Goal: Task Accomplishment & Management: Manage account settings

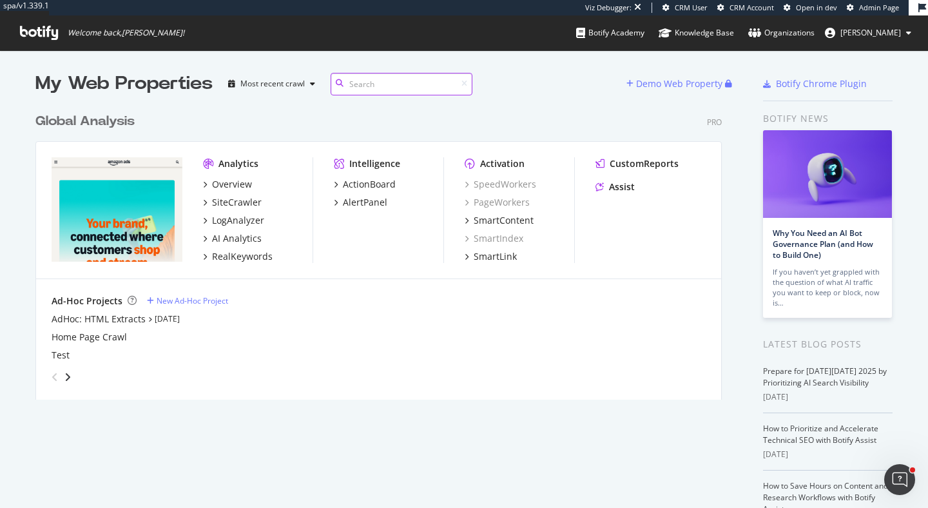
scroll to position [303, 697]
click at [371, 203] on div "AlertPanel" at bounding box center [365, 202] width 44 height 13
click at [372, 182] on div "ActionBoard" at bounding box center [369, 184] width 53 height 13
click at [634, 159] on div "CustomReports" at bounding box center [644, 163] width 69 height 13
click at [124, 120] on div "Global Analysis" at bounding box center [84, 121] width 99 height 19
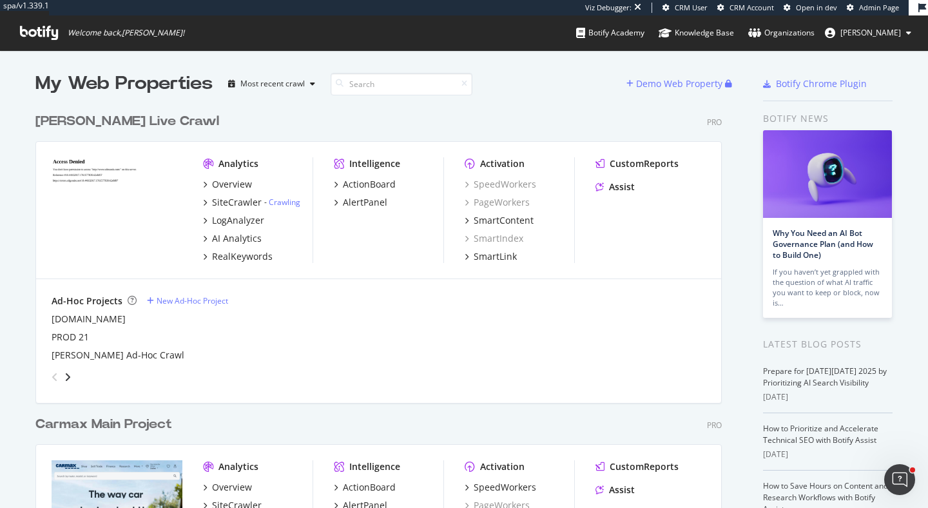
click at [149, 125] on div "[PERSON_NAME] Live Crawl" at bounding box center [127, 121] width 184 height 19
click at [631, 164] on div "CustomReports" at bounding box center [644, 163] width 69 height 13
click at [370, 184] on div "ActionBoard" at bounding box center [369, 184] width 53 height 13
click at [370, 205] on div "AlertPanel" at bounding box center [365, 202] width 44 height 13
click at [246, 257] on div "RealKeywords" at bounding box center [242, 256] width 61 height 13
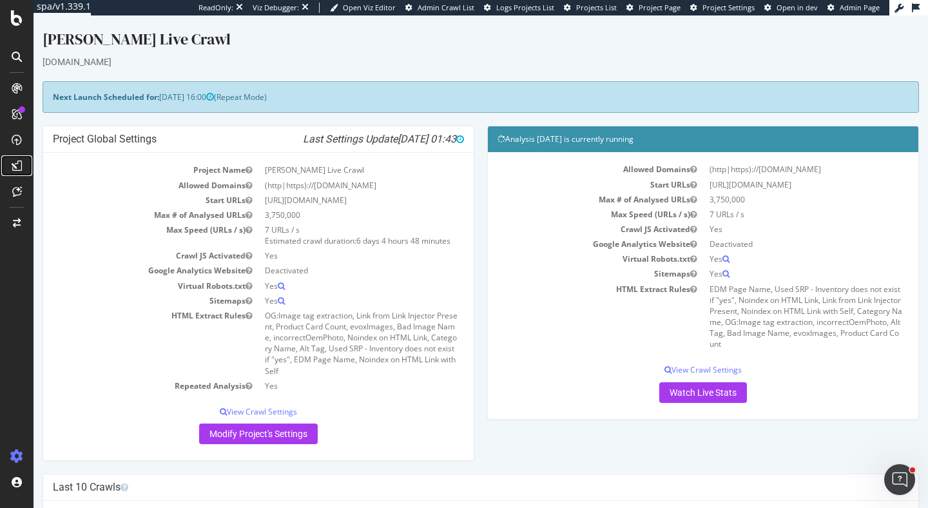
click at [14, 168] on icon at bounding box center [17, 165] width 10 height 10
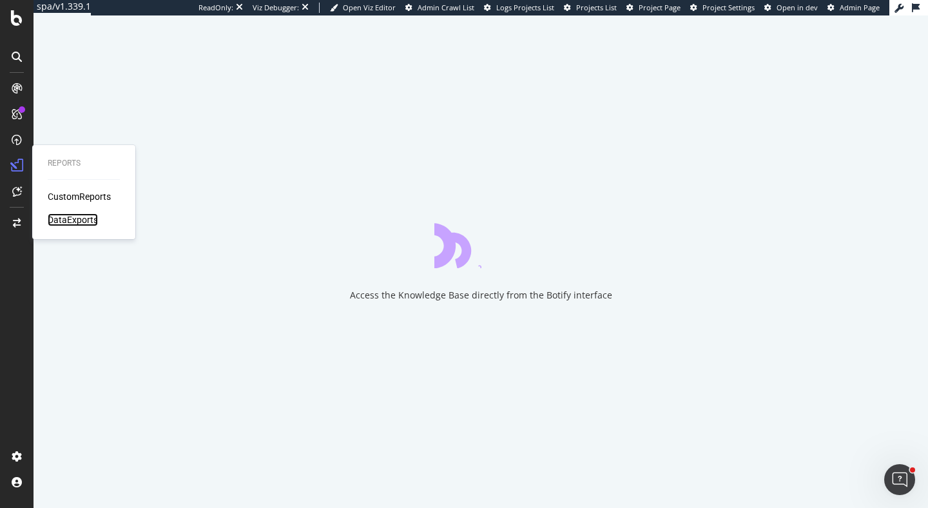
click at [65, 221] on div "DataExports" at bounding box center [73, 219] width 50 height 13
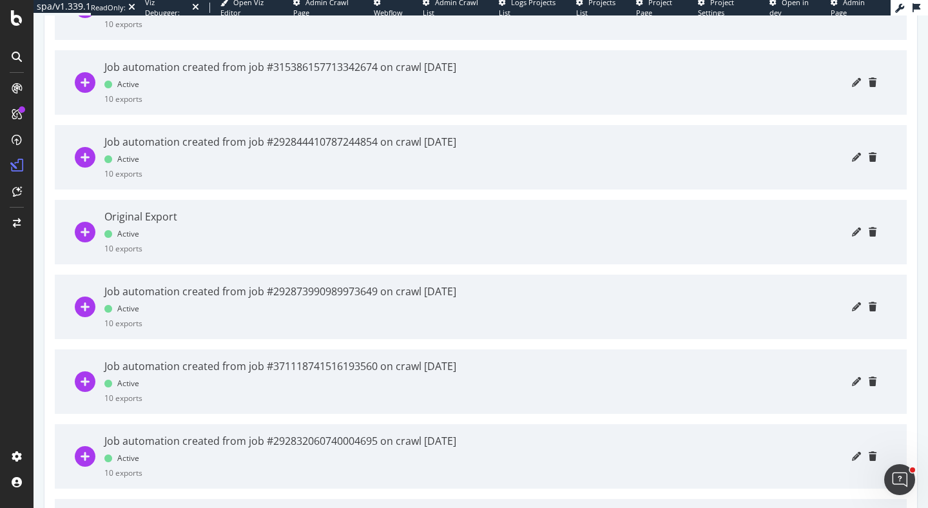
scroll to position [738, 0]
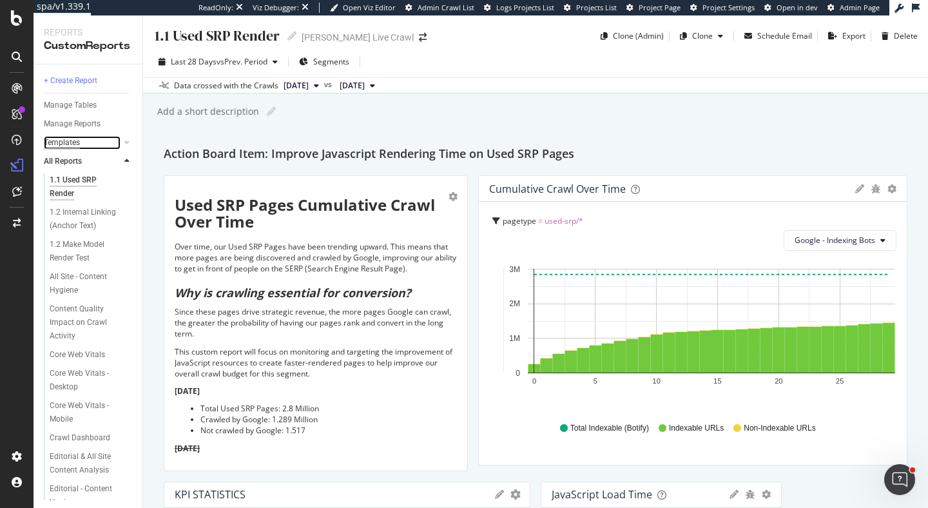
click at [63, 147] on div "Templates" at bounding box center [62, 143] width 36 height 14
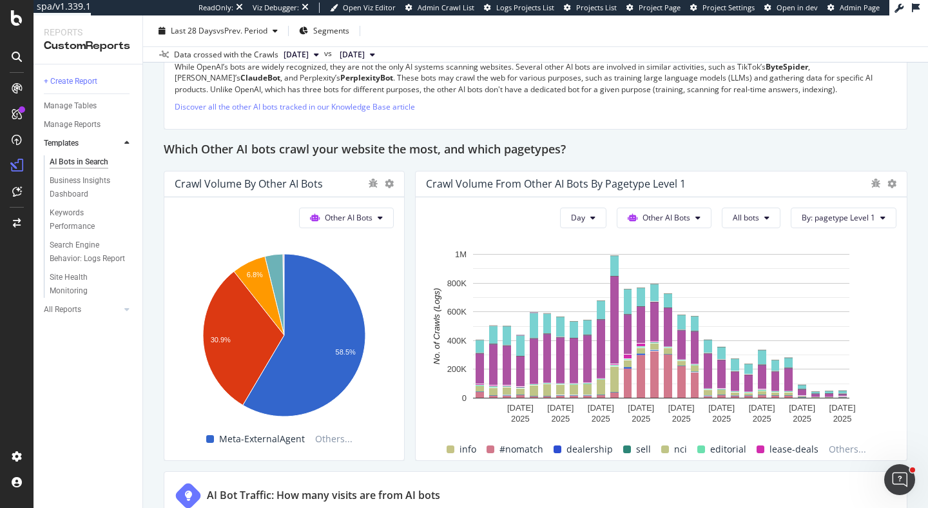
scroll to position [1902, 0]
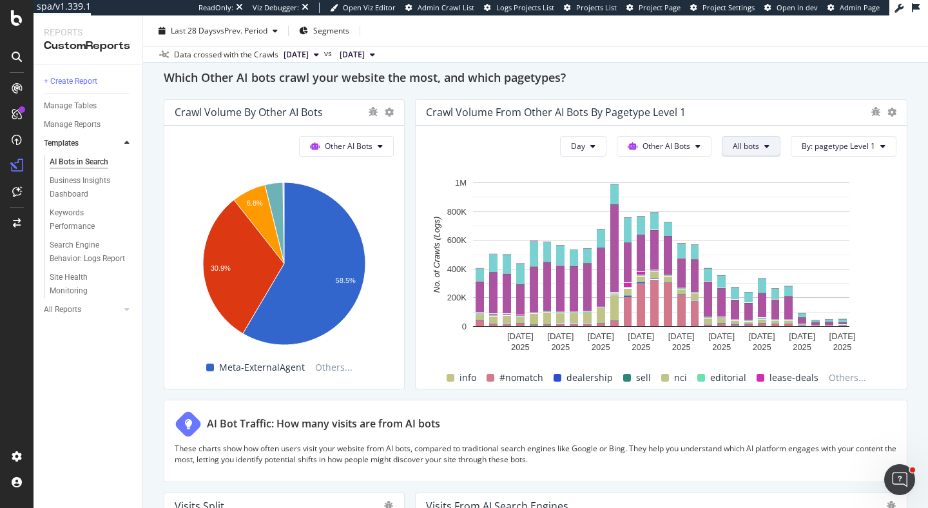
click at [768, 153] on button "All bots" at bounding box center [751, 146] width 59 height 21
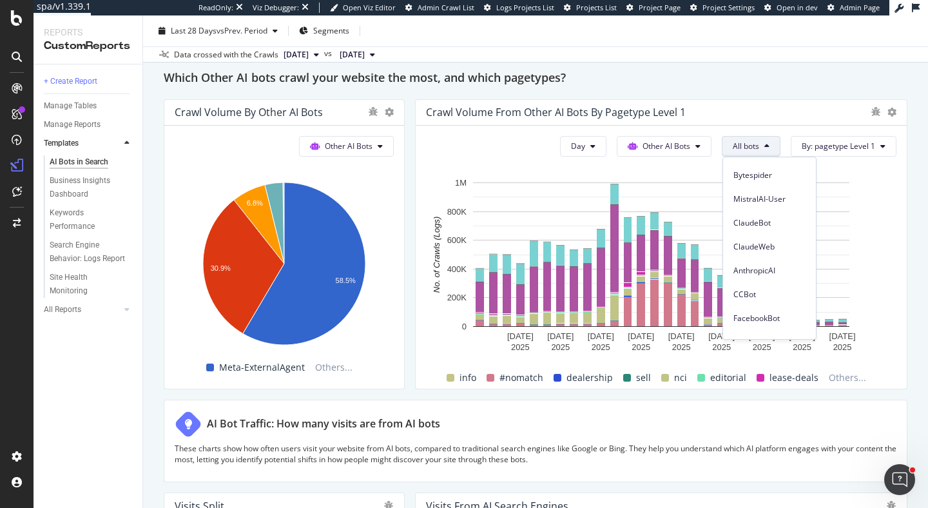
scroll to position [181, 0]
click at [776, 327] on span "Meta-ExternalAgent" at bounding box center [769, 325] width 72 height 12
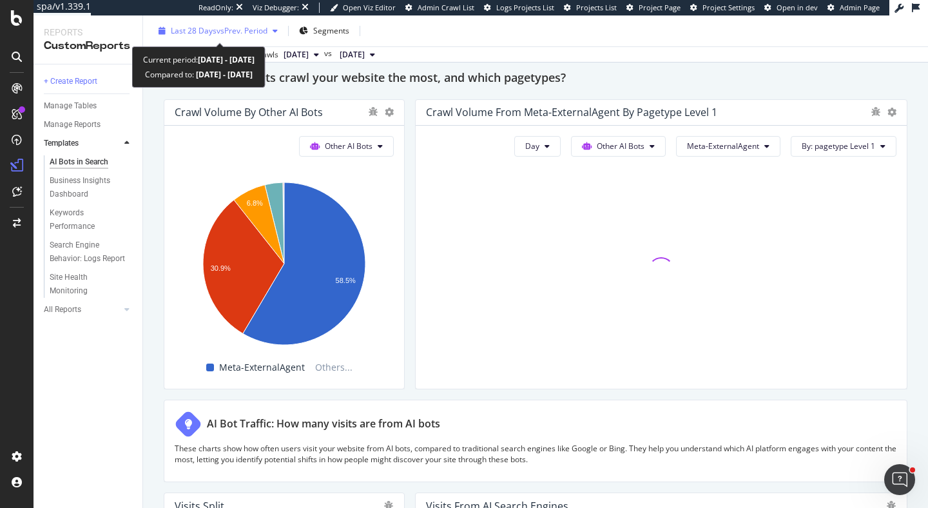
click at [253, 35] on span "vs Prev. Period" at bounding box center [242, 30] width 51 height 11
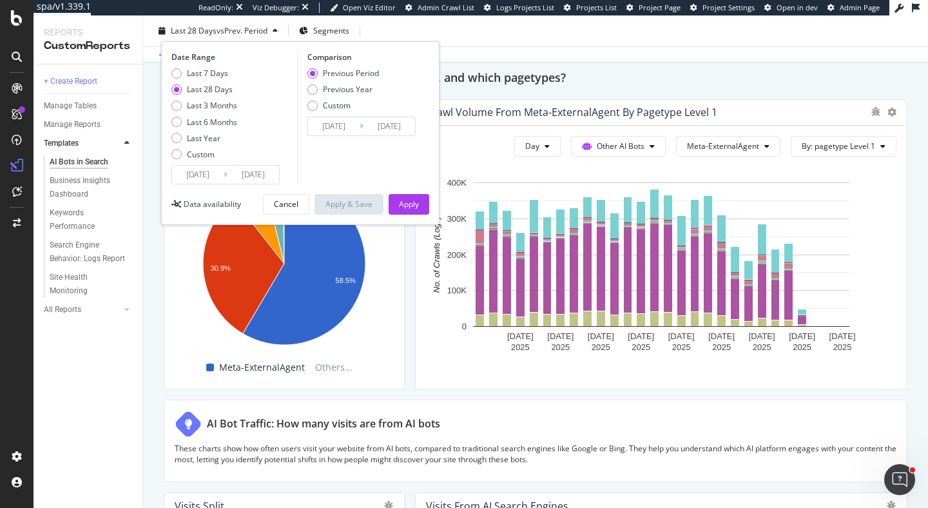
click at [637, 77] on div "Which Other AI bots crawl your website the most, and which pagetypes?" at bounding box center [536, 78] width 744 height 21
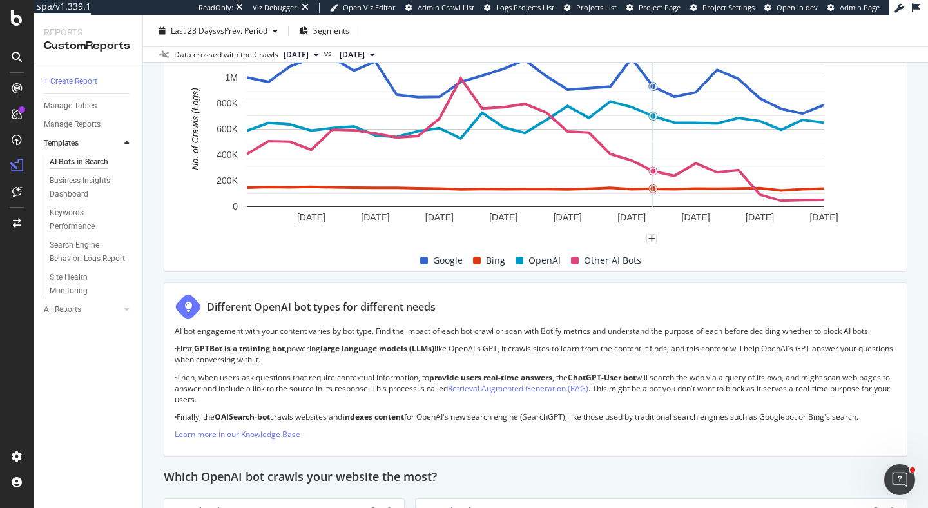
scroll to position [728, 0]
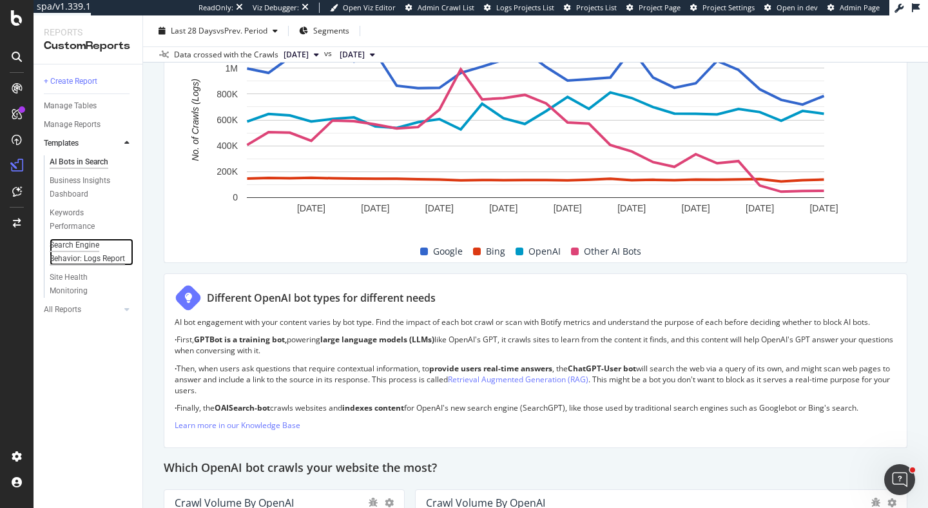
click at [78, 244] on div "Search Engine Behavior: Logs Report" at bounding box center [88, 251] width 76 height 27
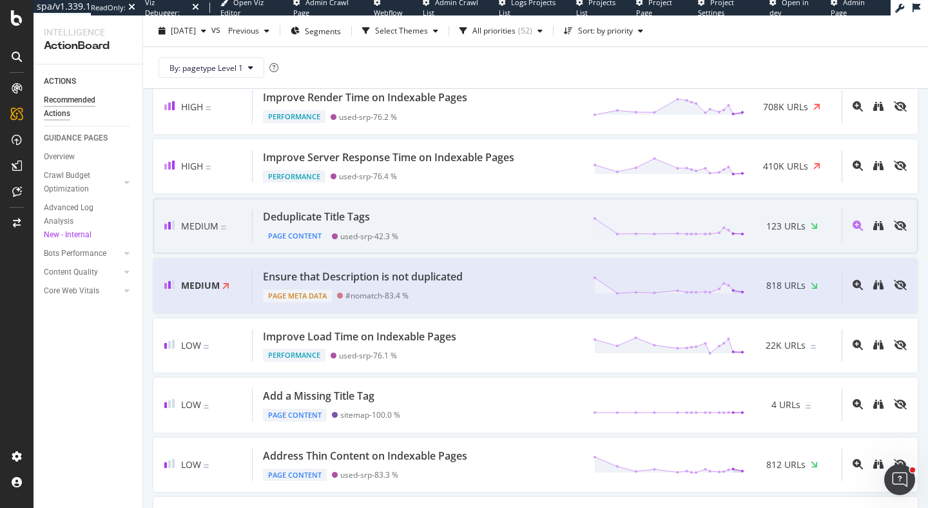
scroll to position [57, 0]
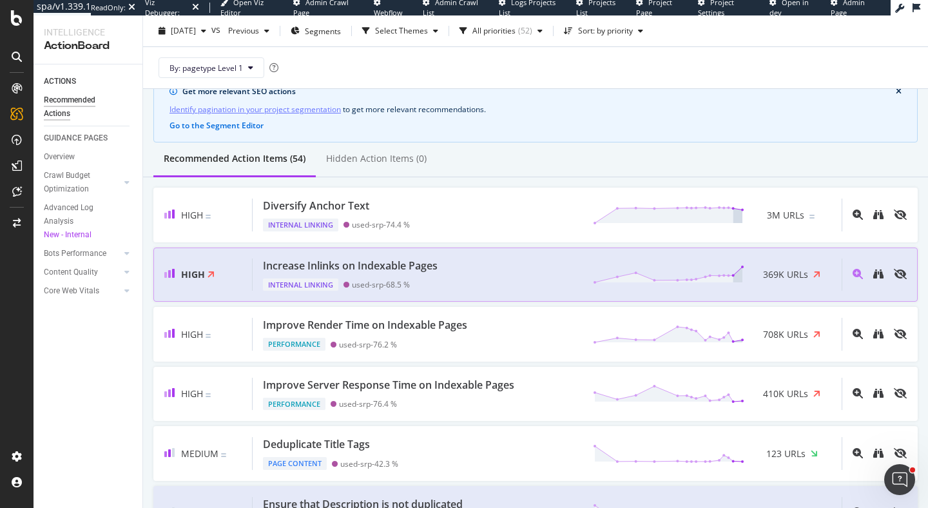
click at [414, 276] on div "Internal Linking used-srp - 68.5 %" at bounding box center [353, 282] width 180 height 18
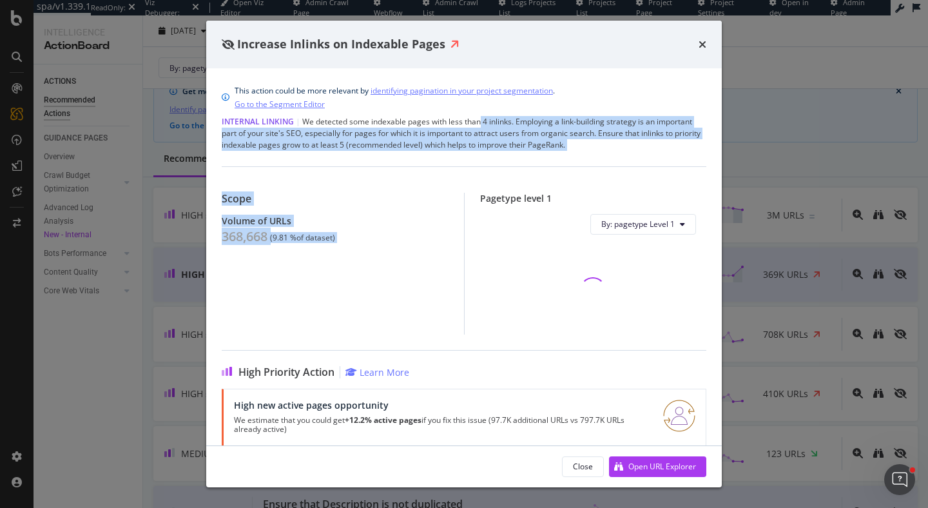
drag, startPoint x: 479, startPoint y: 120, endPoint x: 614, endPoint y: 158, distance: 139.9
click at [614, 158] on div "This action could be more relevant by identifying pagination in your project se…" at bounding box center [464, 256] width 516 height 377
click at [606, 137] on div "Internal Linking | We detected some indexable pages with less than 4 inlinks. E…" at bounding box center [464, 133] width 485 height 35
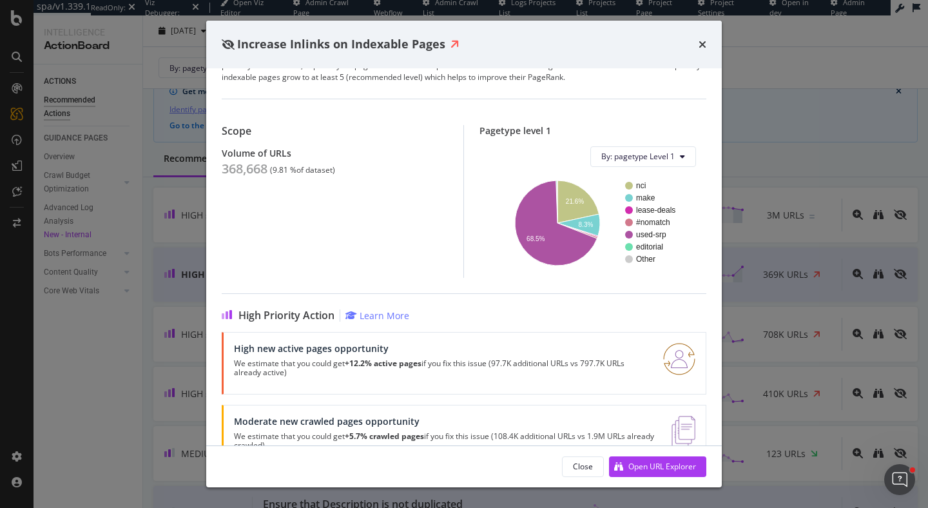
scroll to position [104, 0]
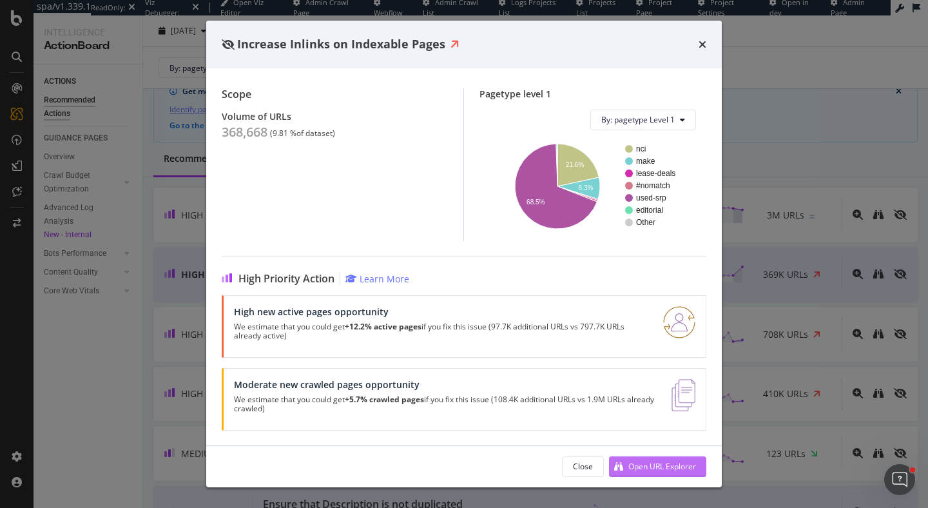
click at [641, 464] on div "Open URL Explorer" at bounding box center [662, 466] width 68 height 11
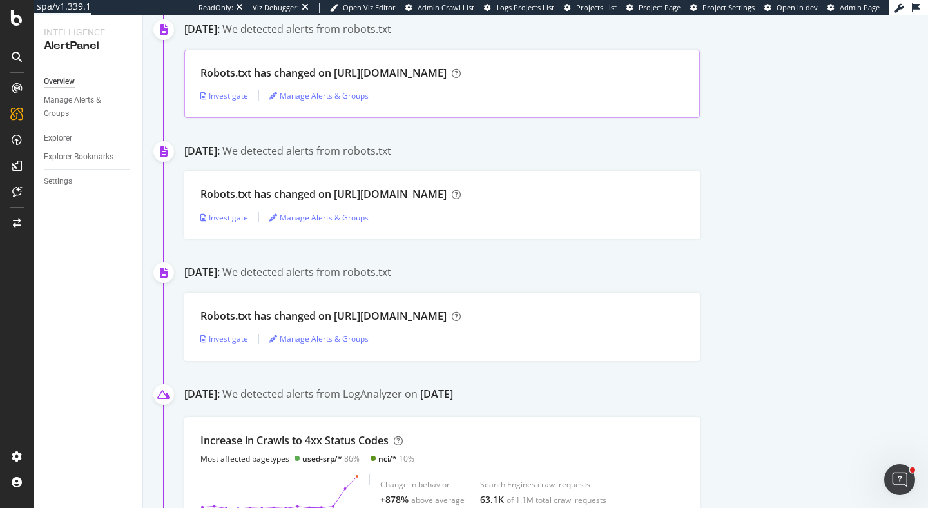
scroll to position [408, 0]
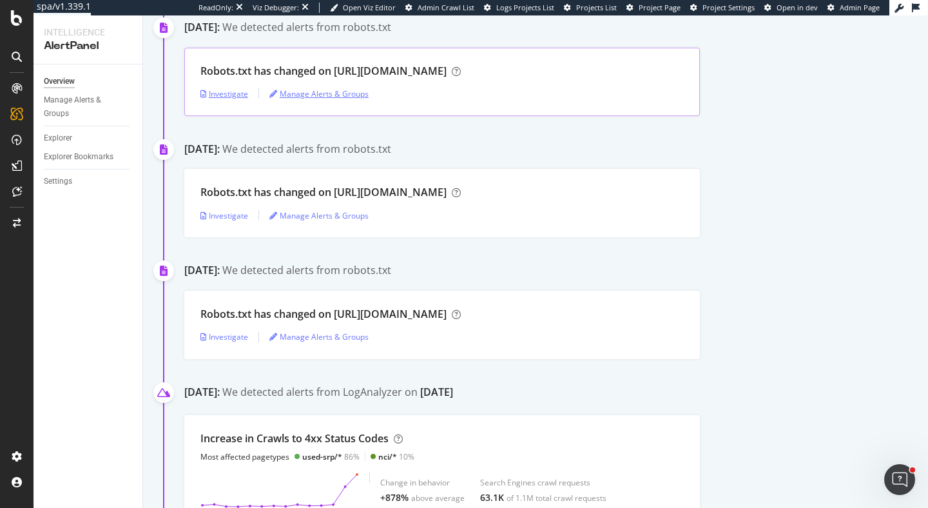
click at [227, 90] on div "Investigate" at bounding box center [224, 93] width 48 height 11
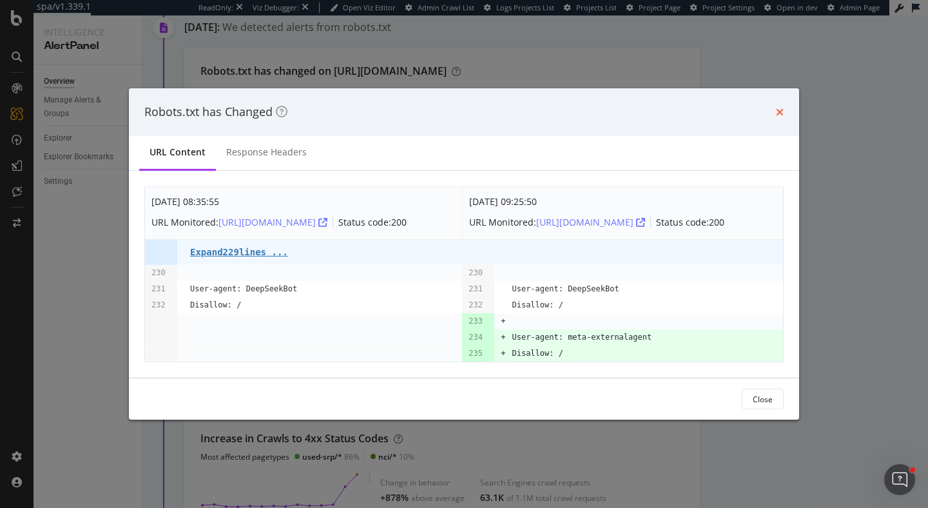
click at [780, 109] on icon "times" at bounding box center [780, 112] width 8 height 10
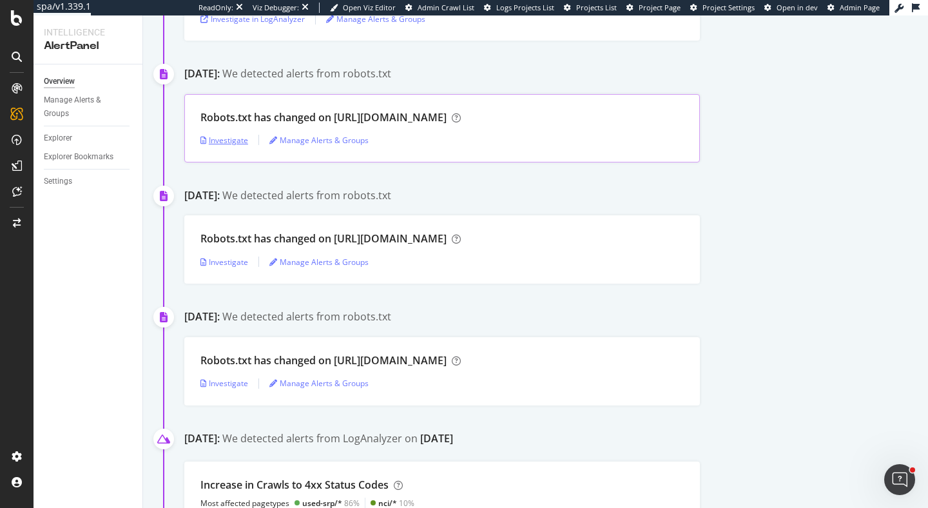
scroll to position [352, 0]
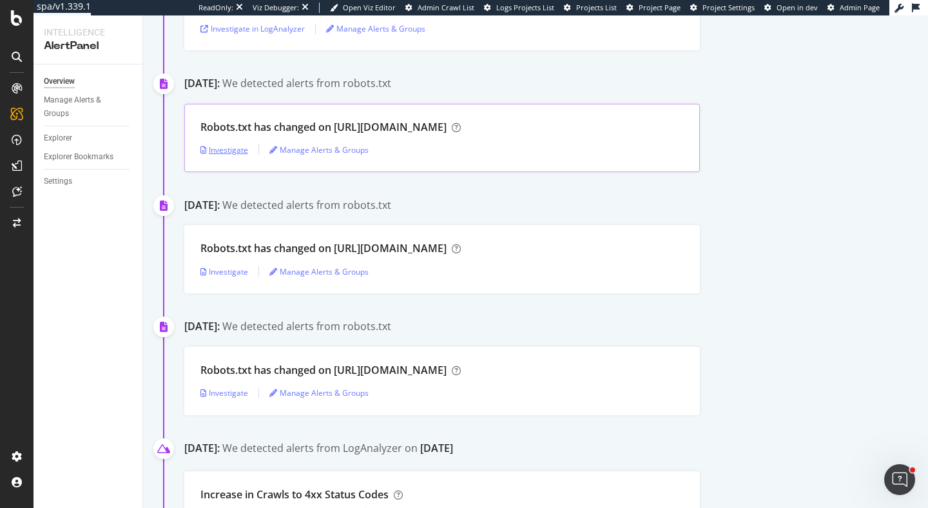
click at [227, 151] on div "Investigate" at bounding box center [224, 149] width 48 height 11
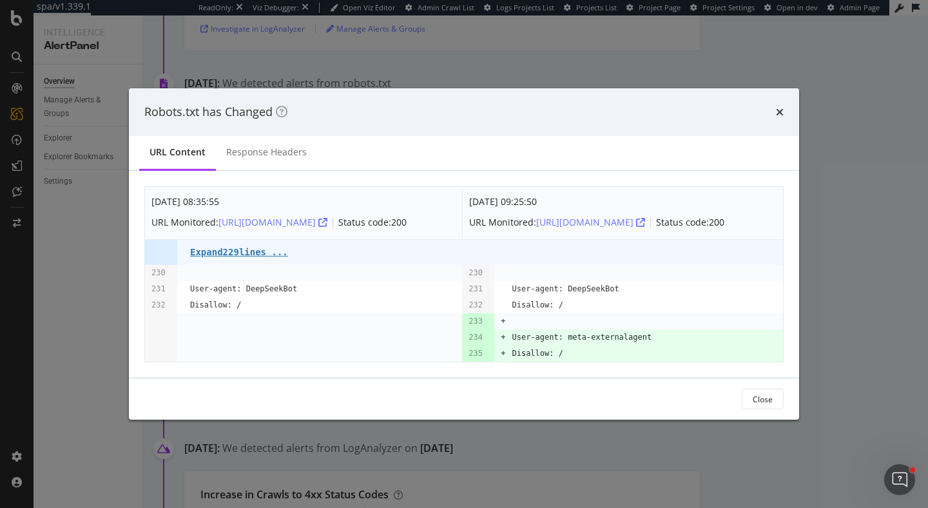
click at [782, 117] on div "Robots.txt has Changed" at bounding box center [464, 112] width 670 height 48
click at [782, 107] on icon "times" at bounding box center [780, 112] width 8 height 10
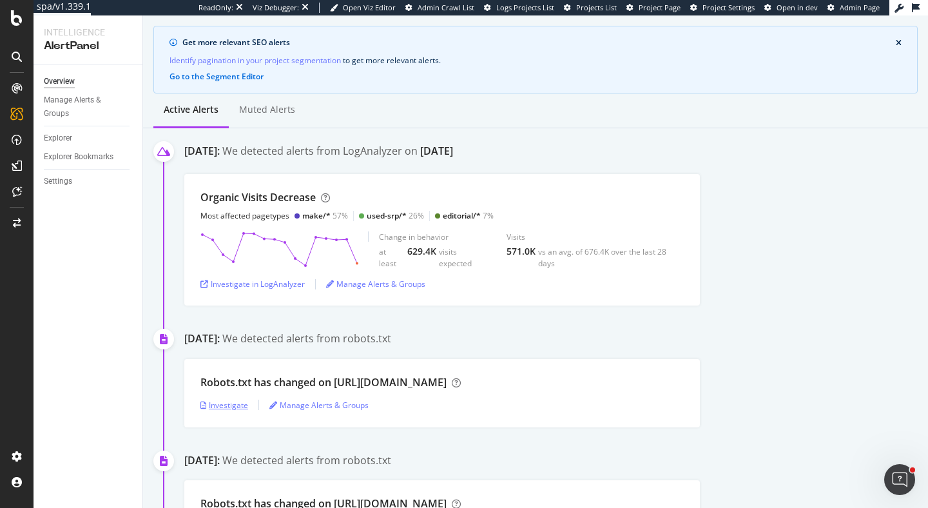
scroll to position [77, 0]
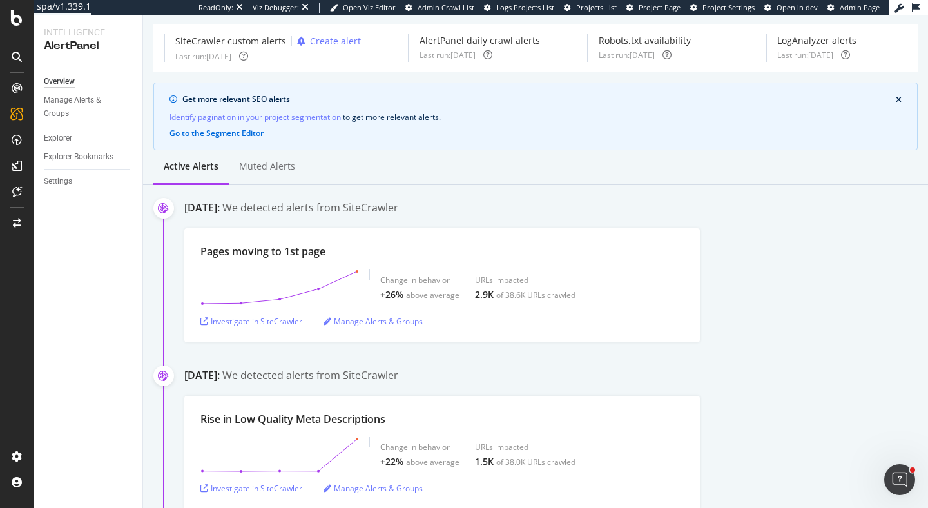
scroll to position [52, 0]
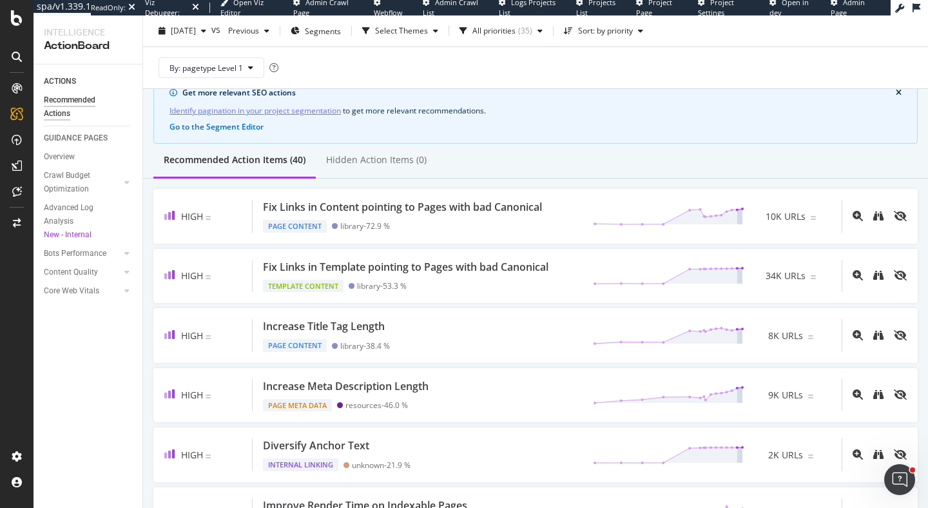
scroll to position [73, 0]
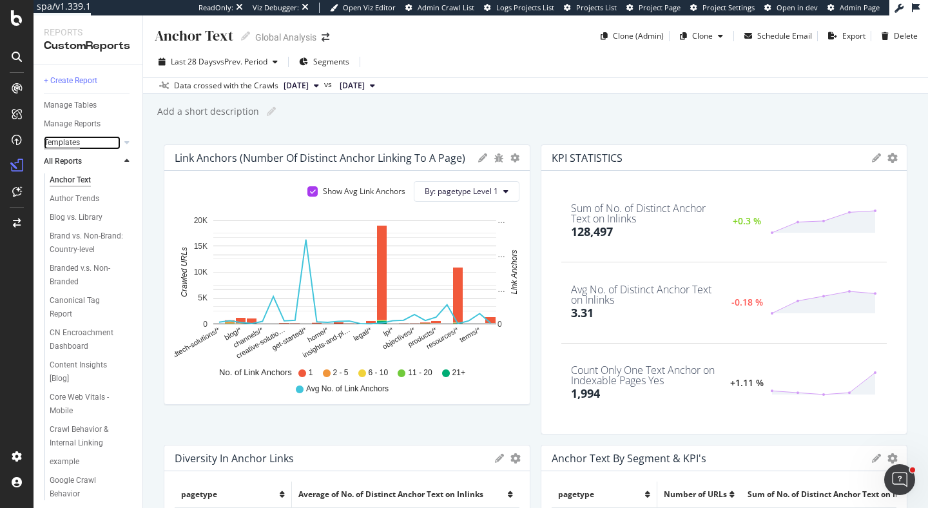
click at [68, 148] on div "Templates" at bounding box center [62, 143] width 36 height 14
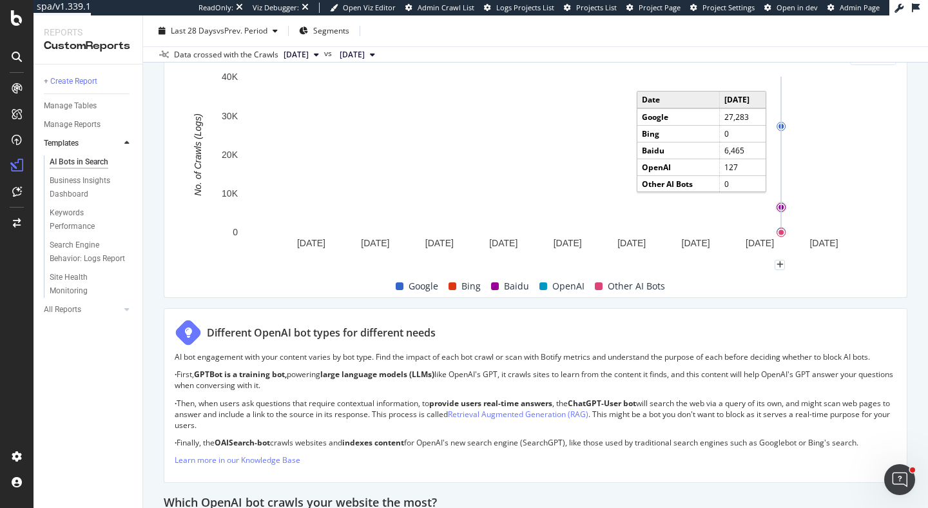
scroll to position [668, 0]
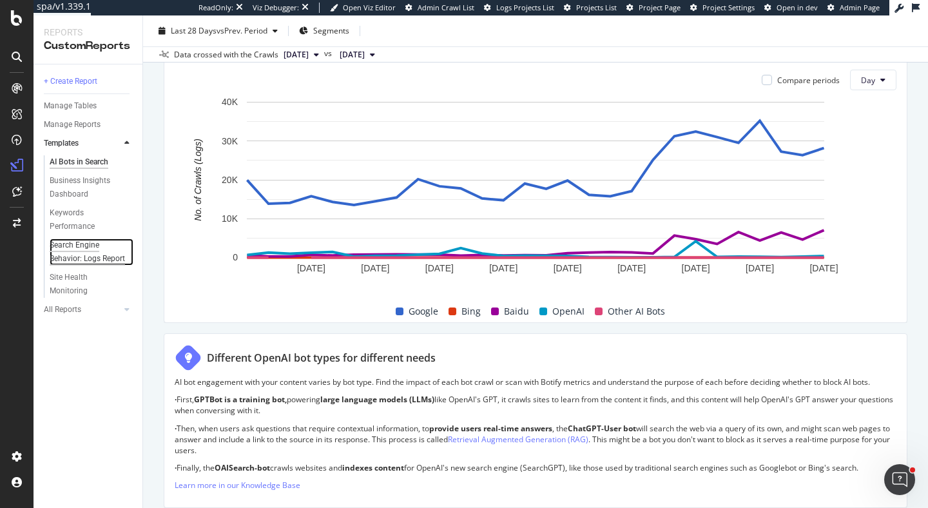
click at [84, 249] on div "Search Engine Behavior: Logs Report" at bounding box center [88, 251] width 76 height 27
click at [81, 280] on div "Site Health Monitoring" at bounding box center [86, 284] width 72 height 27
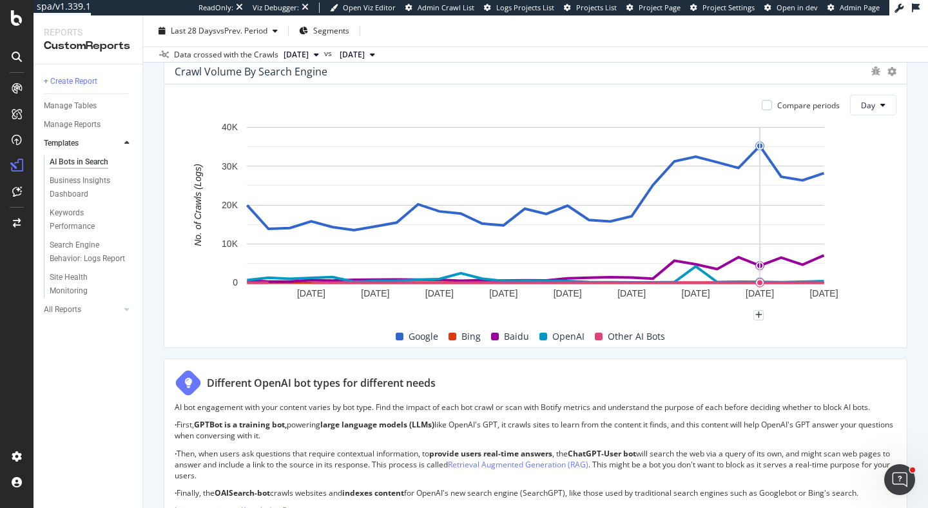
scroll to position [677, 0]
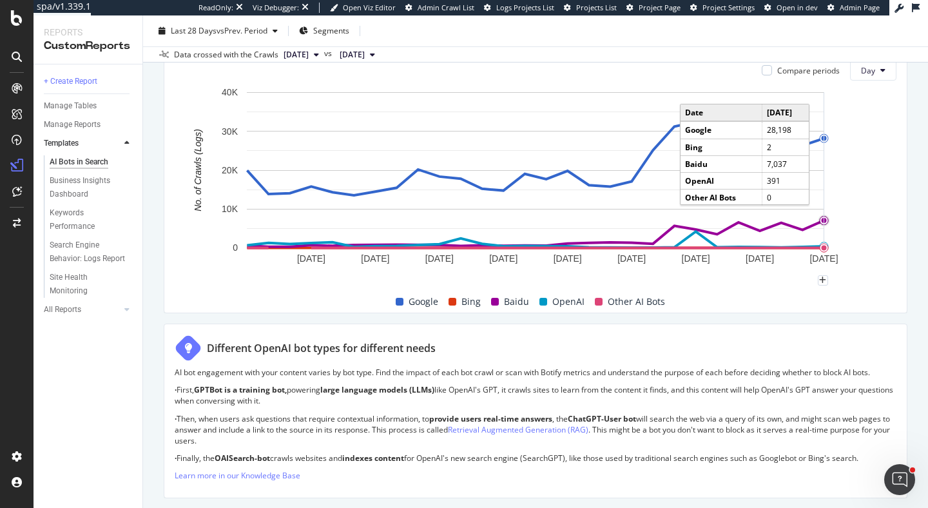
click at [825, 219] on circle "A chart." at bounding box center [824, 220] width 5 height 5
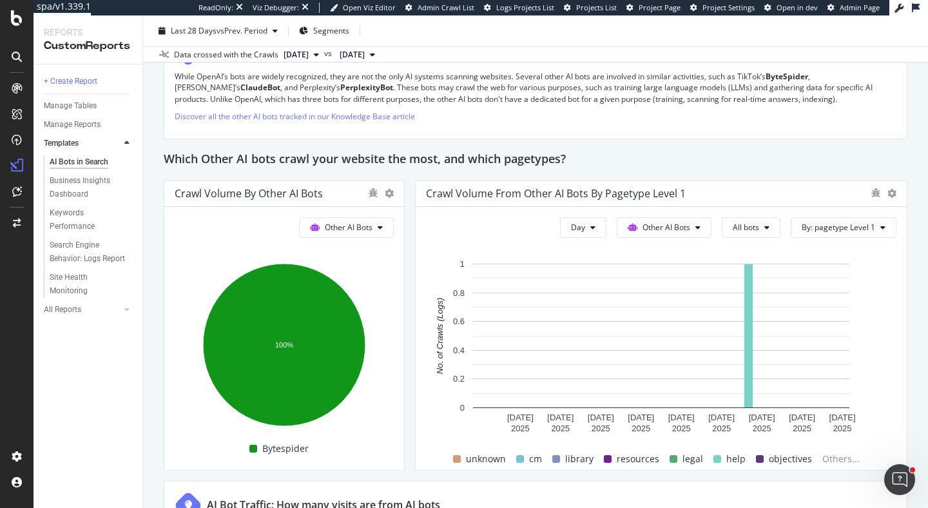
scroll to position [1825, 0]
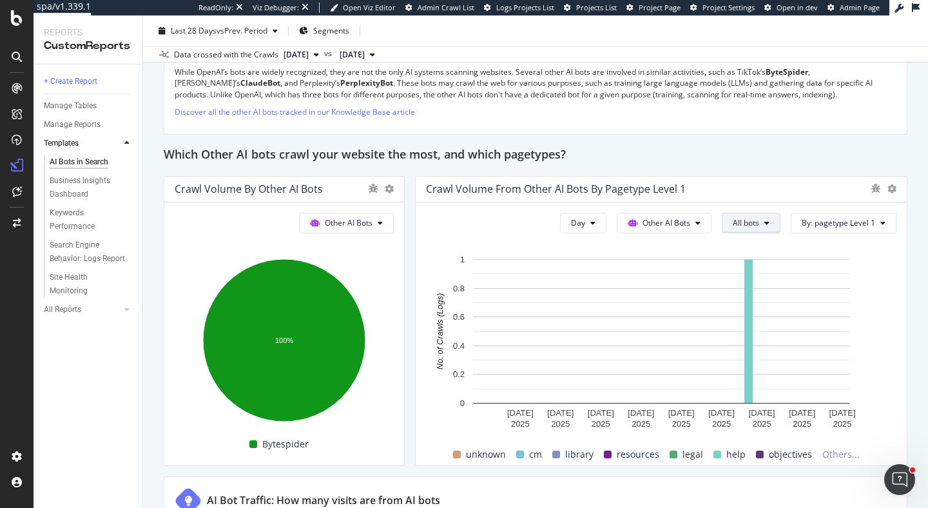
click at [769, 222] on icon at bounding box center [766, 223] width 5 height 8
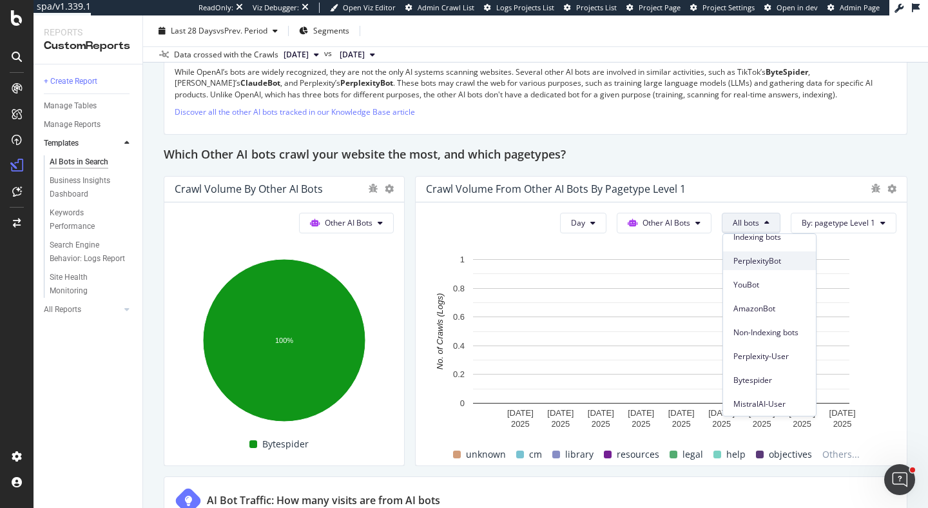
scroll to position [72, 0]
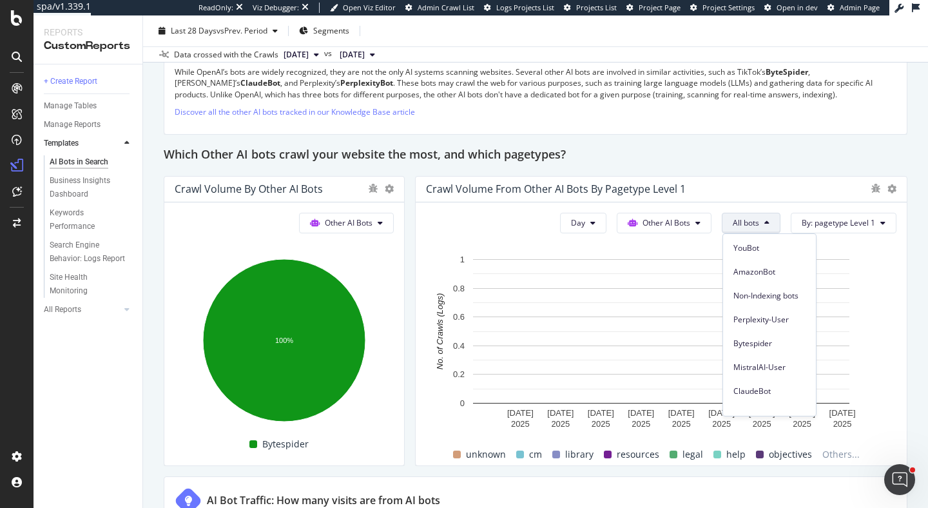
click at [672, 155] on div "Which Other AI bots crawl your website the most, and which pagetypes?" at bounding box center [536, 155] width 744 height 21
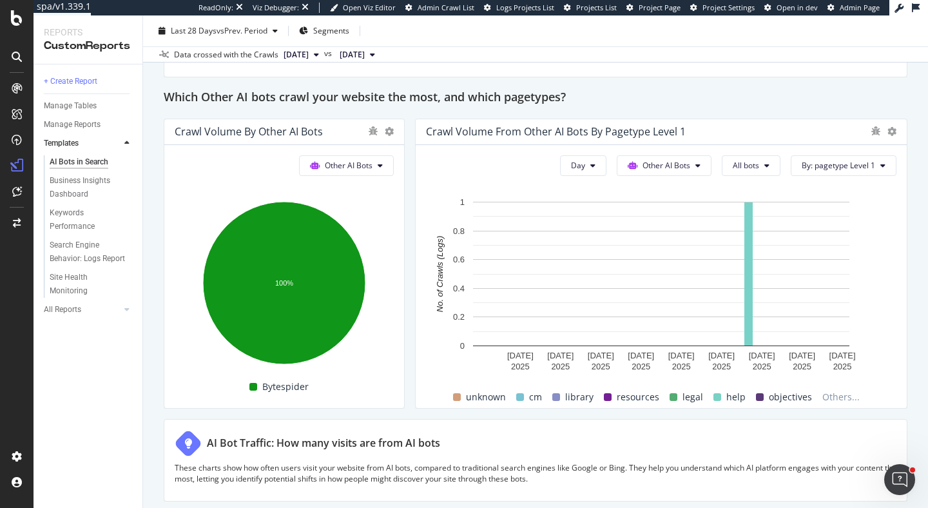
scroll to position [1881, 0]
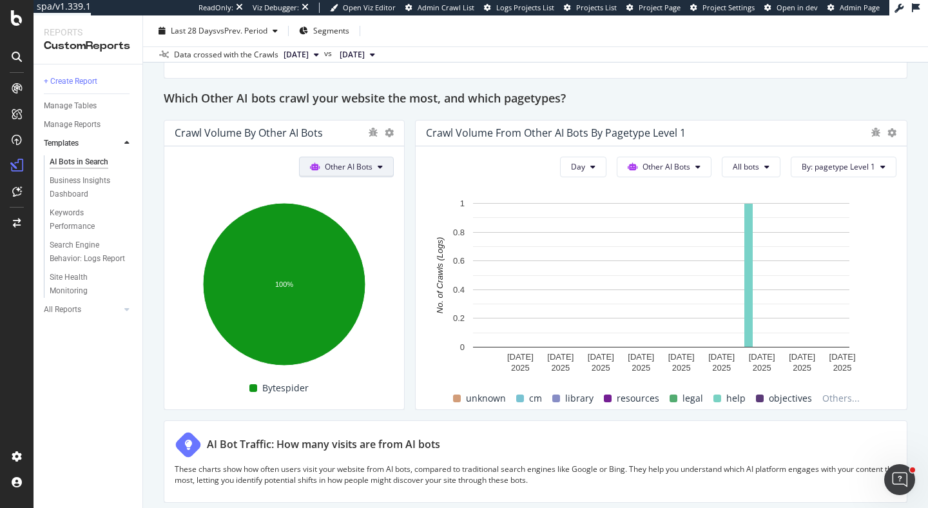
click at [352, 160] on button "Other AI Bots" at bounding box center [346, 167] width 95 height 21
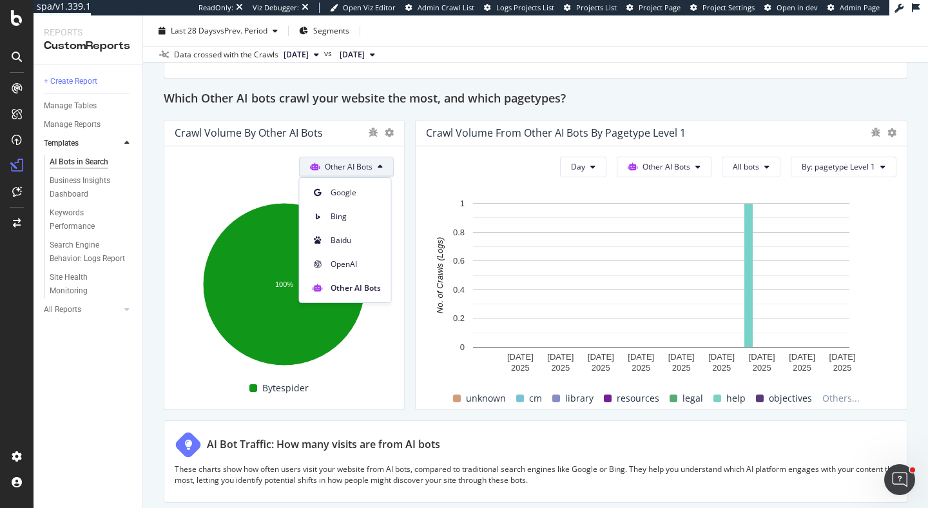
click at [631, 103] on div "Which Other AI bots crawl your website the most, and which pagetypes?" at bounding box center [536, 99] width 744 height 21
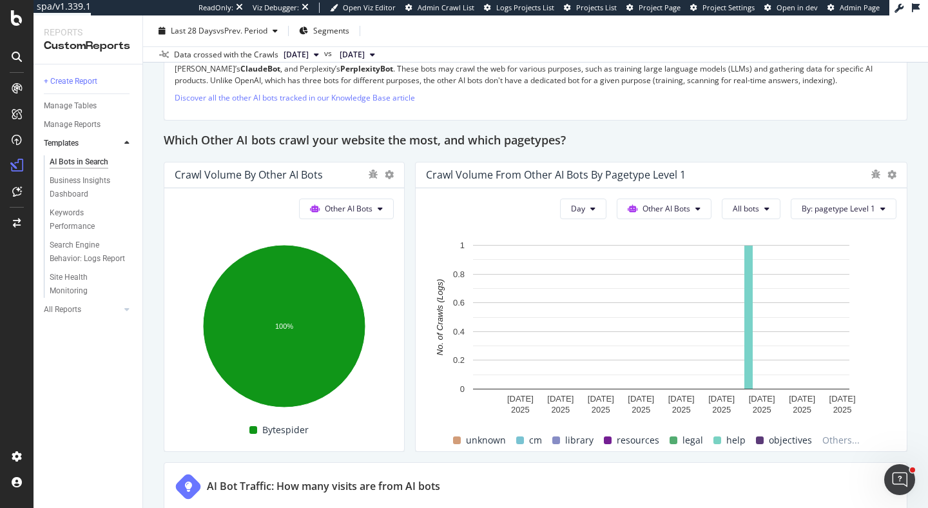
scroll to position [1882, 0]
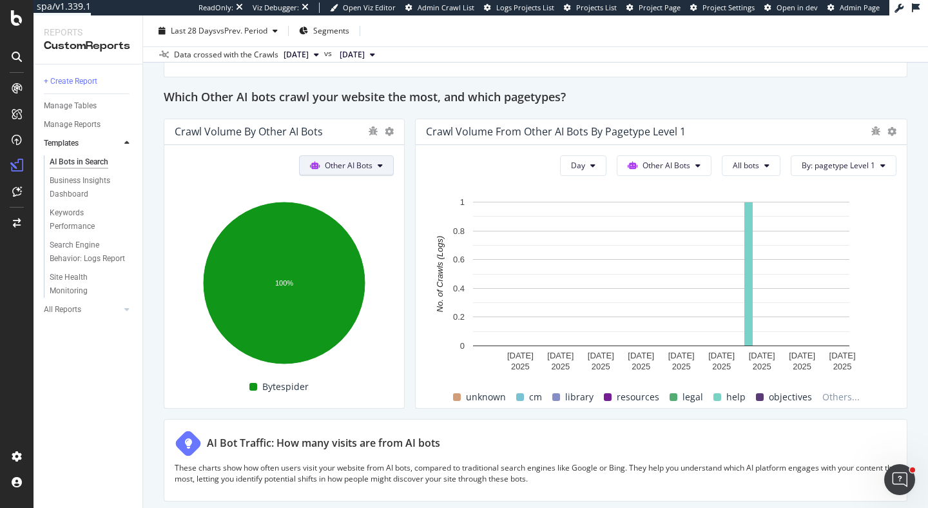
click at [370, 161] on span "Other AI Bots" at bounding box center [349, 165] width 48 height 11
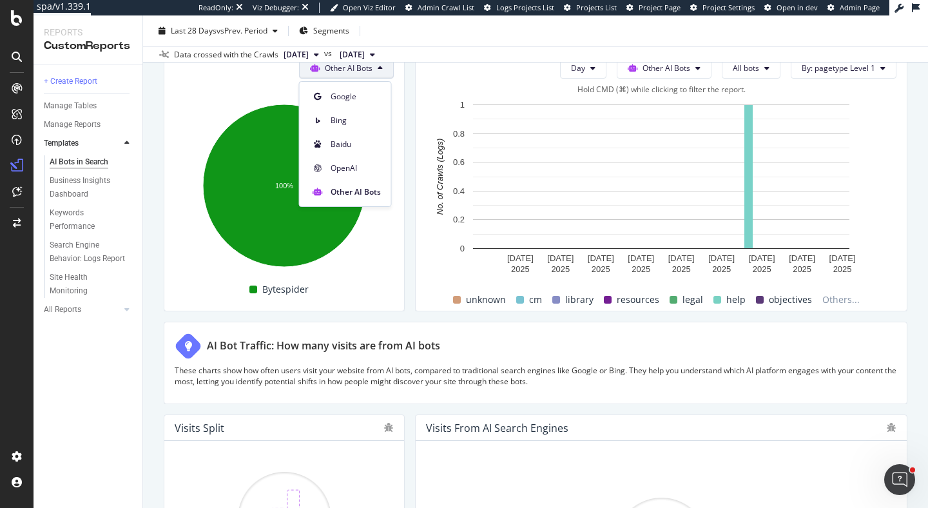
scroll to position [1976, 0]
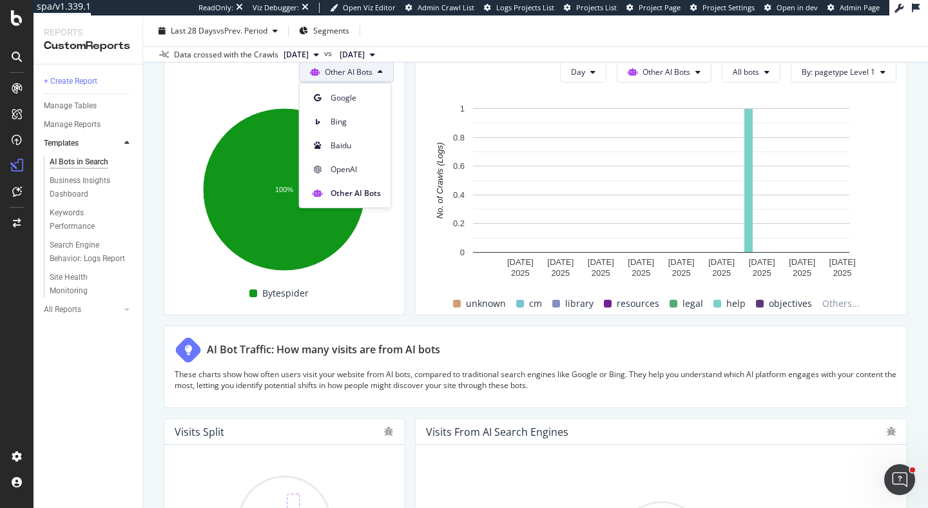
click at [151, 274] on div "AI Bots in Search AI Bots in Search Global Analysis Clone Schedule Email Export…" at bounding box center [535, 261] width 785 height 492
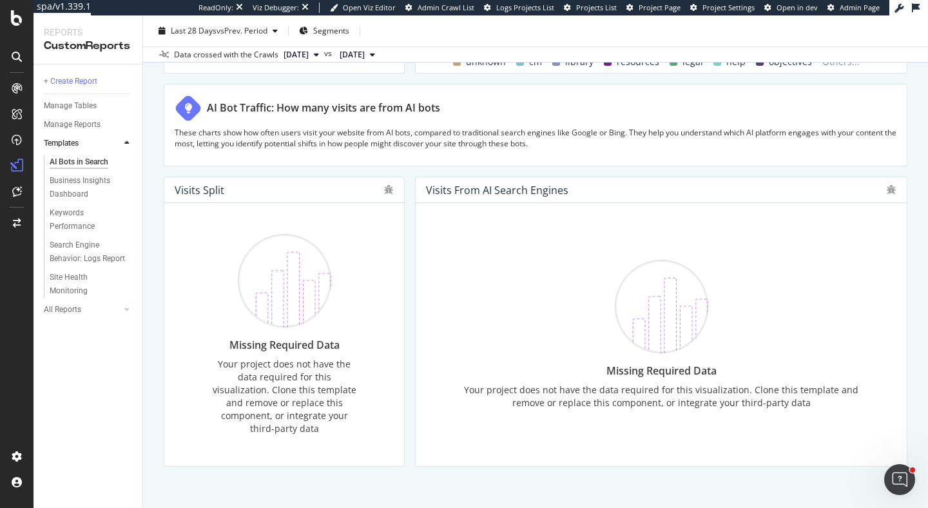
scroll to position [2214, 0]
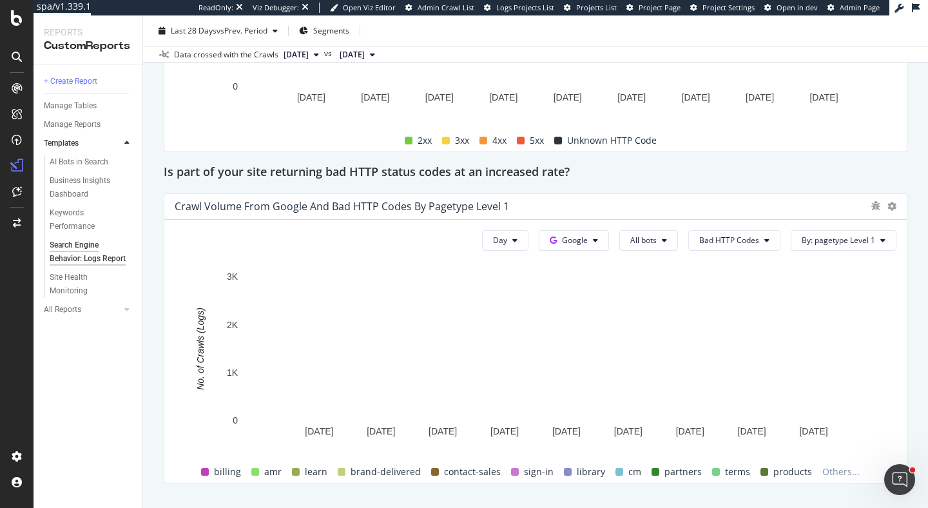
scroll to position [1569, 0]
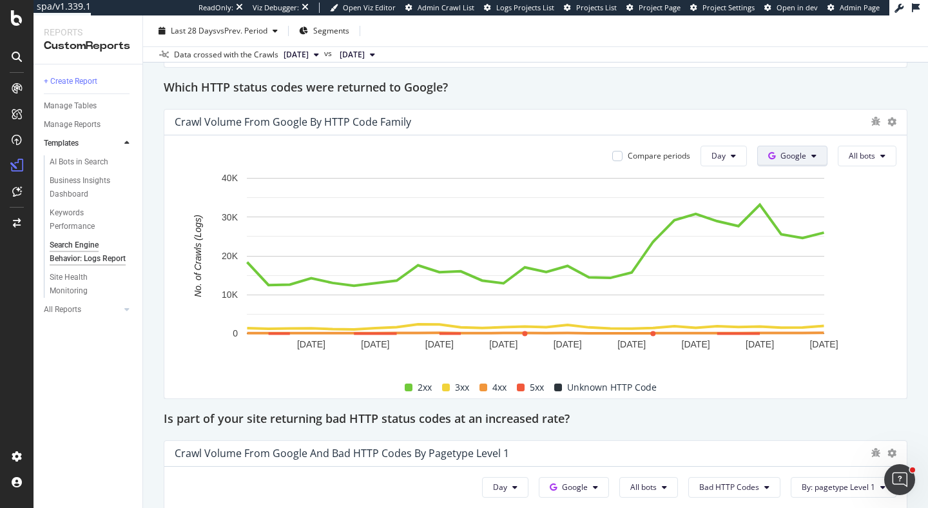
click at [806, 146] on button "Google" at bounding box center [792, 156] width 70 height 21
click at [822, 249] on span "OpenAI" at bounding box center [813, 253] width 48 height 12
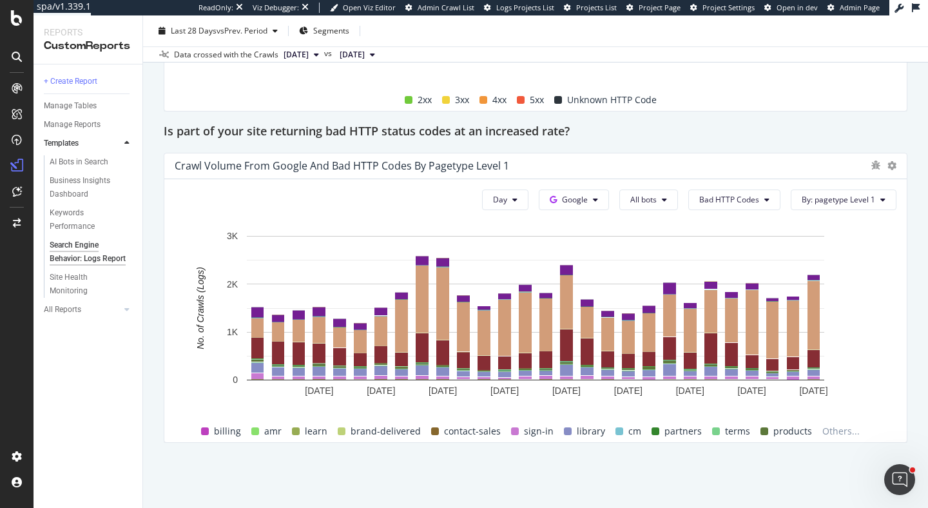
scroll to position [1521, 0]
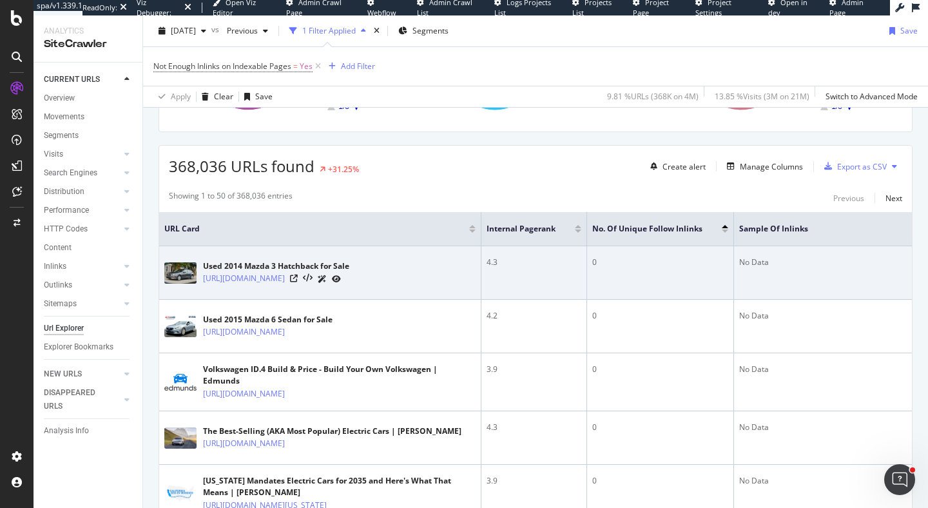
scroll to position [278, 0]
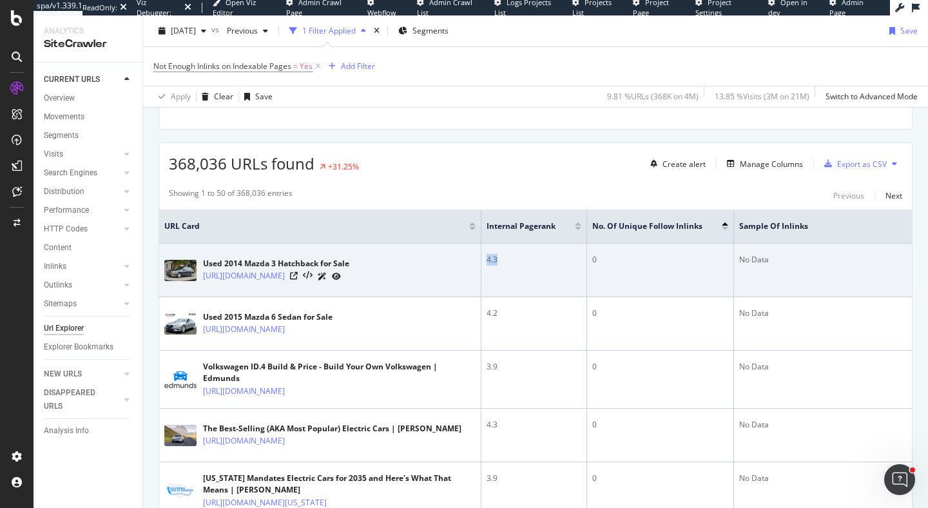
drag, startPoint x: 485, startPoint y: 260, endPoint x: 533, endPoint y: 262, distance: 48.4
click at [533, 262] on td "4.3" at bounding box center [534, 270] width 106 height 53
click at [533, 262] on div "4.3" at bounding box center [534, 260] width 95 height 12
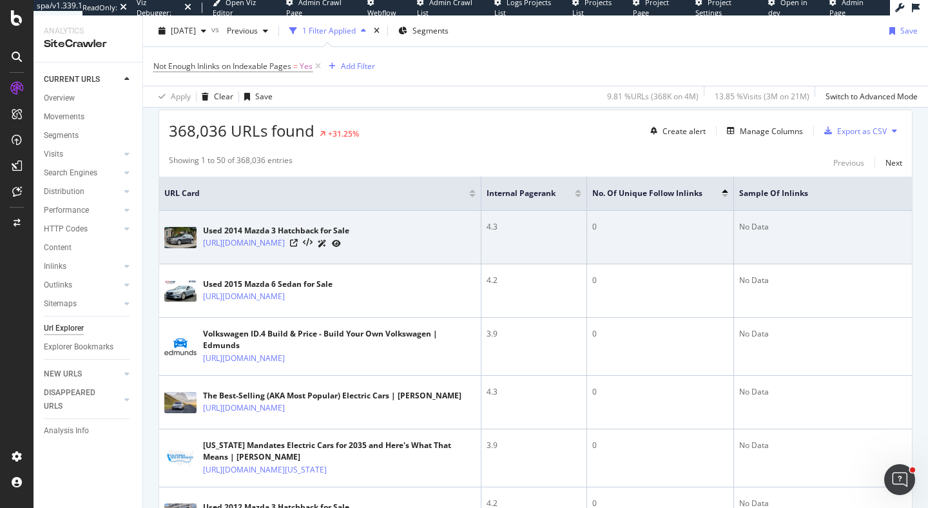
scroll to position [0, 0]
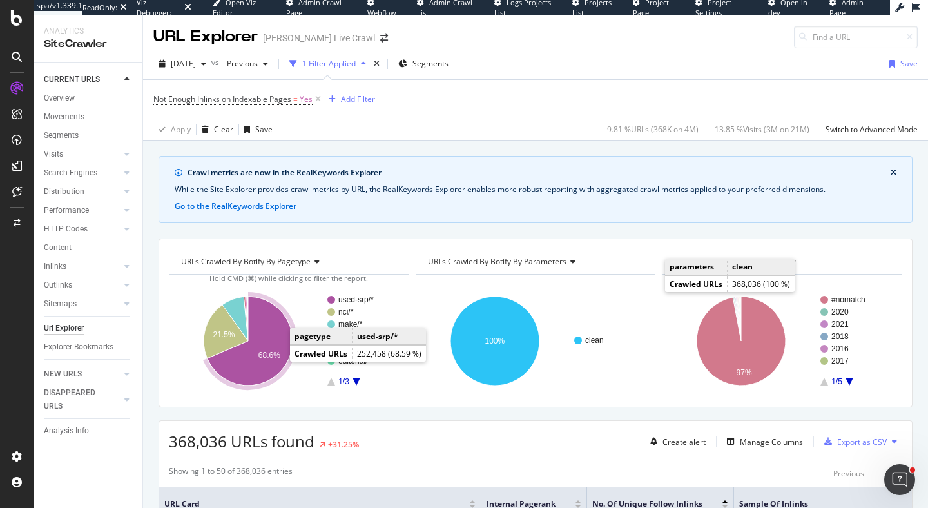
click at [262, 359] on text "68.6%" at bounding box center [269, 355] width 22 height 9
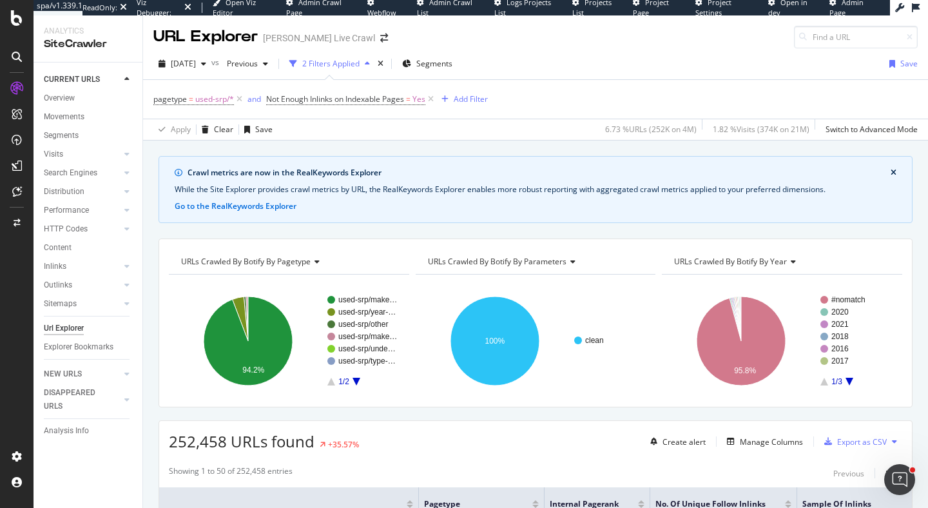
scroll to position [163, 0]
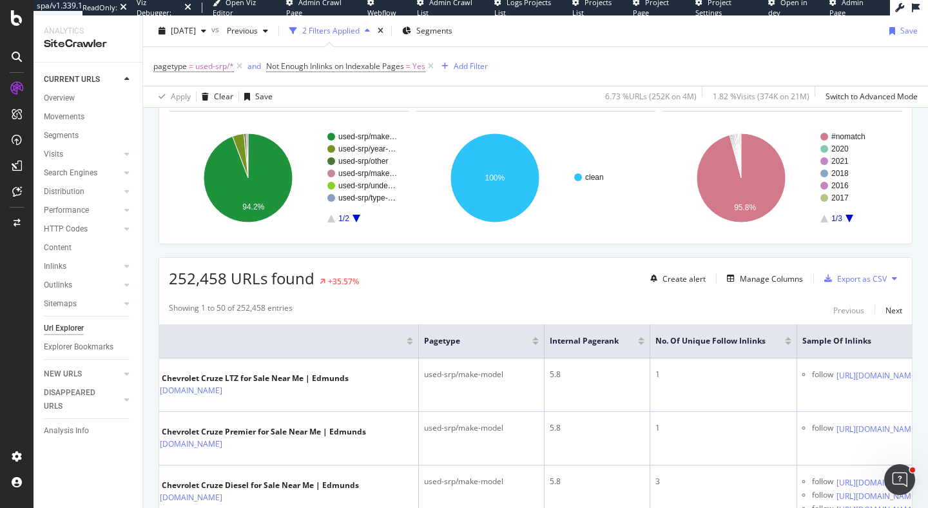
click at [849, 216] on icon "A chart." at bounding box center [849, 219] width 8 height 8
click at [825, 221] on icon "A chart." at bounding box center [824, 219] width 8 height 8
click at [851, 217] on icon "A chart." at bounding box center [849, 219] width 8 height 8
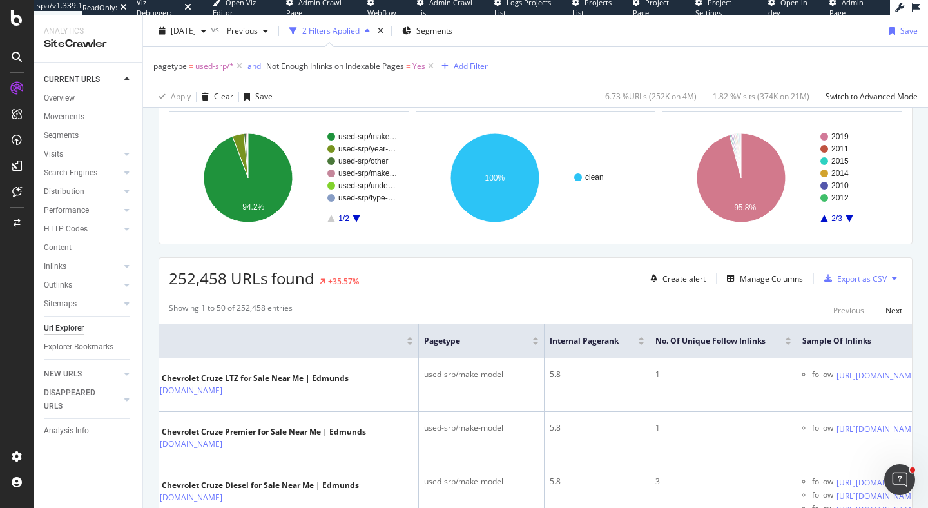
click at [827, 222] on icon "A chart." at bounding box center [824, 219] width 8 height 8
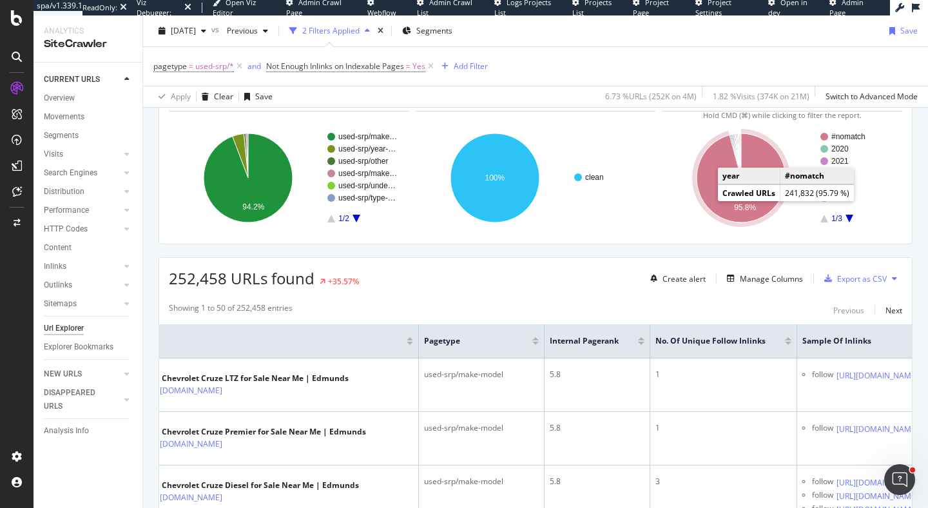
click at [706, 200] on icon "A chart." at bounding box center [741, 177] width 89 height 89
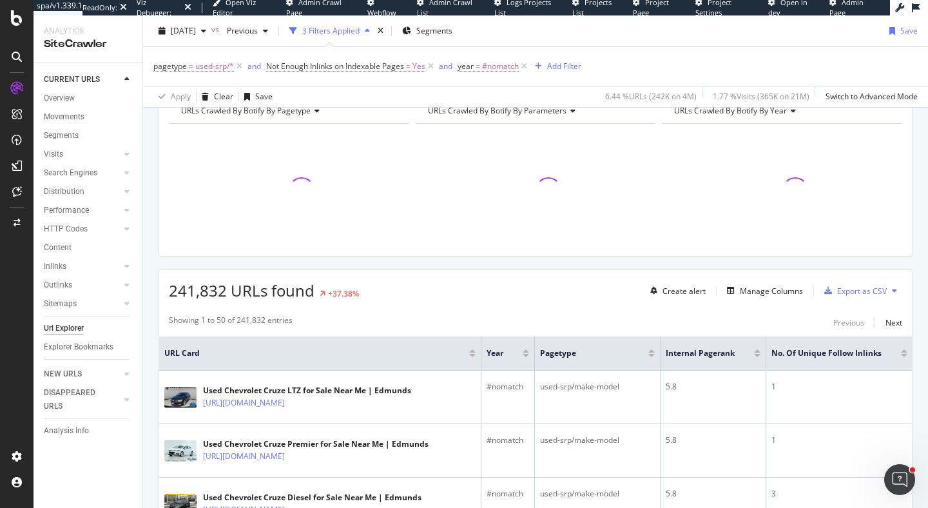
scroll to position [163, 0]
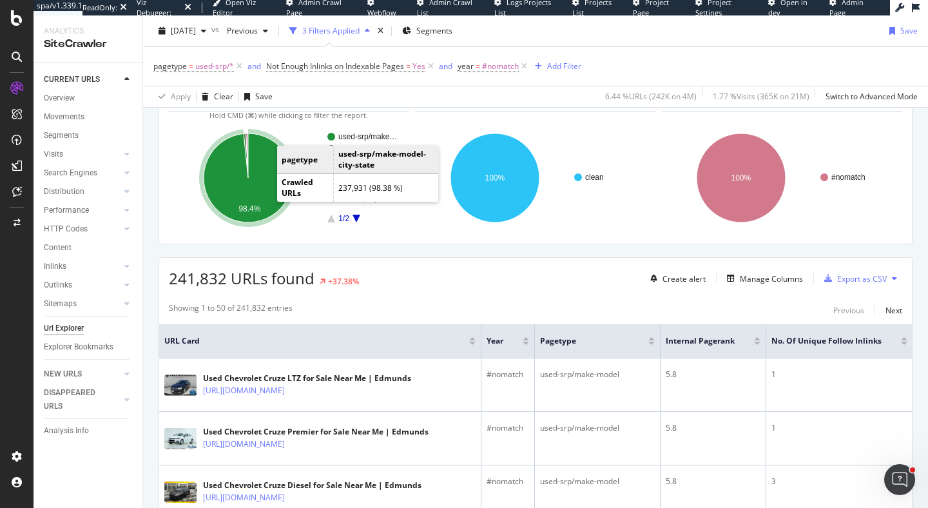
click at [270, 164] on icon "A chart." at bounding box center [248, 177] width 89 height 89
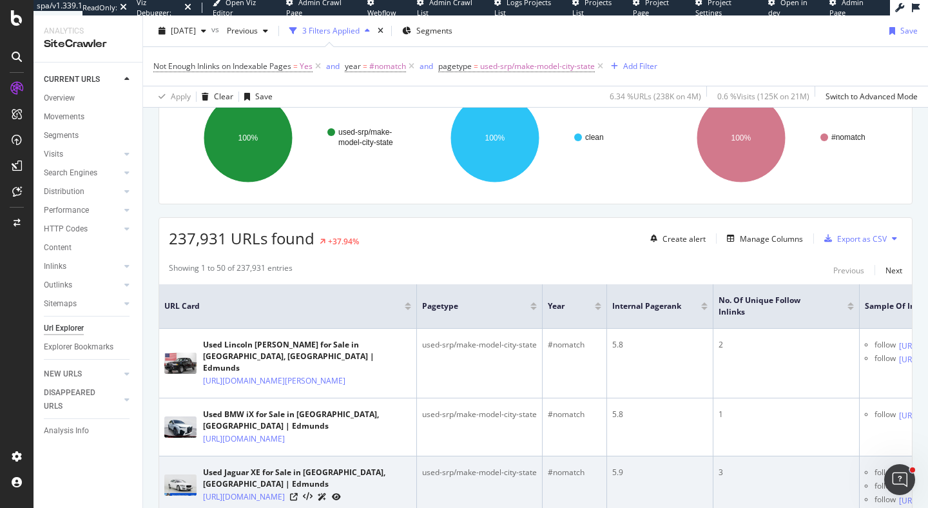
scroll to position [211, 0]
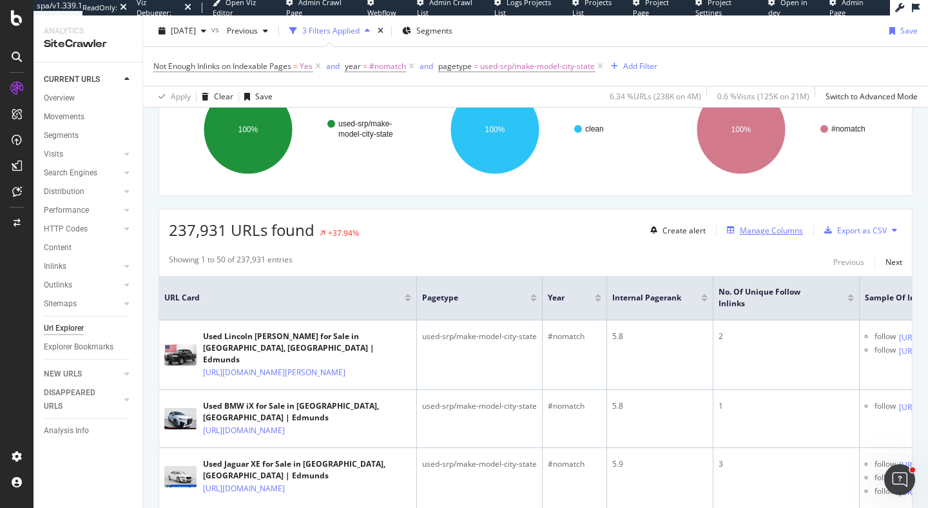
click at [766, 230] on div "Manage Columns" at bounding box center [771, 230] width 63 height 11
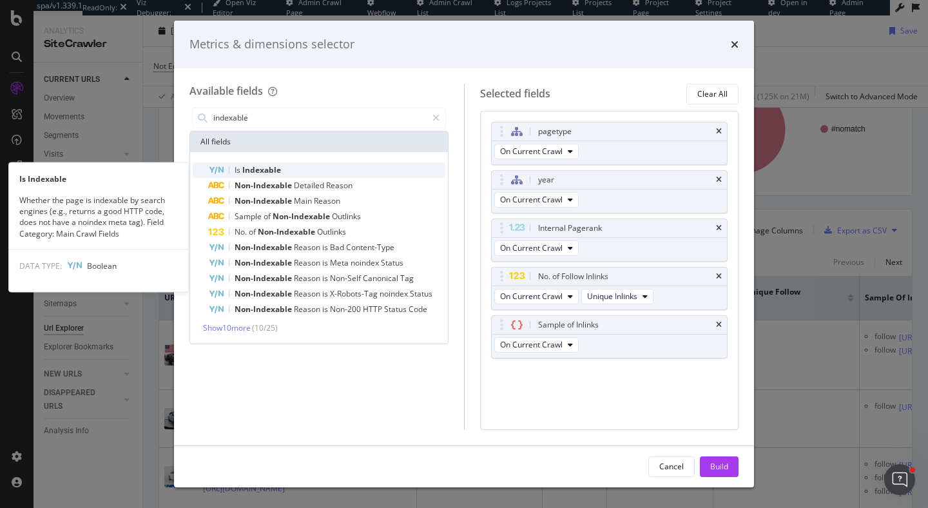
click at [320, 172] on div "Is Indexable" at bounding box center [326, 169] width 237 height 15
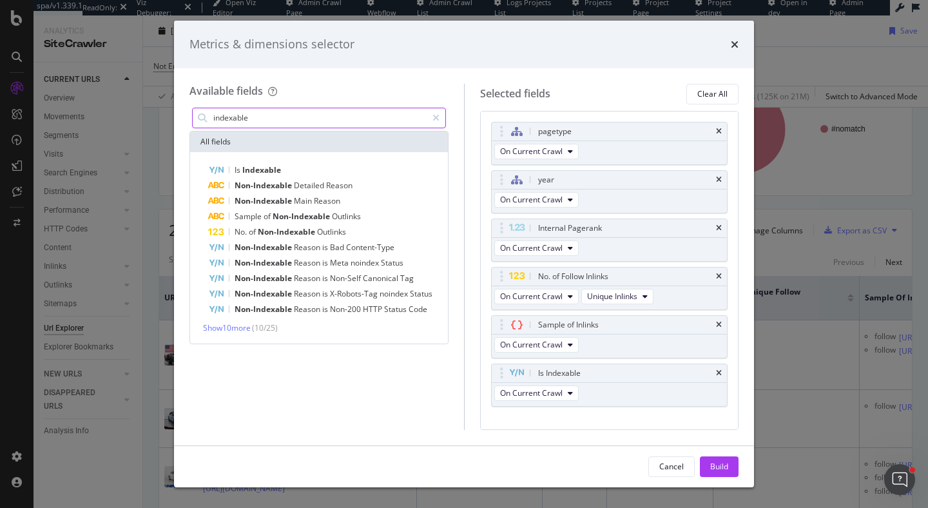
click at [282, 119] on input "indexable" at bounding box center [319, 117] width 215 height 19
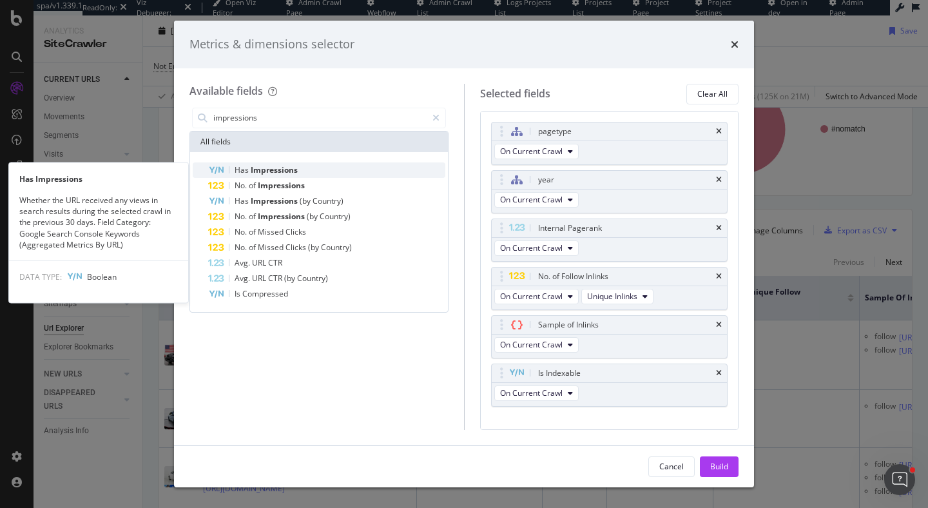
click at [256, 169] on span "Impressions" at bounding box center [274, 169] width 47 height 11
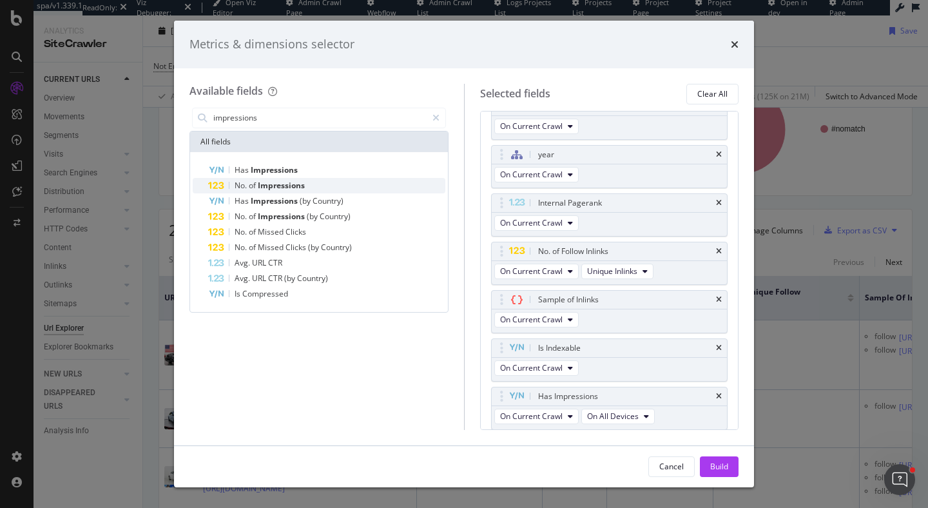
click at [259, 183] on span "Impressions" at bounding box center [281, 185] width 47 height 11
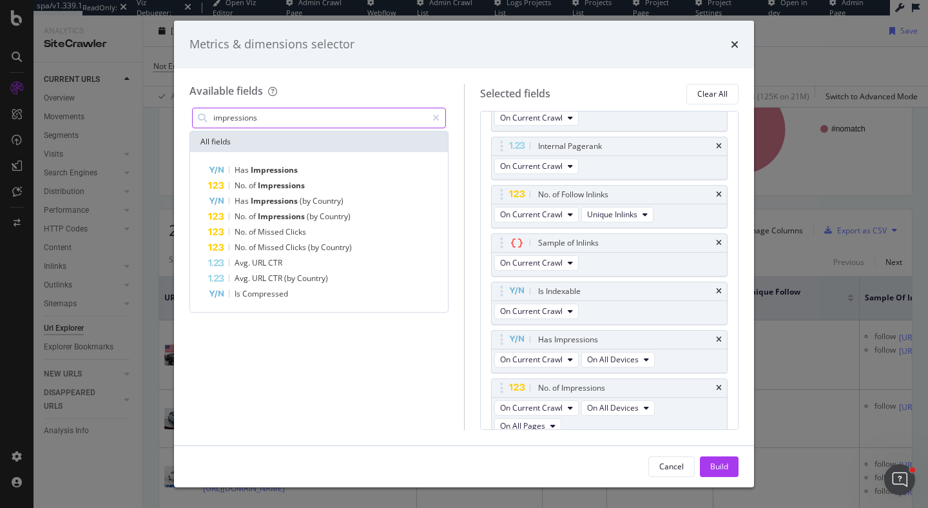
scroll to position [92, 0]
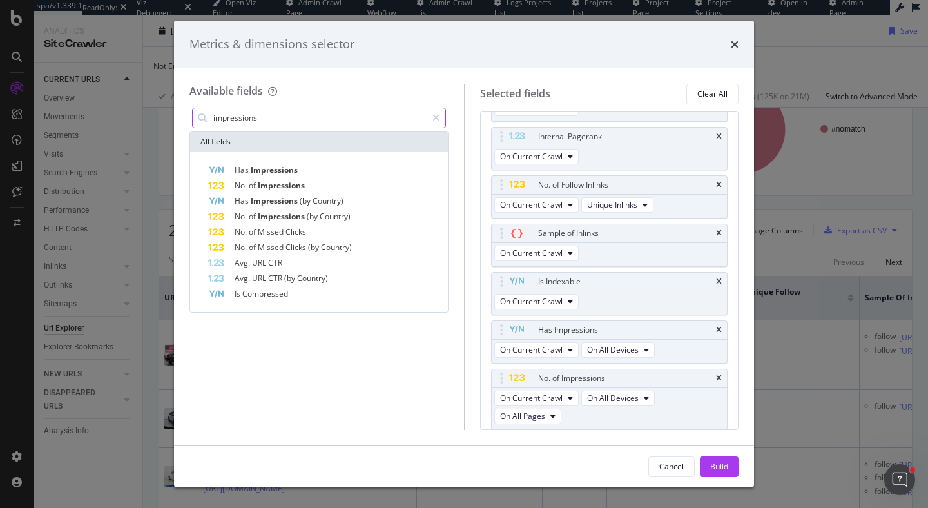
click at [264, 117] on input "impressions" at bounding box center [319, 117] width 215 height 19
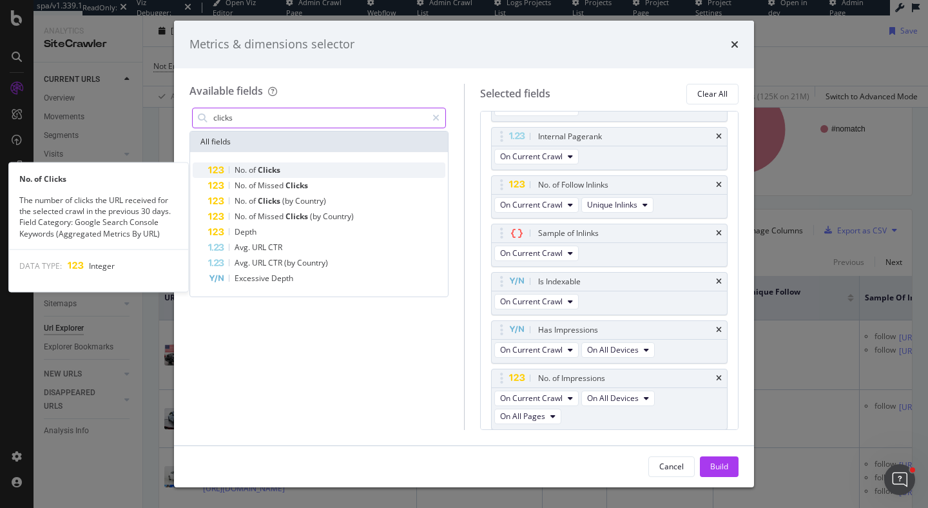
type input "clicks"
click at [291, 175] on div "No. of Clicks" at bounding box center [326, 169] width 237 height 15
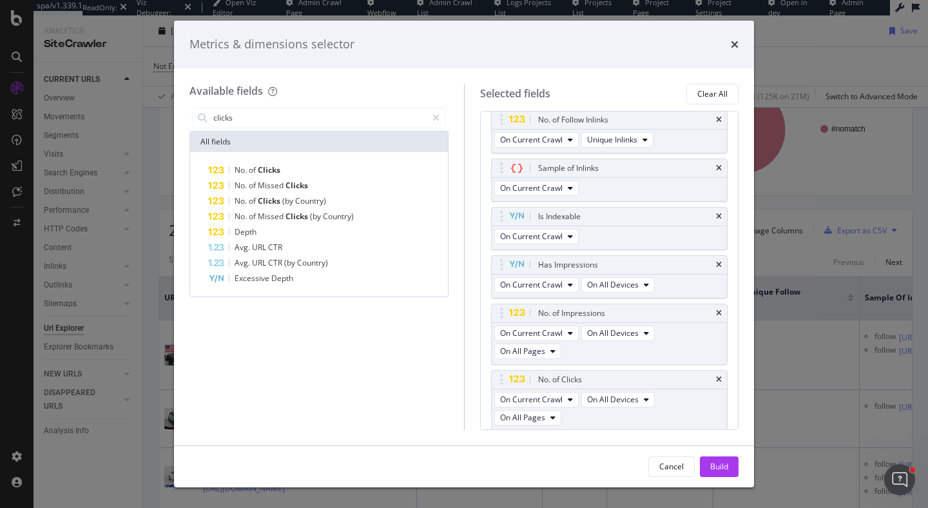
scroll to position [158, 0]
click at [722, 461] on div "Build" at bounding box center [719, 466] width 18 height 11
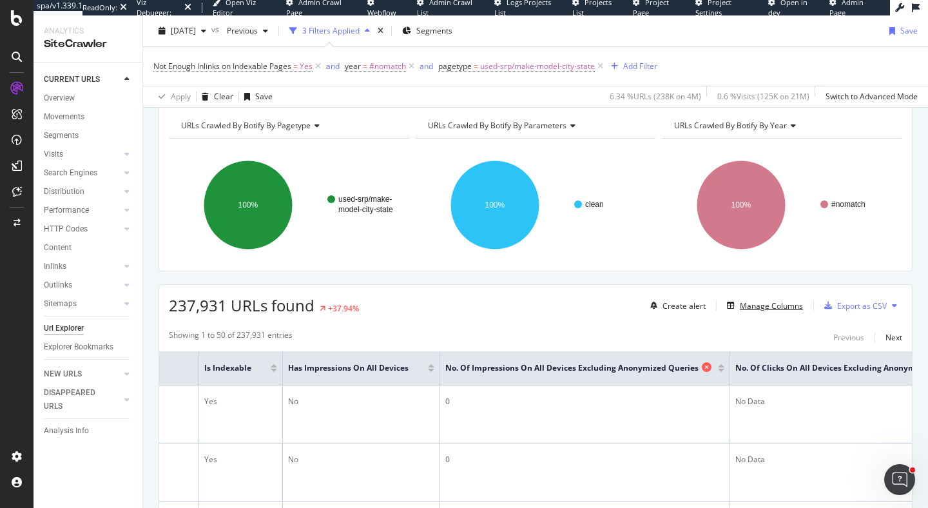
scroll to position [133, 0]
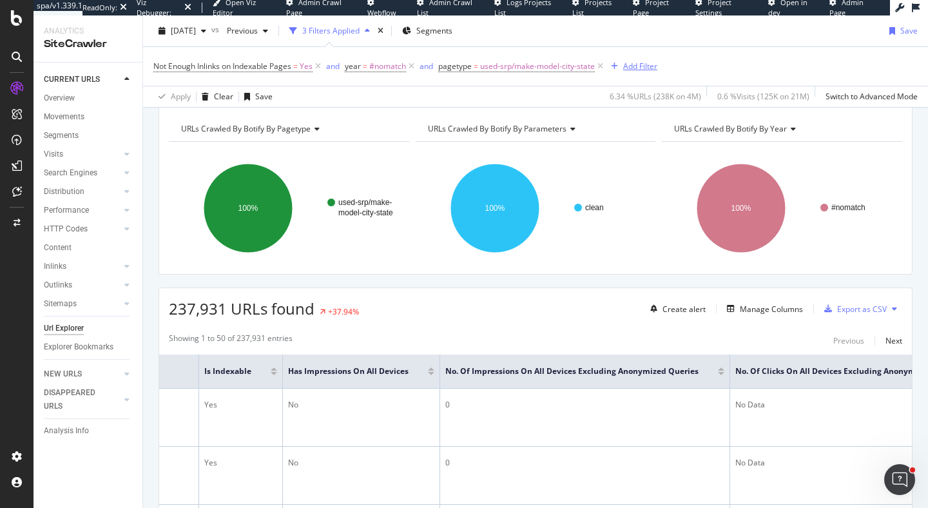
click at [651, 66] on div "Add Filter" at bounding box center [640, 66] width 34 height 11
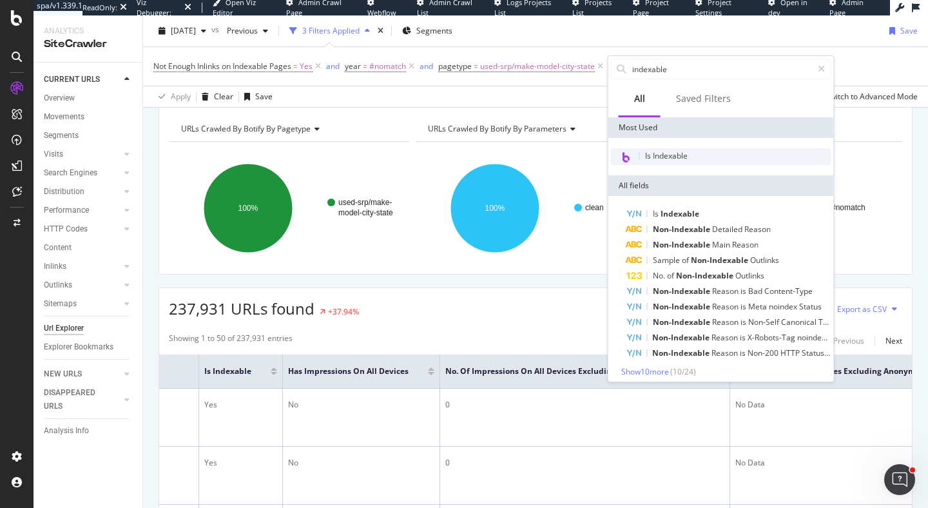
type input "indexable"
click at [664, 155] on span "Is Indexable" at bounding box center [666, 155] width 43 height 11
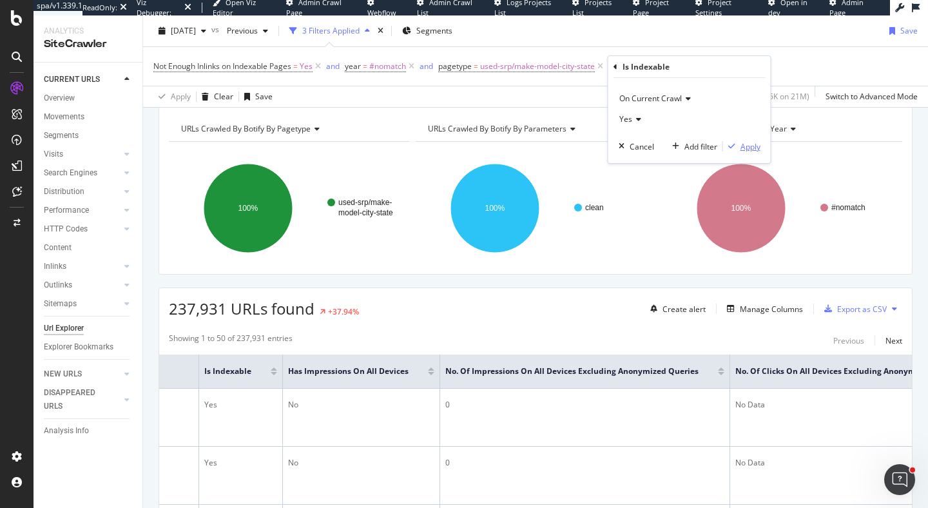
click at [748, 151] on div "Apply" at bounding box center [750, 146] width 20 height 11
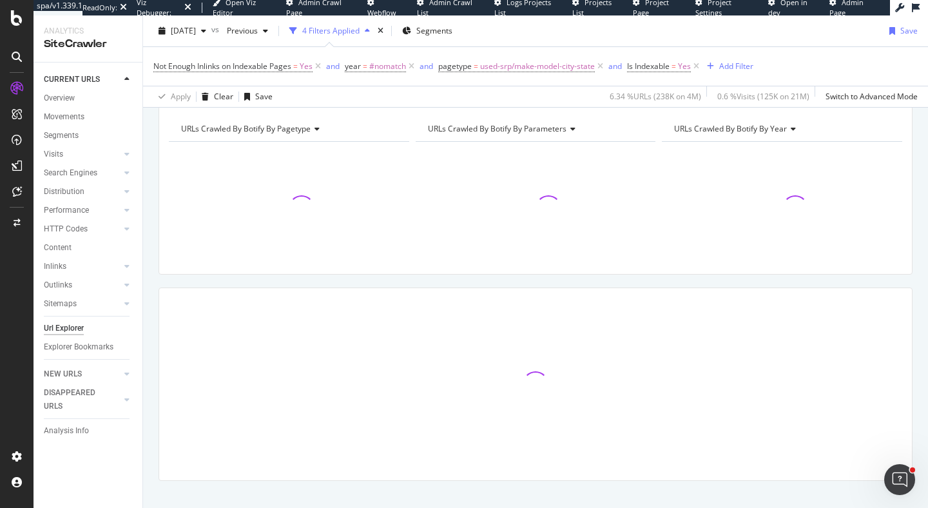
click at [748, 146] on div at bounding box center [782, 203] width 240 height 122
click at [737, 65] on div "Add Filter" at bounding box center [736, 66] width 34 height 11
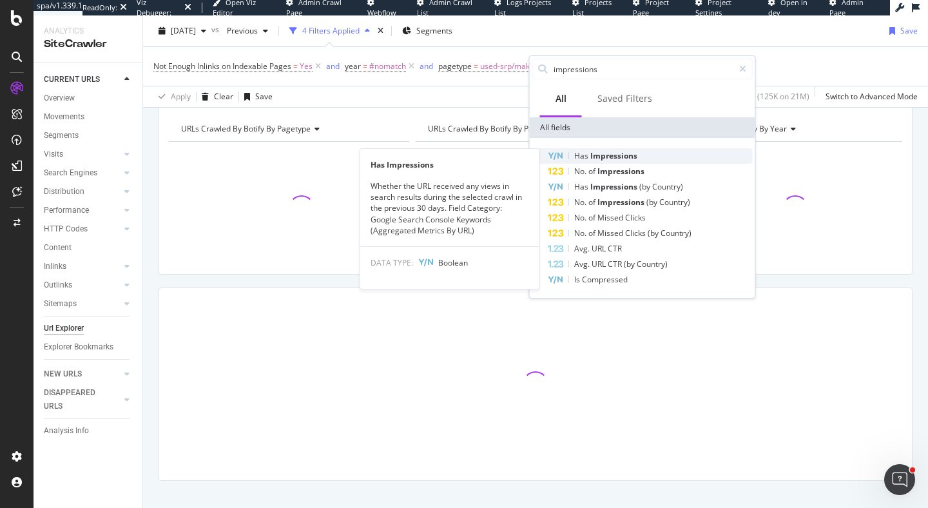
type input "impressions"
click at [634, 153] on span "Impressions" at bounding box center [613, 155] width 47 height 11
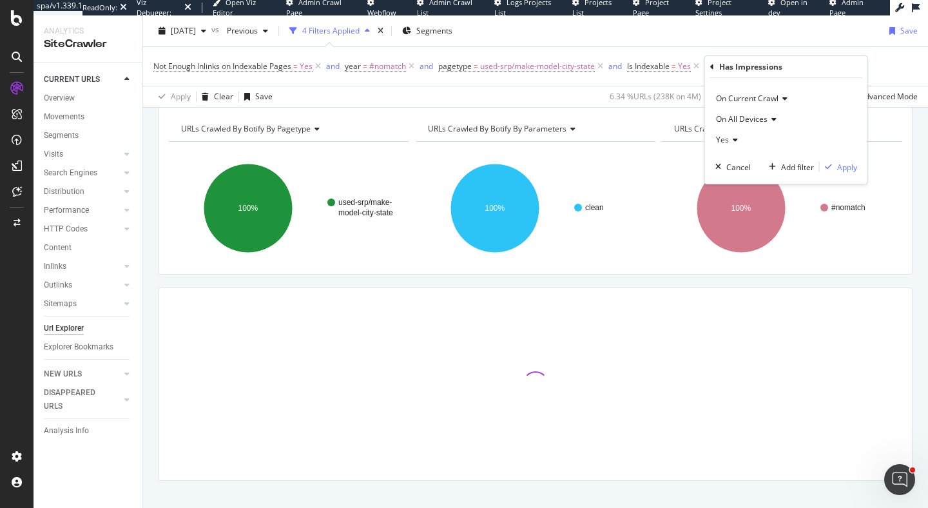
click at [793, 43] on div "2025 Oct. 5th vs Previous 4 Filters Applied Segments Save" at bounding box center [535, 34] width 785 height 26
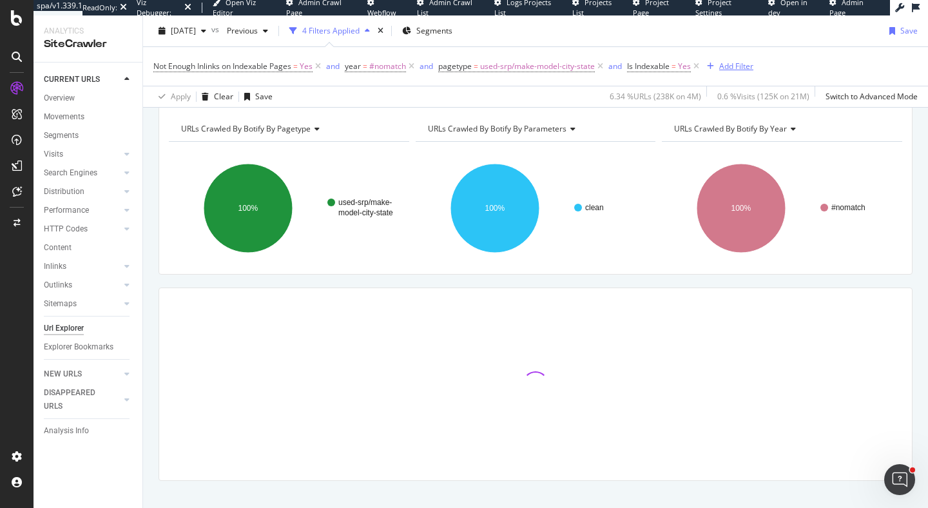
click at [728, 66] on div "Add Filter" at bounding box center [736, 66] width 34 height 11
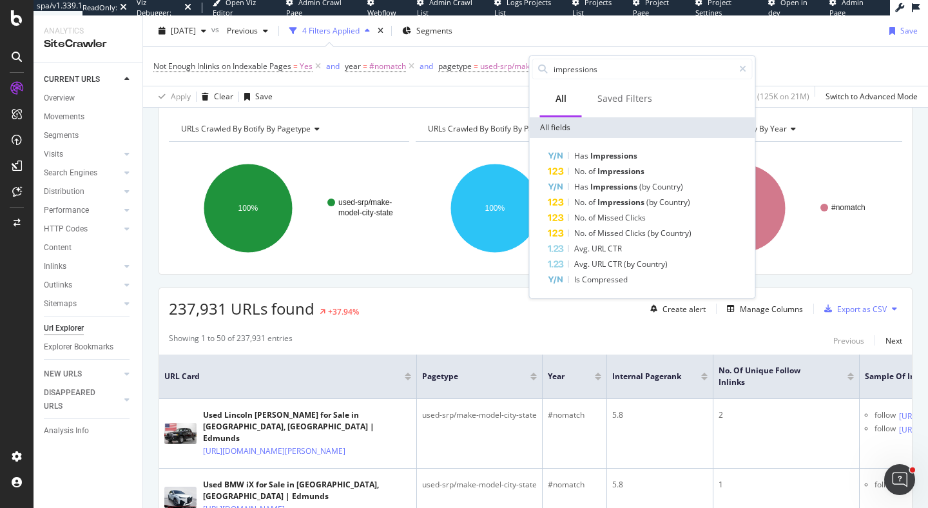
click at [428, 124] on span "URLs Crawled By Botify By parameters" at bounding box center [497, 128] width 139 height 11
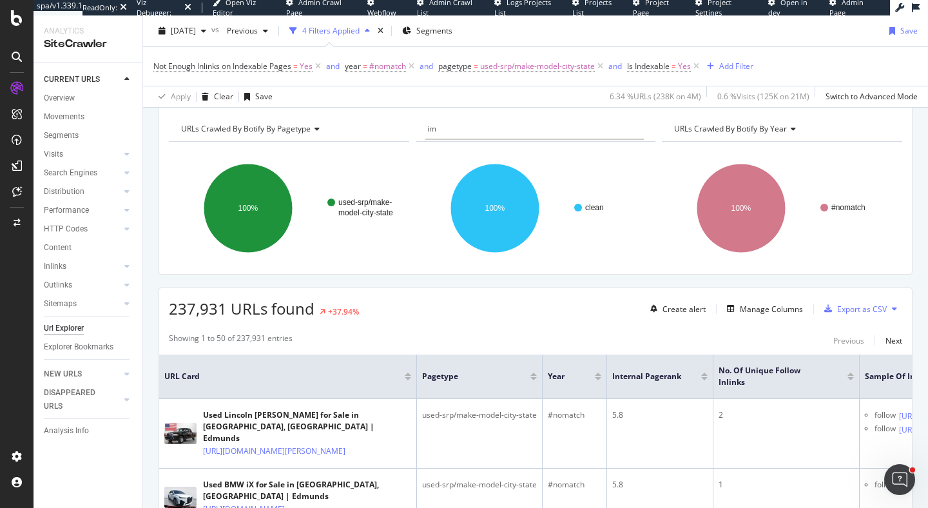
type input "i"
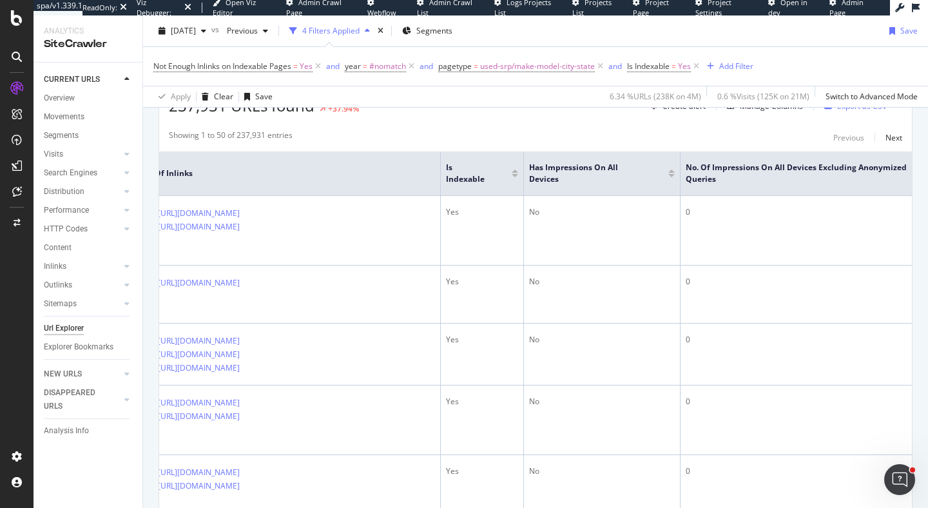
scroll to position [0, 1060]
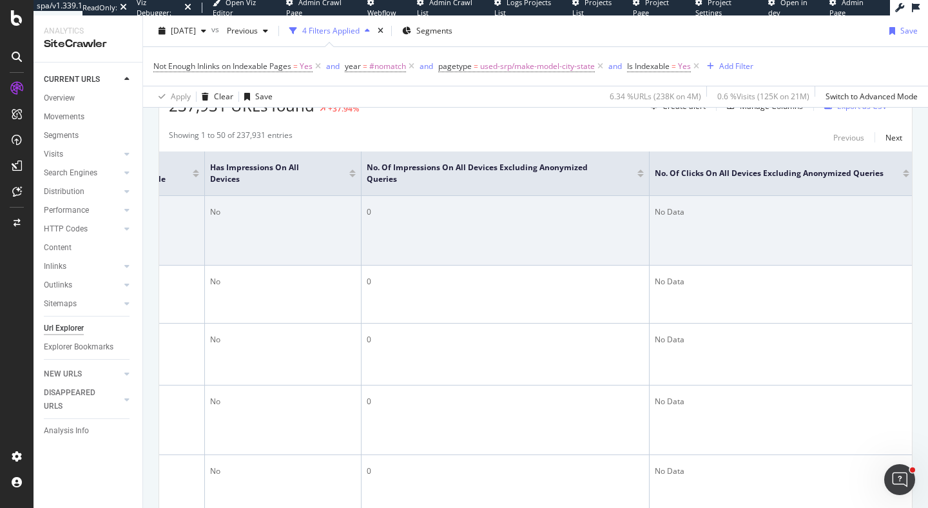
click at [666, 210] on div "No Data" at bounding box center [782, 212] width 255 height 12
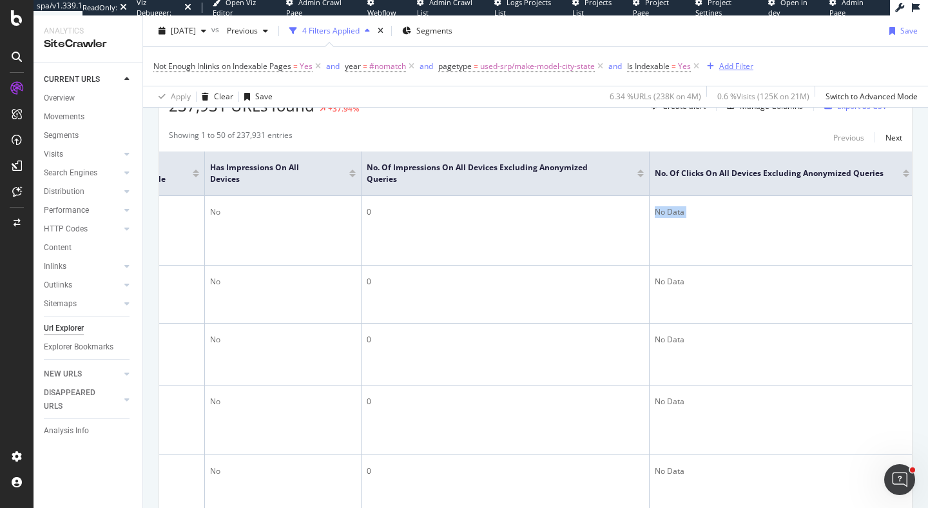
click at [729, 68] on div "Add Filter" at bounding box center [736, 66] width 34 height 11
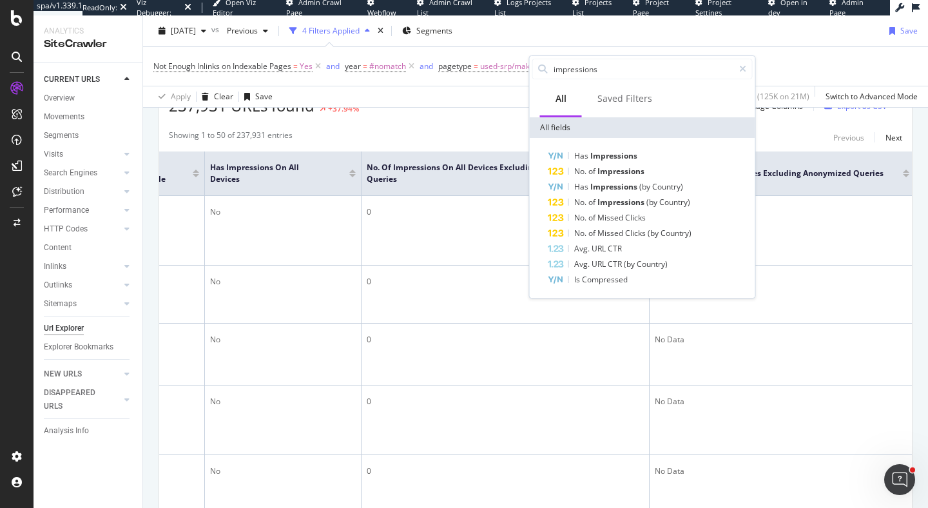
click at [501, 133] on div "Showing 1 to 50 of 237,931 entries Previous Next" at bounding box center [535, 137] width 753 height 15
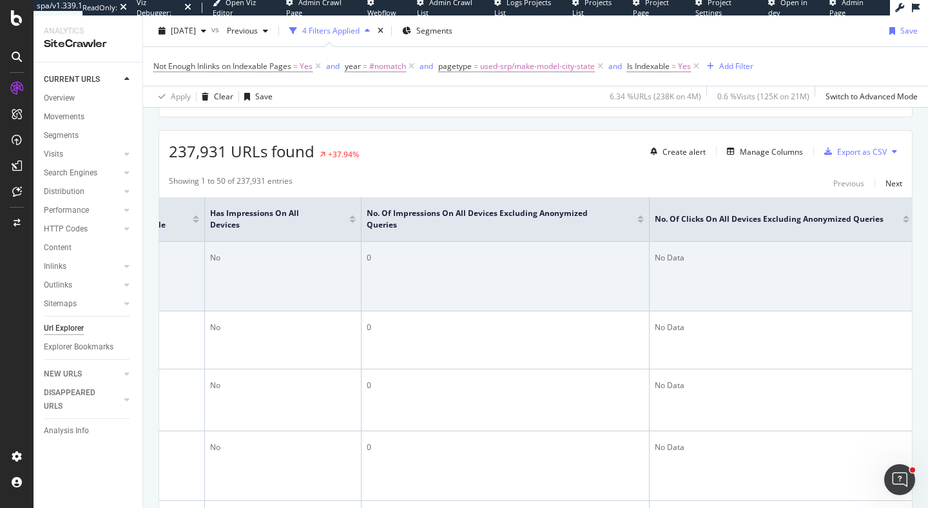
scroll to position [258, 0]
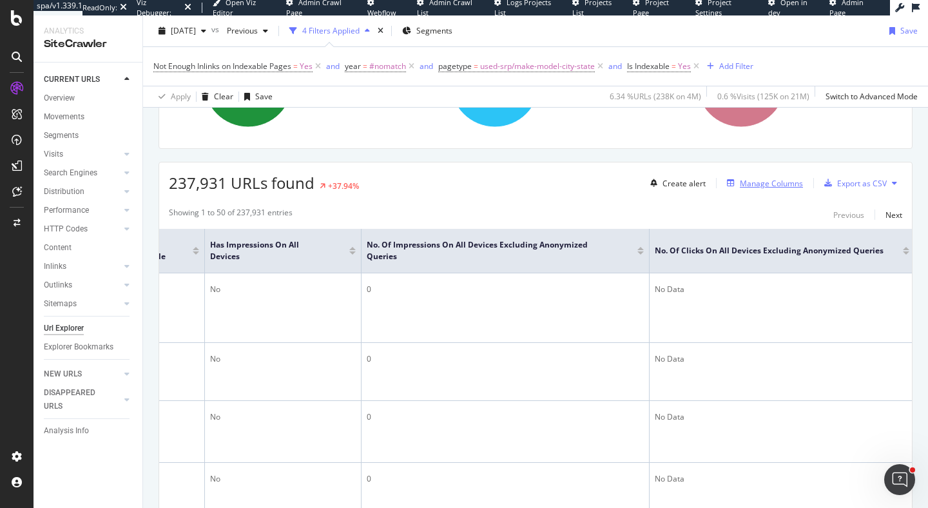
click at [754, 184] on div "Manage Columns" at bounding box center [771, 183] width 63 height 11
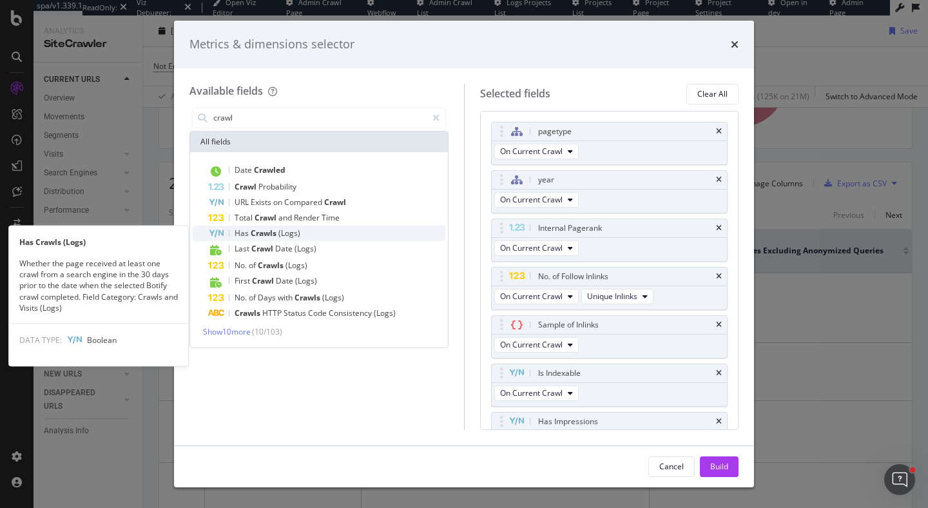
type input "crawl"
click at [367, 230] on div "Has Crawls (Logs)" at bounding box center [326, 233] width 237 height 15
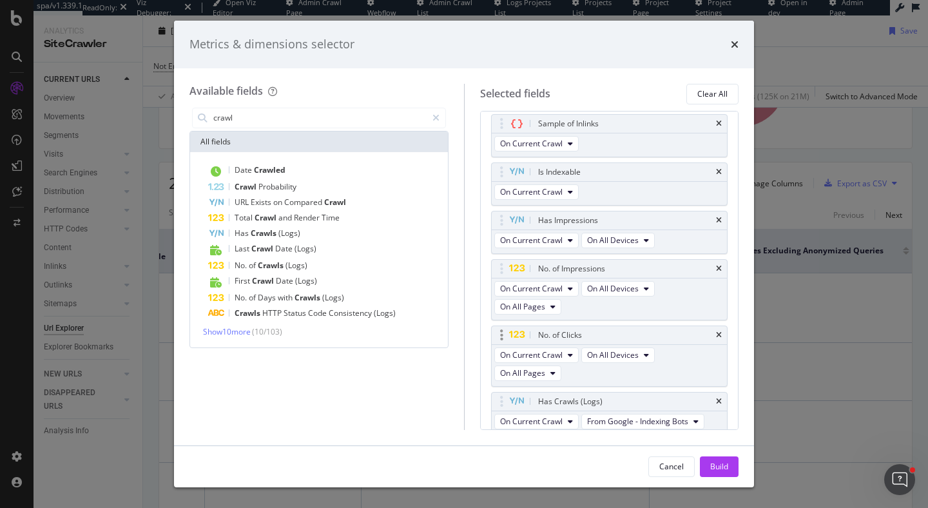
scroll to position [206, 0]
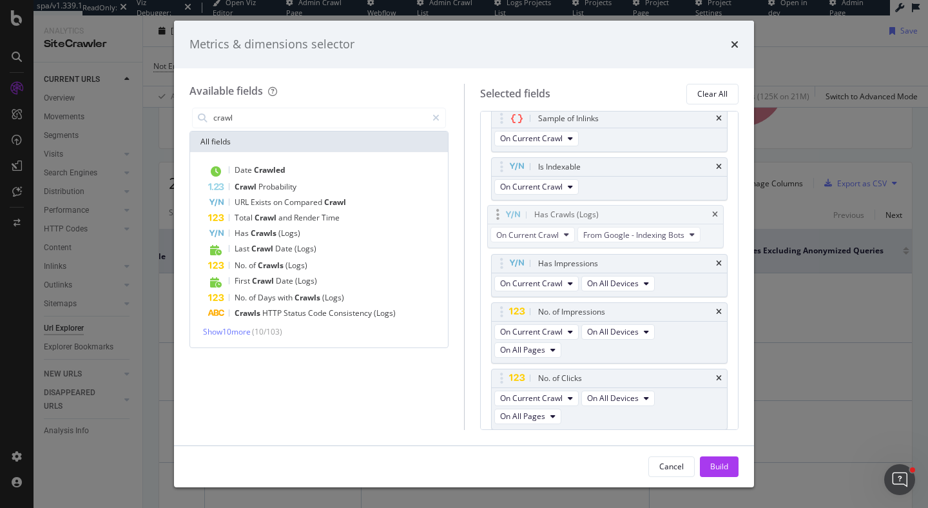
drag, startPoint x: 499, startPoint y: 396, endPoint x: 496, endPoint y: 216, distance: 180.5
click at [496, 216] on body "spa/v1.339.1 ReadOnly: Viz Debugger: Open Viz Editor Admin Crawl Page Webflow A…" at bounding box center [464, 254] width 928 height 508
click at [352, 265] on div "No. of Crawls (Logs)" at bounding box center [326, 265] width 237 height 15
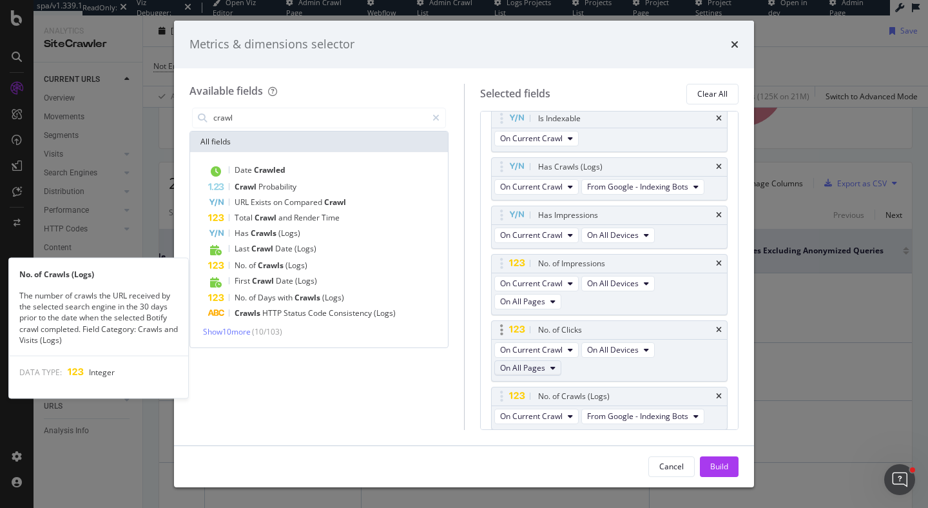
scroll to position [255, 0]
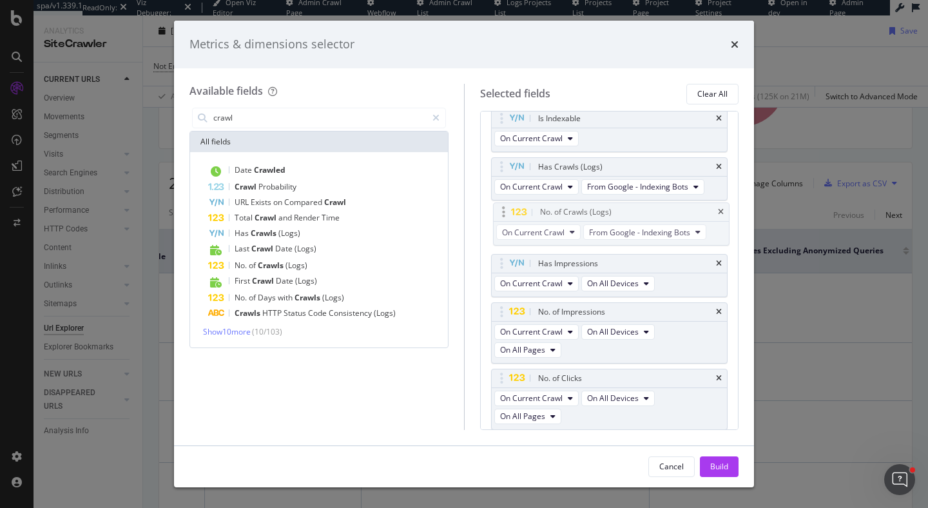
drag, startPoint x: 503, startPoint y: 398, endPoint x: 505, endPoint y: 214, distance: 183.7
click at [505, 214] on body "spa/v1.339.1 ReadOnly: Viz Debugger: Open Viz Editor Admin Crawl Page Webflow A…" at bounding box center [464, 254] width 928 height 508
click at [717, 476] on button "Build" at bounding box center [719, 466] width 39 height 21
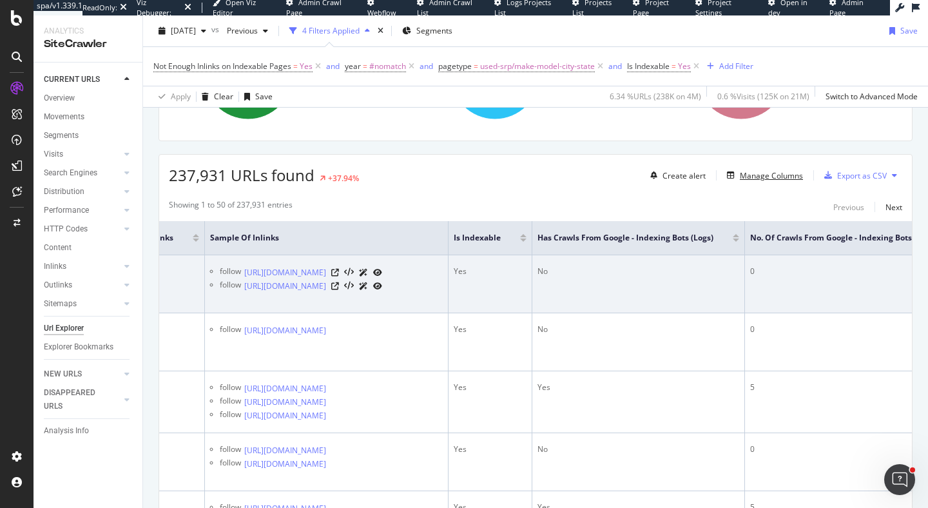
scroll to position [0, 894]
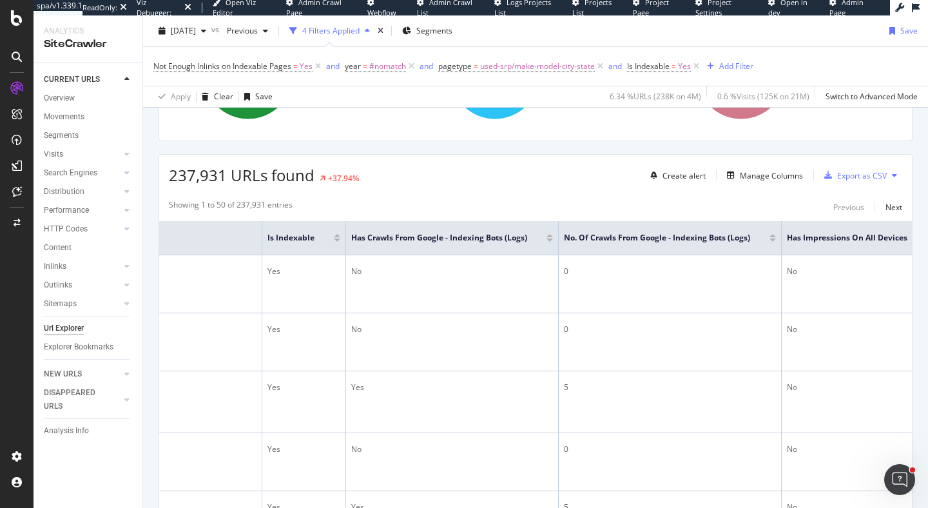
click at [776, 240] on div at bounding box center [772, 239] width 6 height 3
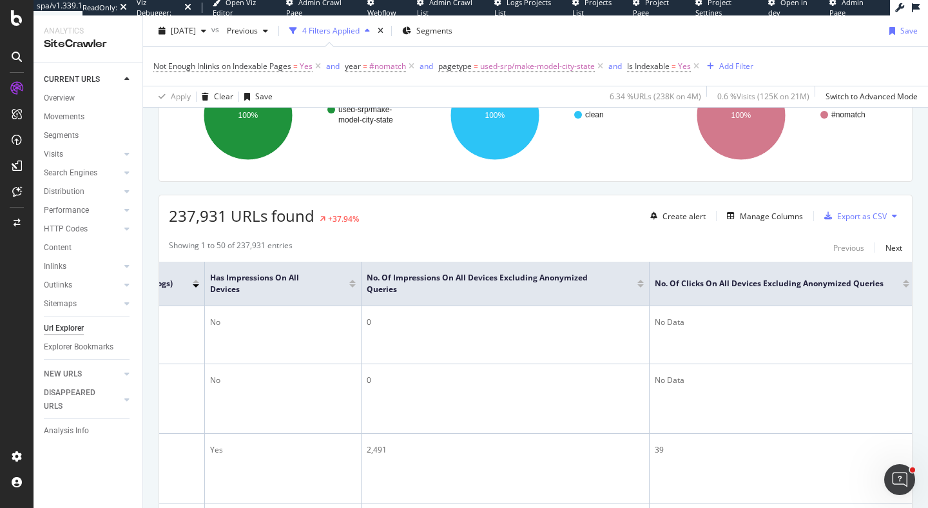
scroll to position [265, 0]
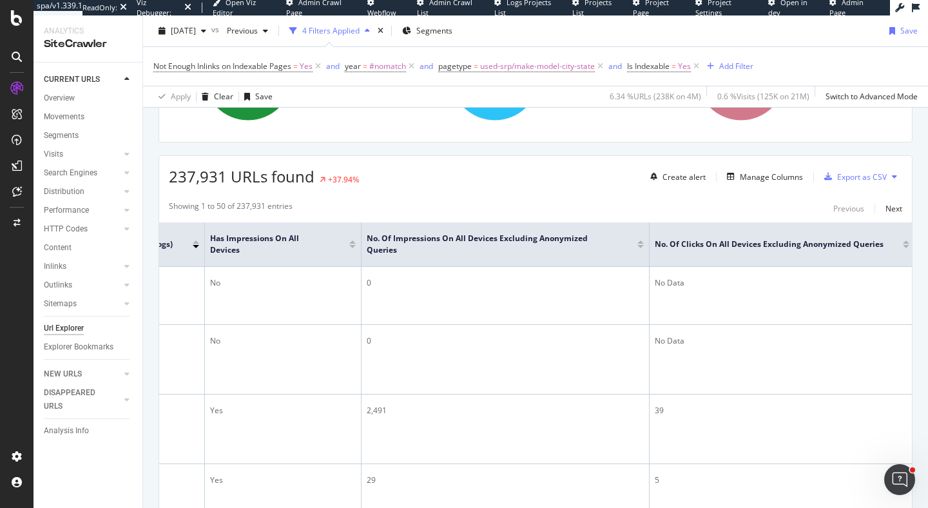
click at [903, 246] on div at bounding box center [906, 246] width 6 height 3
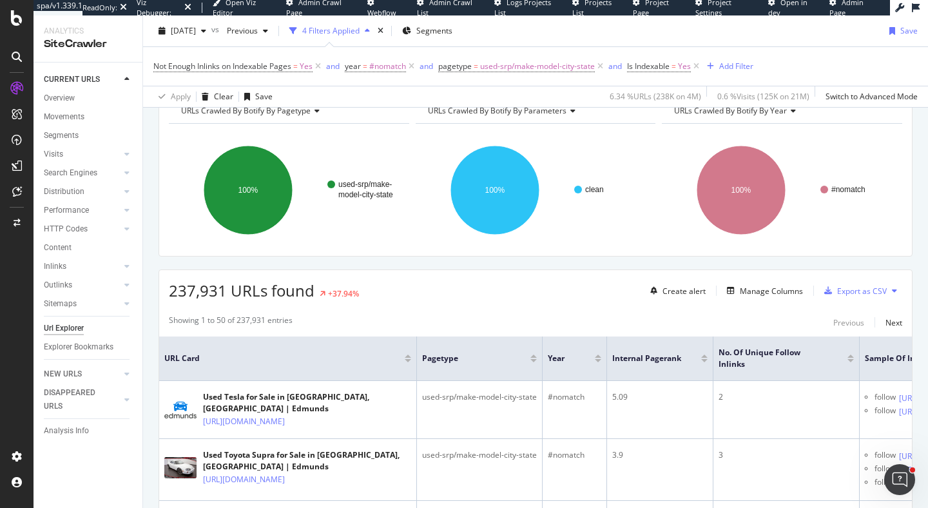
scroll to position [413, 0]
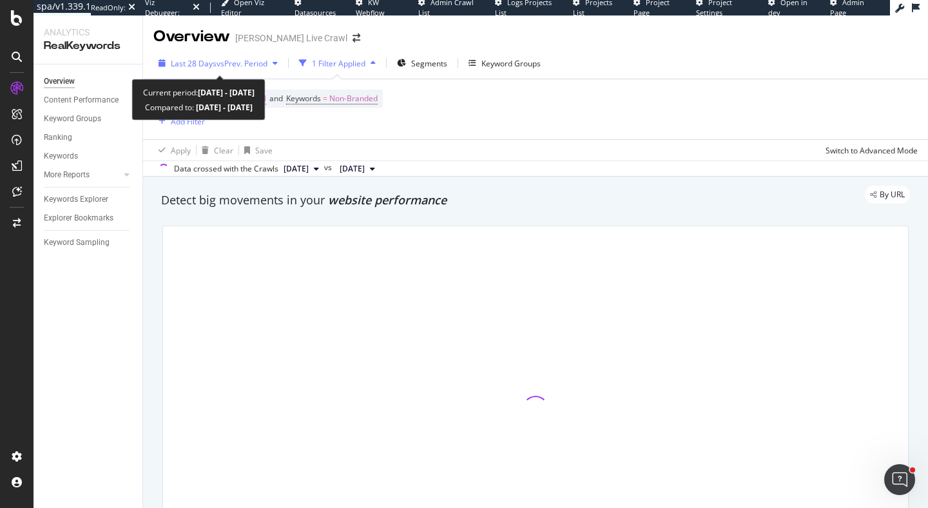
click at [242, 59] on span "vs Prev. Period" at bounding box center [242, 63] width 51 height 11
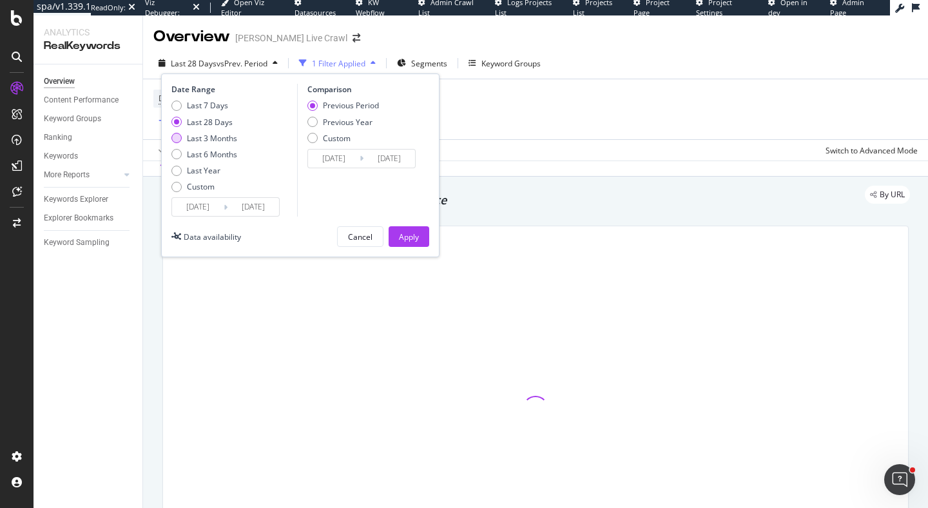
click at [224, 135] on div "Last 3 Months" at bounding box center [212, 138] width 50 height 11
type input "2025/07/12"
type input "2025/04/11"
type input "2025/07/11"
click at [407, 242] on div "Apply" at bounding box center [409, 236] width 20 height 11
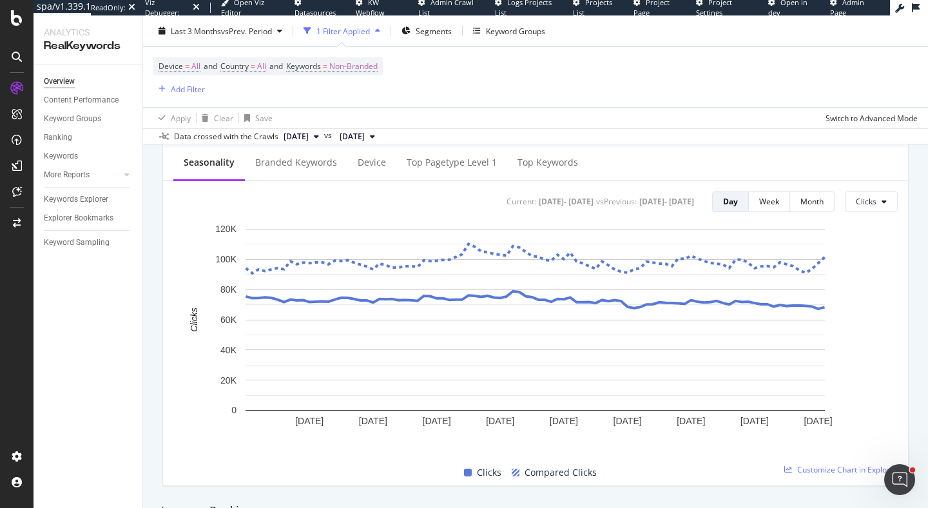
scroll to position [582, 0]
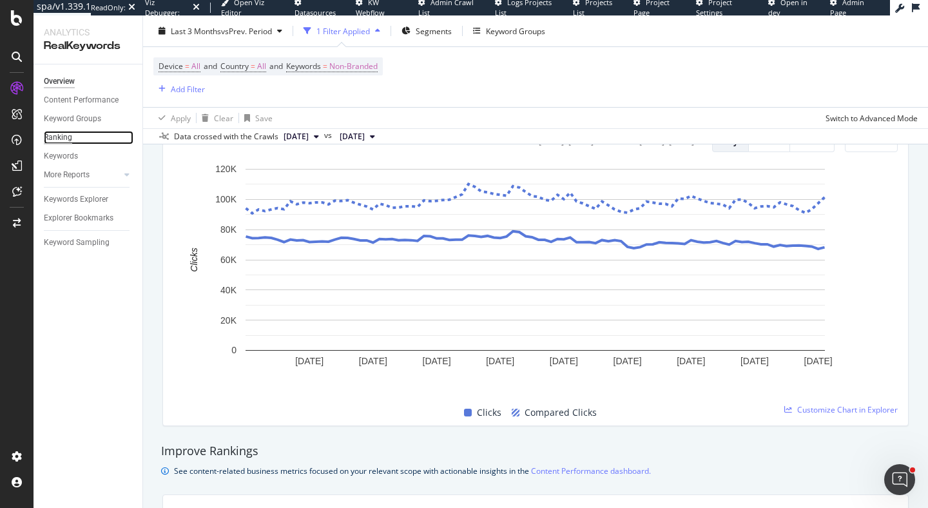
click at [63, 141] on div "Ranking" at bounding box center [58, 138] width 28 height 14
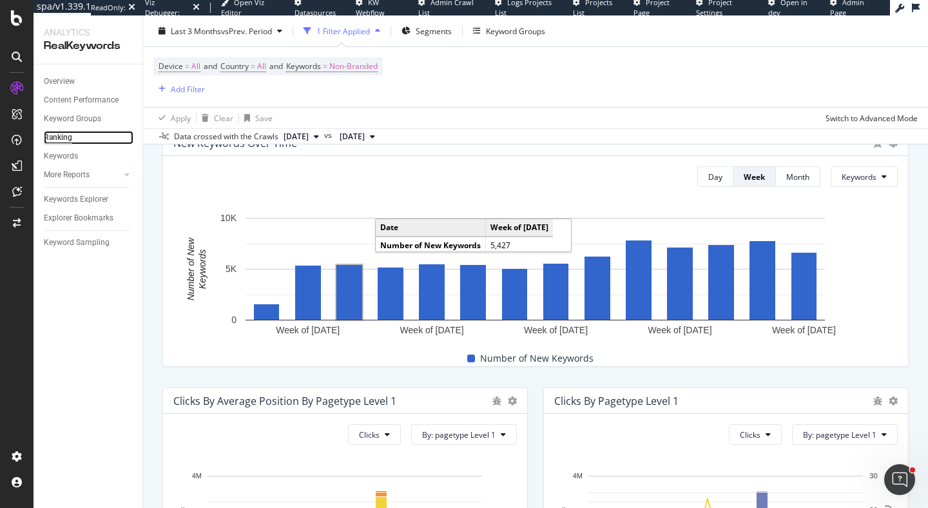
scroll to position [364, 0]
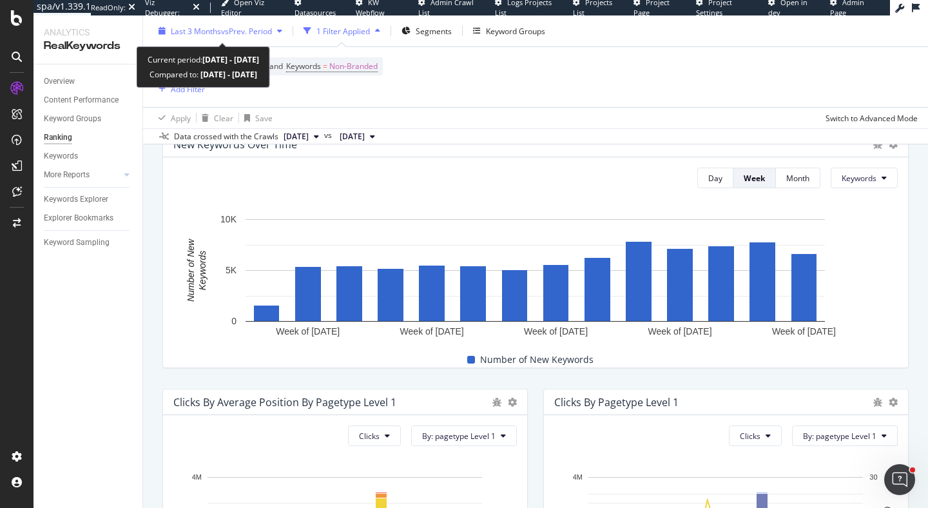
click at [208, 30] on span "Last 3 Months" at bounding box center [196, 30] width 50 height 11
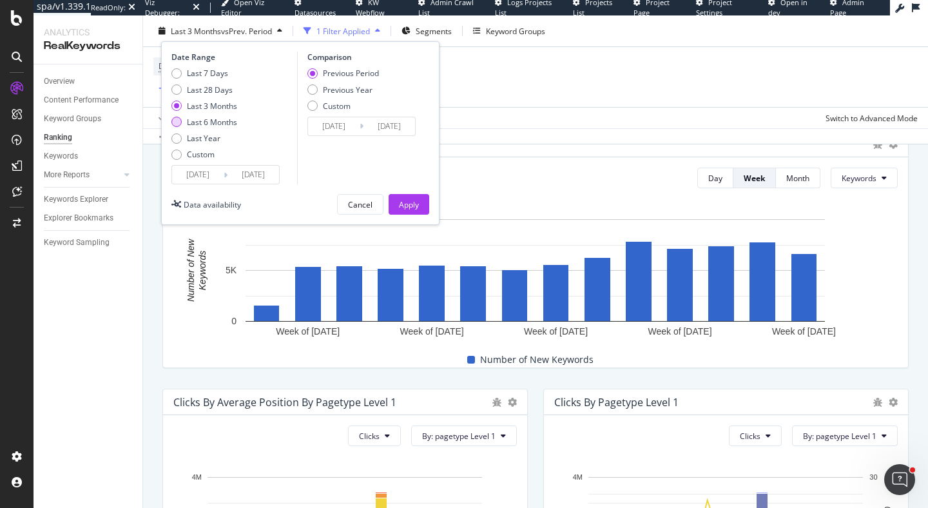
click at [217, 124] on div "Last 6 Months" at bounding box center [212, 122] width 50 height 11
type input "2025/04/12"
type input "2024/10/11"
type input "2025/04/11"
click at [413, 210] on div "Apply" at bounding box center [409, 204] width 20 height 19
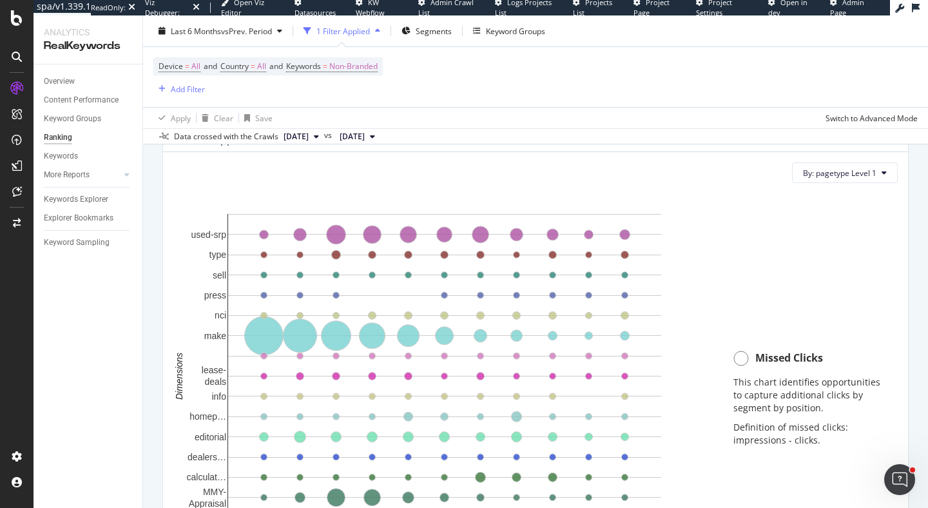
scroll to position [879, 0]
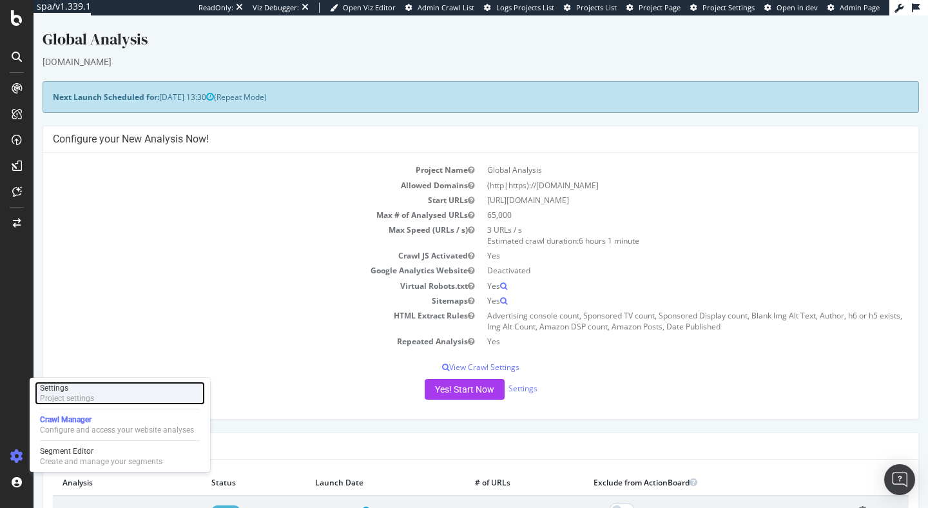
click at [59, 394] on div "Project settings" at bounding box center [67, 398] width 54 height 10
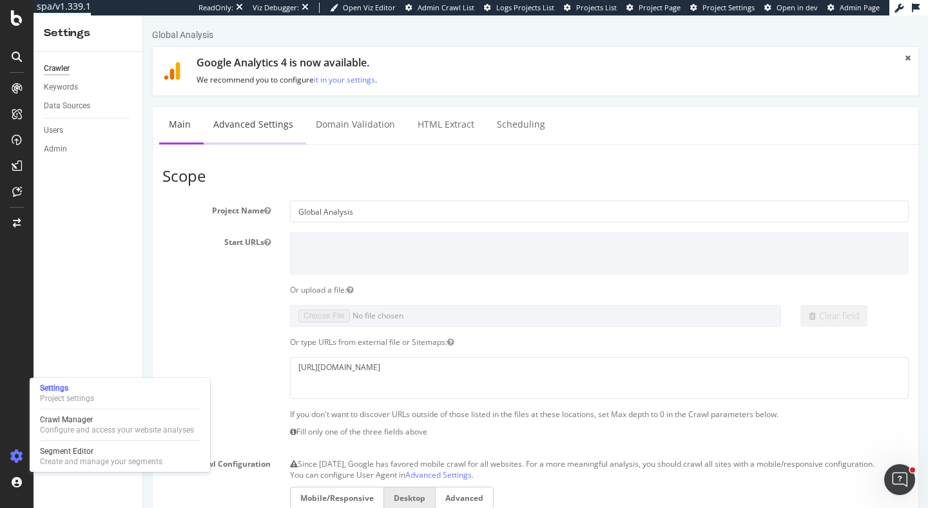
click at [257, 122] on link "Advanced Settings" at bounding box center [253, 124] width 99 height 35
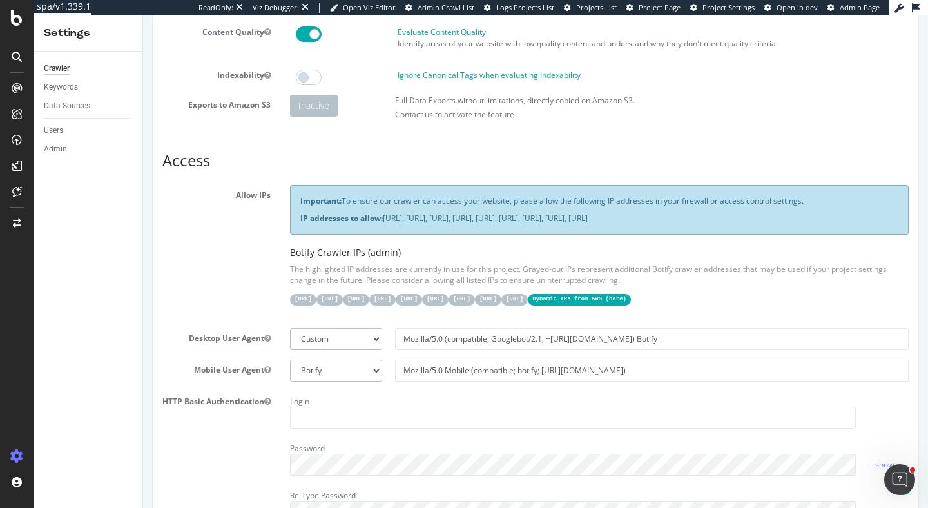
scroll to position [149, 0]
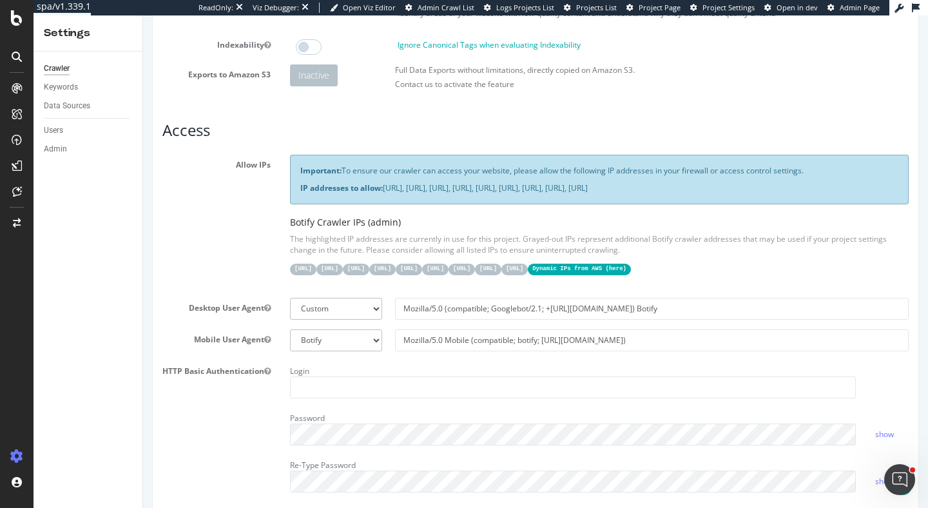
click at [528, 275] on code "Dynamic IPs from AWS ( here )" at bounding box center [579, 269] width 103 height 11
click at [609, 272] on link "here" at bounding box center [616, 268] width 14 height 6
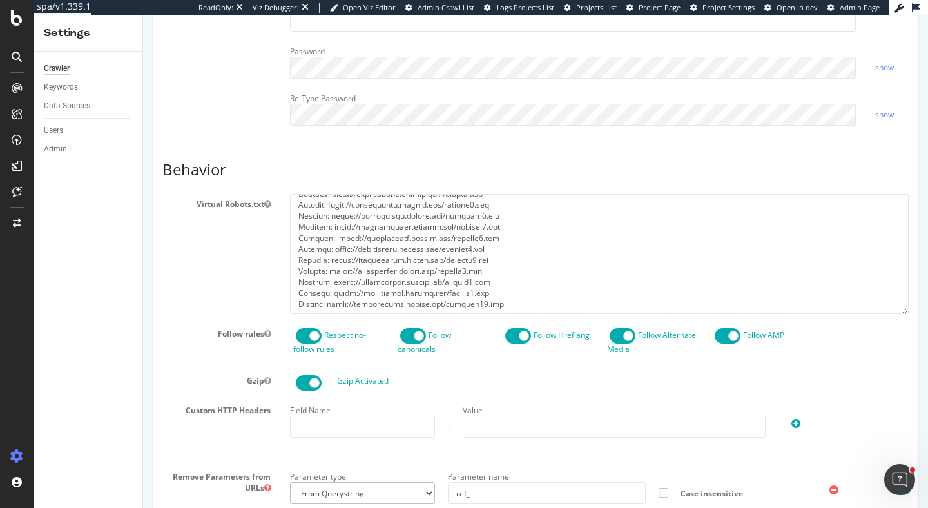
scroll to position [0, 0]
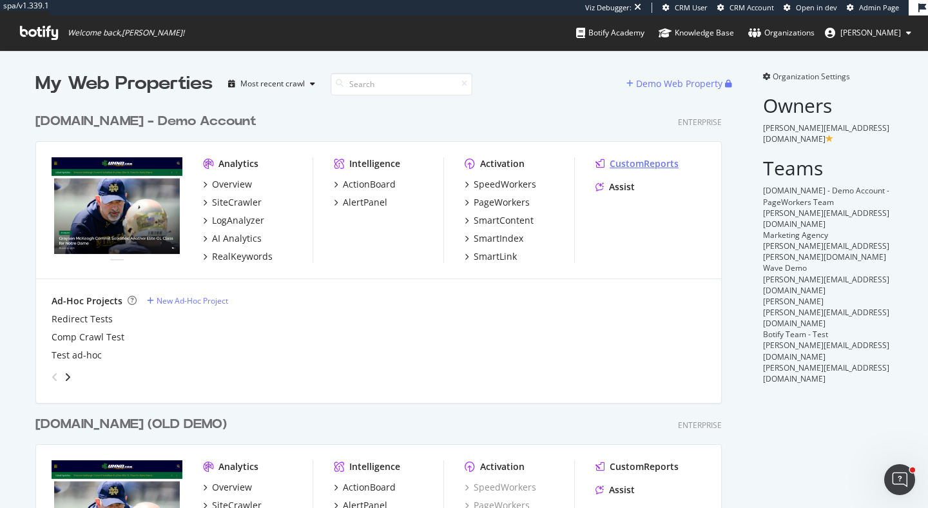
click at [659, 160] on div "CustomReports" at bounding box center [644, 163] width 69 height 13
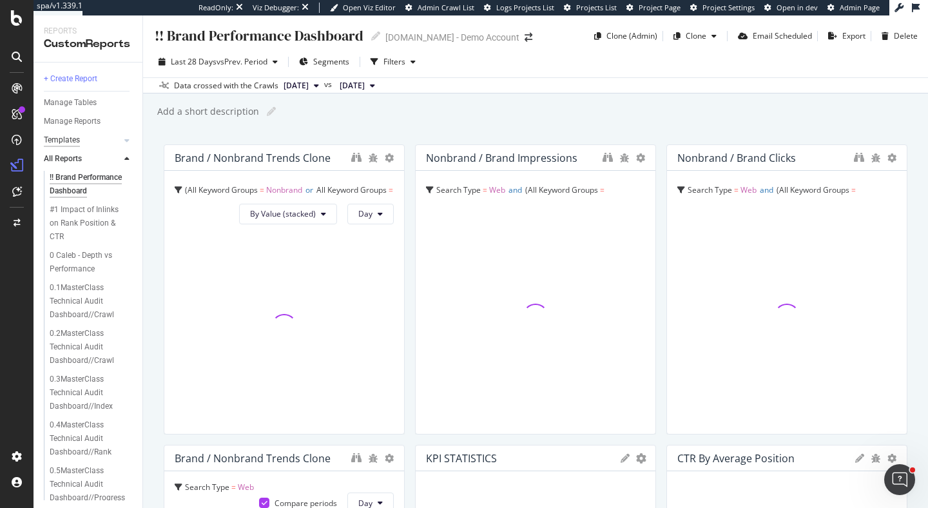
click at [68, 139] on div "Templates" at bounding box center [62, 140] width 36 height 14
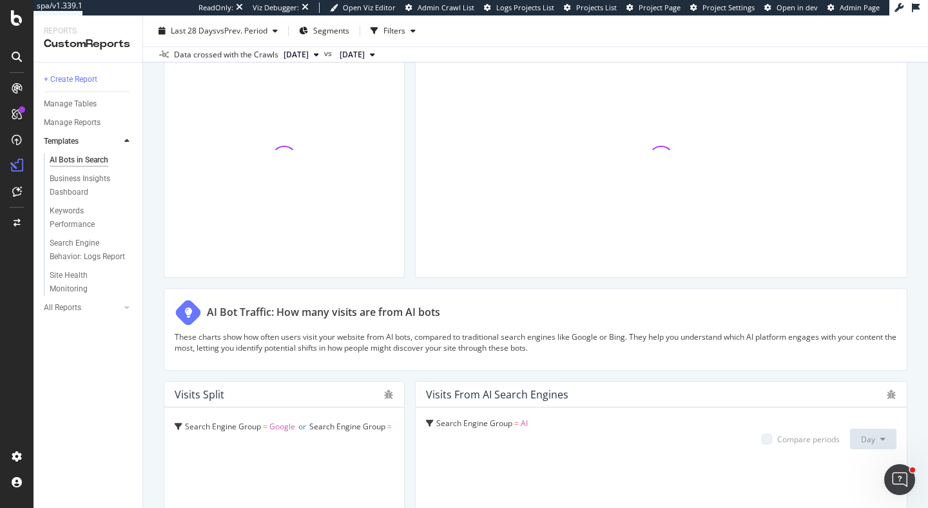
scroll to position [2242, 0]
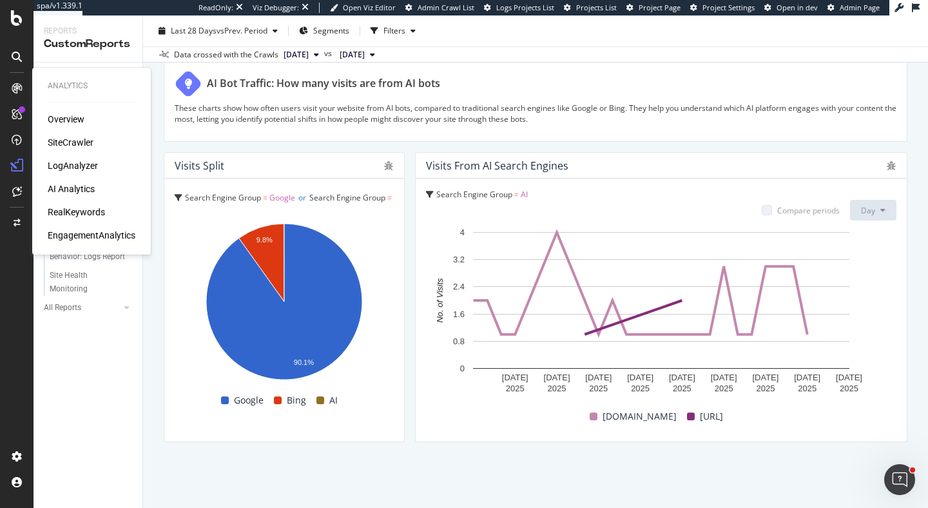
click at [77, 242] on div "Analytics Overview SiteCrawler LogAnalyzer AI Analytics RealKeywords Engagement…" at bounding box center [91, 161] width 108 height 182
click at [77, 238] on div "EngagementAnalytics" at bounding box center [92, 235] width 88 height 13
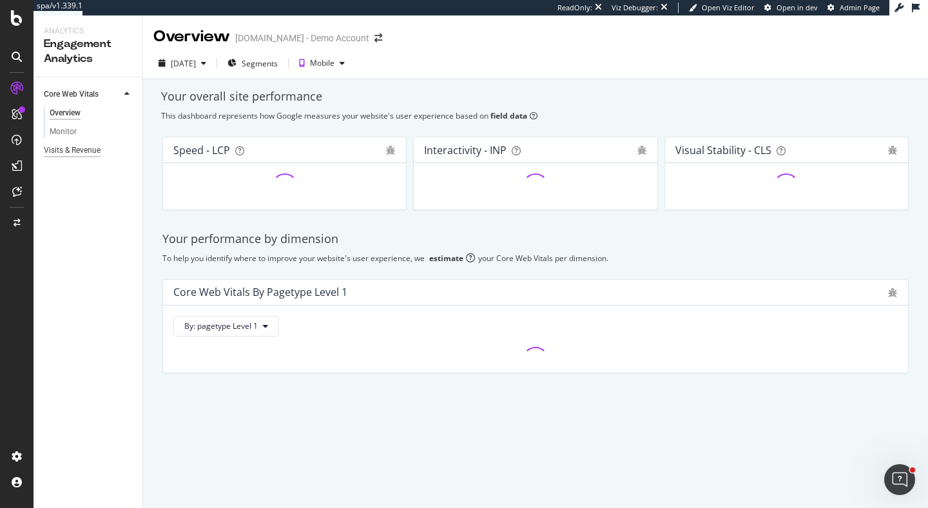
click at [73, 148] on div "Visits & Revenue" at bounding box center [72, 151] width 57 height 14
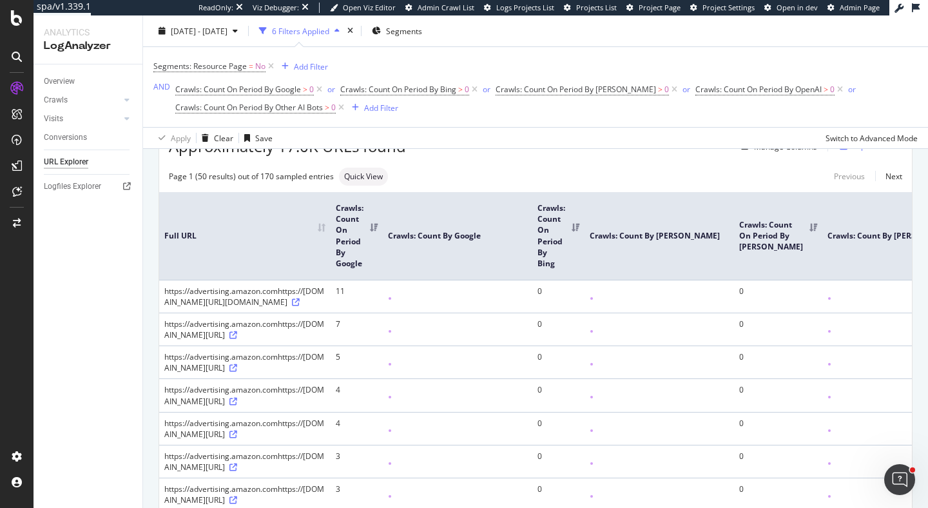
scroll to position [111, 0]
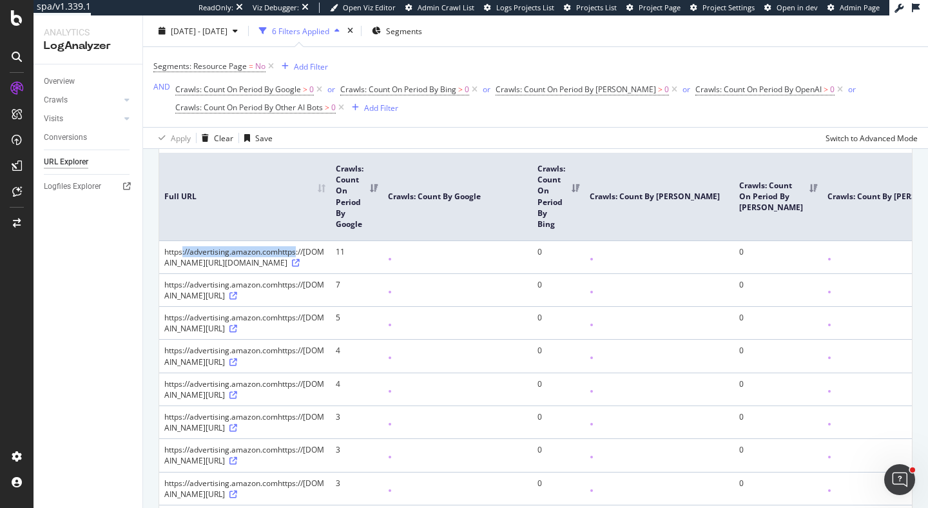
drag, startPoint x: 164, startPoint y: 250, endPoint x: 280, endPoint y: 255, distance: 116.7
click at [280, 255] on div "https://advertising.amazon.comhttps://[DOMAIN_NAME][URL][DOMAIN_NAME]" at bounding box center [244, 257] width 161 height 22
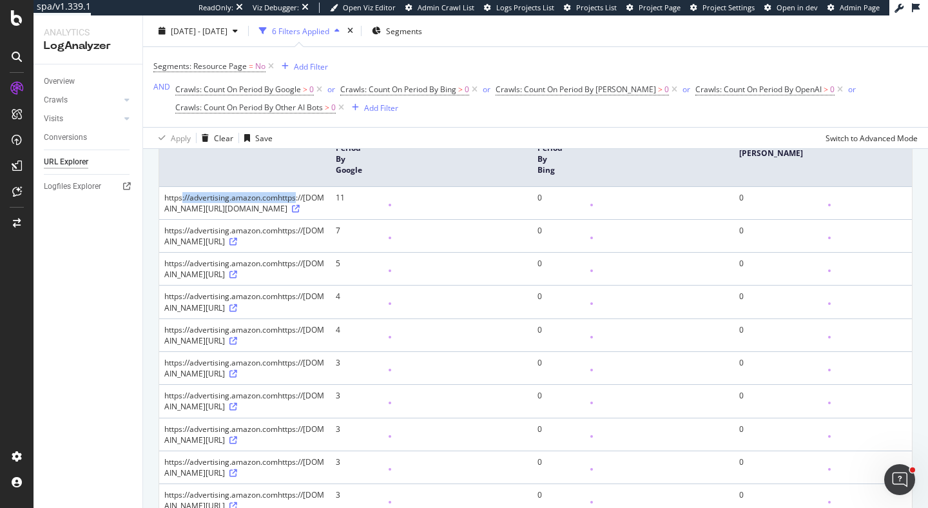
scroll to position [166, 0]
drag, startPoint x: 278, startPoint y: 284, endPoint x: 166, endPoint y: 288, distance: 112.2
click at [166, 246] on div "https://advertising.amazon.comhttps://[DOMAIN_NAME][URL]" at bounding box center [244, 235] width 161 height 22
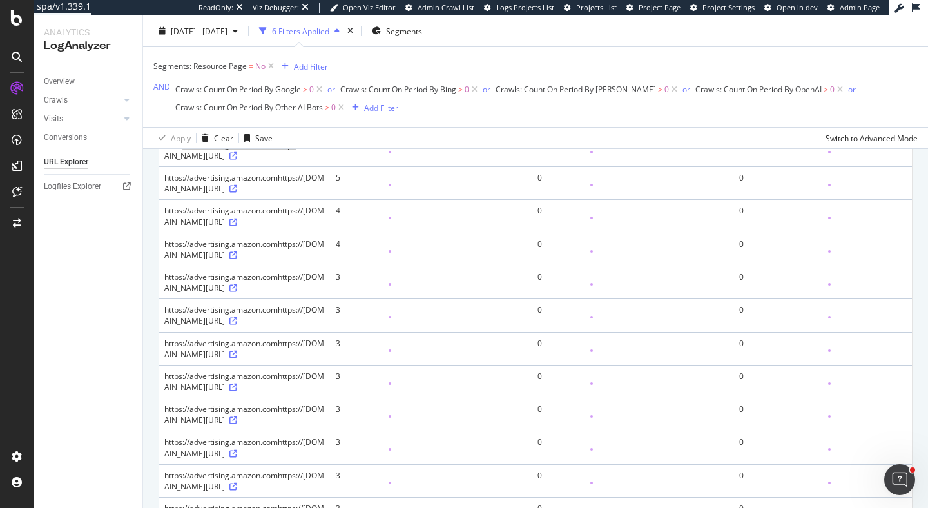
scroll to position [253, 0]
drag, startPoint x: 276, startPoint y: 376, endPoint x: 159, endPoint y: 372, distance: 117.3
click at [159, 296] on td "https://advertising.amazon.comhttps://[DOMAIN_NAME][URL]" at bounding box center [244, 279] width 171 height 33
drag, startPoint x: 279, startPoint y: 376, endPoint x: 238, endPoint y: 396, distance: 45.2
click at [238, 291] on div "https://advertising.amazon.comhttps://[DOMAIN_NAME][URL]" at bounding box center [244, 280] width 161 height 22
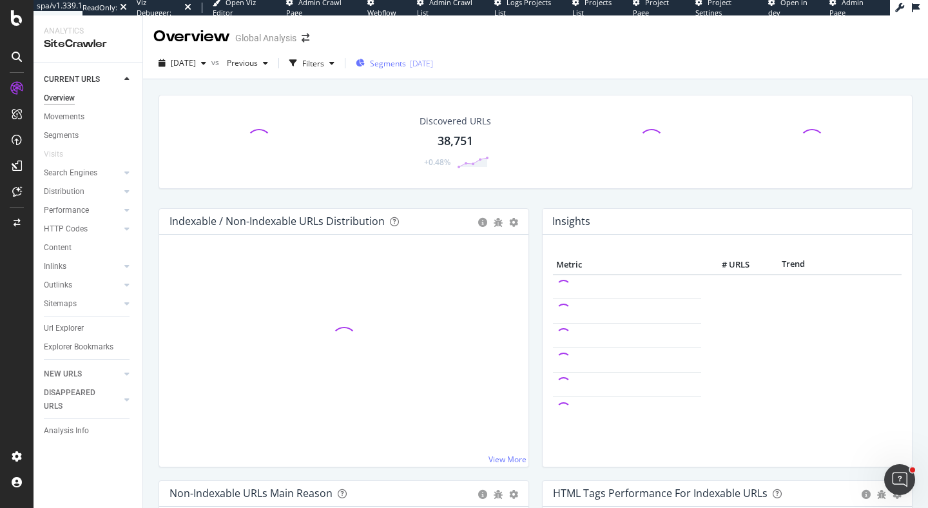
click at [404, 56] on div "Segments 2025-10-13" at bounding box center [394, 62] width 77 height 19
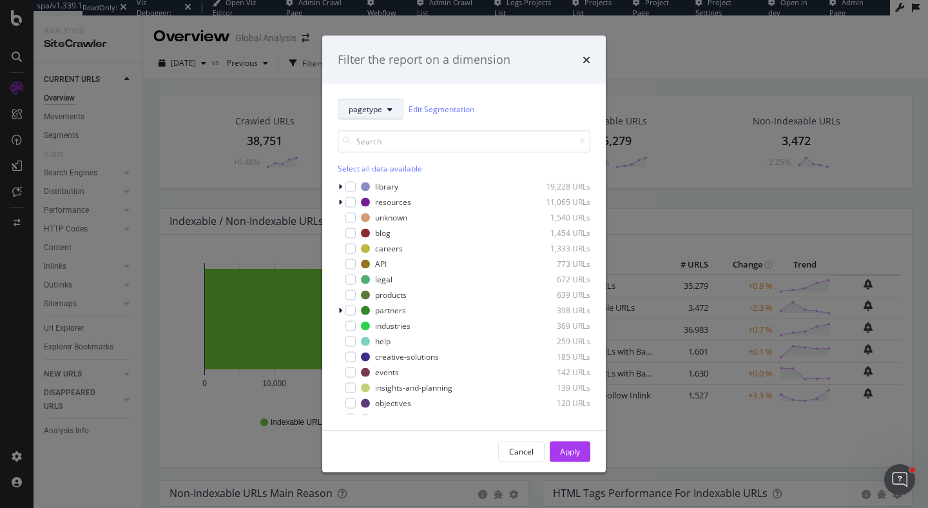
click at [387, 113] on button "pagetype" at bounding box center [371, 109] width 66 height 21
click at [586, 59] on icon "times" at bounding box center [587, 59] width 8 height 10
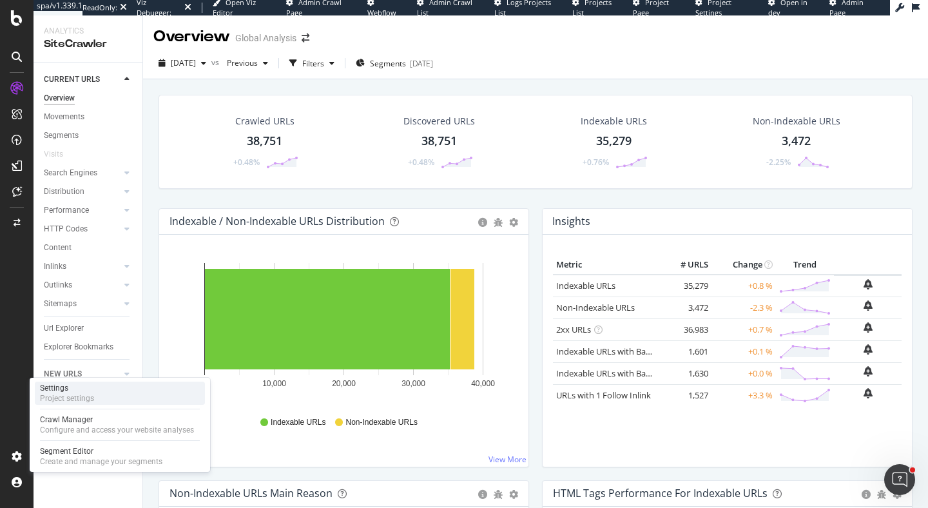
click at [73, 392] on div "Settings" at bounding box center [67, 388] width 54 height 10
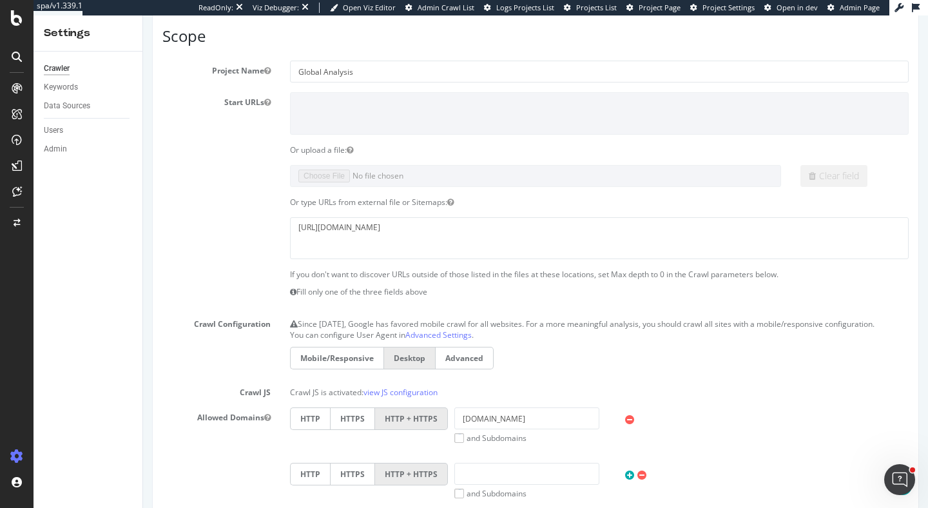
scroll to position [131, 0]
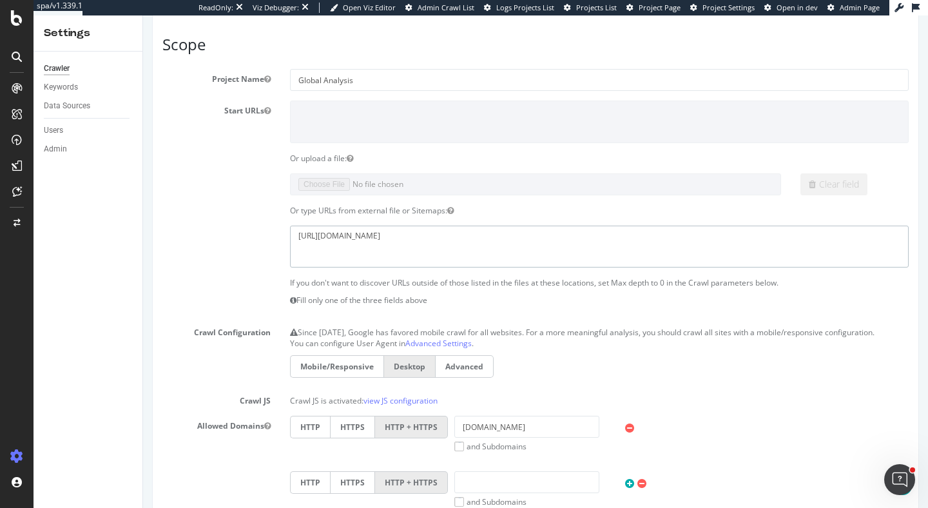
click at [495, 238] on textarea "https://advertising.amazon.com/sitemap.xml" at bounding box center [599, 247] width 619 height 42
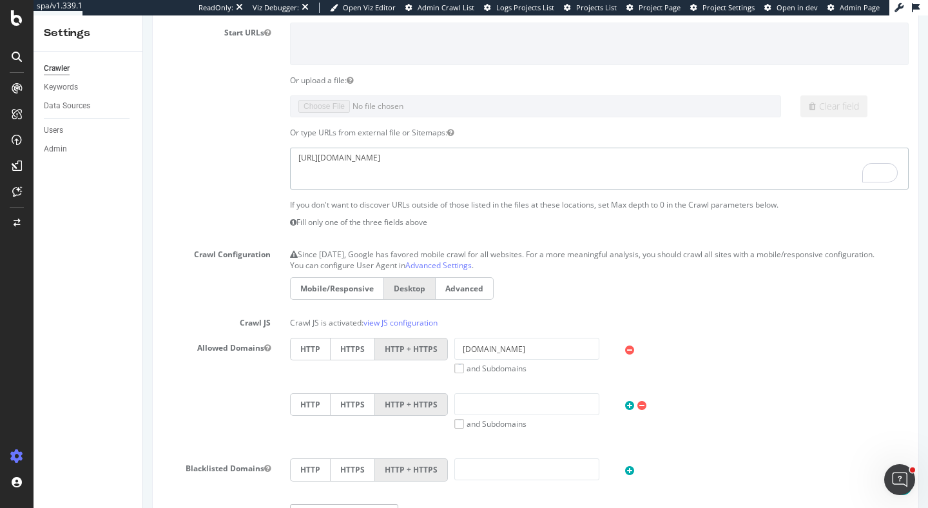
scroll to position [204, 0]
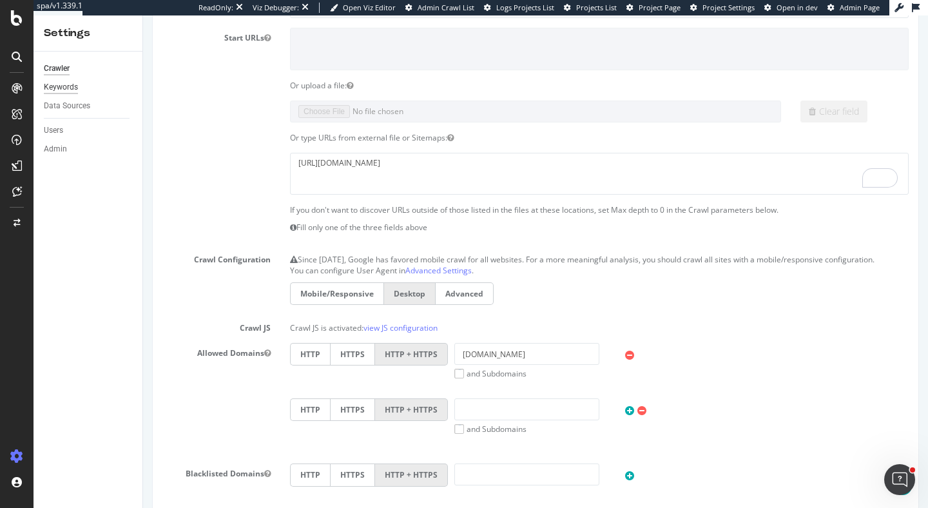
click at [73, 89] on div "Keywords" at bounding box center [61, 88] width 34 height 14
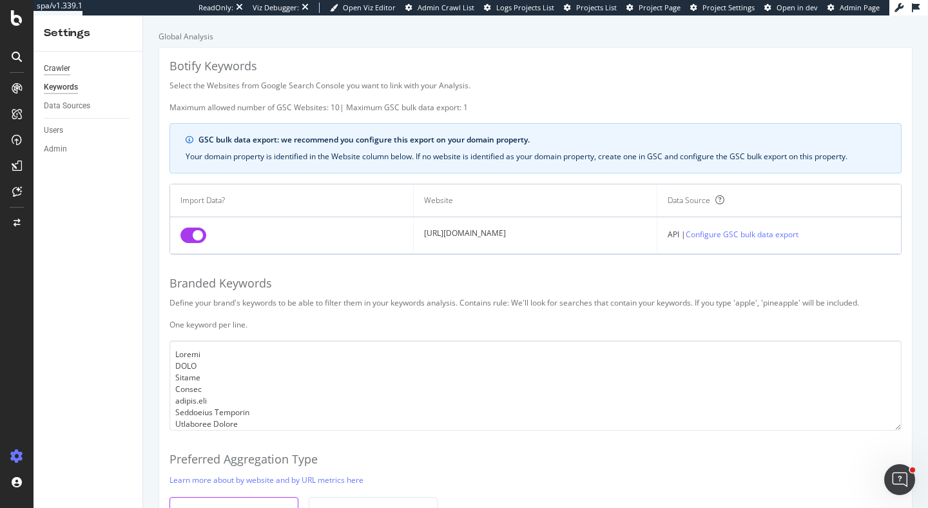
click at [57, 70] on div "Crawler" at bounding box center [57, 69] width 26 height 14
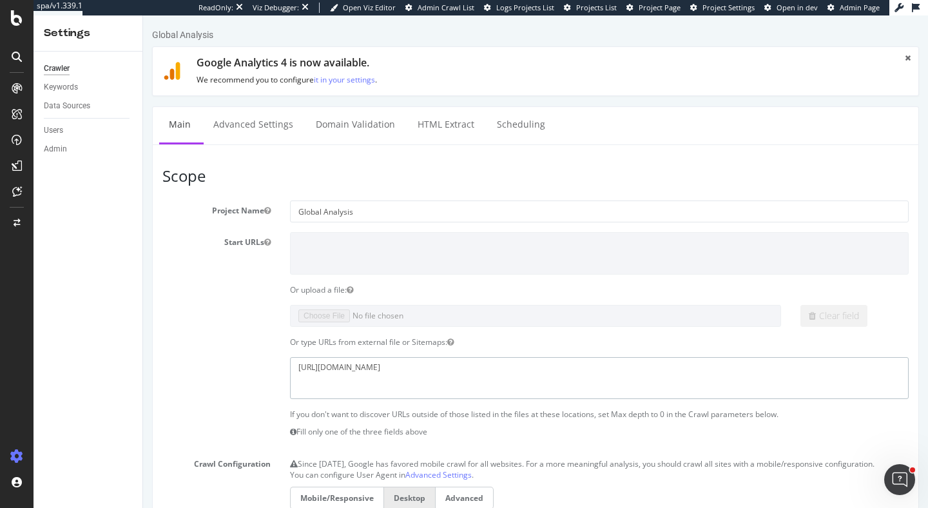
click at [501, 363] on textarea "https://advertising.amazon.com/sitemap.xml" at bounding box center [599, 378] width 619 height 42
click at [416, 378] on textarea "https://advertising.amazon.com/sitemap.xml" at bounding box center [599, 378] width 619 height 42
click at [541, 380] on textarea "https://advertising.amazon.com/sitemap.xml" at bounding box center [599, 378] width 619 height 42
click at [294, 367] on div "https://advertising.amazon.com/sitemap.xml" at bounding box center [599, 378] width 638 height 42
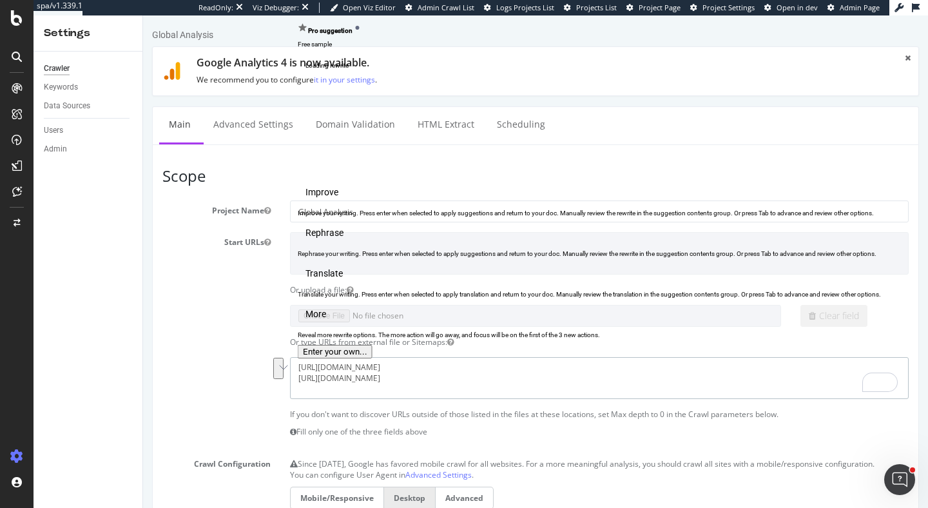
type textarea "https://advertising.amazon.com/sitemap.xml https://advertising.amazon.com/acade…"
click at [236, 341] on div "Or type URLs from external file or Sitemaps:" at bounding box center [536, 341] width 766 height 11
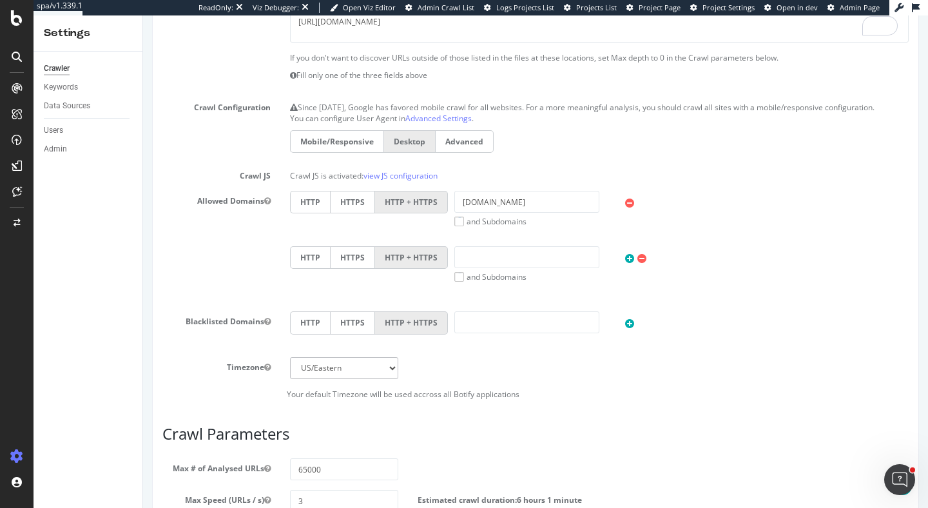
scroll to position [633, 0]
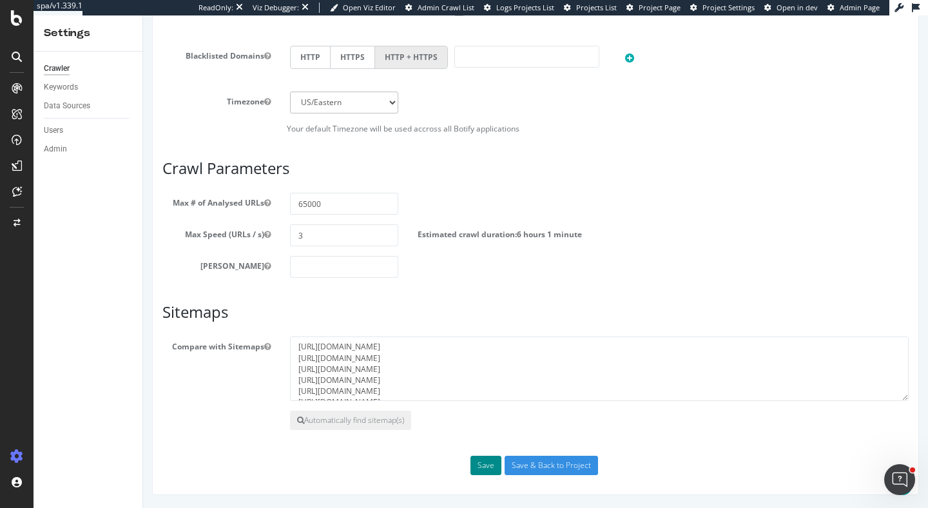
click at [480, 472] on button "Save" at bounding box center [485, 465] width 31 height 19
click at [480, 389] on textarea "https://advertising.amazon.com/sitemap8.xml https://advertising.amazon.com/site…" at bounding box center [599, 369] width 619 height 64
paste textarea "/academy/sitemap.xml"
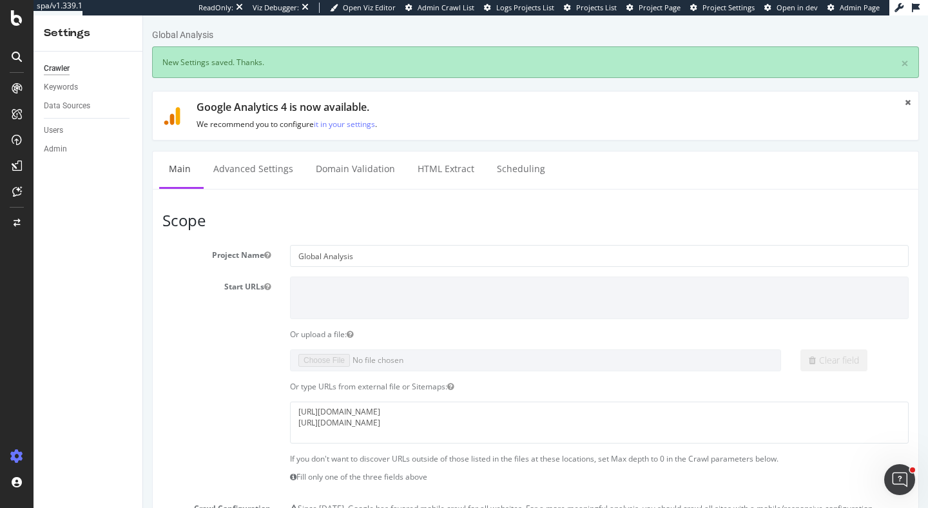
scroll to position [77, 0]
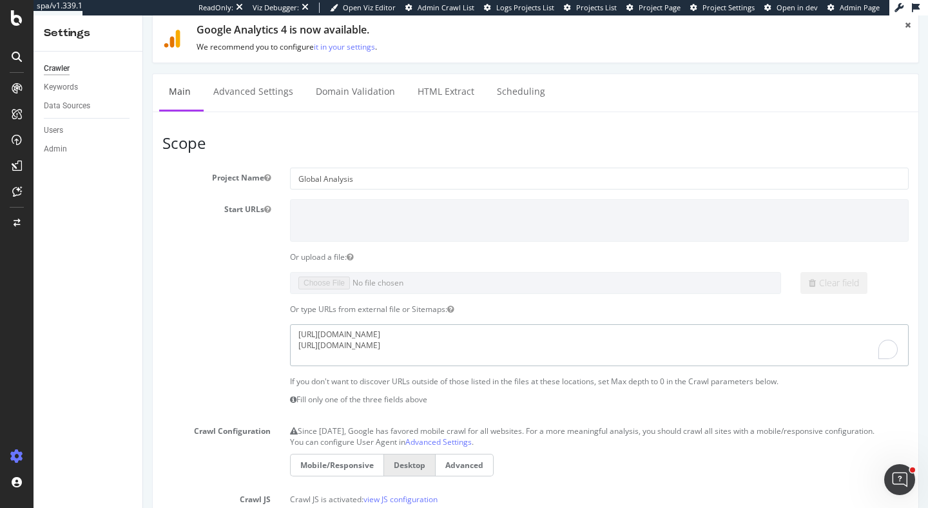
click at [428, 345] on textarea "https://advertising.amazon.com/sitemap.xml https://advertising.amazon.com/acade…" at bounding box center [599, 345] width 619 height 42
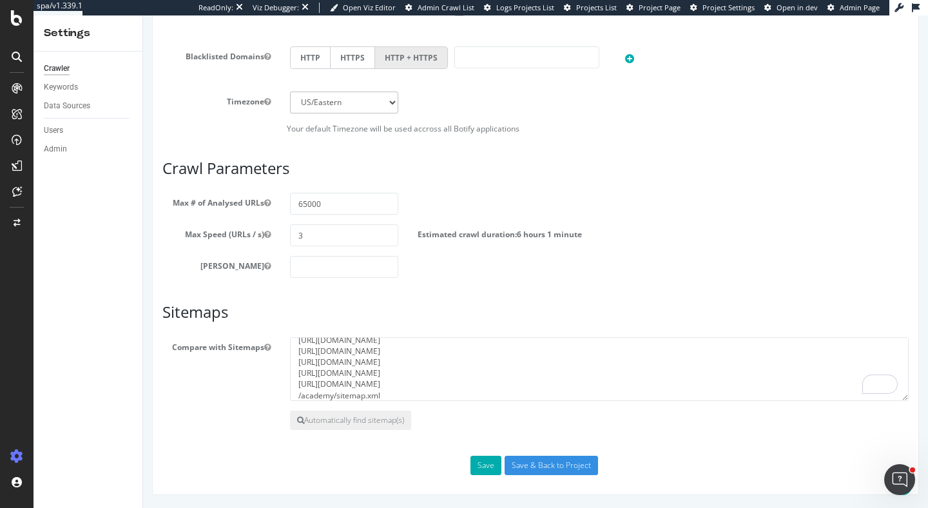
scroll to position [188, 0]
click at [297, 390] on textarea "https://advertising.amazon.com/sitemap8.xml https://advertising.amazon.com/site…" at bounding box center [599, 369] width 619 height 64
paste textarea "https://advertising.amazon.com/academy/sitemap.xml"
drag, startPoint x: 494, startPoint y: 391, endPoint x: 648, endPoint y: 394, distance: 154.0
click at [648, 394] on textarea "https://advertising.amazon.com/sitemap8.xml https://advertising.amazon.com/site…" at bounding box center [599, 369] width 619 height 64
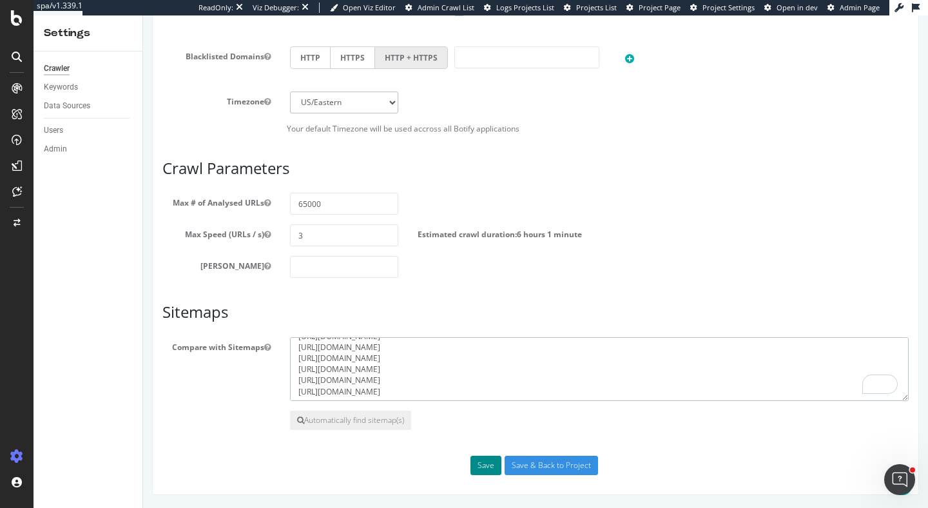
type textarea "https://advertising.amazon.com/sitemap8.xml https://advertising.amazon.com/site…"
click at [490, 464] on button "Save" at bounding box center [485, 465] width 31 height 19
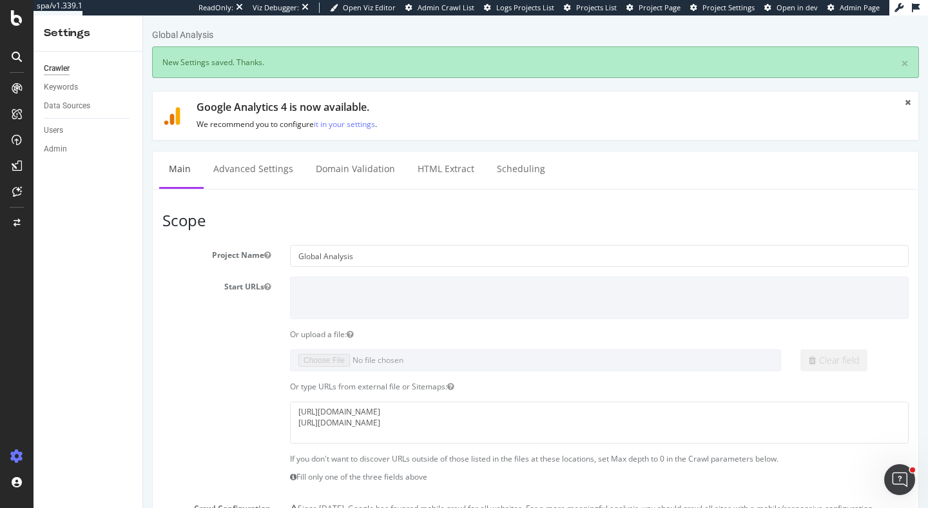
scroll to position [0, 0]
click at [70, 87] on div "Keywords" at bounding box center [61, 88] width 34 height 14
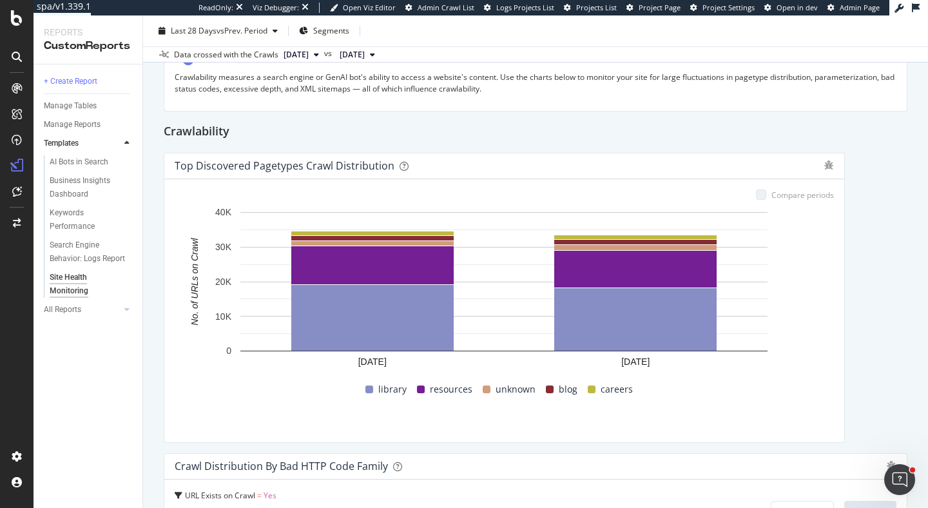
scroll to position [227, 0]
drag, startPoint x: 302, startPoint y: 166, endPoint x: 386, endPoint y: 172, distance: 84.7
click at [386, 172] on div "Top Discovered Pagetypes Crawl Distribution" at bounding box center [504, 166] width 680 height 26
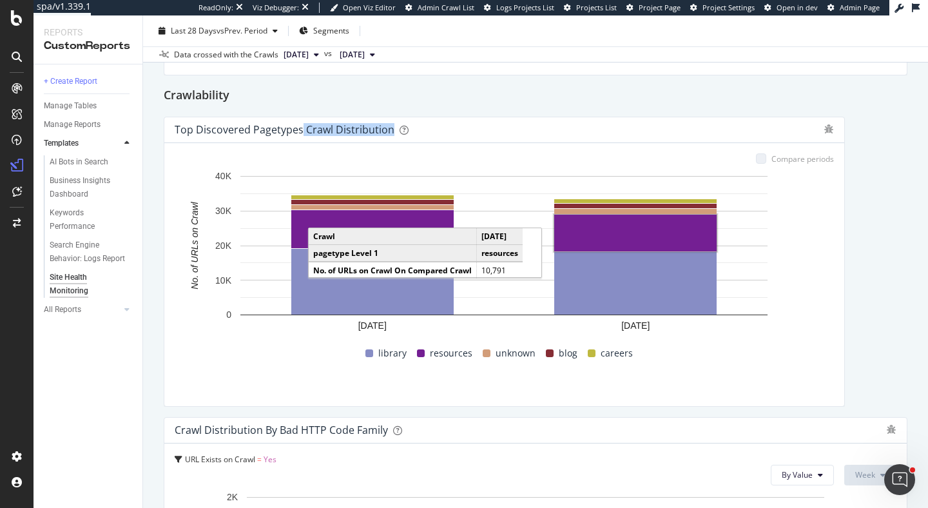
scroll to position [228, 0]
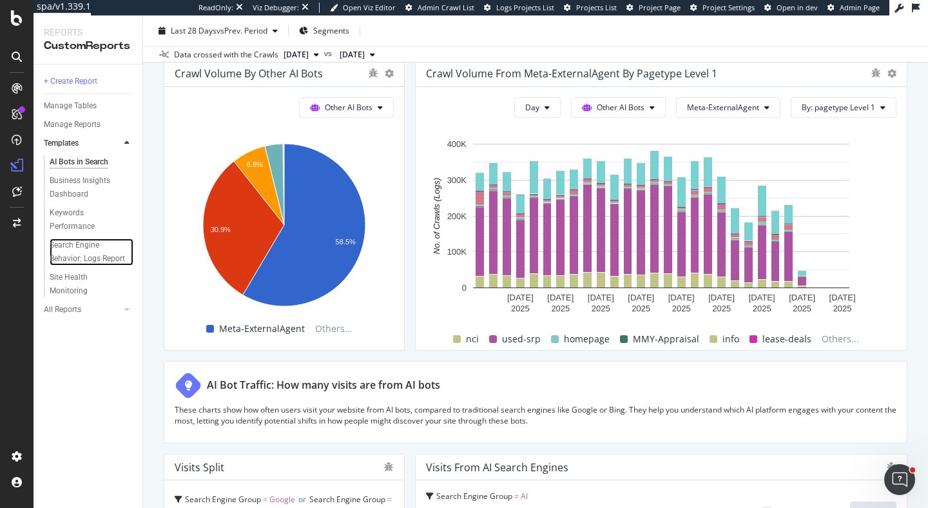
scroll to position [1939, 0]
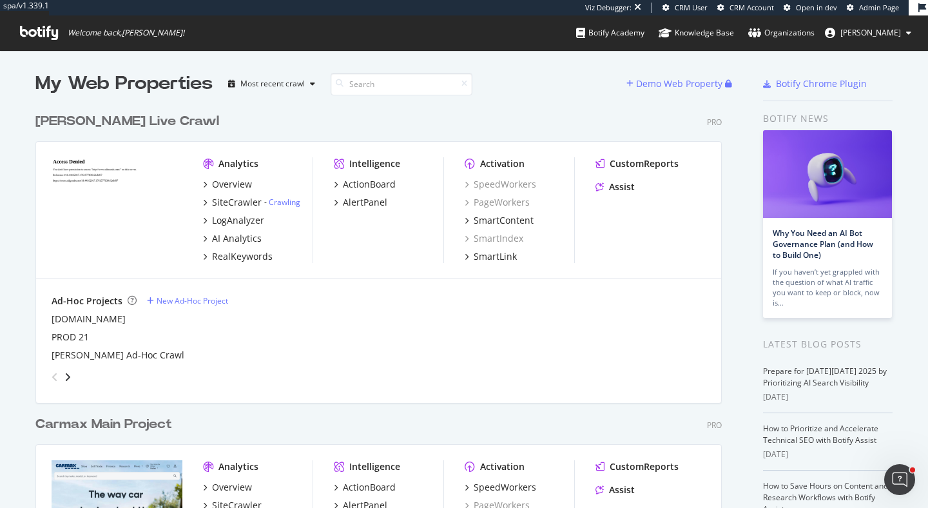
scroll to position [508, 928]
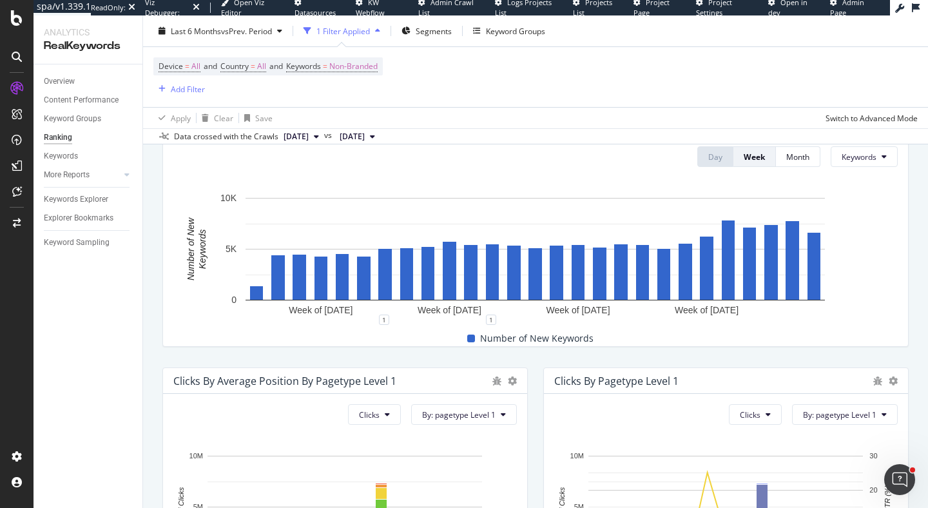
scroll to position [371, 0]
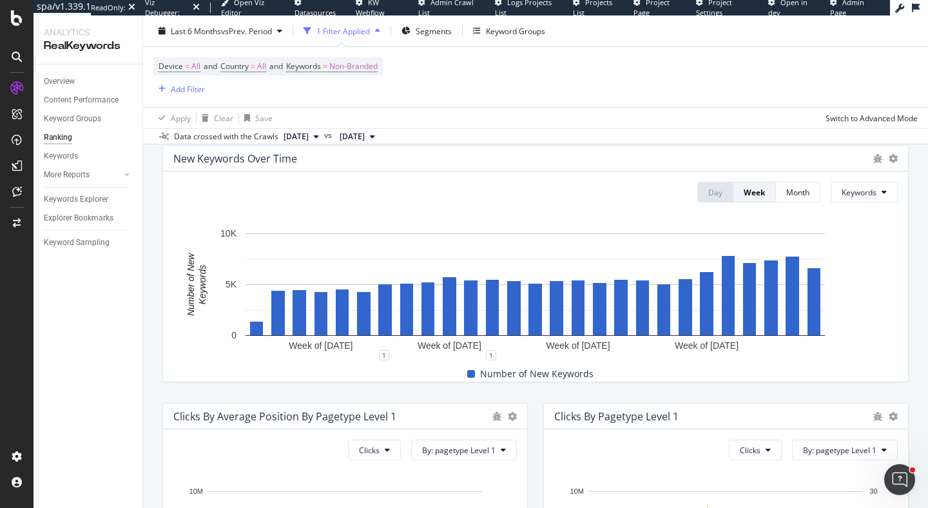
scroll to position [352, 0]
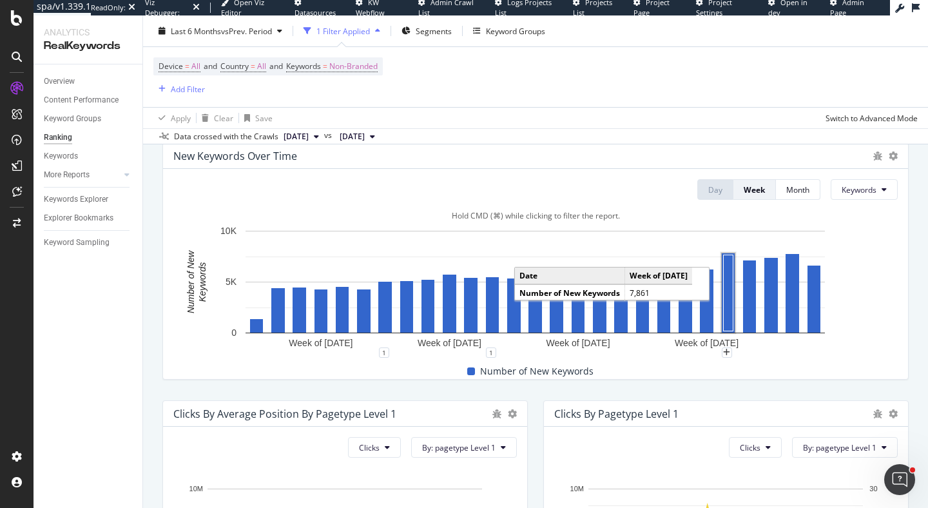
click at [727, 270] on rect "A chart." at bounding box center [729, 293] width 10 height 76
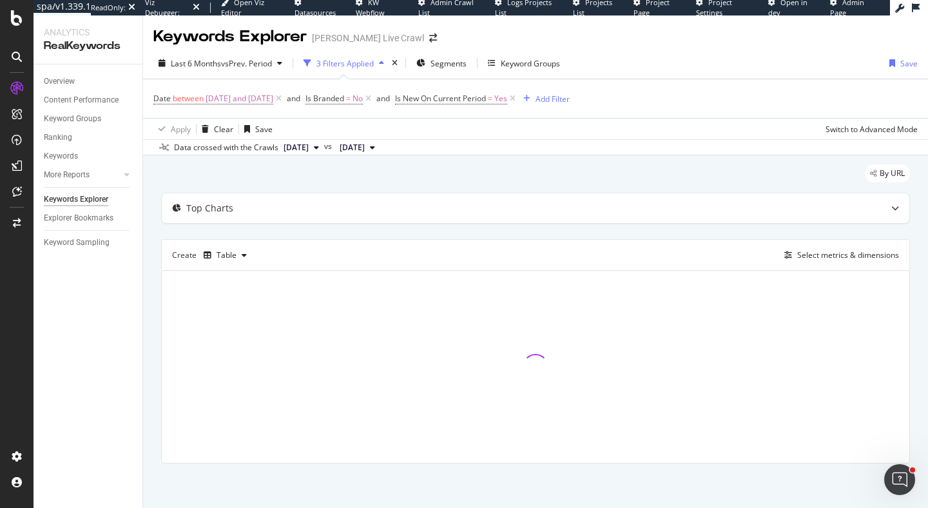
scroll to position [1, 0]
click at [808, 249] on div "Select metrics & dimensions" at bounding box center [848, 254] width 102 height 11
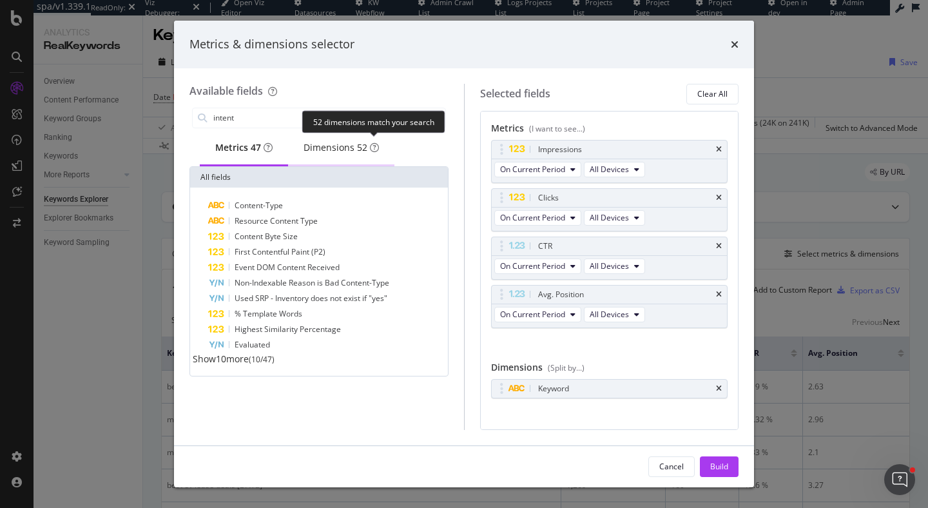
type input "intent"
click at [345, 153] on div "Dimensions 52" at bounding box center [341, 147] width 75 height 13
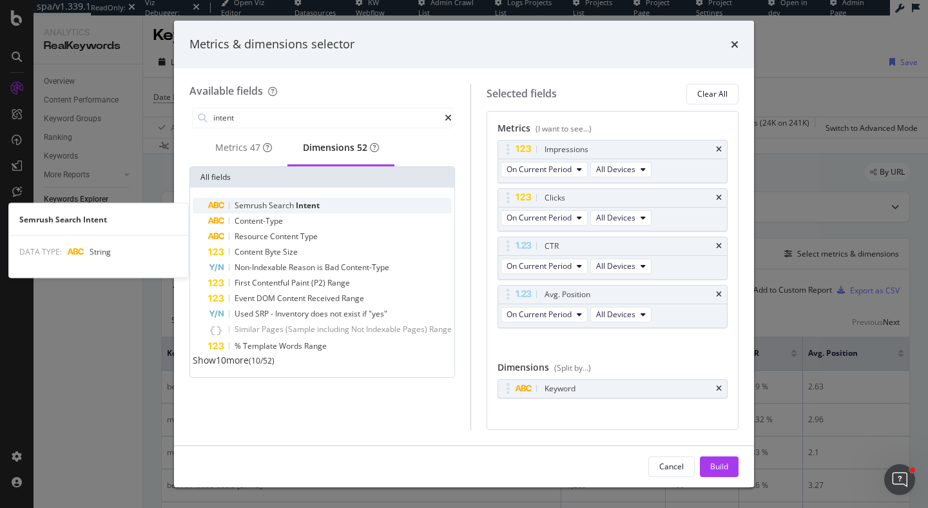
click at [306, 211] on span "Intent" at bounding box center [308, 205] width 24 height 11
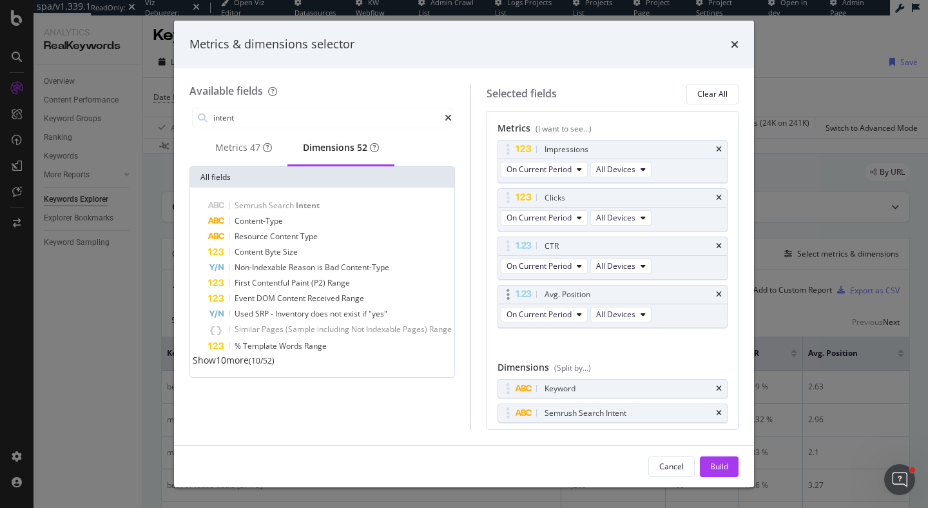
scroll to position [37, 0]
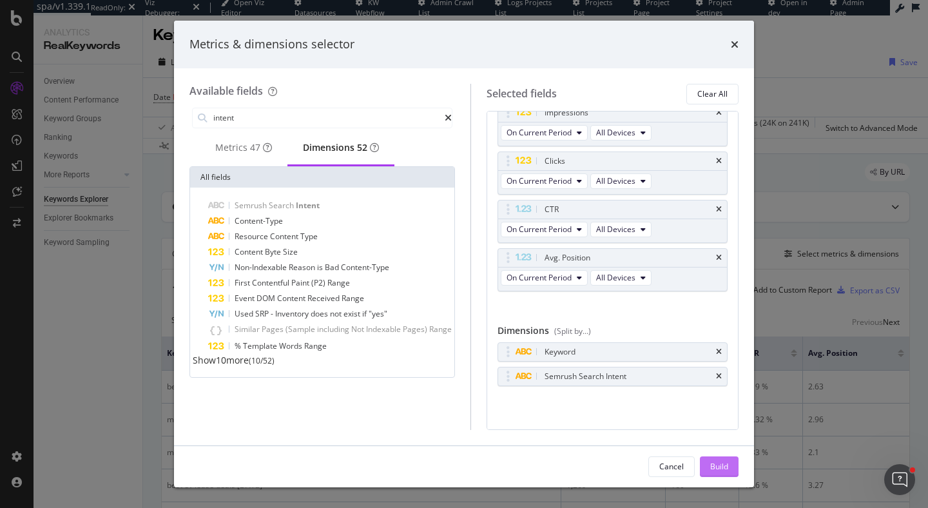
click at [718, 467] on div "Build" at bounding box center [719, 466] width 18 height 11
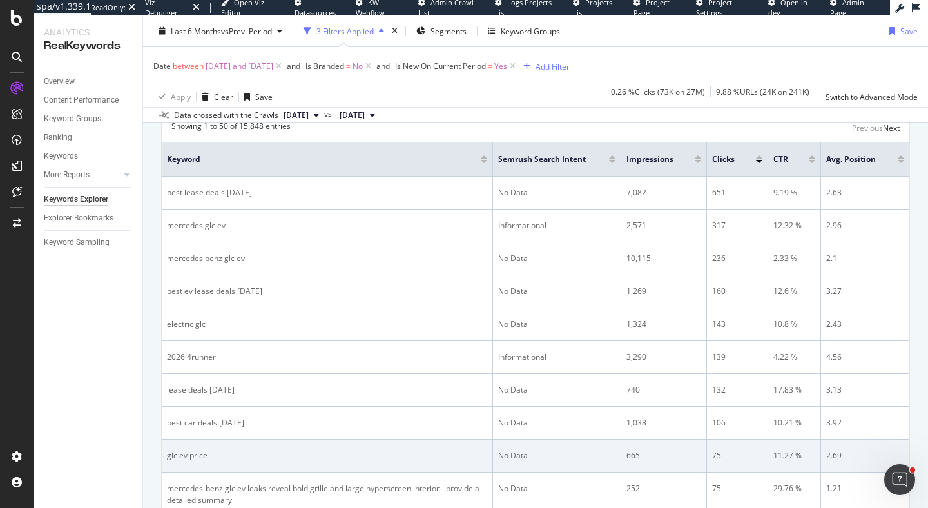
scroll to position [168, 0]
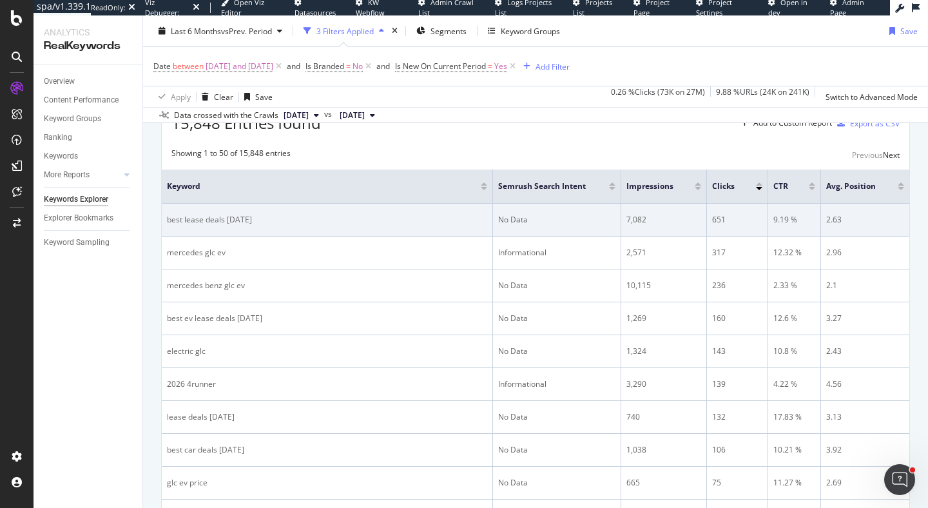
drag, startPoint x: 539, startPoint y: 217, endPoint x: 492, endPoint y: 217, distance: 47.7
click at [492, 217] on tr "best lease deals september 2025 No Data 7,082 651 9.19 % 2.63" at bounding box center [536, 220] width 748 height 33
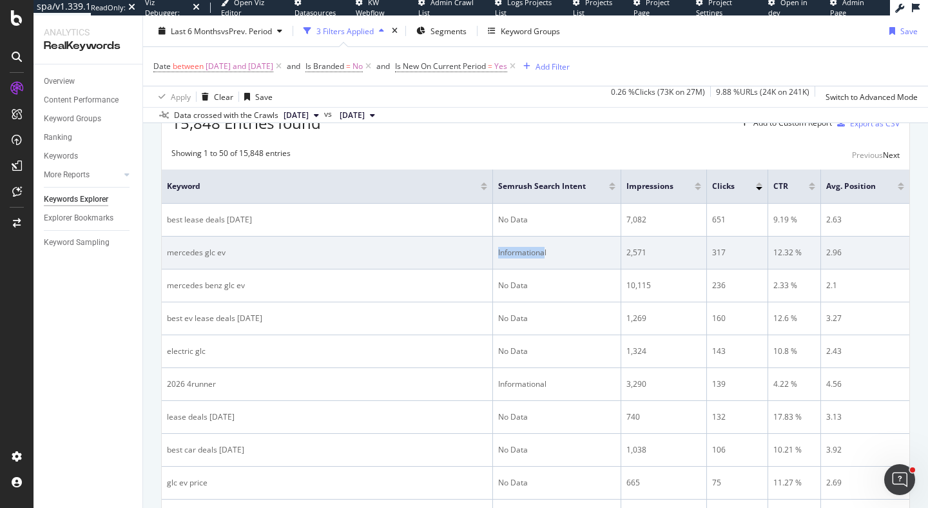
drag, startPoint x: 544, startPoint y: 255, endPoint x: 492, endPoint y: 255, distance: 51.6
click at [492, 255] on tr "mercedes glc ev Informational 2,571 317 12.32 % 2.96" at bounding box center [536, 252] width 748 height 33
click at [546, 255] on div "Informational" at bounding box center [556, 253] width 117 height 12
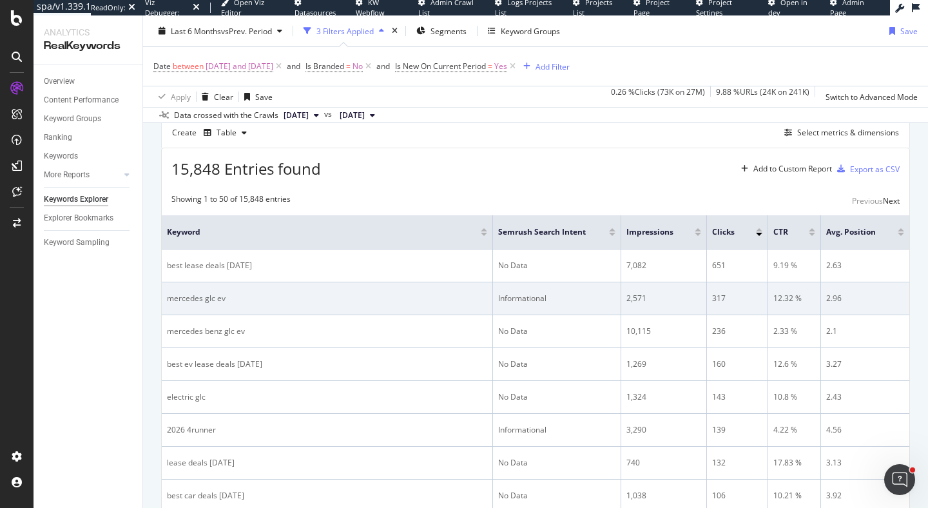
scroll to position [104, 0]
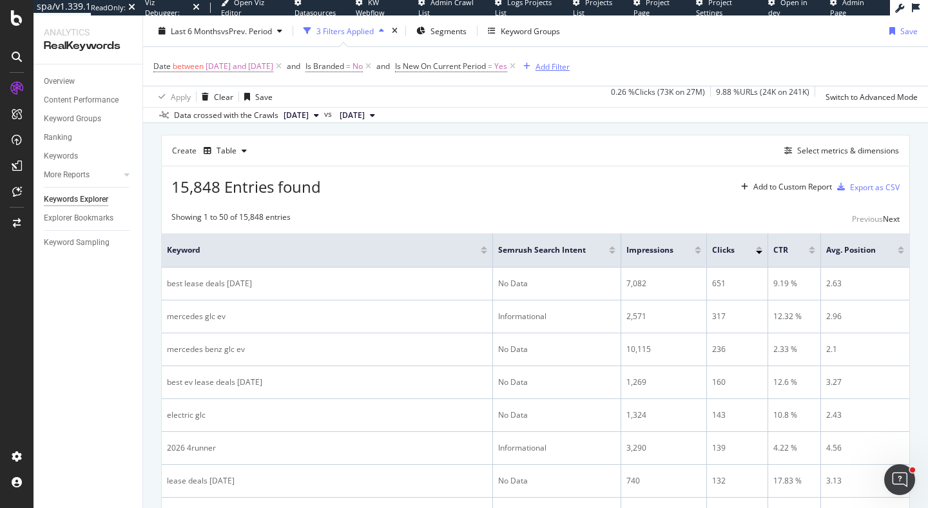
click at [570, 65] on div "Add Filter" at bounding box center [553, 66] width 34 height 11
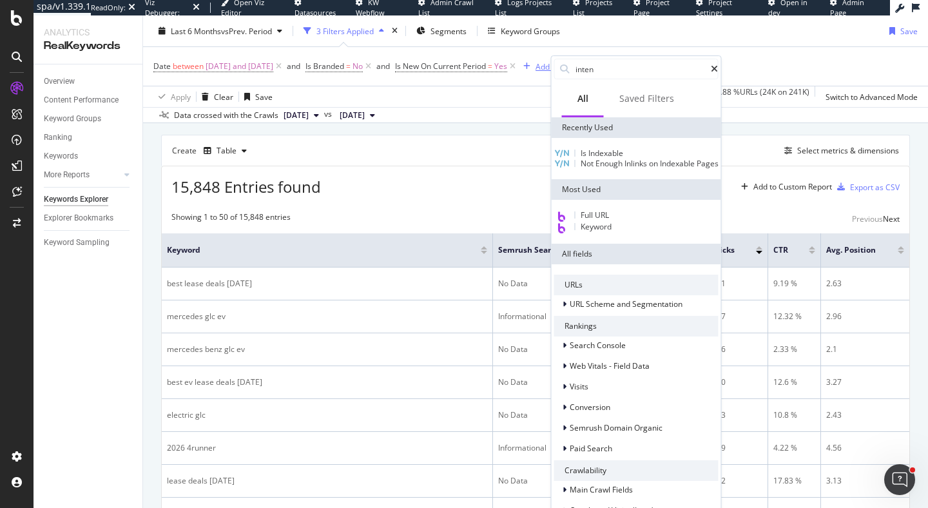
type input "intent"
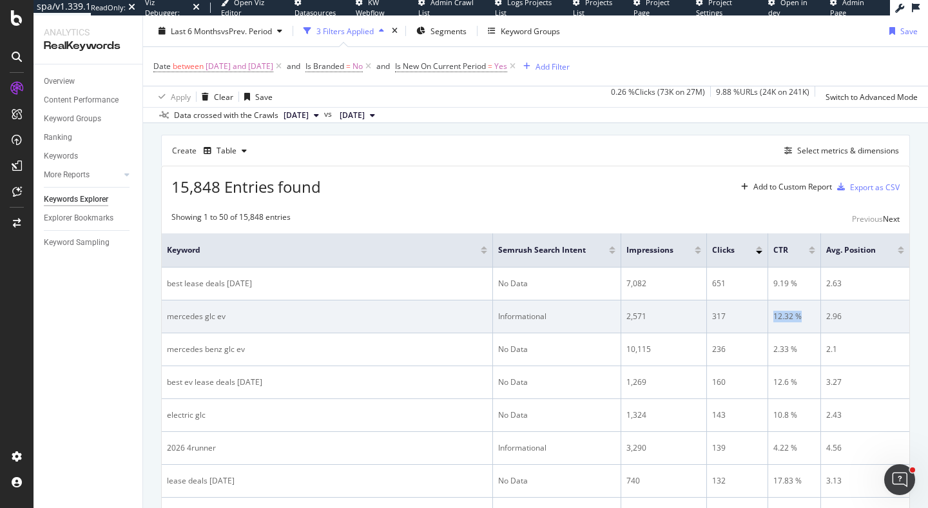
drag, startPoint x: 771, startPoint y: 320, endPoint x: 820, endPoint y: 320, distance: 48.3
click at [820, 320] on td "12.32 %" at bounding box center [794, 316] width 53 height 33
drag, startPoint x: 240, startPoint y: 316, endPoint x: 162, endPoint y: 313, distance: 78.7
click at [162, 313] on td "mercedes glc ev" at bounding box center [327, 316] width 331 height 33
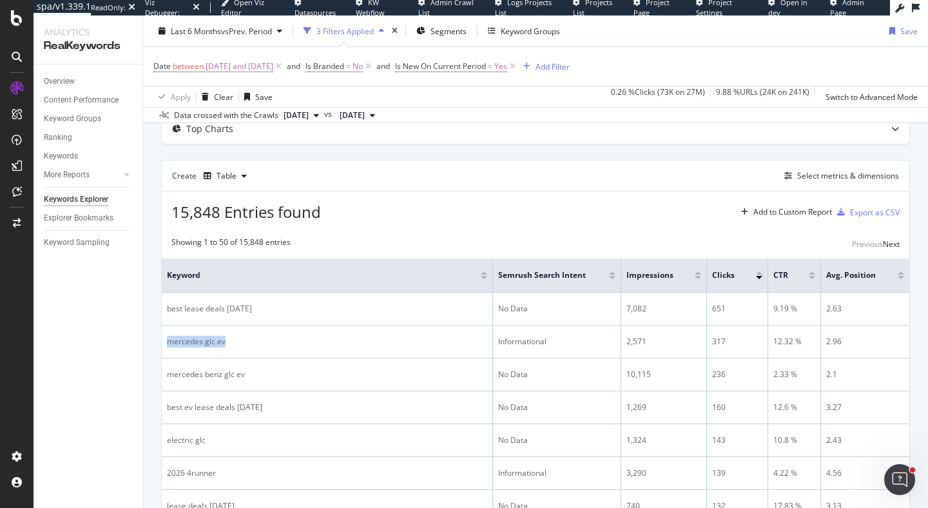
scroll to position [140, 0]
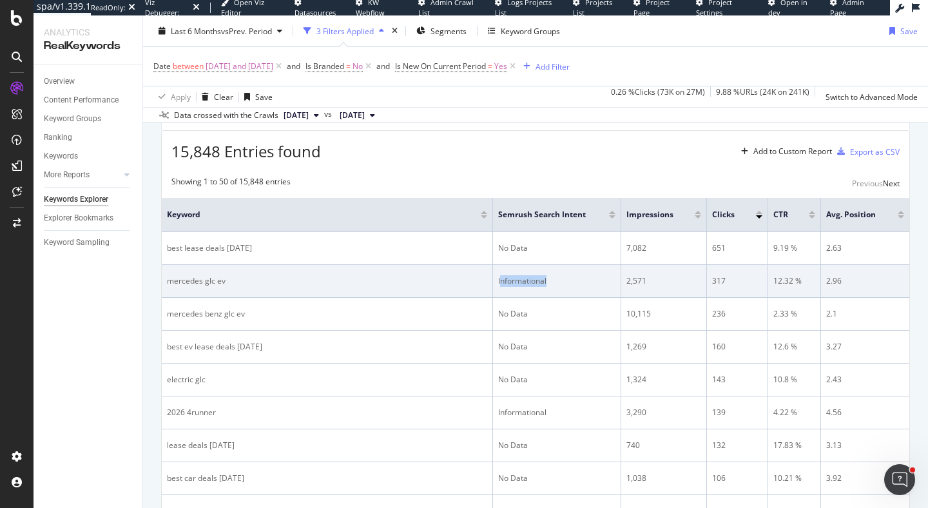
drag, startPoint x: 565, startPoint y: 281, endPoint x: 500, endPoint y: 280, distance: 65.1
click at [501, 280] on div "Informational" at bounding box center [556, 281] width 117 height 12
click at [496, 280] on td "Informational" at bounding box center [557, 281] width 128 height 33
drag, startPoint x: 497, startPoint y: 284, endPoint x: 571, endPoint y: 285, distance: 74.1
click at [572, 285] on td "Informational" at bounding box center [557, 281] width 128 height 33
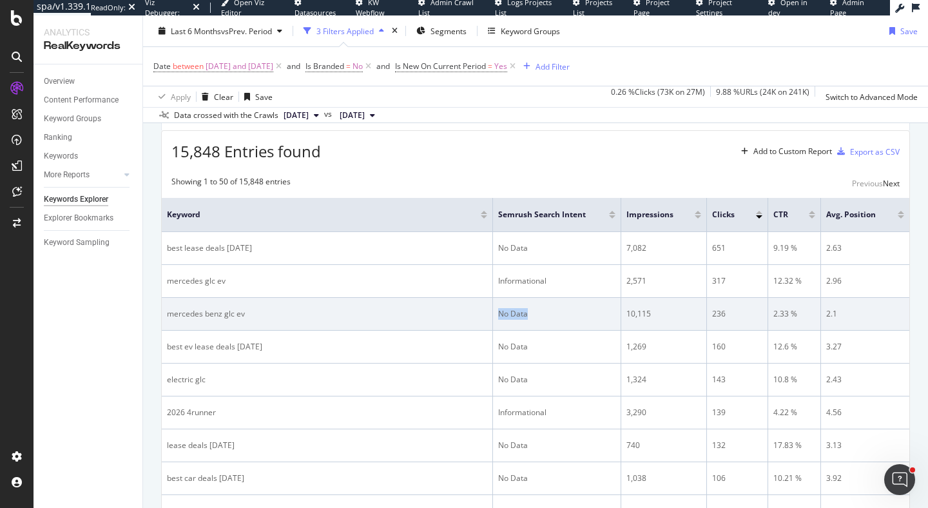
drag, startPoint x: 495, startPoint y: 310, endPoint x: 570, endPoint y: 311, distance: 75.4
click at [570, 311] on td "No Data" at bounding box center [557, 314] width 128 height 33
click at [570, 311] on div "No Data" at bounding box center [556, 314] width 117 height 12
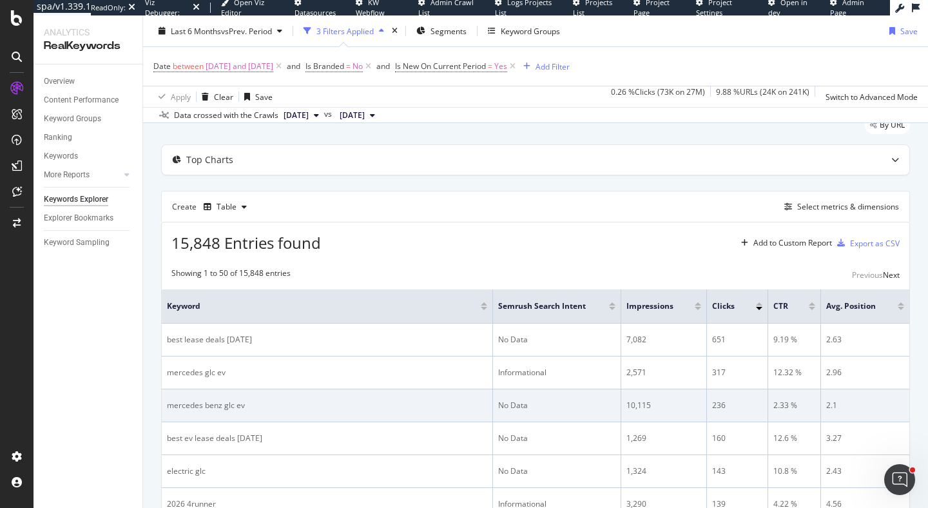
scroll to position [34, 0]
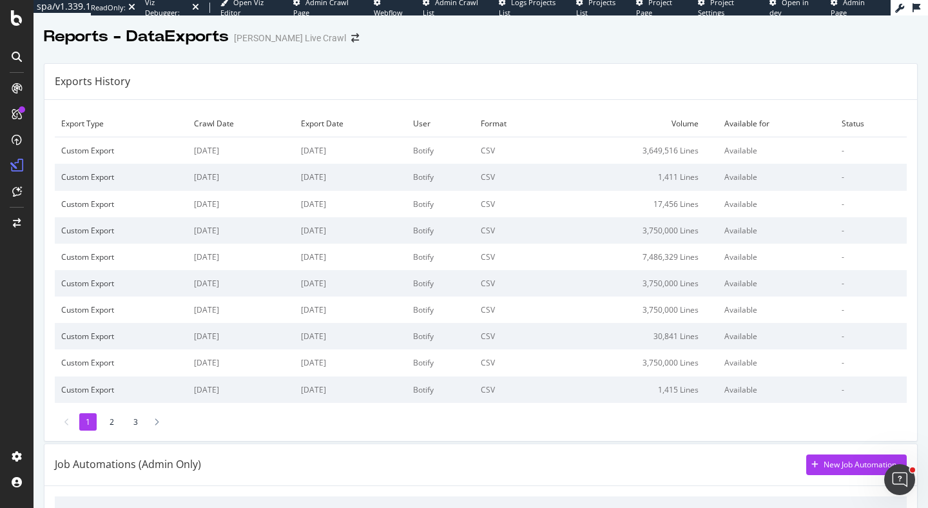
scroll to position [738, 0]
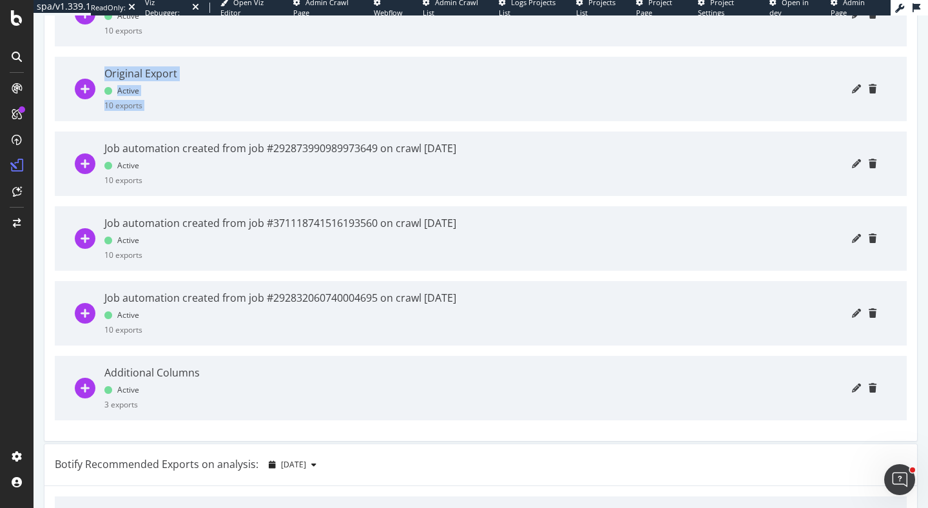
drag, startPoint x: 104, startPoint y: 71, endPoint x: 219, endPoint y: 71, distance: 114.7
click at [219, 71] on div "Original Export Active 10 exports" at bounding box center [480, 89] width 811 height 64
click at [219, 71] on div at bounding box center [532, 89] width 690 height 64
click at [90, 86] on icon "plus-circle" at bounding box center [85, 89] width 21 height 21
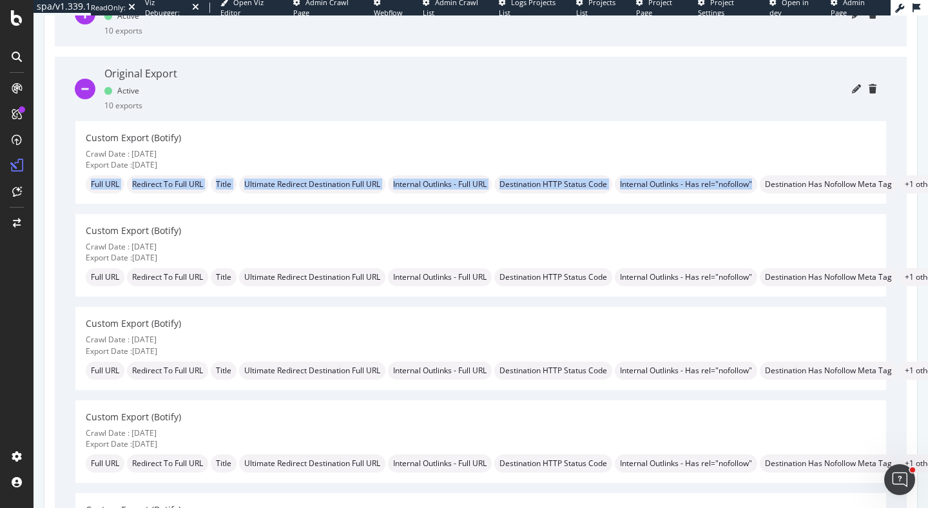
drag, startPoint x: 82, startPoint y: 180, endPoint x: 664, endPoint y: 204, distance: 583.1
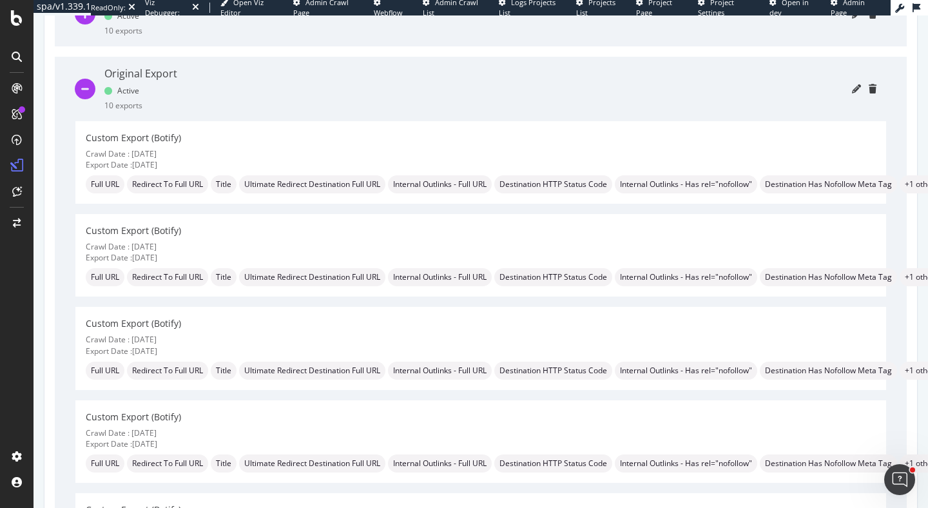
click at [212, 150] on div "Crawl Date : [DATE]" at bounding box center [515, 153] width 858 height 11
drag, startPoint x: 180, startPoint y: 163, endPoint x: 84, endPoint y: 162, distance: 96.7
click at [84, 162] on div "Custom Export (Botify) Crawl Date : [DATE] Export Date : [DATE] Full URL Redire…" at bounding box center [480, 162] width 811 height 82
click at [193, 165] on div "Export Date : [DATE]" at bounding box center [515, 164] width 858 height 11
drag, startPoint x: 187, startPoint y: 166, endPoint x: 91, endPoint y: 167, distance: 96.0
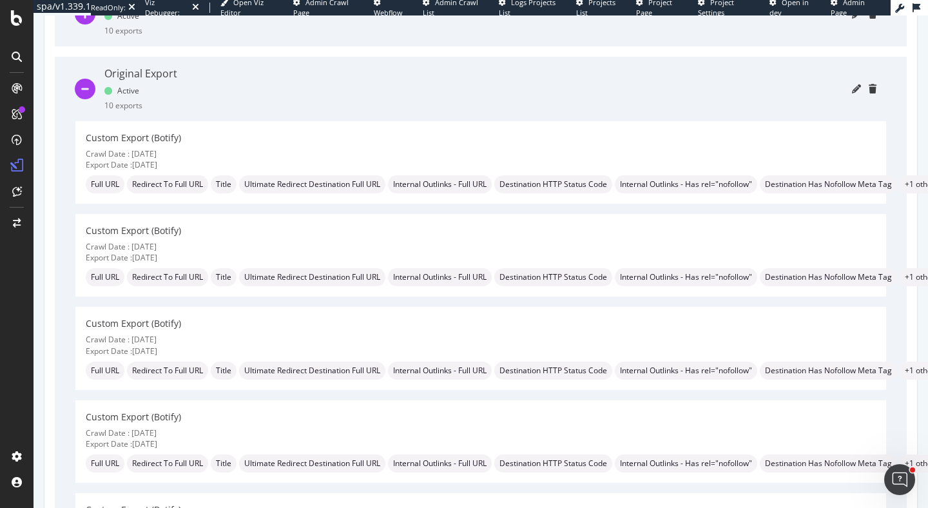
click at [91, 167] on div "Export Date : [DATE]" at bounding box center [515, 164] width 858 height 11
click at [854, 88] on icon "pencil" at bounding box center [856, 88] width 9 height 9
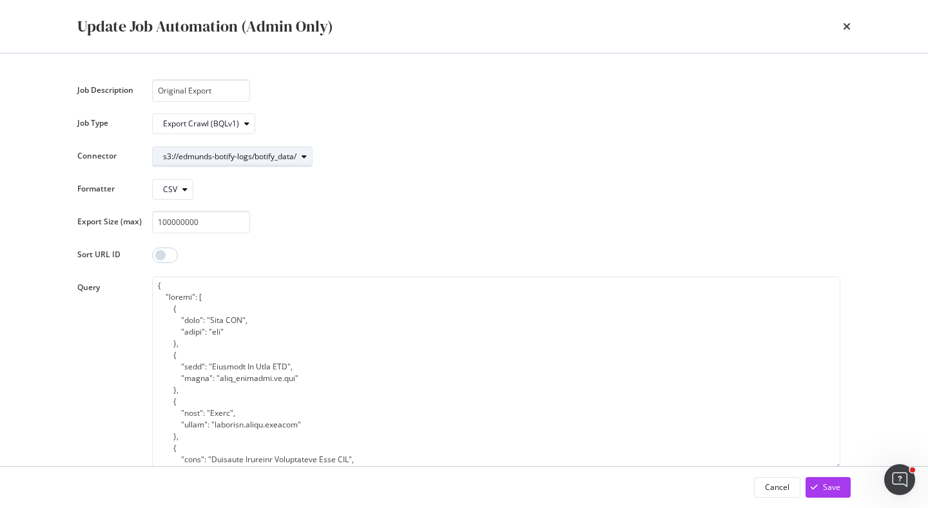
click at [279, 156] on div "s3://edmunds-botify-logs/botify_data/" at bounding box center [229, 157] width 133 height 8
click at [844, 26] on icon "times" at bounding box center [847, 26] width 8 height 10
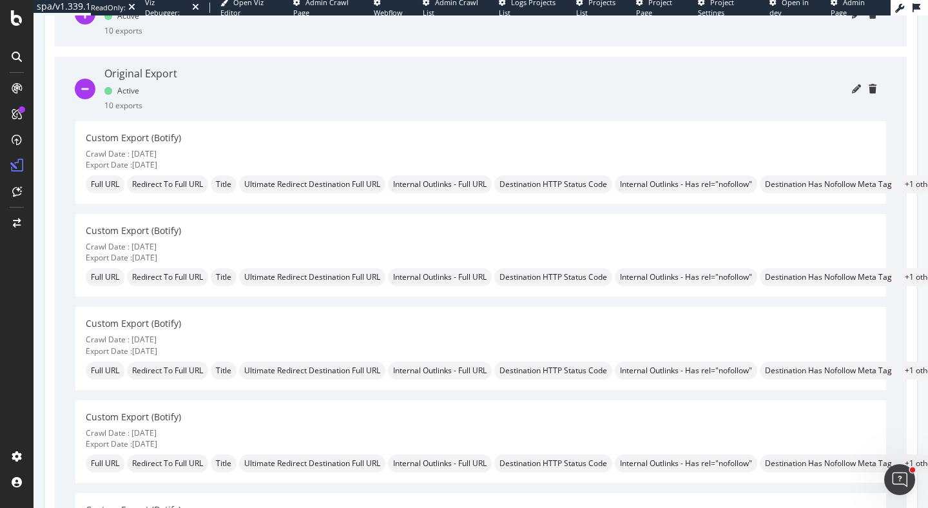
click at [88, 86] on icon "minus-circle" at bounding box center [85, 89] width 21 height 21
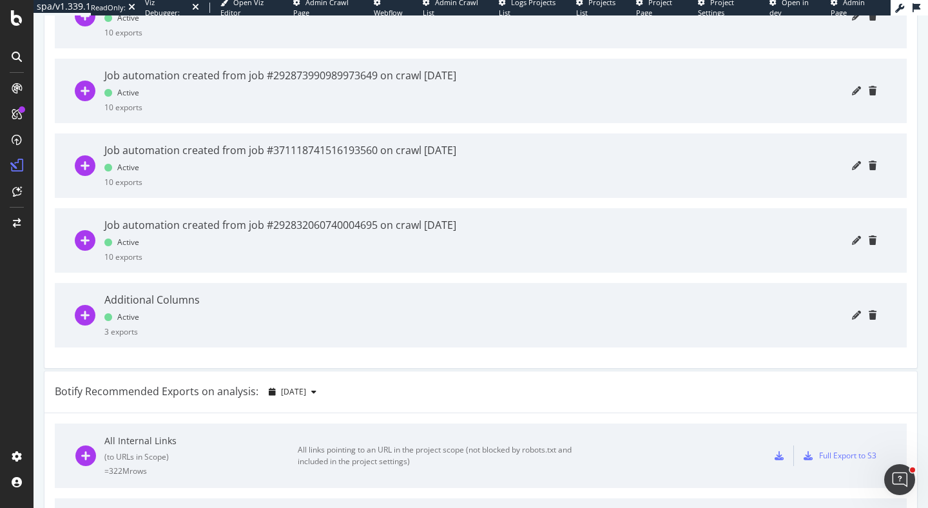
scroll to position [870, 0]
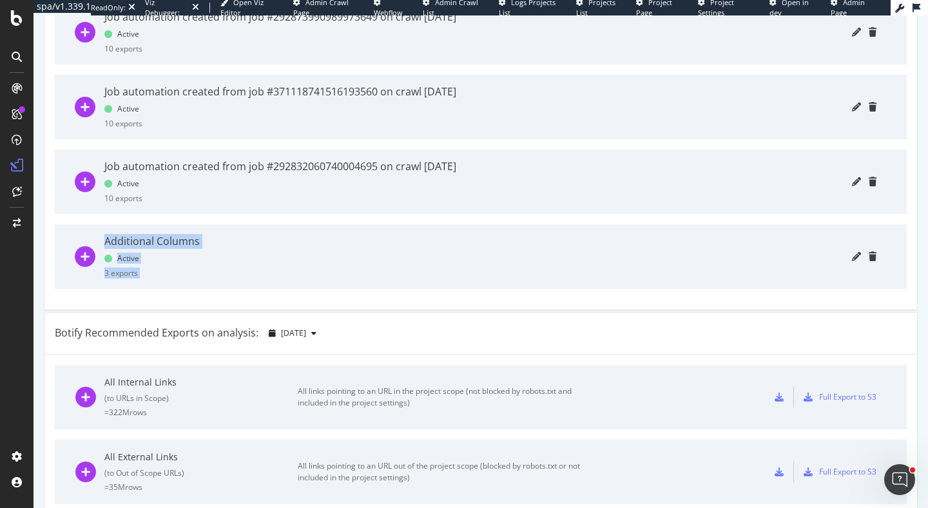
drag, startPoint x: 107, startPoint y: 240, endPoint x: 292, endPoint y: 253, distance: 185.4
click at [293, 253] on div "Additional Columns Active 3 exports" at bounding box center [480, 256] width 811 height 64
click at [292, 253] on div at bounding box center [542, 256] width 667 height 64
click at [84, 260] on icon "plus-circle" at bounding box center [85, 256] width 21 height 21
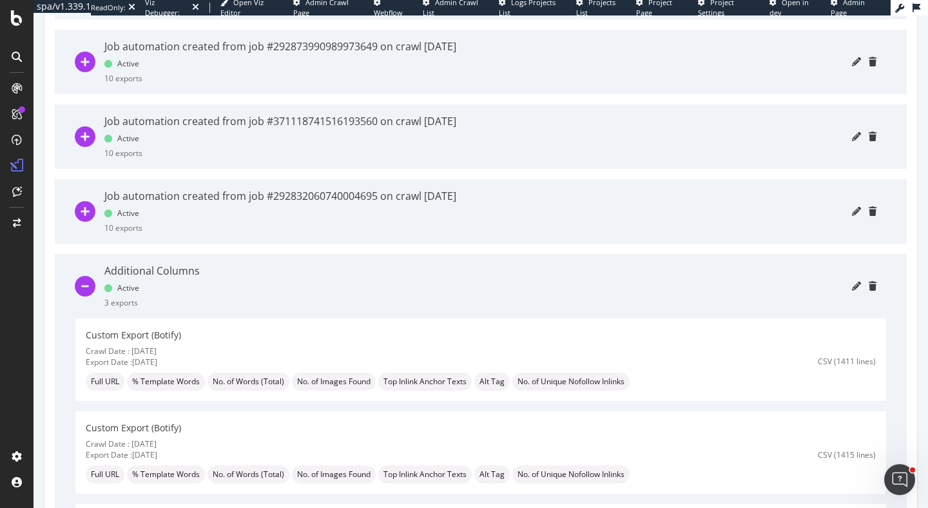
scroll to position [867, 0]
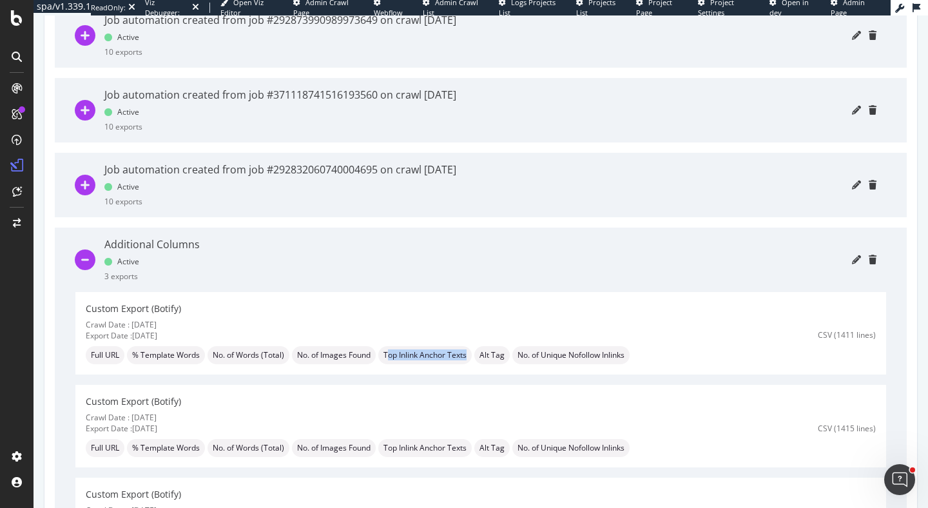
drag, startPoint x: 389, startPoint y: 354, endPoint x: 469, endPoint y: 356, distance: 79.9
click at [467, 356] on span "Top Inlink Anchor Texts" at bounding box center [424, 355] width 83 height 8
drag, startPoint x: 87, startPoint y: 444, endPoint x: 126, endPoint y: 446, distance: 38.7
click at [128, 447] on div "Full URL % Template Words No. of Words (Total) No. of Images Found Top Inlink A…" at bounding box center [416, 448] width 661 height 18
drag, startPoint x: 383, startPoint y: 449, endPoint x: 476, endPoint y: 457, distance: 93.1
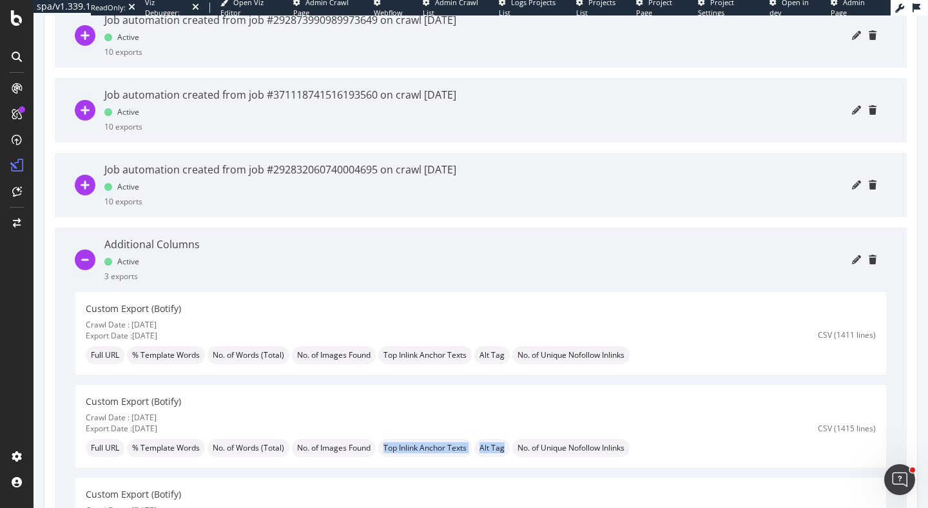
click at [476, 457] on div "Full URL % Template Words No. of Words (Total) No. of Images Found Top Inlink A…" at bounding box center [416, 448] width 661 height 18
click at [470, 429] on div "Export Date : [DATE]" at bounding box center [416, 428] width 661 height 11
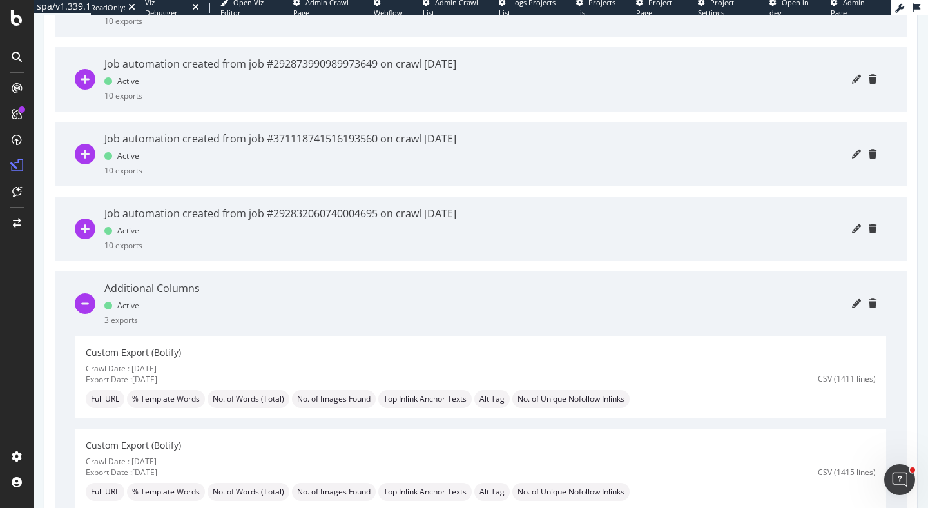
scroll to position [747, 0]
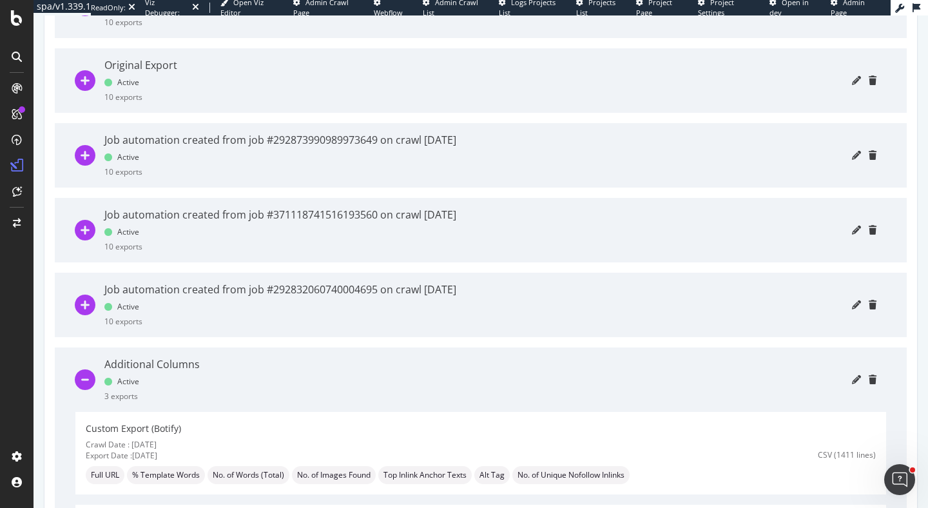
click at [91, 83] on icon "plus-circle" at bounding box center [85, 80] width 21 height 21
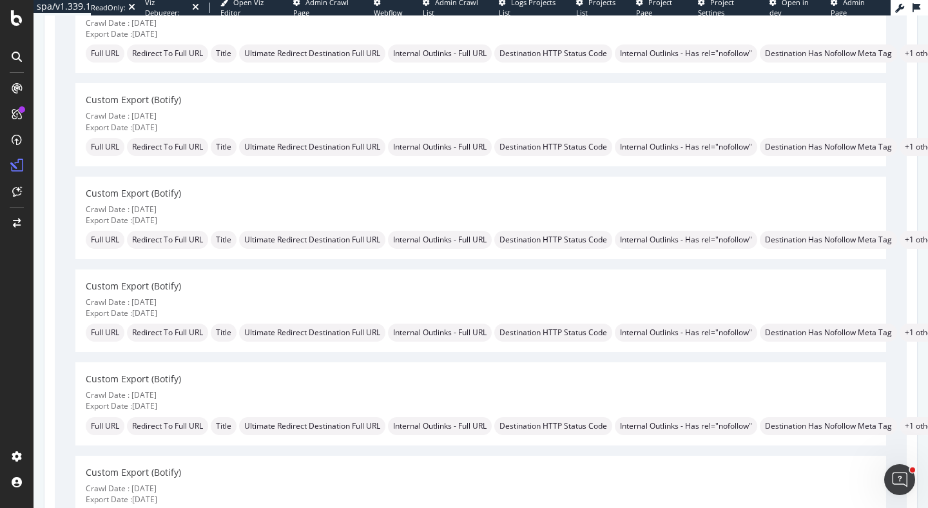
scroll to position [572, 0]
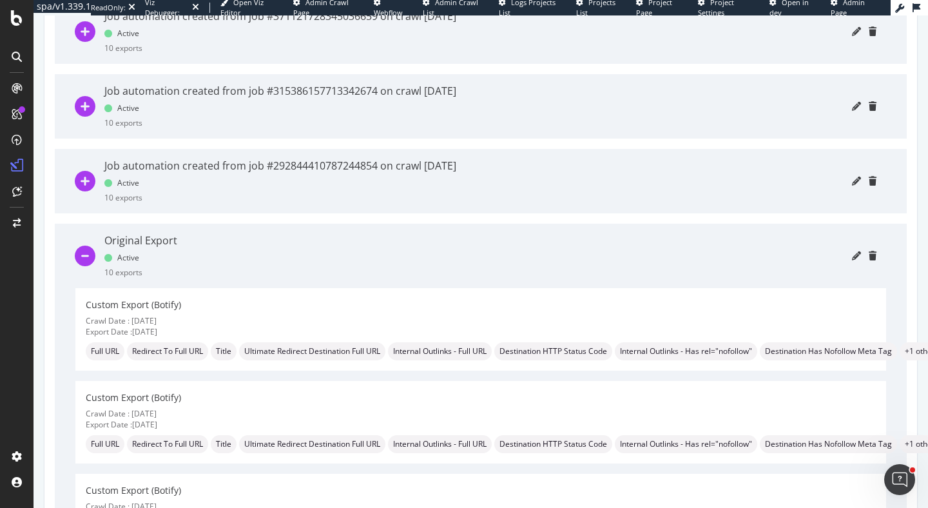
click at [88, 258] on icon "minus-circle" at bounding box center [85, 256] width 21 height 21
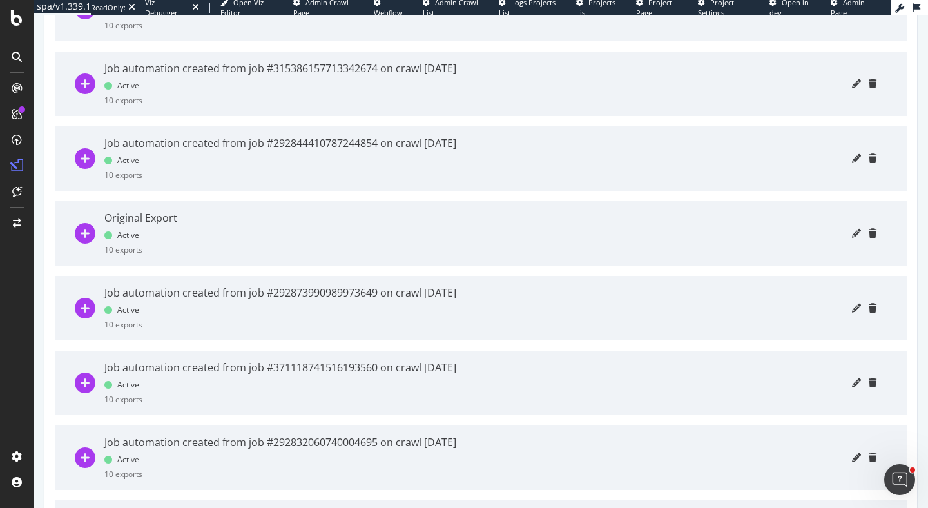
scroll to position [407, 0]
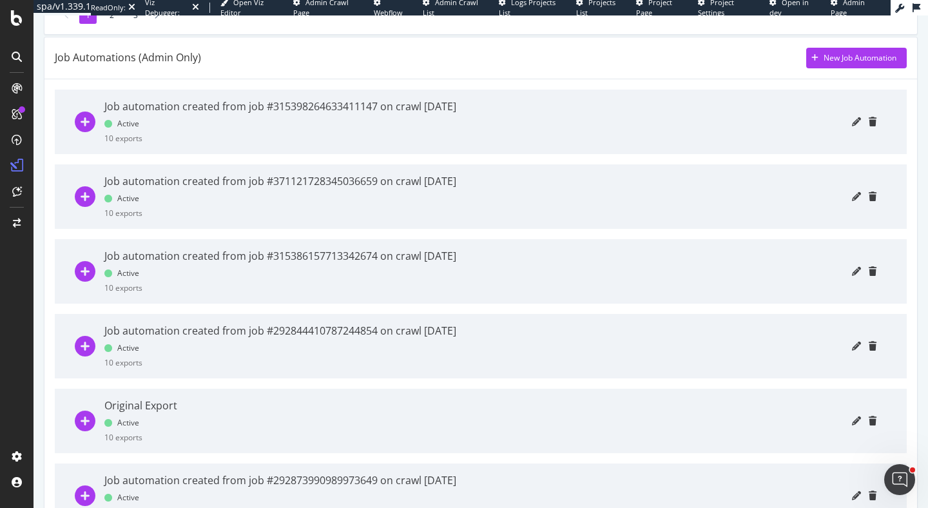
click at [85, 122] on icon "plus-circle" at bounding box center [85, 121] width 21 height 21
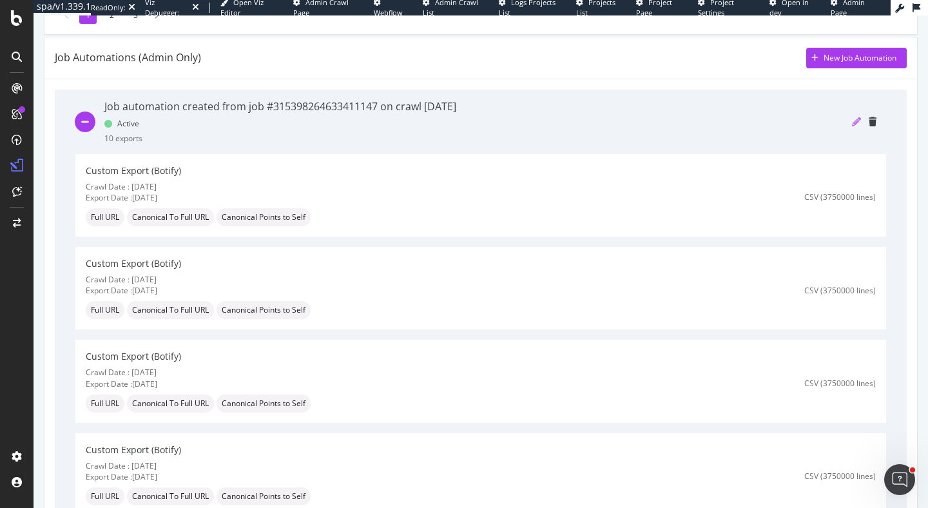
click at [856, 121] on icon "pencil" at bounding box center [856, 121] width 9 height 9
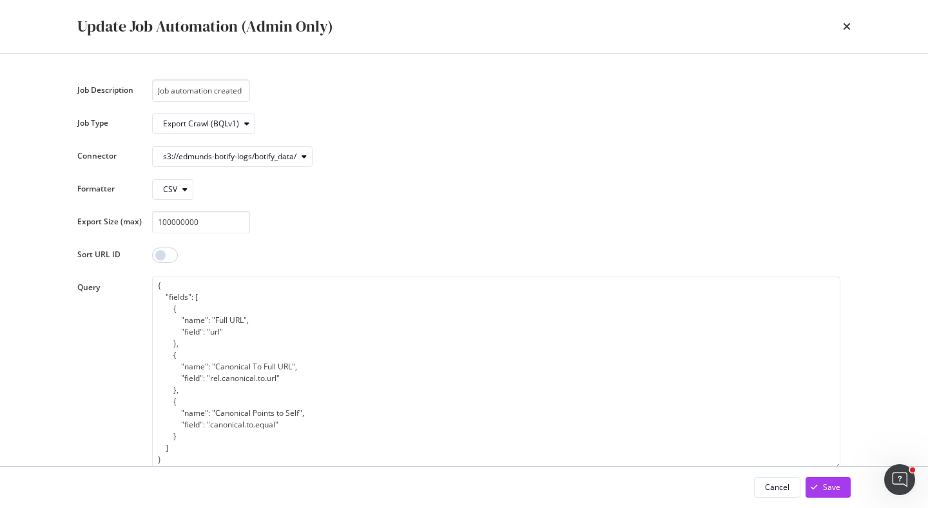
scroll to position [0, 200]
click at [844, 27] on icon "times" at bounding box center [847, 26] width 8 height 10
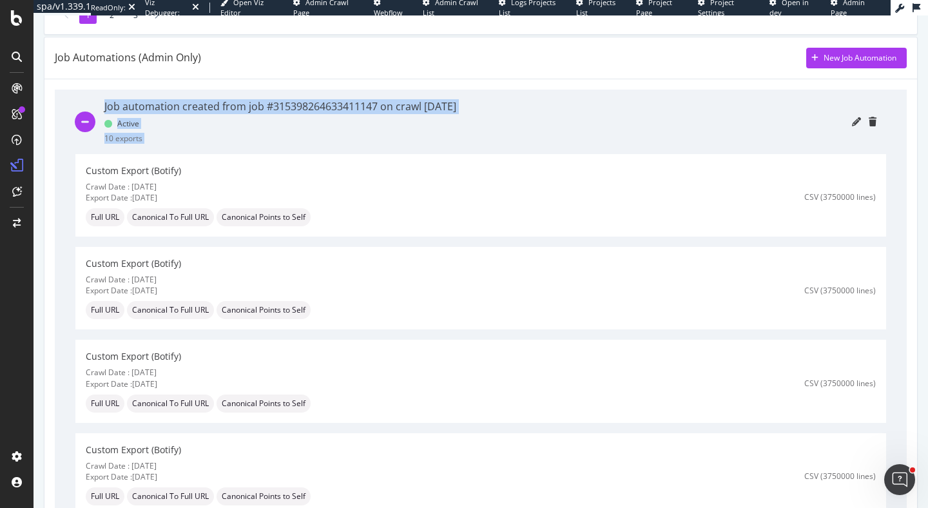
drag, startPoint x: 104, startPoint y: 106, endPoint x: 499, endPoint y: 116, distance: 395.1
click at [499, 116] on div "Job automation created from job #315398264633411147 on crawl [DATE] Active 10 e…" at bounding box center [480, 122] width 811 height 64
click at [499, 116] on div at bounding box center [671, 122] width 410 height 64
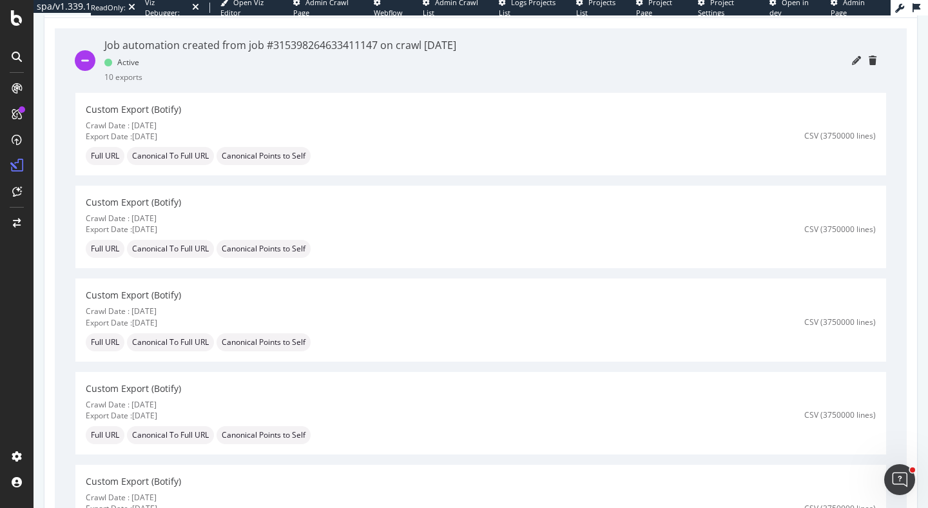
scroll to position [467, 0]
drag, startPoint x: 422, startPoint y: 47, endPoint x: 515, endPoint y: 50, distance: 92.9
click at [515, 50] on div "Job automation created from job #315398264633411147 on crawl [DATE] Active 10 e…" at bounding box center [480, 61] width 811 height 64
click at [515, 50] on div at bounding box center [671, 61] width 410 height 64
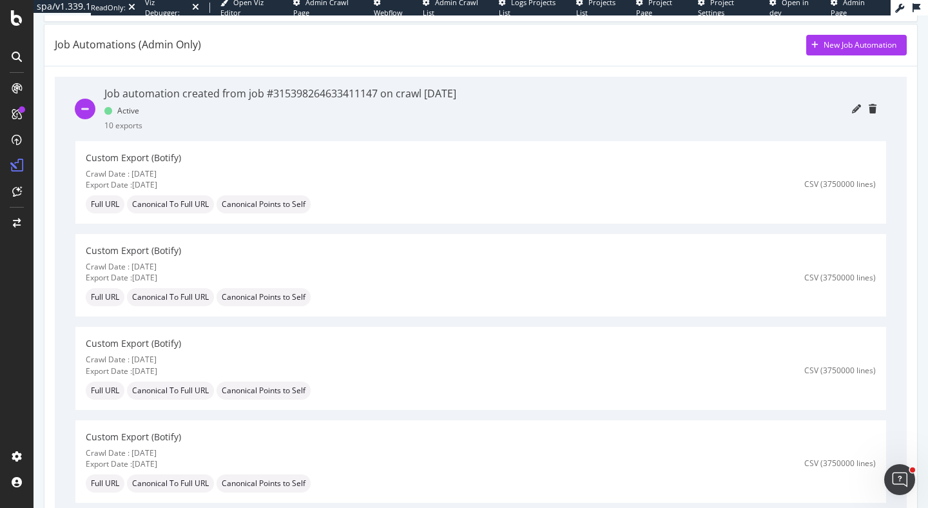
scroll to position [388, 0]
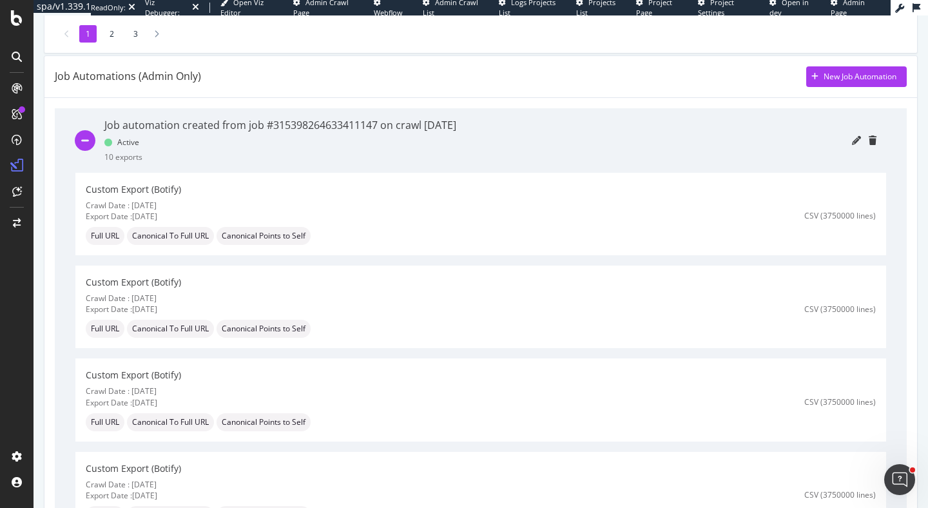
click at [111, 124] on div "Job automation created from job #315398264633411147 on crawl [DATE]" at bounding box center [280, 125] width 352 height 15
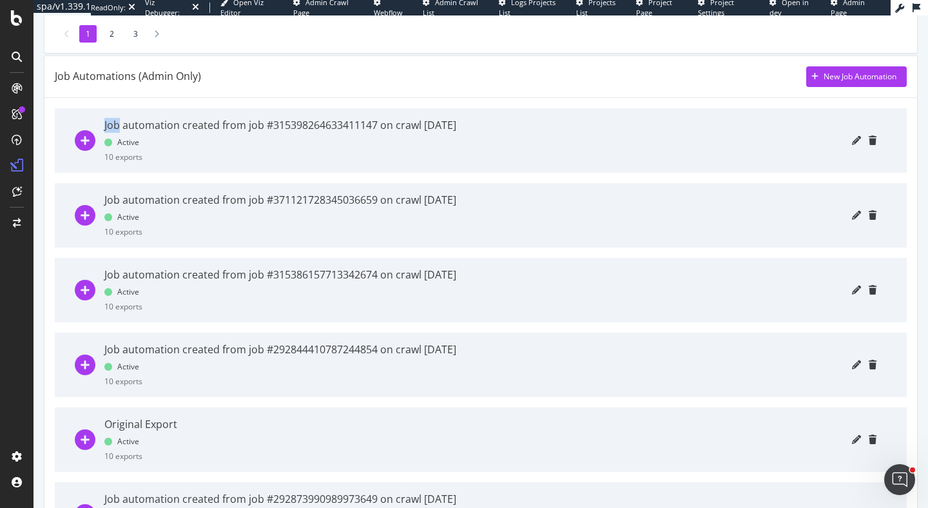
click at [111, 125] on div "Job automation created from job #315398264633411147 on crawl [DATE]" at bounding box center [280, 125] width 352 height 15
click at [56, 190] on div "Job automation created from job #371121728345036659 on crawl [DATE] Active 10 e…" at bounding box center [481, 215] width 852 height 64
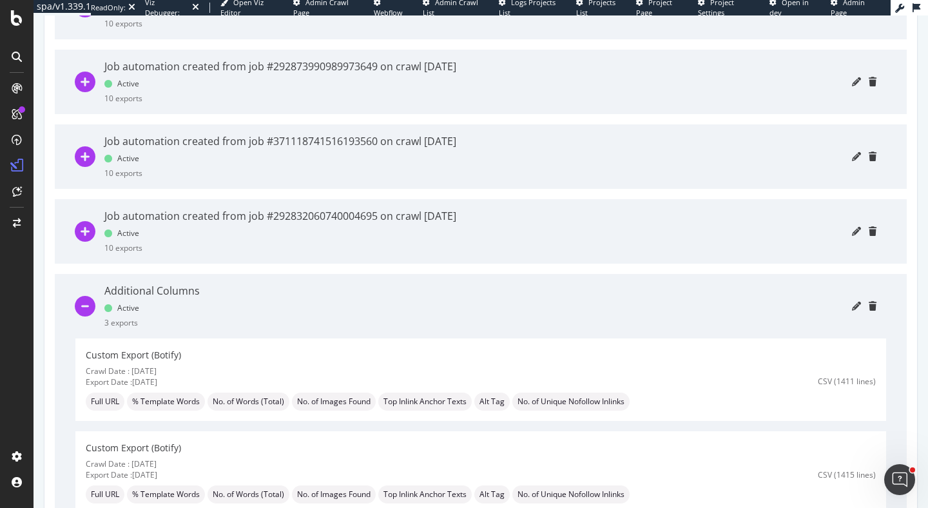
scroll to position [868, 0]
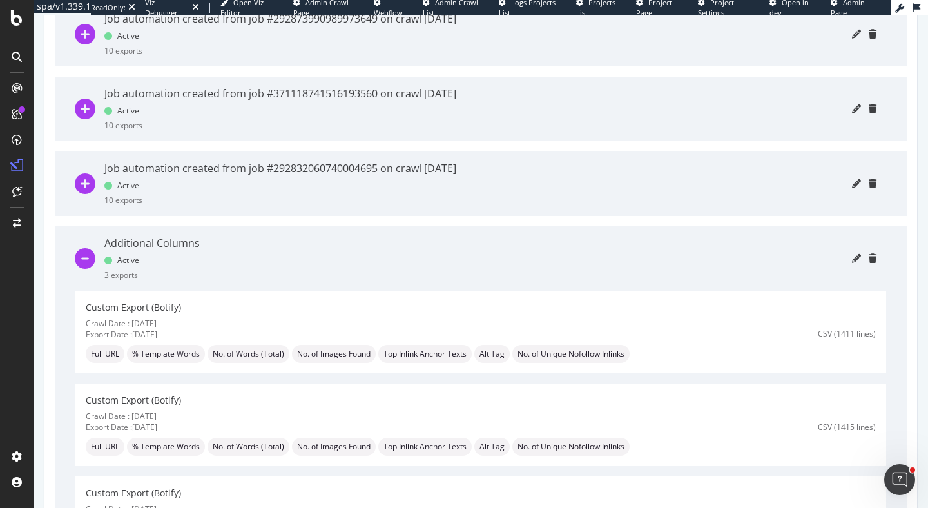
click at [88, 245] on div at bounding box center [89, 258] width 29 height 64
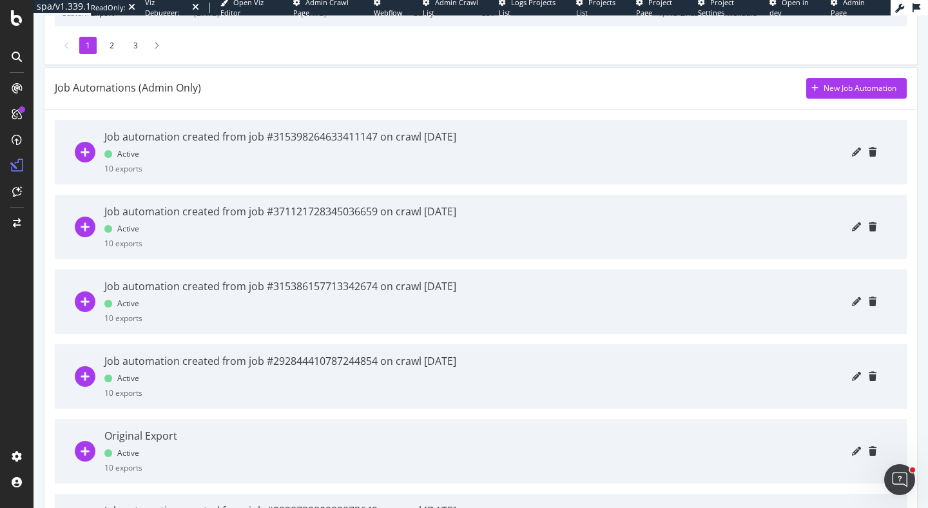
scroll to position [371, 0]
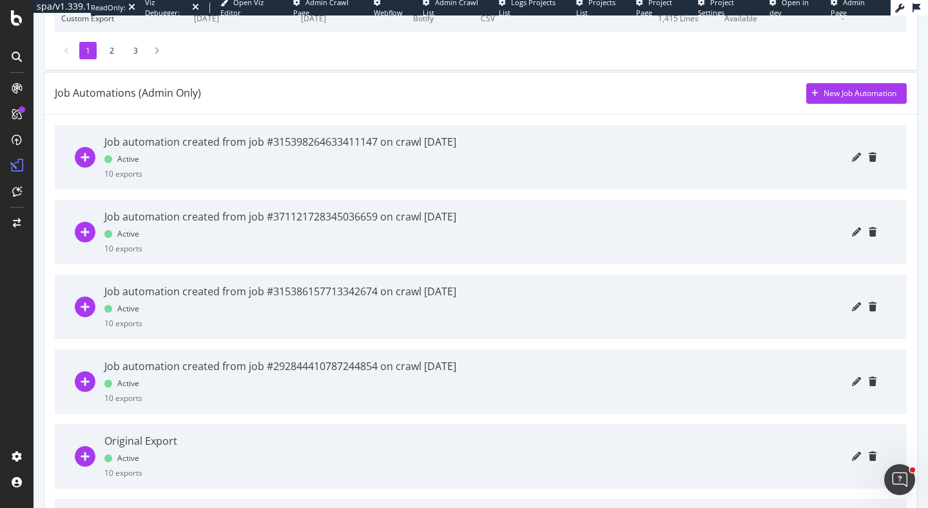
drag, startPoint x: 139, startPoint y: 92, endPoint x: 264, endPoint y: 93, distance: 125.7
click at [265, 93] on div "Job Automations (Admin Only) New Job Automation" at bounding box center [481, 93] width 852 height 21
drag, startPoint x: 195, startPoint y: 93, endPoint x: 140, endPoint y: 92, distance: 55.4
click at [140, 92] on div "Job Automations (Admin Only)" at bounding box center [128, 93] width 146 height 15
click at [244, 95] on div "Job Automations (Admin Only) New Job Automation" at bounding box center [481, 93] width 852 height 21
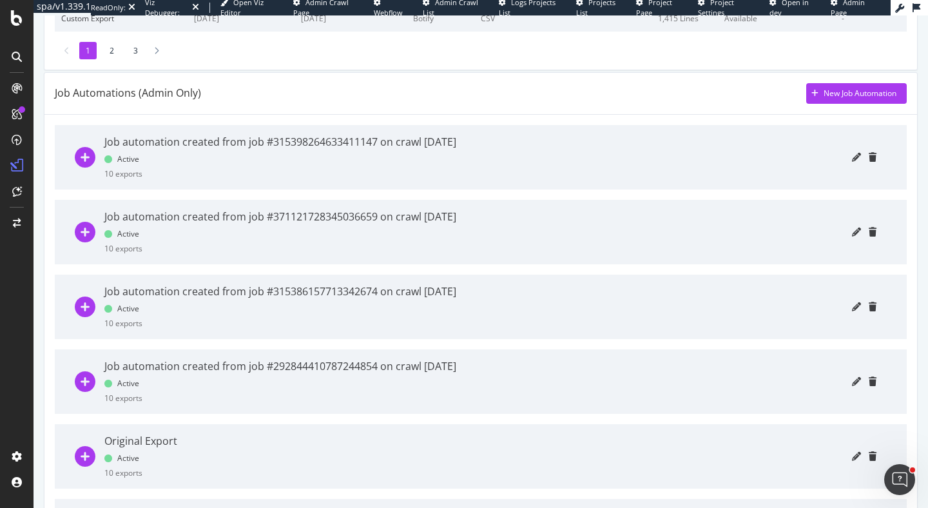
scroll to position [434, 0]
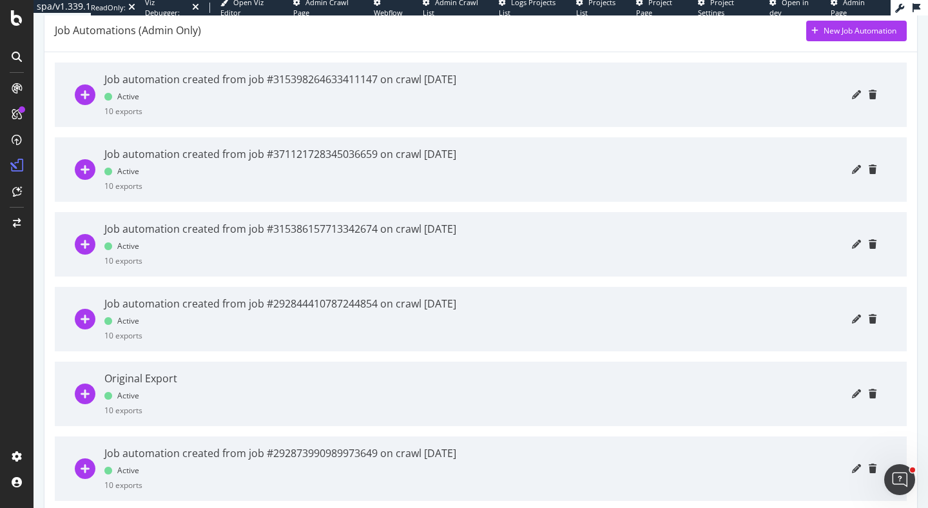
click at [88, 91] on icon "plus-circle" at bounding box center [85, 94] width 21 height 21
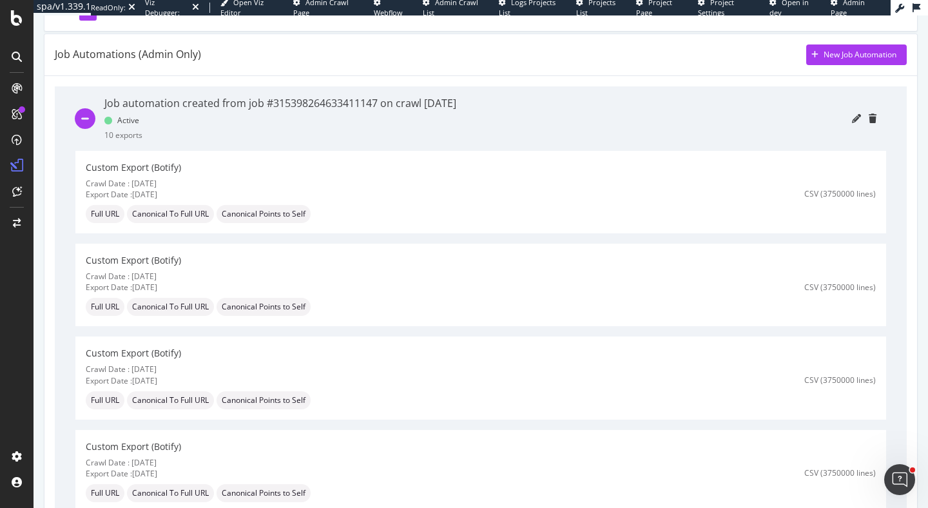
scroll to position [409, 0]
drag, startPoint x: 208, startPoint y: 106, endPoint x: 357, endPoint y: 99, distance: 149.0
click at [358, 99] on div "Job automation created from job #315398264633411147 on crawl [DATE]" at bounding box center [280, 104] width 352 height 15
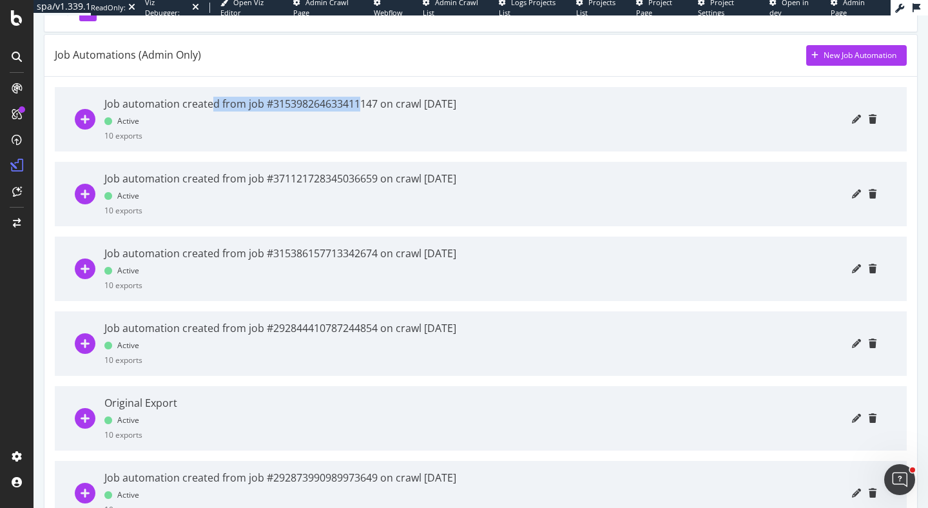
click at [357, 99] on div "Job automation created from job #315398264633411147 on crawl [DATE]" at bounding box center [280, 104] width 352 height 15
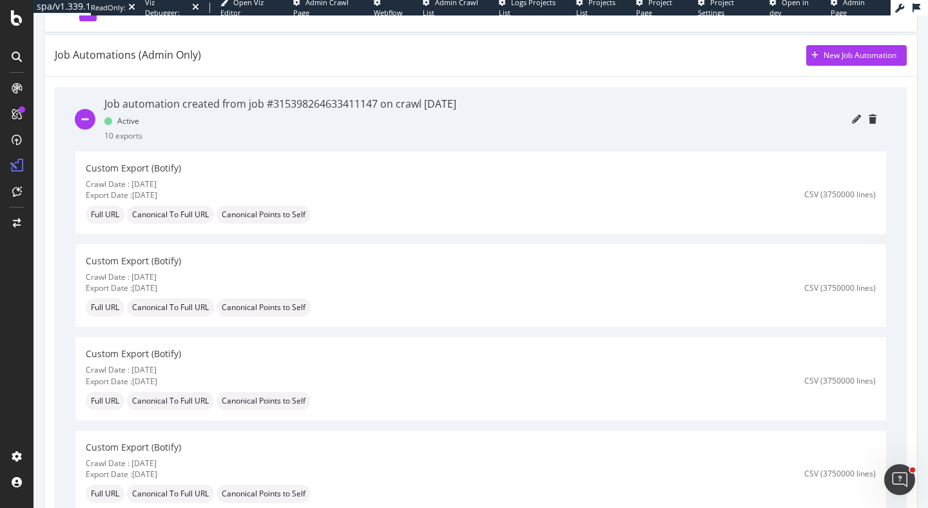
click at [88, 122] on icon "minus-circle" at bounding box center [85, 119] width 21 height 21
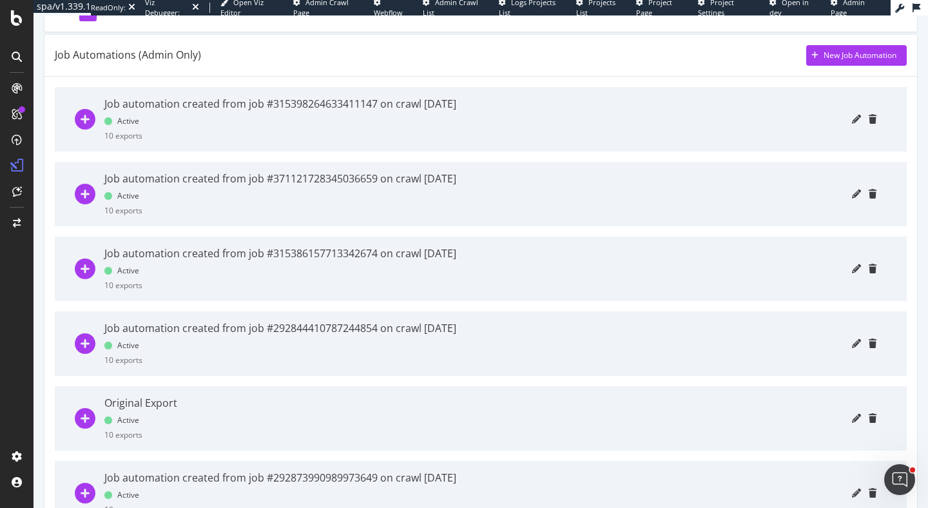
click at [86, 198] on icon "plus-circle" at bounding box center [85, 194] width 21 height 21
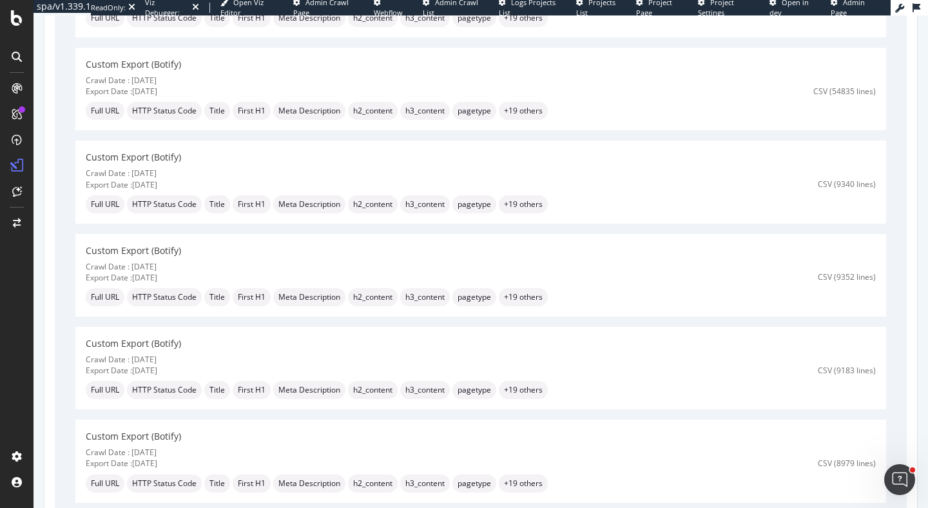
scroll to position [378, 0]
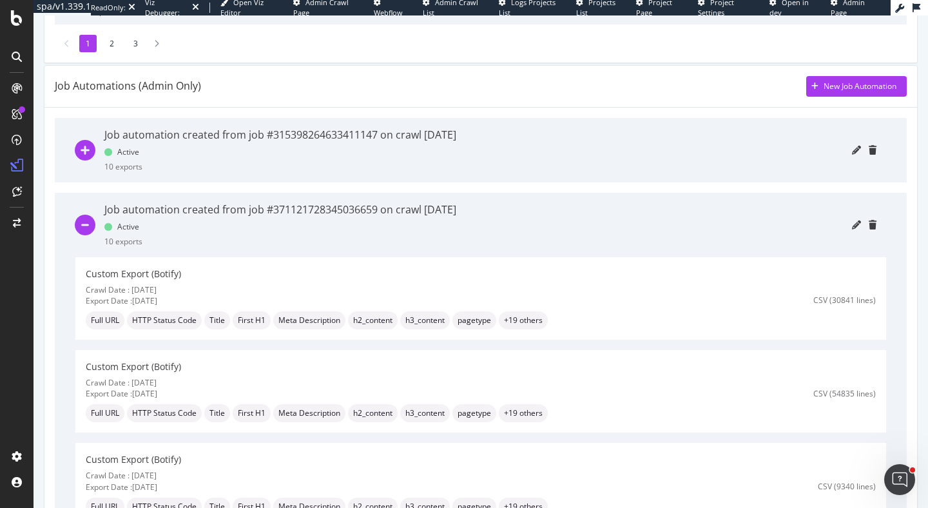
click at [81, 220] on icon "minus-circle" at bounding box center [85, 225] width 21 height 21
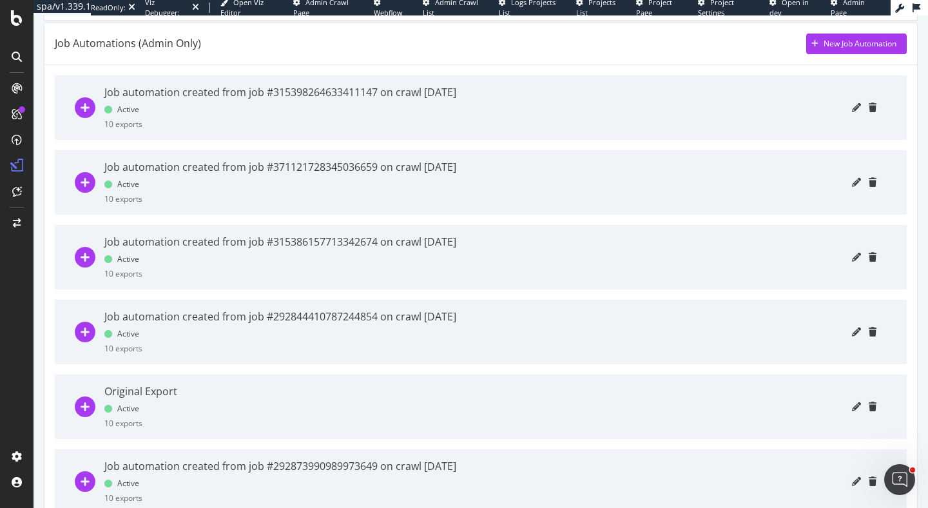
scroll to position [490, 0]
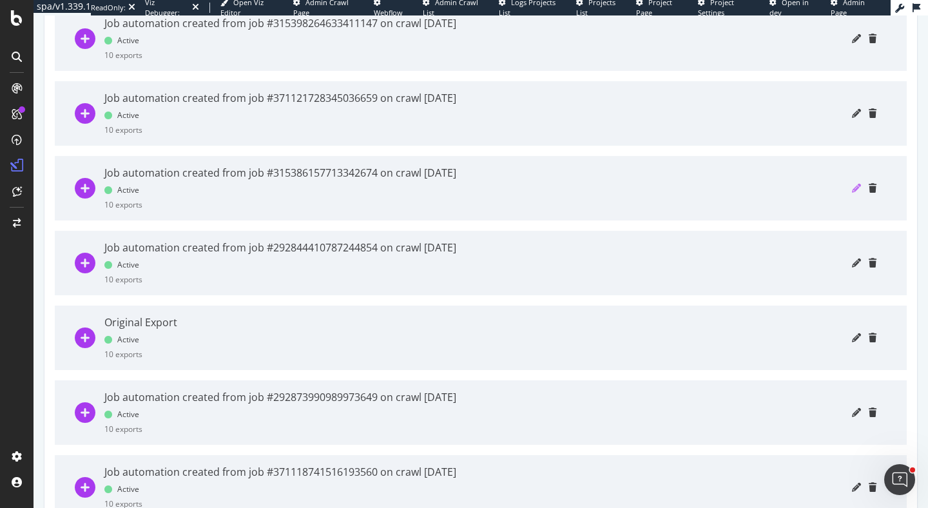
click at [854, 185] on icon "pencil" at bounding box center [856, 188] width 9 height 9
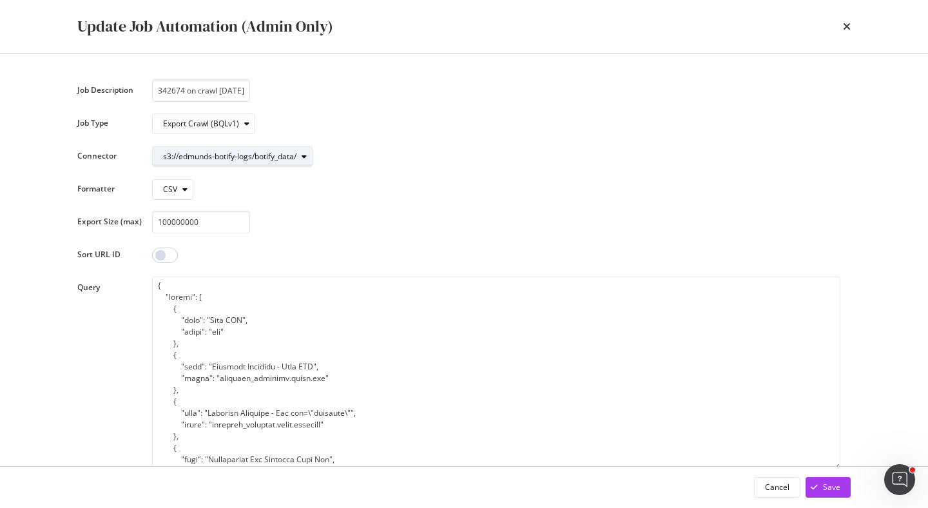
scroll to position [0, 0]
click at [305, 157] on icon "modal" at bounding box center [304, 157] width 5 height 8
click at [773, 113] on div "Export Crawl (BQLv1)" at bounding box center [496, 123] width 688 height 23
click at [844, 28] on icon "times" at bounding box center [847, 26] width 8 height 10
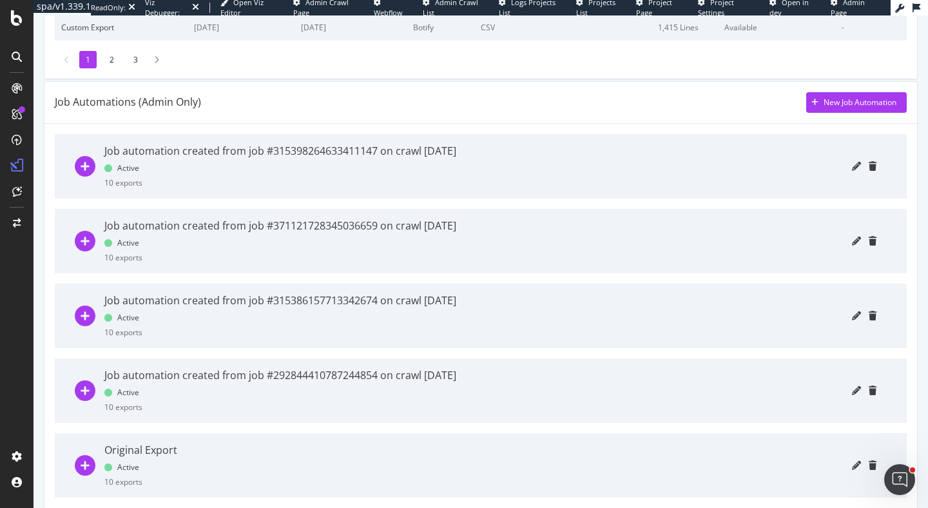
scroll to position [430, 0]
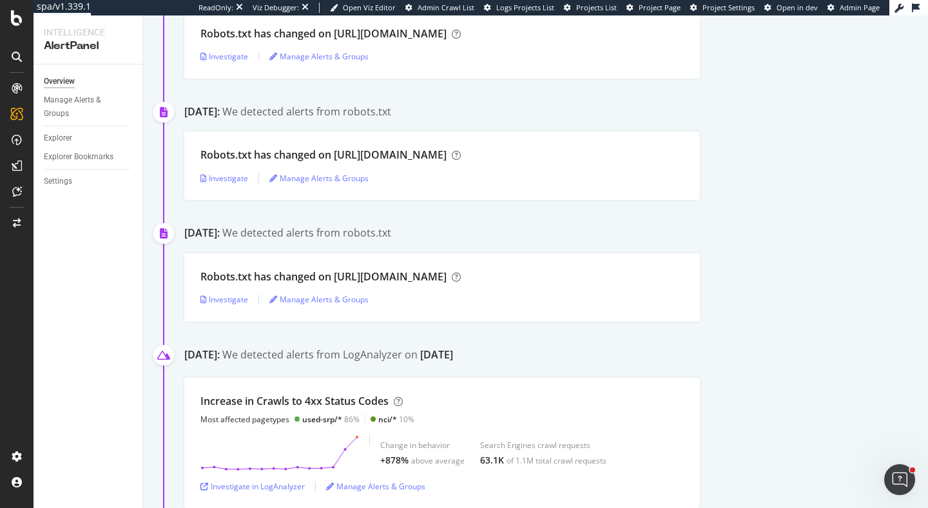
scroll to position [449, 0]
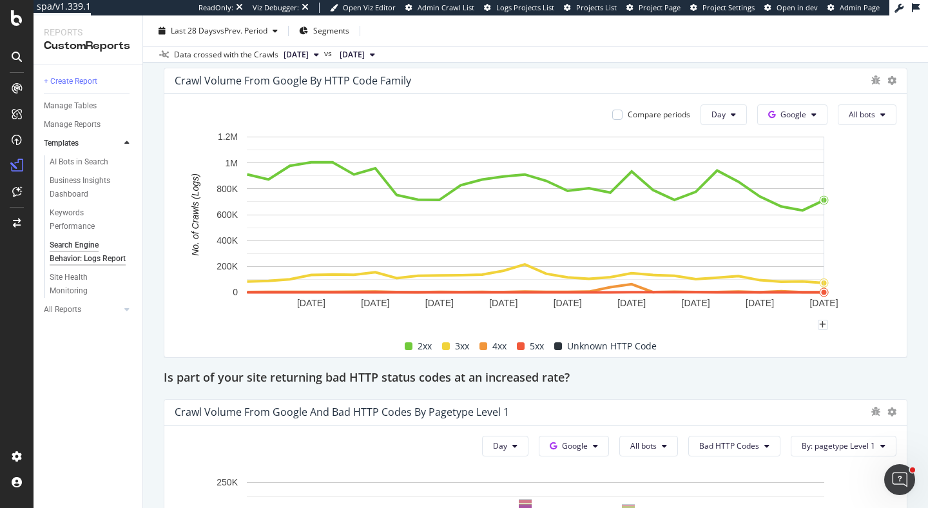
scroll to position [1634, 0]
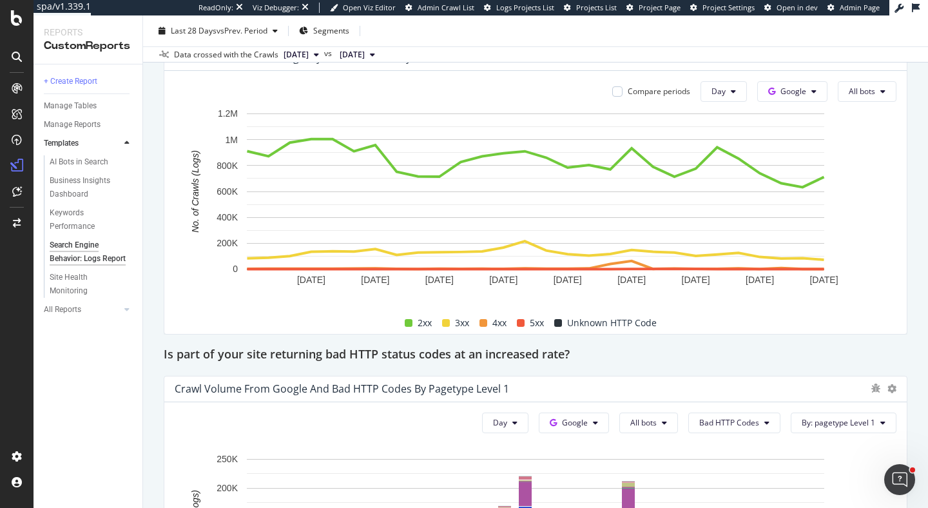
click at [804, 103] on div "Compare periods Day Google All bots [DATE] [DATE] [DATE] [DATE] [DATE] [DATE] […" at bounding box center [535, 202] width 742 height 263
click at [802, 96] on span "Google" at bounding box center [793, 91] width 26 height 11
click at [822, 165] on span "OpenAI" at bounding box center [813, 165] width 48 height 12
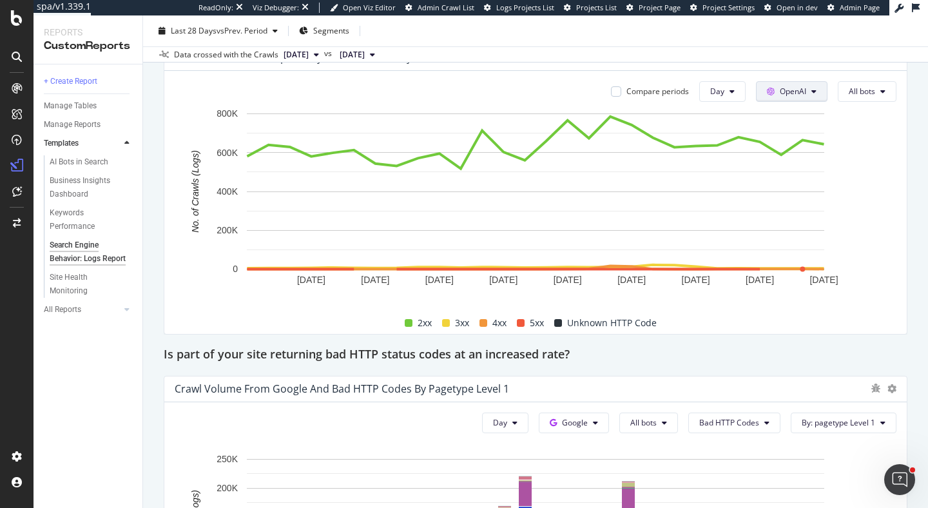
click at [775, 88] on span at bounding box center [773, 91] width 13 height 11
click at [809, 192] on span "Other AI Bots" at bounding box center [811, 188] width 48 height 12
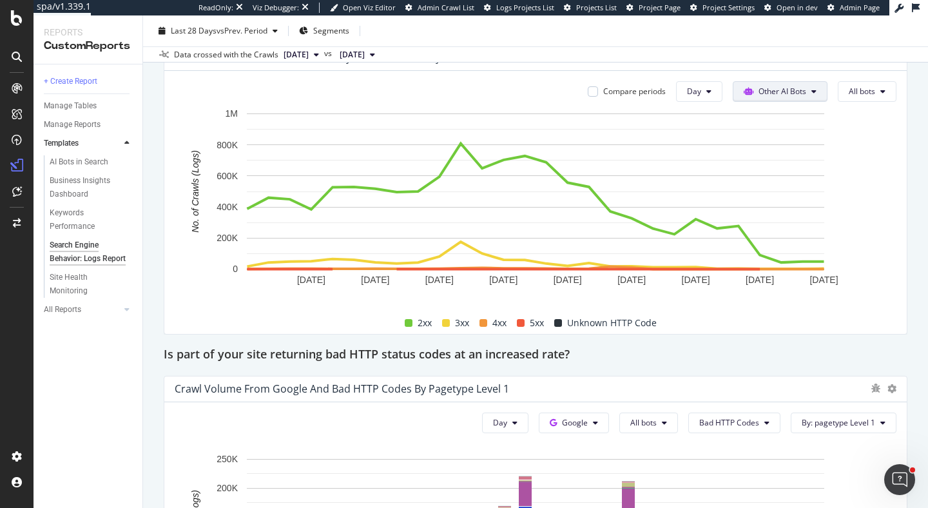
click at [811, 91] on icon at bounding box center [813, 92] width 5 height 8
click at [862, 91] on span "All bots" at bounding box center [862, 91] width 26 height 11
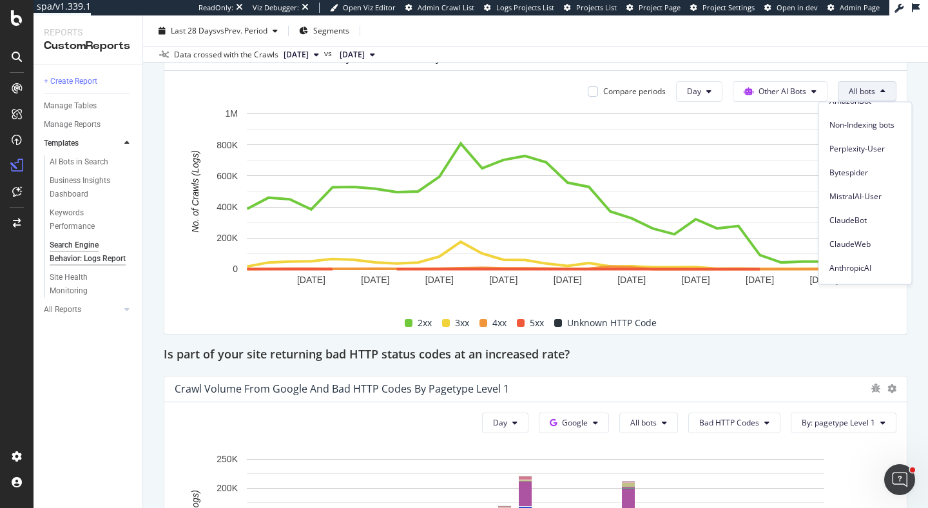
scroll to position [151, 0]
click at [914, 327] on div "Search Engine Behavior: Logs Report Search Engine Behavior: Logs Report Edmunds…" at bounding box center [535, 261] width 785 height 492
click at [149, 119] on div "Search Engine Behavior: Logs Report Search Engine Behavior: Logs Report Edmunds…" at bounding box center [535, 261] width 785 height 492
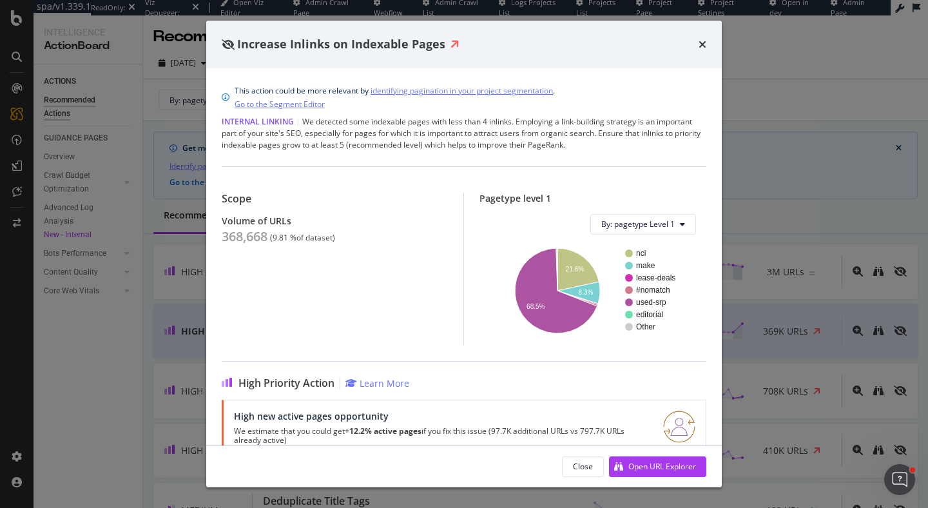
scroll to position [104, 0]
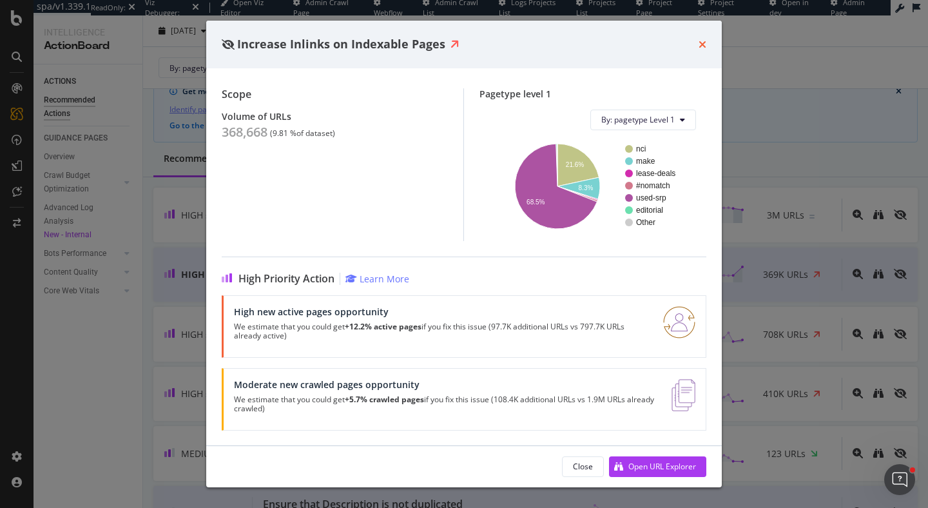
click at [703, 41] on icon "times" at bounding box center [703, 44] width 8 height 10
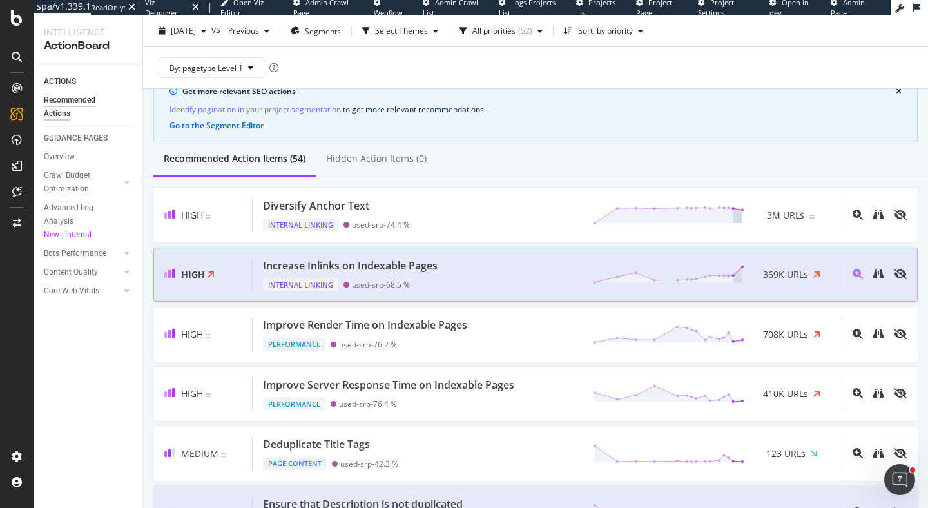
click at [374, 271] on div "Increase Inlinks on Indexable Pages" at bounding box center [350, 265] width 175 height 15
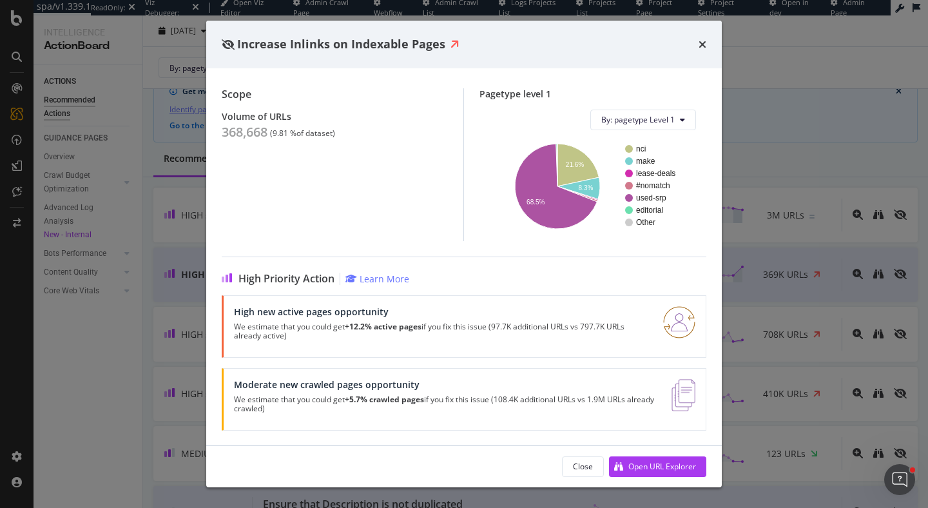
scroll to position [29, 0]
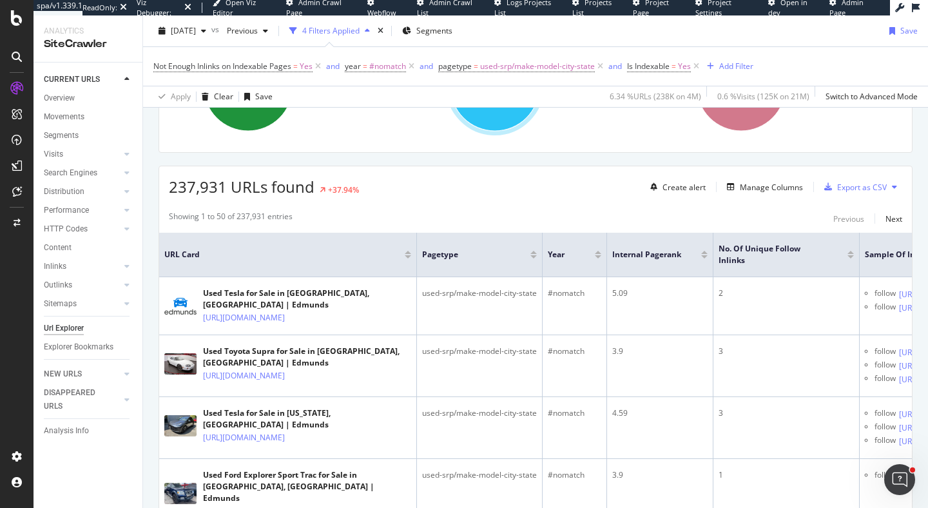
scroll to position [266, 0]
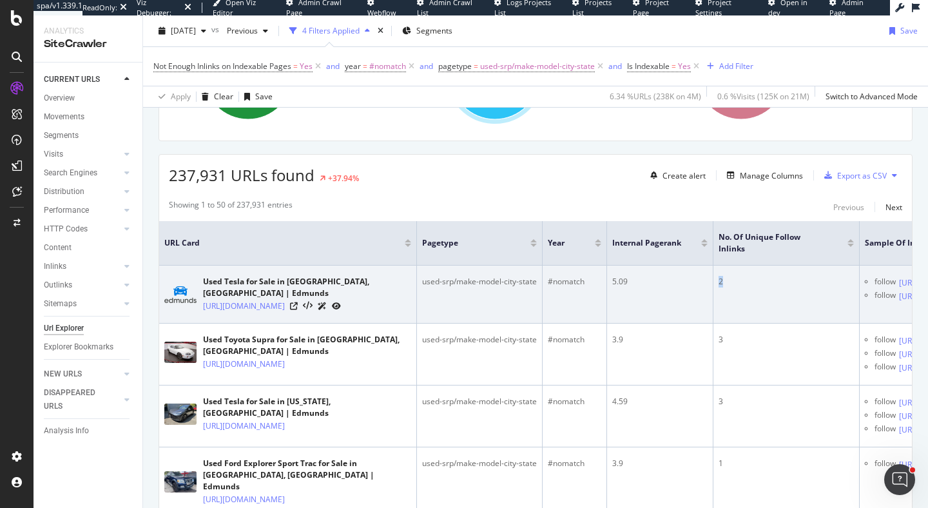
drag, startPoint x: 740, startPoint y: 289, endPoint x: 710, endPoint y: 289, distance: 29.6
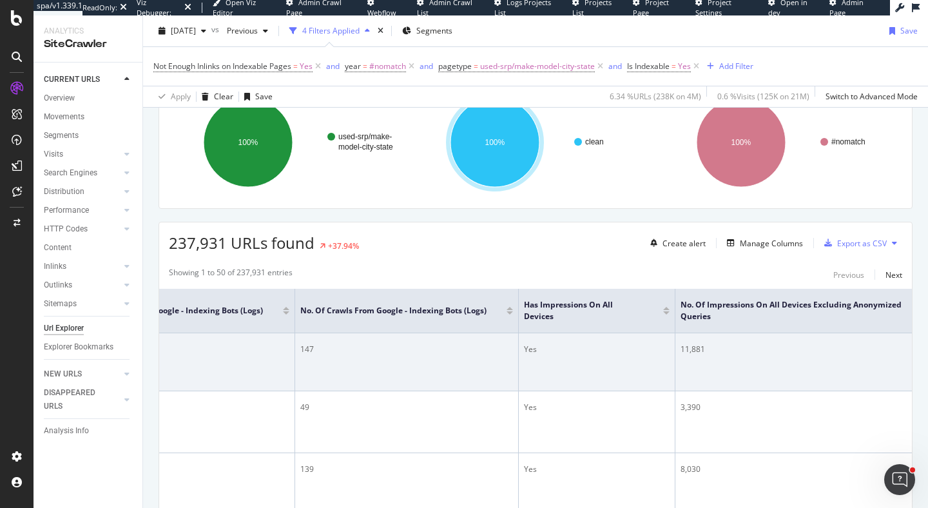
scroll to position [0, 1199]
click at [300, 349] on div "147" at bounding box center [391, 349] width 213 height 12
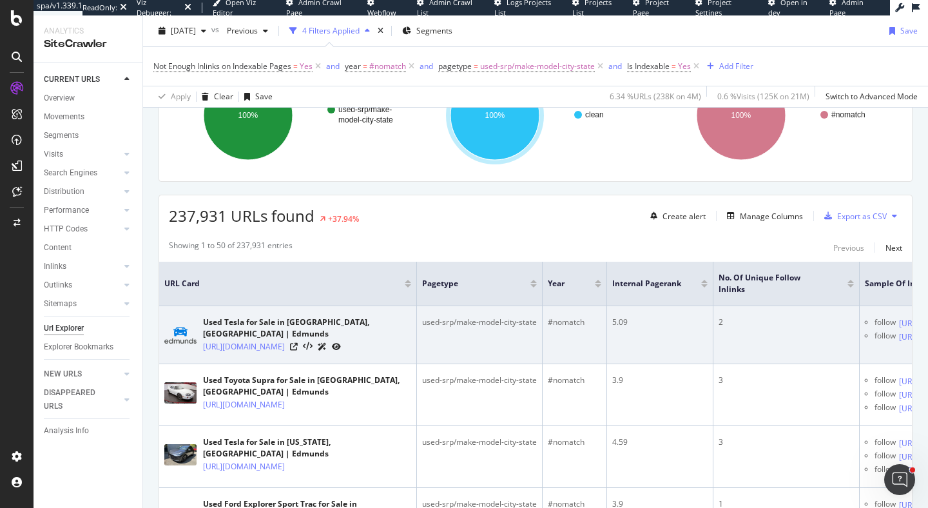
scroll to position [0, 19]
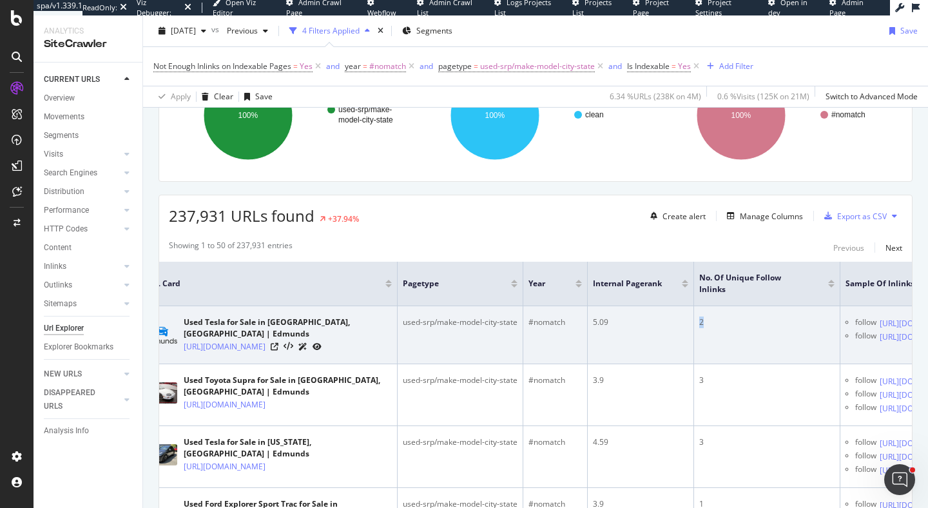
drag, startPoint x: 704, startPoint y: 323, endPoint x: 691, endPoint y: 323, distance: 12.2
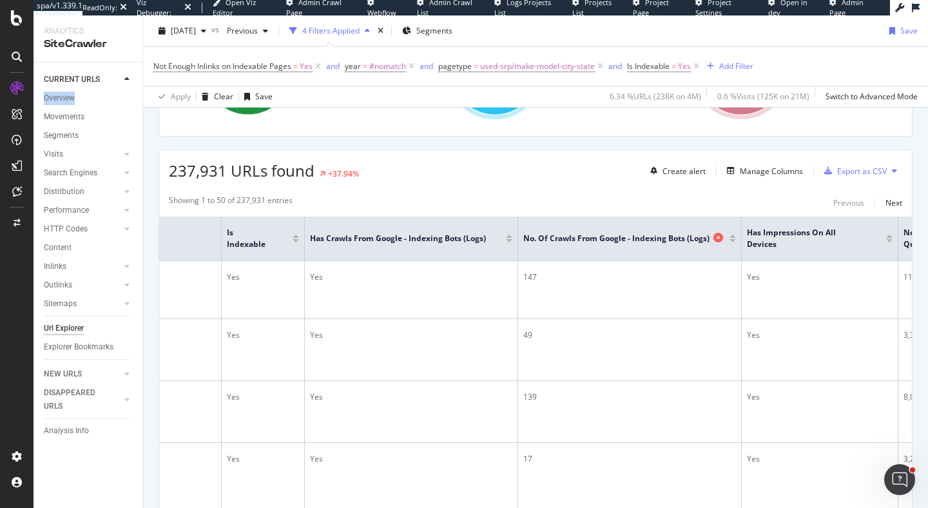
scroll to position [291, 0]
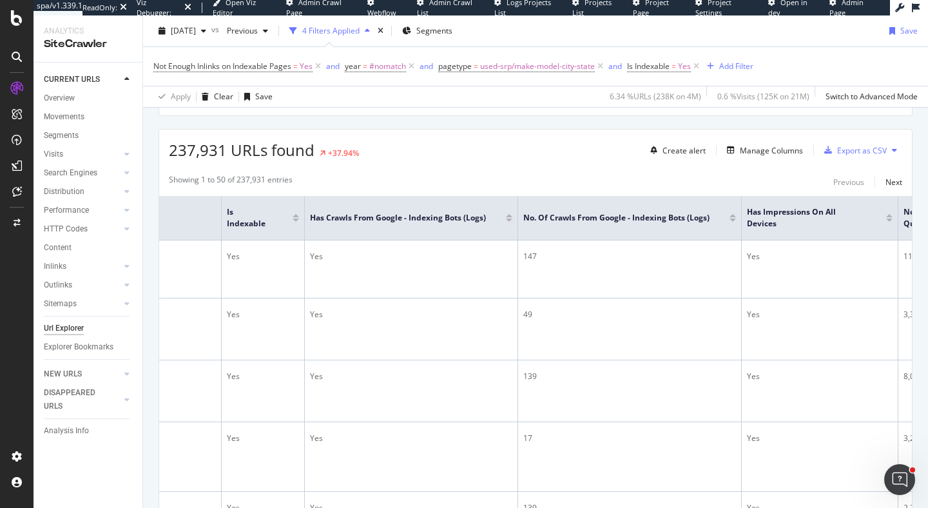
click at [734, 220] on div at bounding box center [732, 219] width 6 height 3
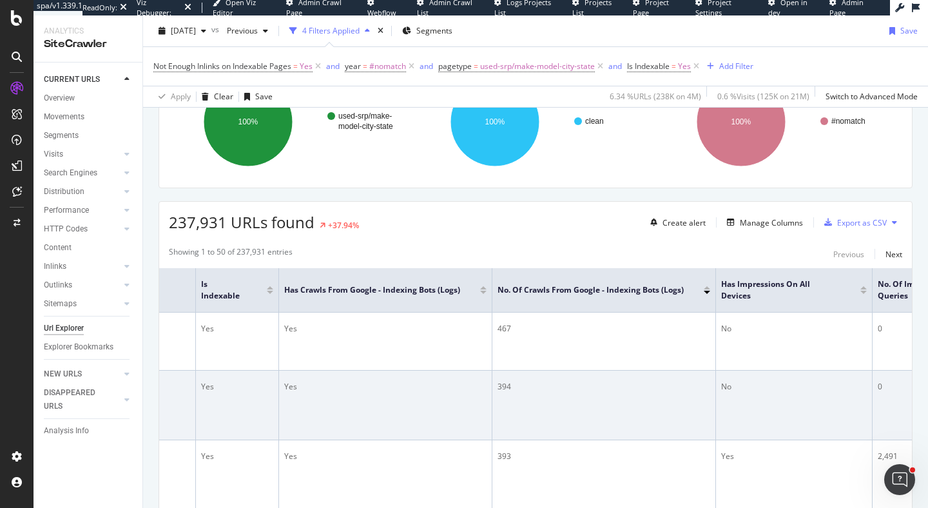
scroll to position [0, 996]
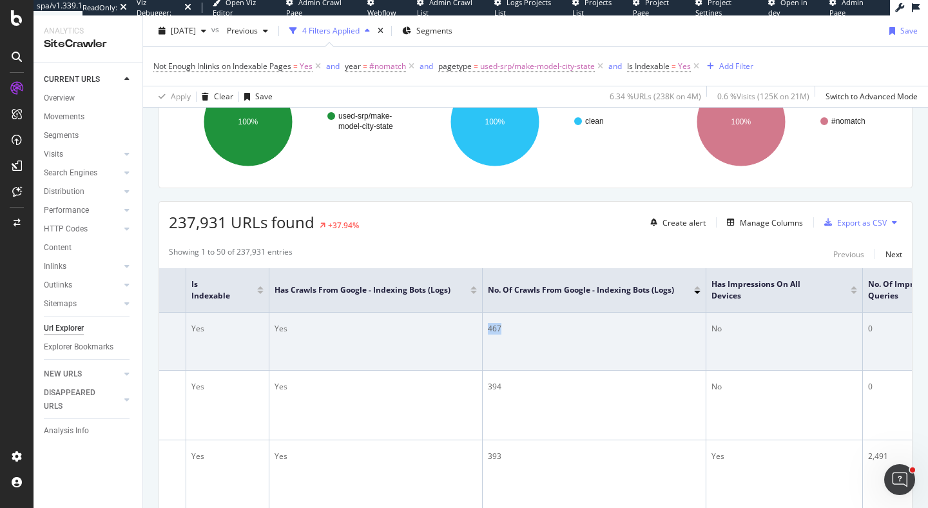
drag, startPoint x: 506, startPoint y: 327, endPoint x: 486, endPoint y: 327, distance: 20.0
click at [486, 327] on td "467" at bounding box center [595, 342] width 224 height 58
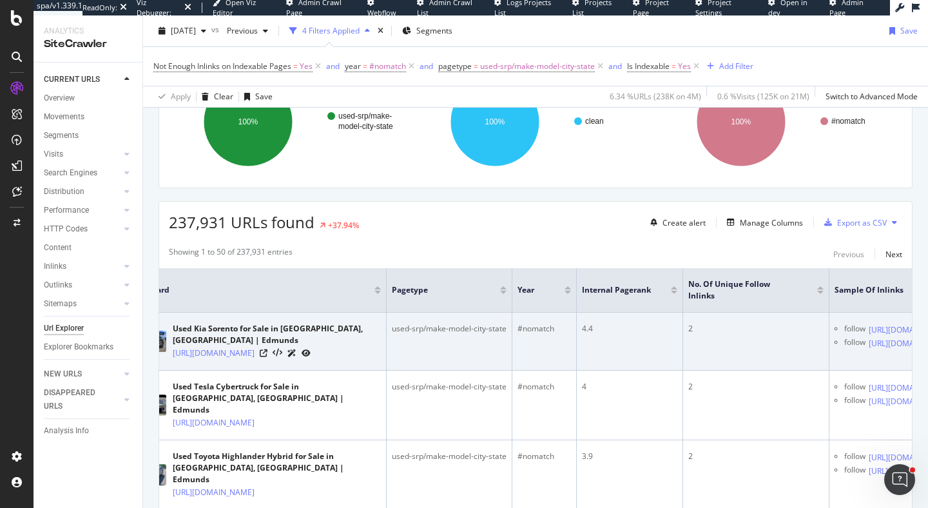
scroll to position [0, 0]
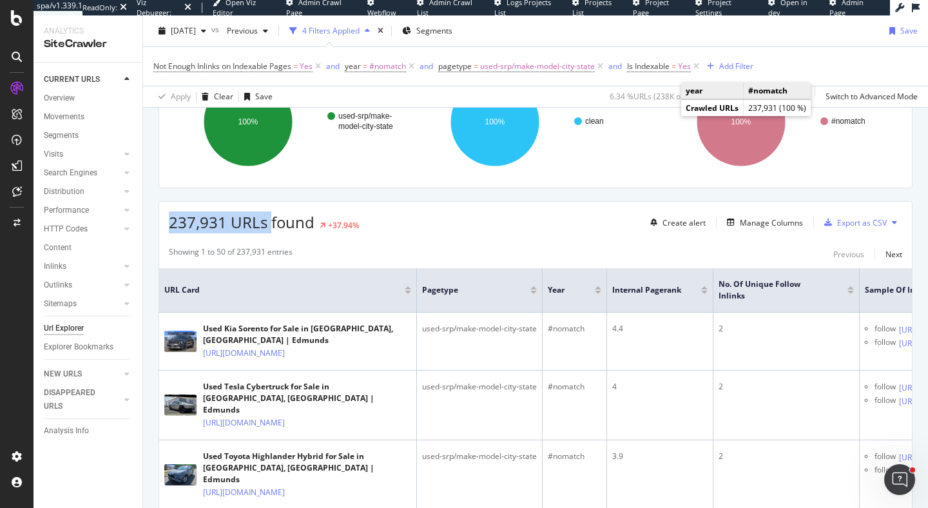
drag, startPoint x: 173, startPoint y: 223, endPoint x: 266, endPoint y: 224, distance: 93.4
click at [267, 224] on span "237,931 URLs found" at bounding box center [242, 221] width 146 height 21
click at [266, 224] on span "237,931 URLs found" at bounding box center [242, 221] width 146 height 21
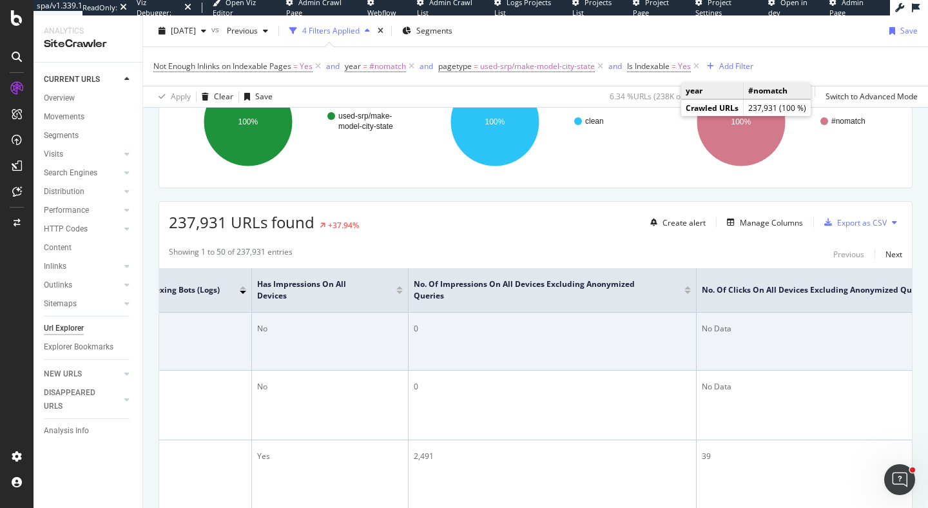
scroll to position [0, 1166]
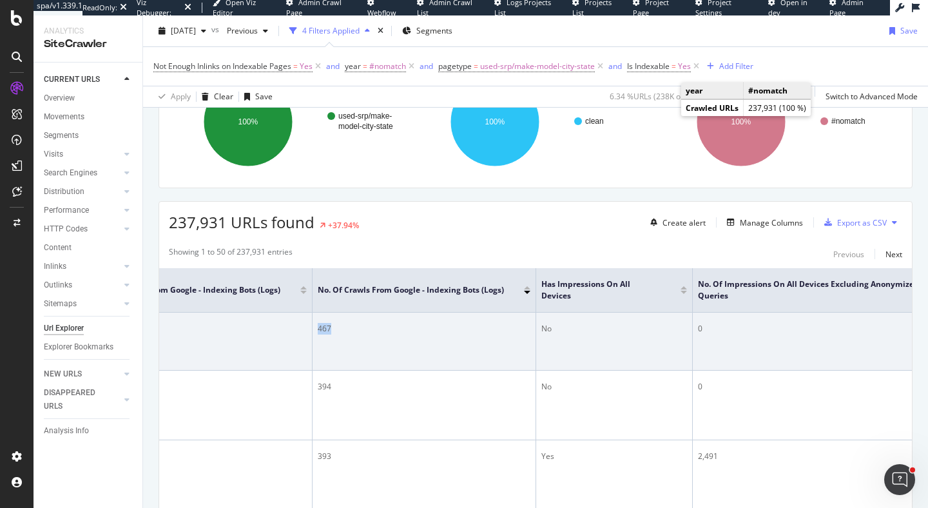
drag, startPoint x: 346, startPoint y: 326, endPoint x: 305, endPoint y: 326, distance: 41.2
click at [305, 326] on tr "Used Kia Sorento for Sale in Killeen, TX | Edmunds https://www.edmunds.com/used…" at bounding box center [119, 342] width 2252 height 58
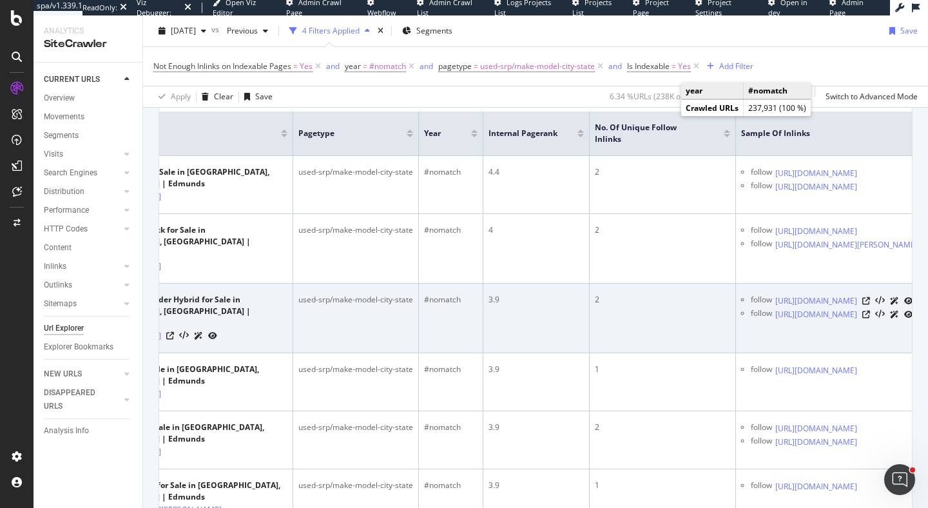
scroll to position [0, 0]
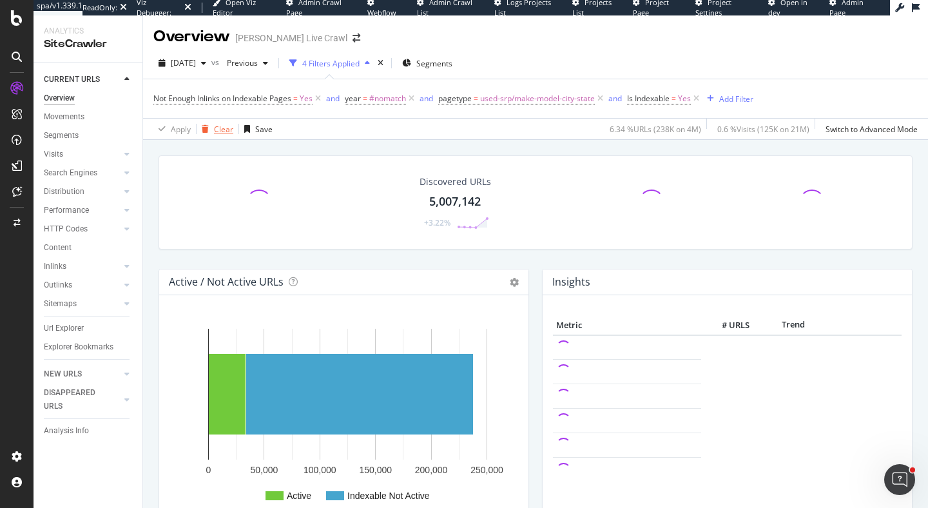
click at [223, 130] on div "Clear" at bounding box center [223, 129] width 19 height 11
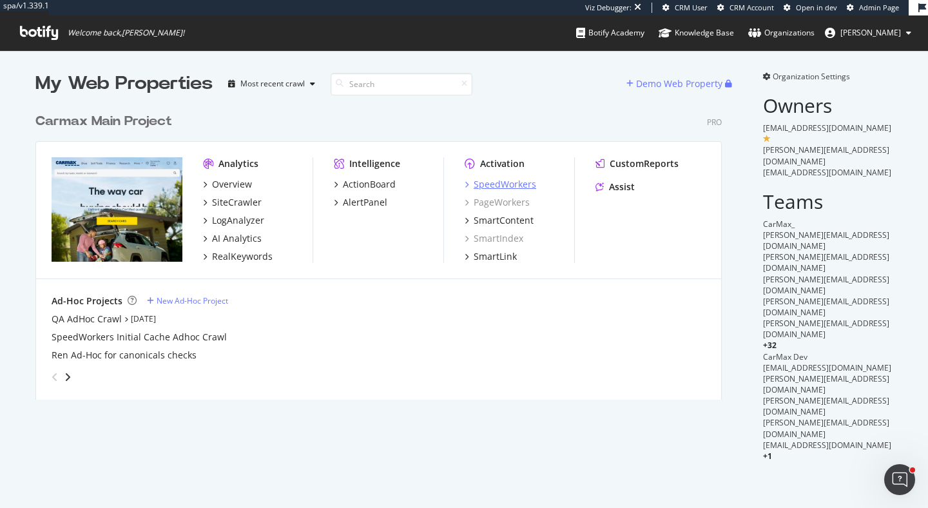
click at [506, 182] on div "SpeedWorkers" at bounding box center [505, 184] width 63 height 13
click at [232, 201] on div "SiteCrawler" at bounding box center [237, 202] width 50 height 13
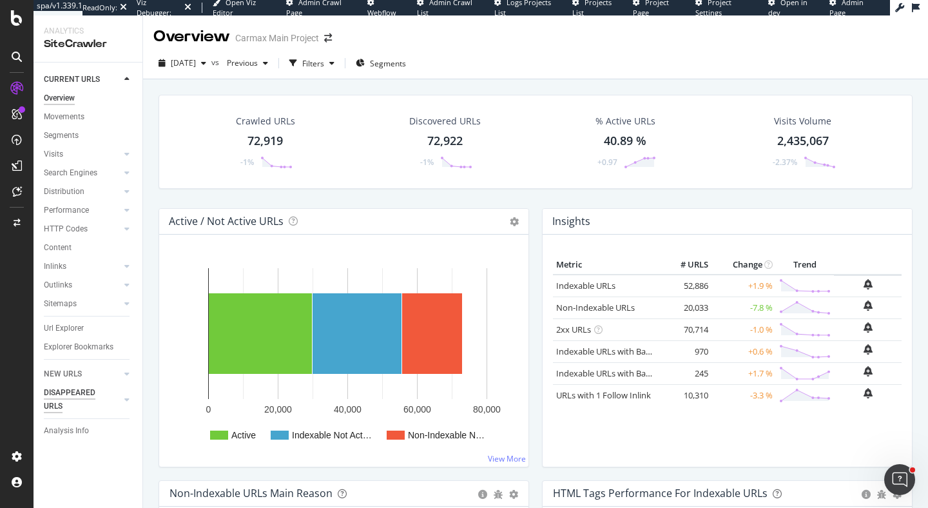
click at [64, 394] on div "DISAPPEARED URLS" at bounding box center [76, 399] width 65 height 27
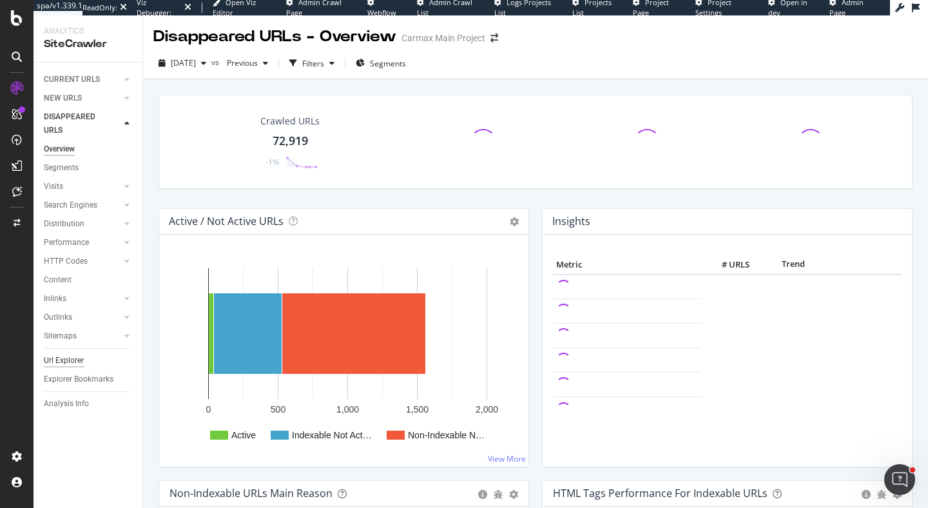
click at [79, 358] on div "Url Explorer" at bounding box center [64, 361] width 40 height 14
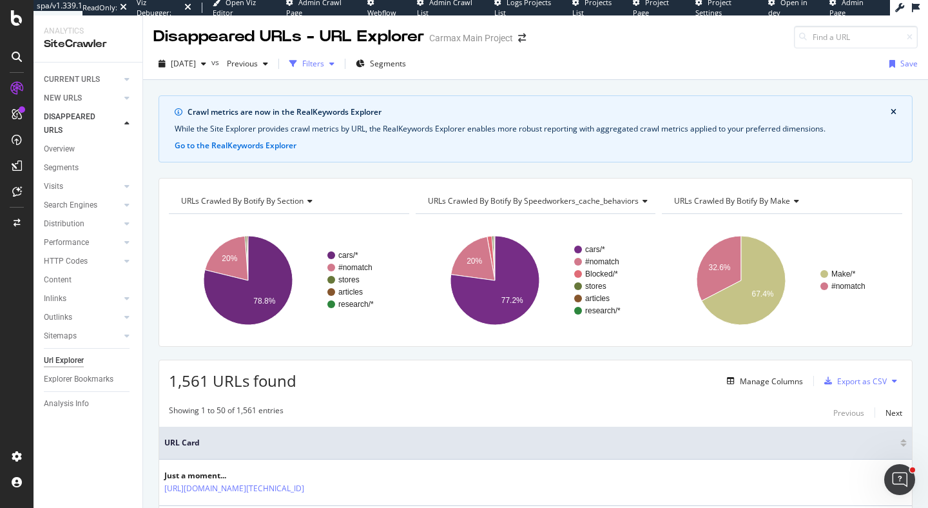
click at [324, 64] on div "Filters" at bounding box center [313, 63] width 22 height 11
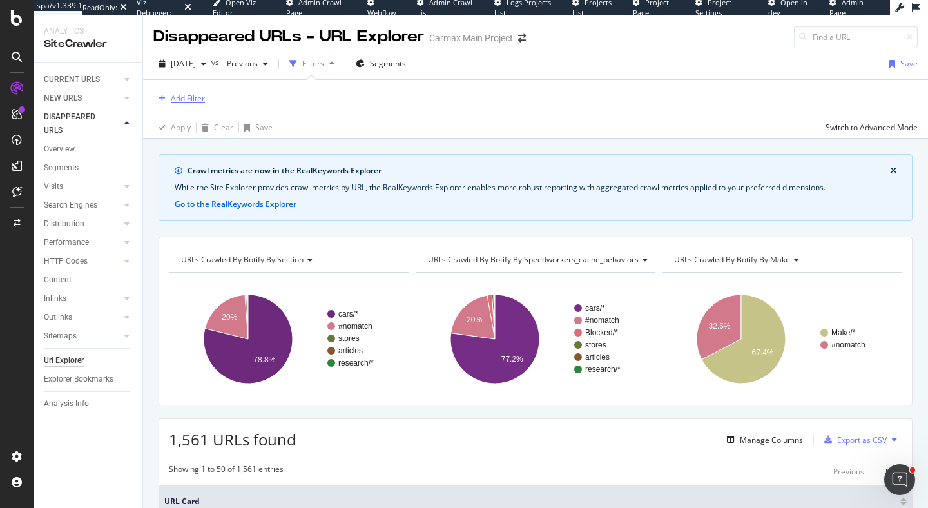
click at [188, 102] on div "Add Filter" at bounding box center [188, 98] width 34 height 11
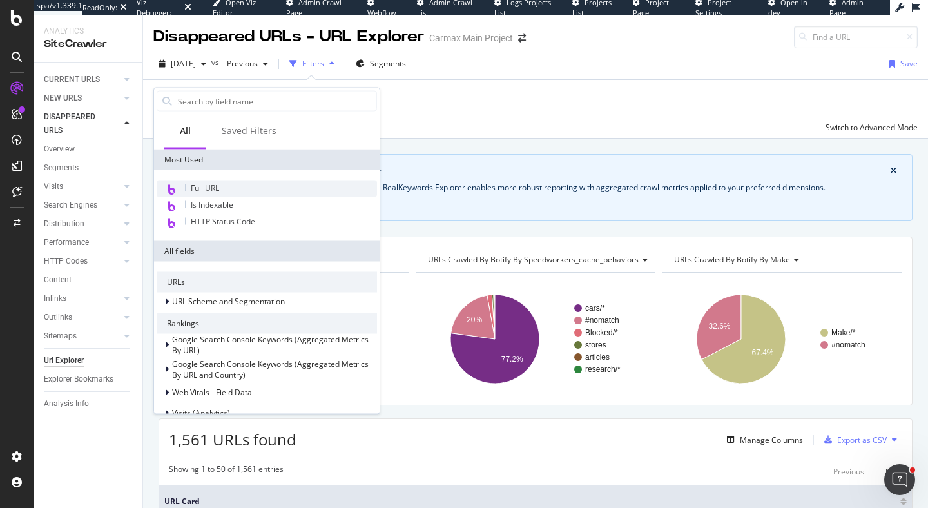
click at [213, 185] on span "Full URL" at bounding box center [205, 187] width 28 height 11
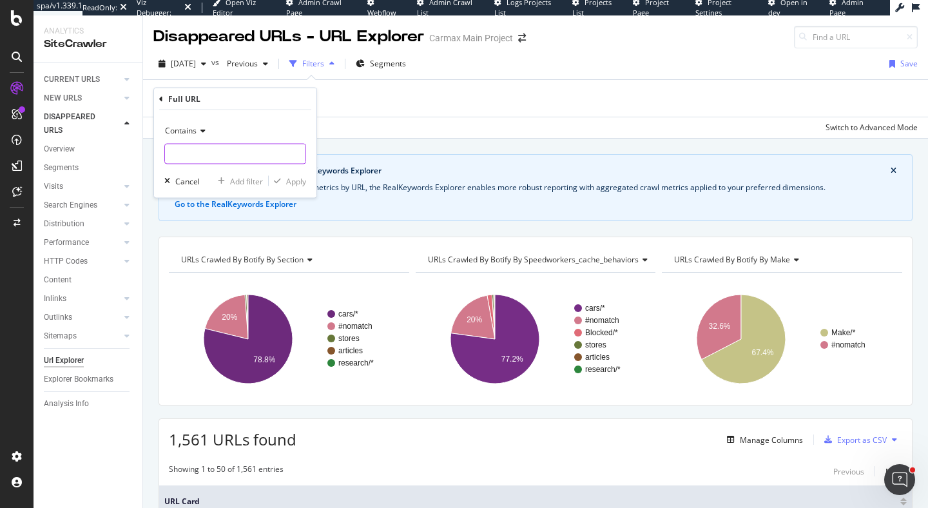
click at [243, 144] on input "text" at bounding box center [235, 154] width 140 height 21
type input "?location"
click at [289, 184] on div "Apply" at bounding box center [296, 180] width 20 height 11
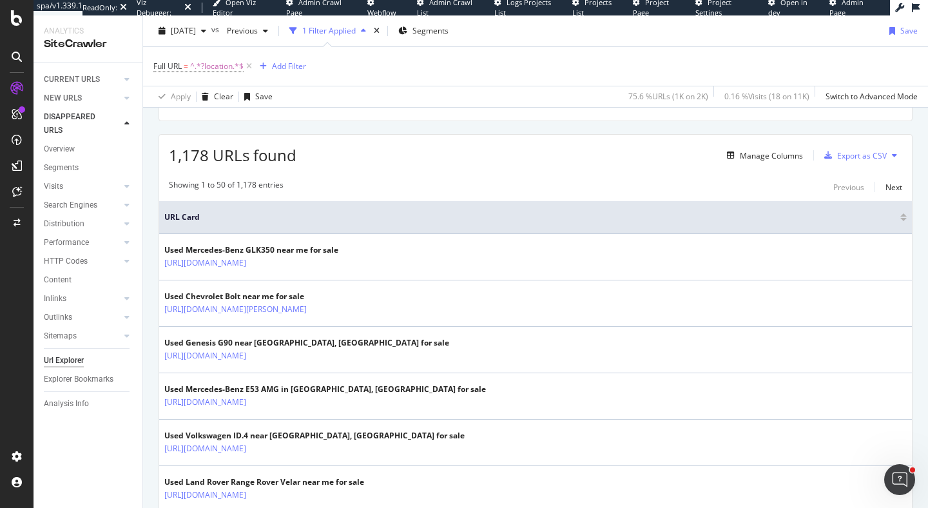
scroll to position [265, 0]
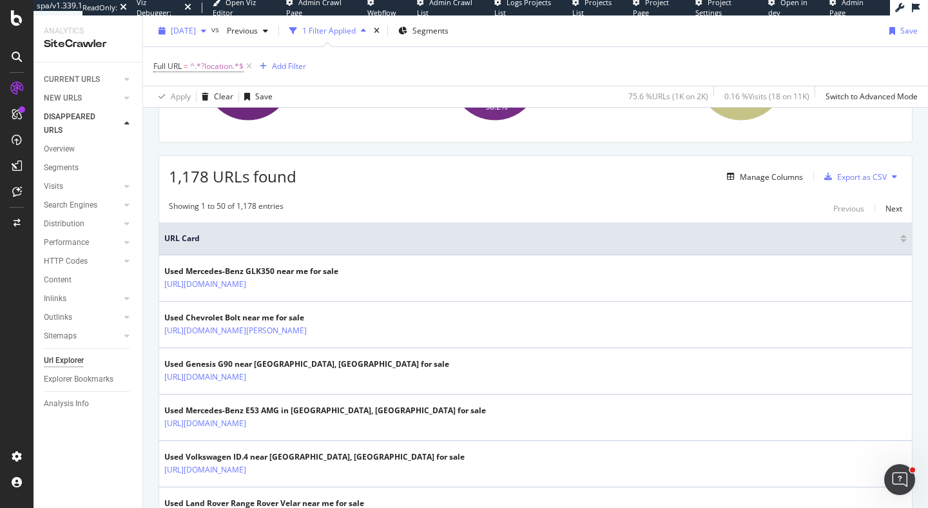
click at [196, 34] on span "2025 Oct. 12th" at bounding box center [183, 30] width 25 height 11
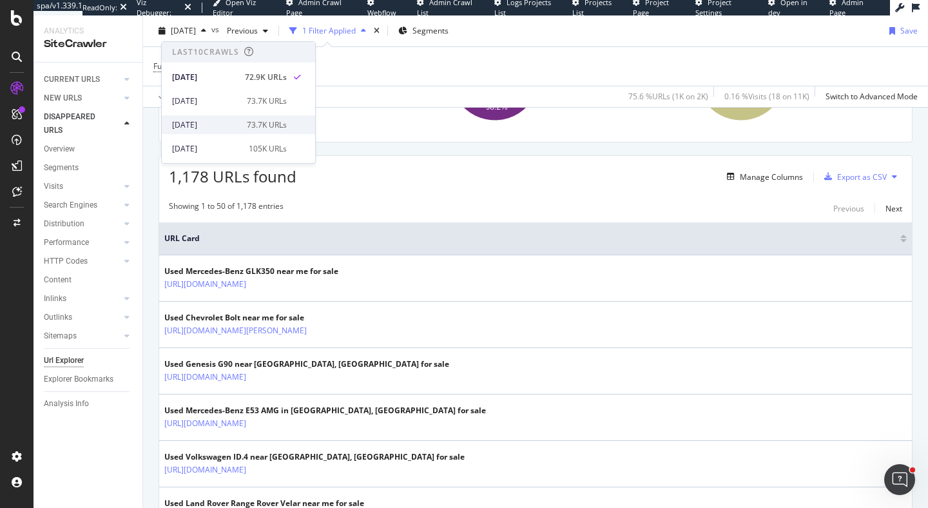
click at [206, 121] on div "2025 Oct. 5th" at bounding box center [205, 125] width 67 height 12
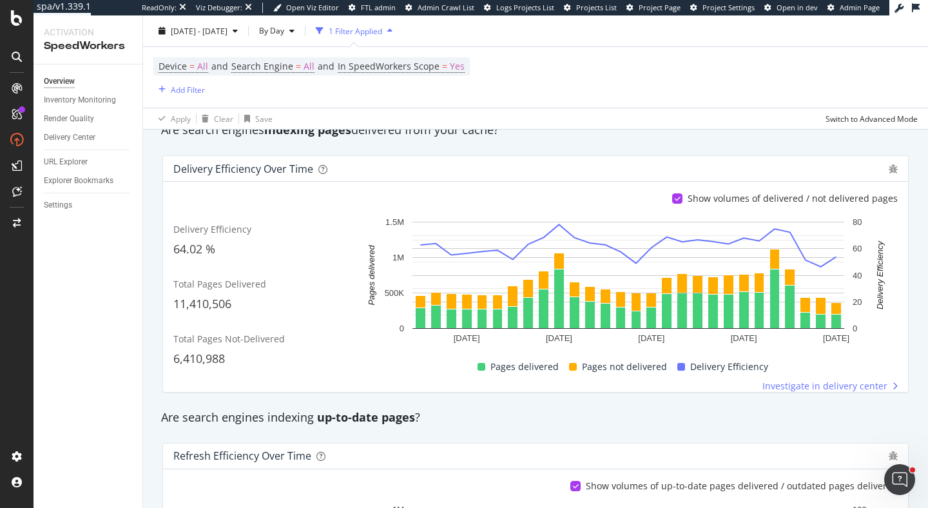
scroll to position [252, 0]
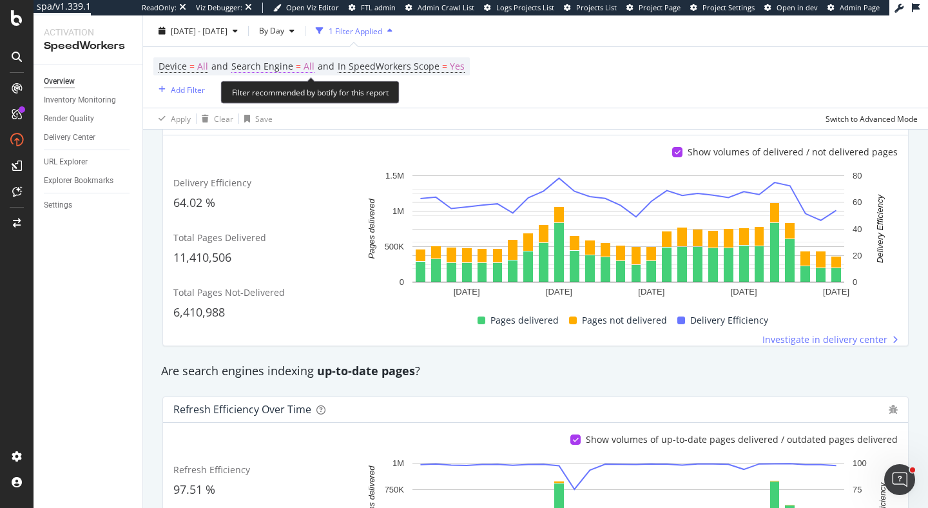
click at [296, 68] on span "=" at bounding box center [298, 66] width 5 height 12
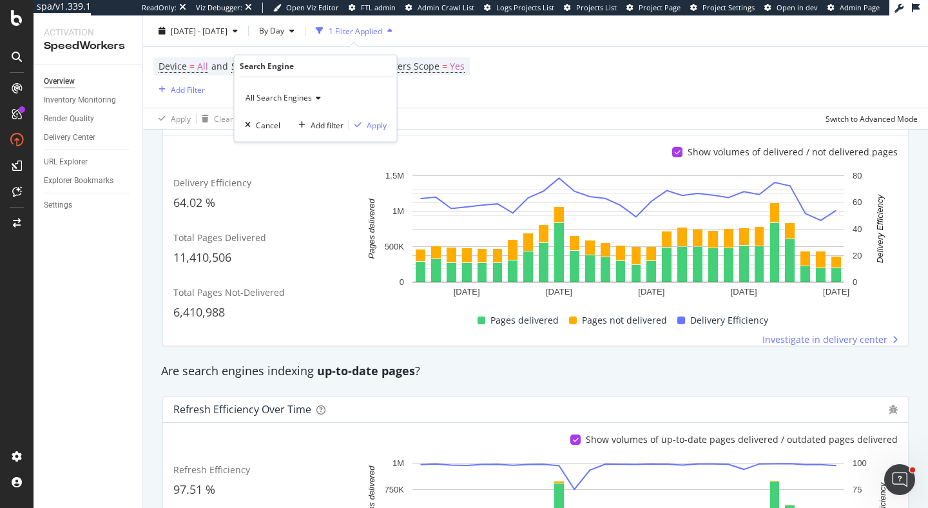
click at [284, 101] on span "All Search Engines" at bounding box center [279, 97] width 66 height 11
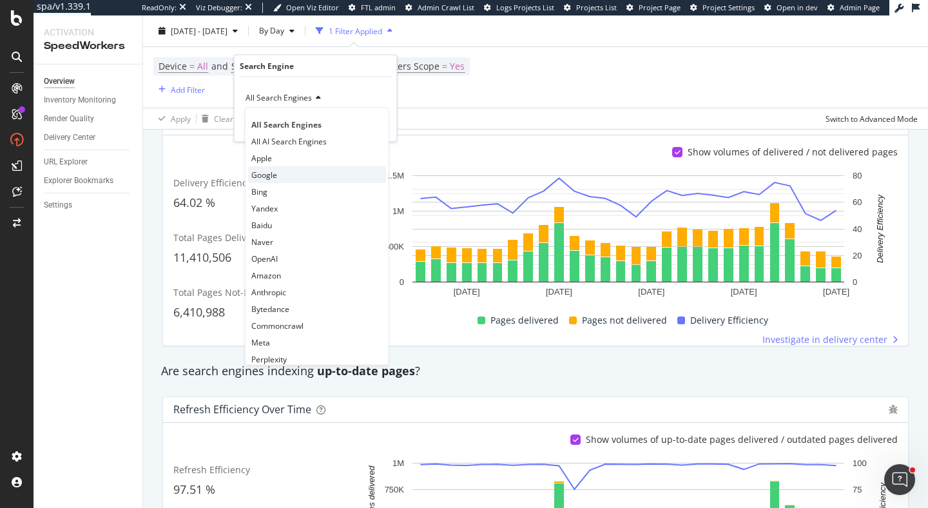
click at [278, 172] on div "Google" at bounding box center [317, 174] width 138 height 17
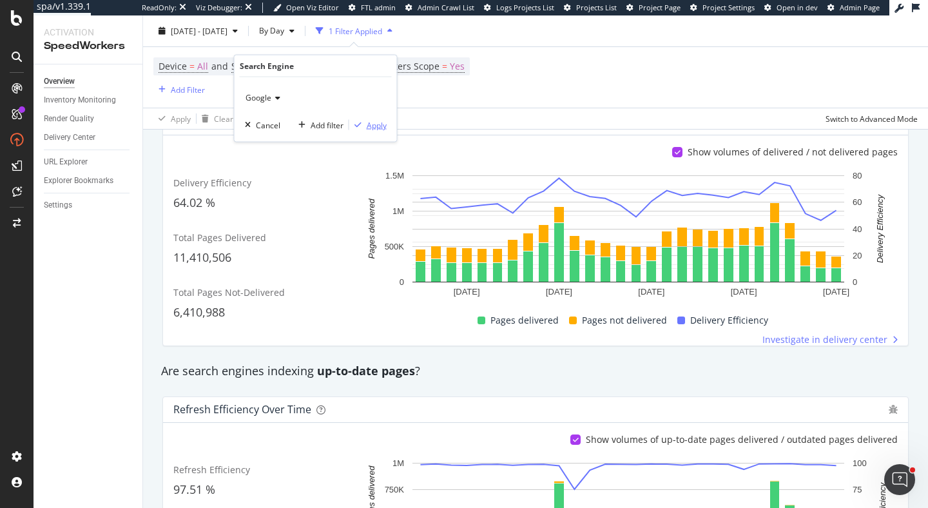
click at [375, 122] on div "Apply" at bounding box center [377, 124] width 20 height 11
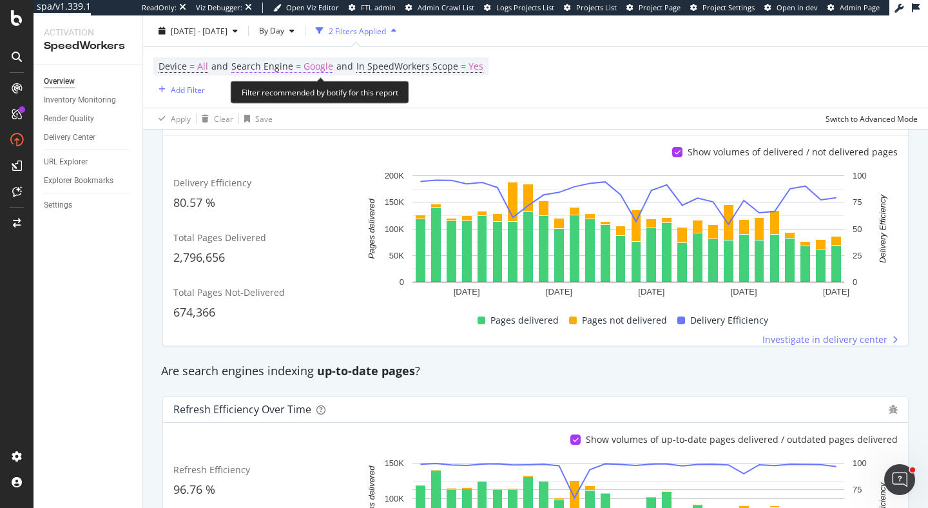
click at [308, 63] on span "Google" at bounding box center [319, 66] width 30 height 18
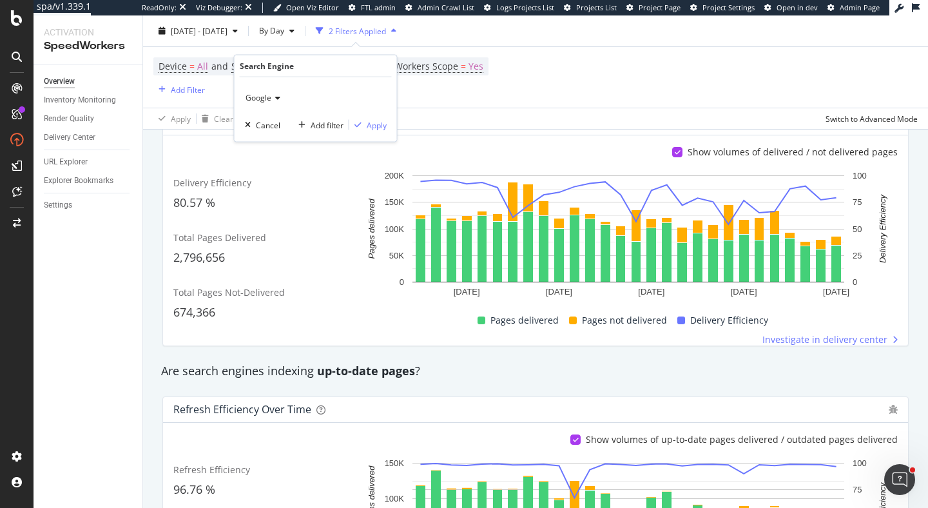
click at [271, 92] on div "Google" at bounding box center [316, 98] width 142 height 21
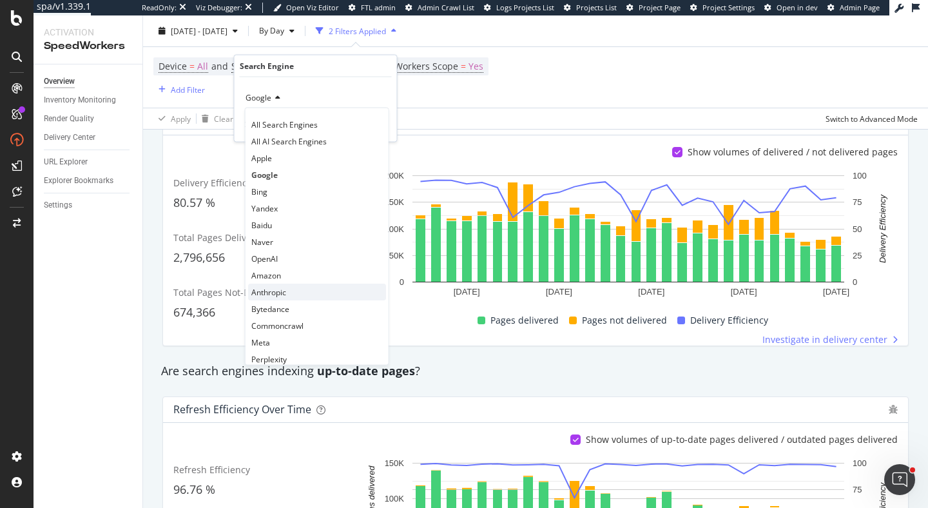
scroll to position [3, 0]
click at [294, 192] on div "Bing" at bounding box center [317, 188] width 138 height 17
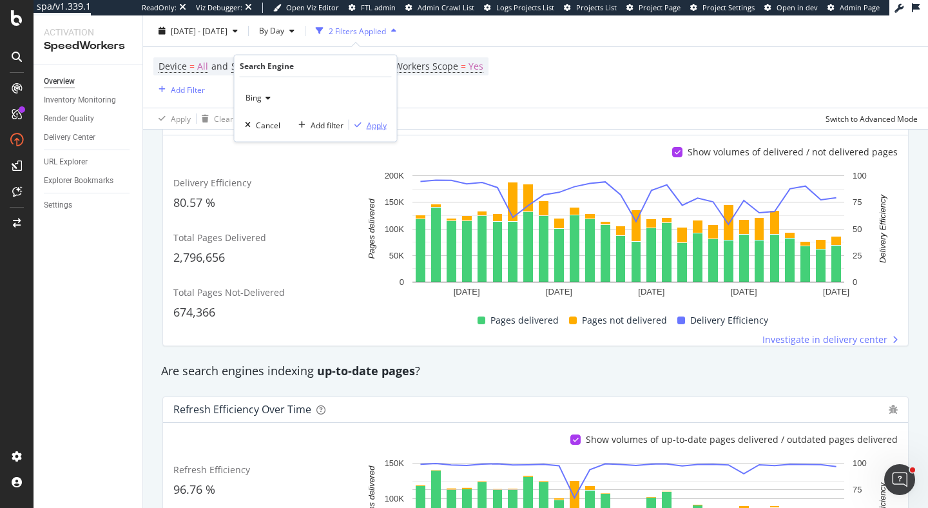
click at [378, 123] on div "Apply" at bounding box center [377, 124] width 20 height 11
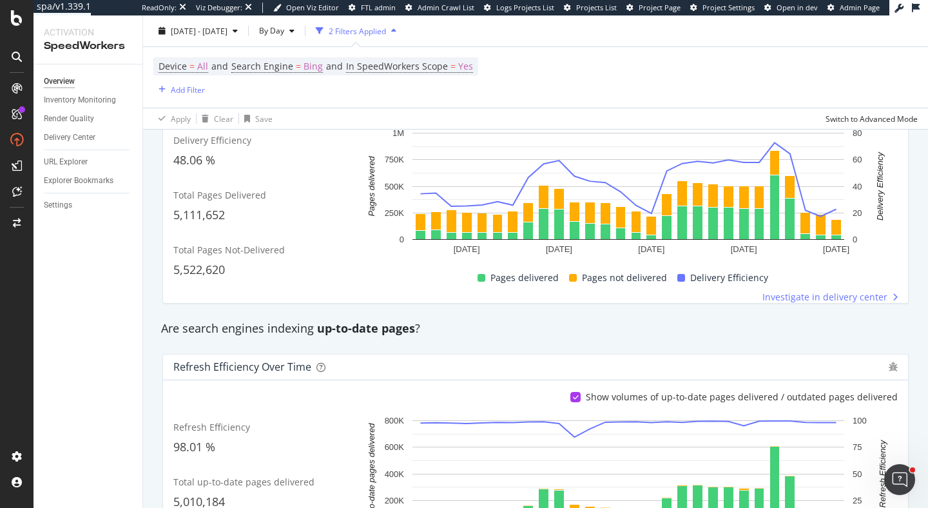
scroll to position [220, 0]
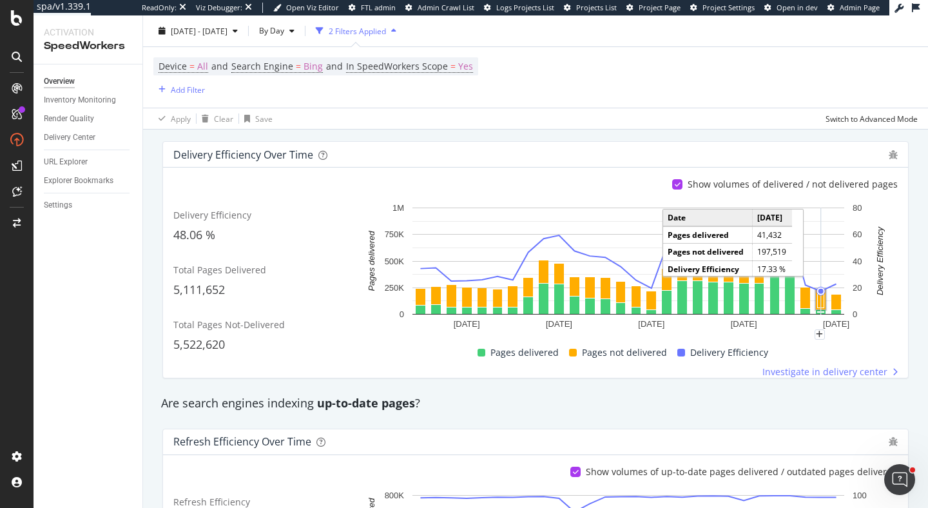
click at [823, 298] on rect "A chart." at bounding box center [821, 299] width 6 height 17
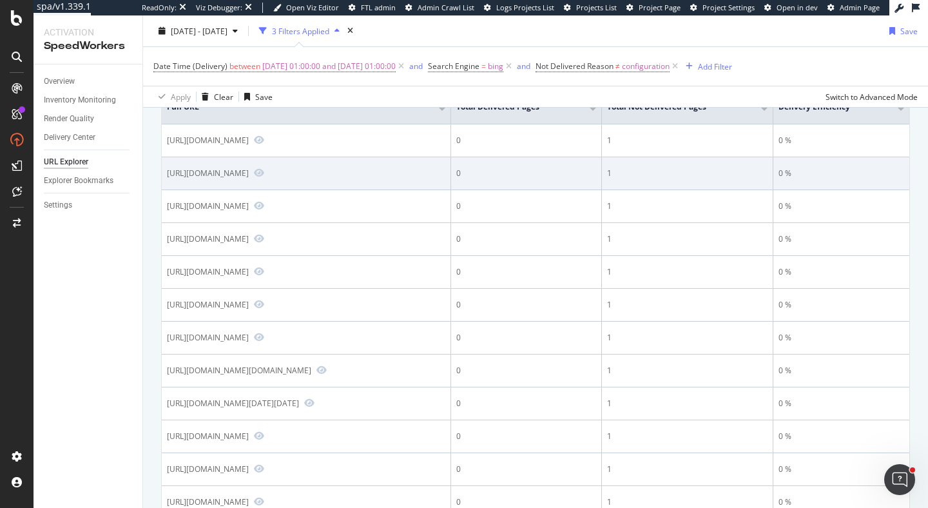
scroll to position [131, 0]
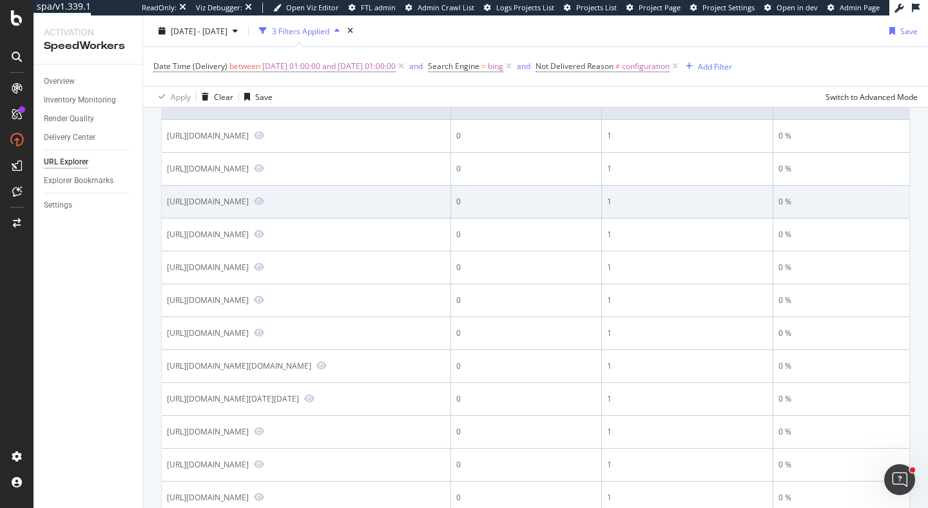
drag, startPoint x: 269, startPoint y: 203, endPoint x: 358, endPoint y: 203, distance: 88.3
click at [249, 203] on div "https://www.carmax.com/cars/location-colton-ca/honda" at bounding box center [208, 201] width 82 height 11
click at [264, 203] on icon "Preview https://www.carmax.com/cars/location-colton-ca/honda" at bounding box center [259, 201] width 10 height 9
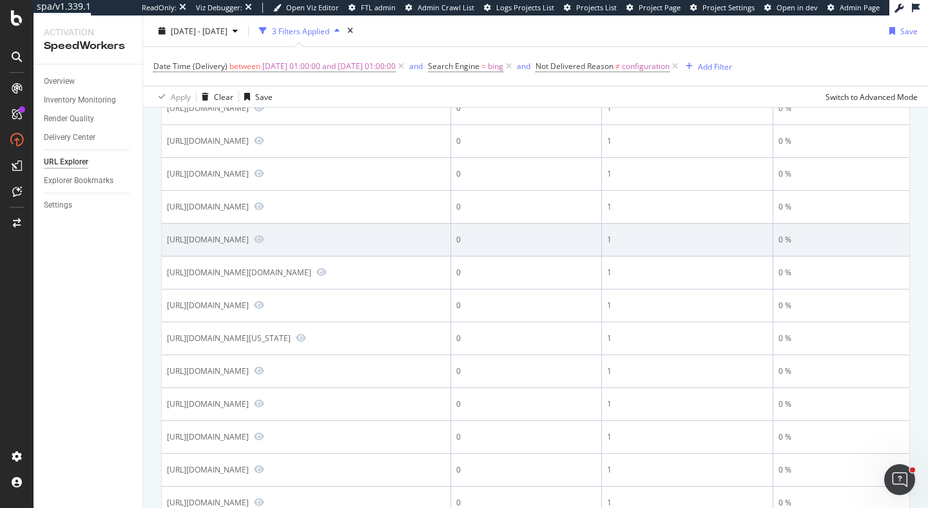
scroll to position [465, 0]
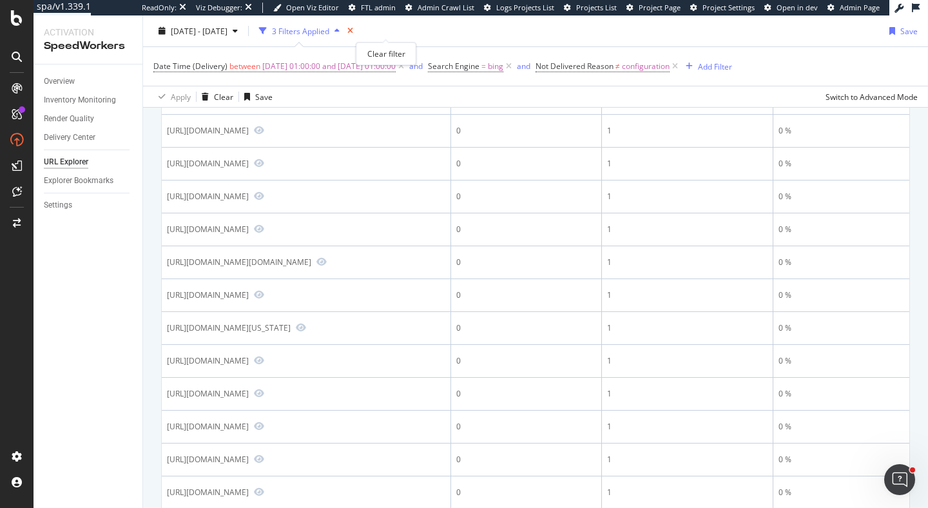
click at [353, 30] on icon "times" at bounding box center [350, 31] width 6 height 8
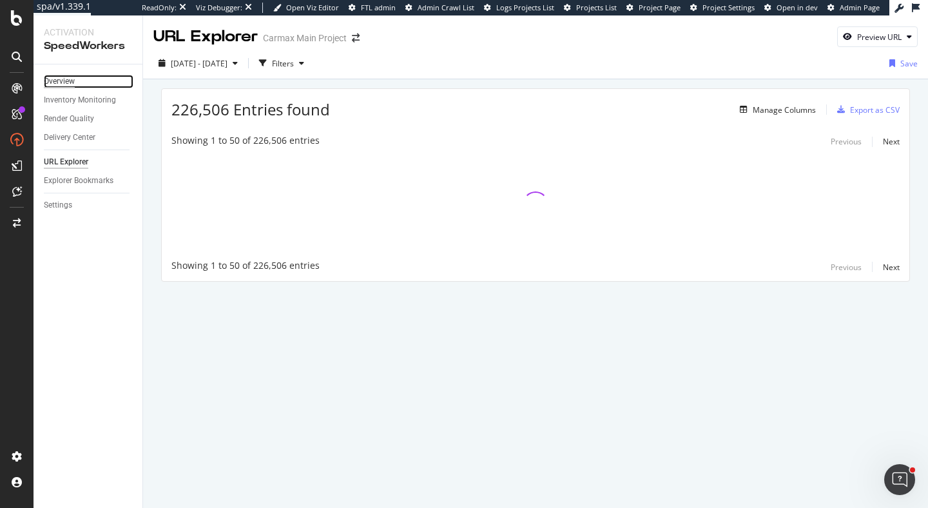
click at [65, 85] on div "Overview" at bounding box center [59, 82] width 31 height 14
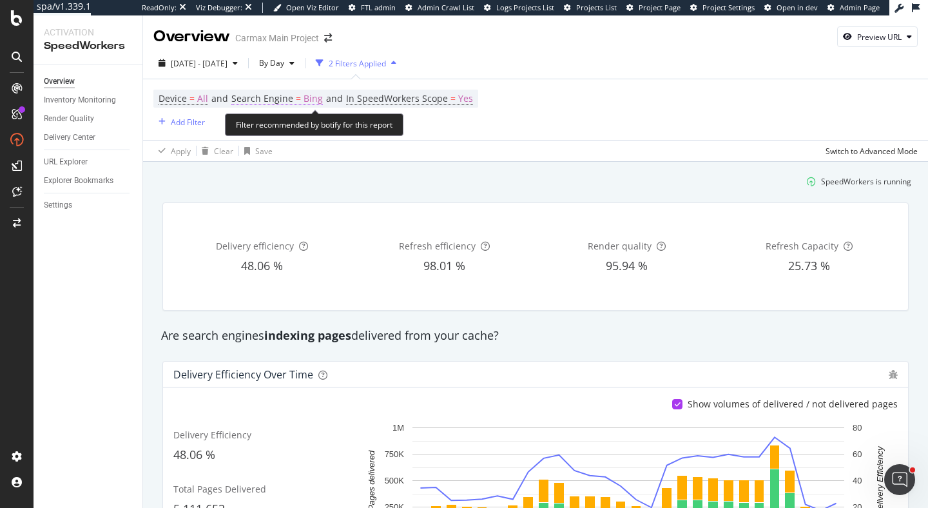
click at [294, 100] on span "Search Engine = Bing" at bounding box center [277, 98] width 92 height 13
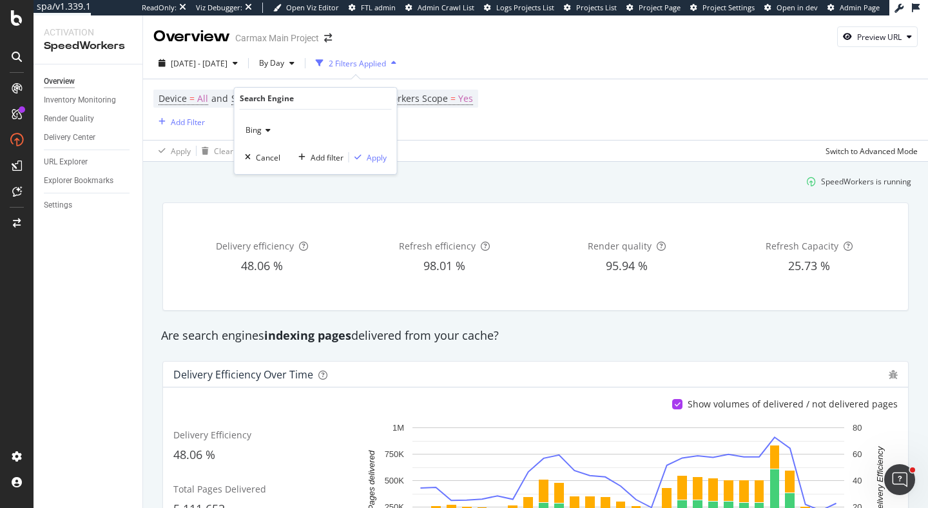
click at [268, 124] on div "Bing" at bounding box center [316, 130] width 142 height 21
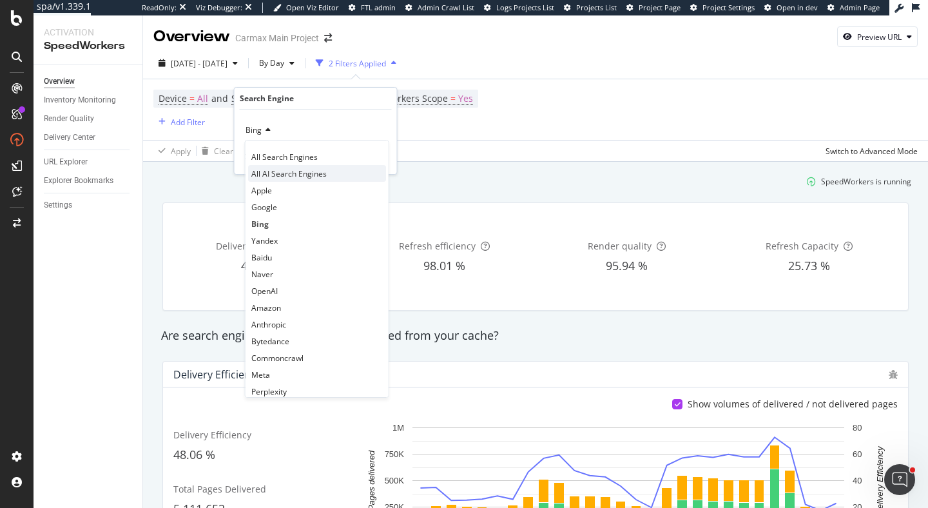
click at [314, 171] on span "All AI Search Engines" at bounding box center [288, 173] width 75 height 11
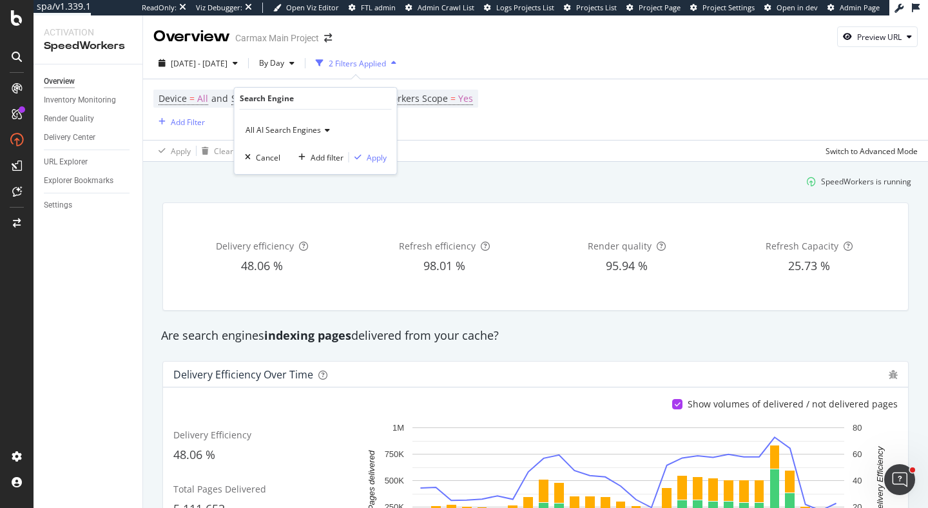
click at [292, 128] on span "All AI Search Engines" at bounding box center [283, 129] width 75 height 11
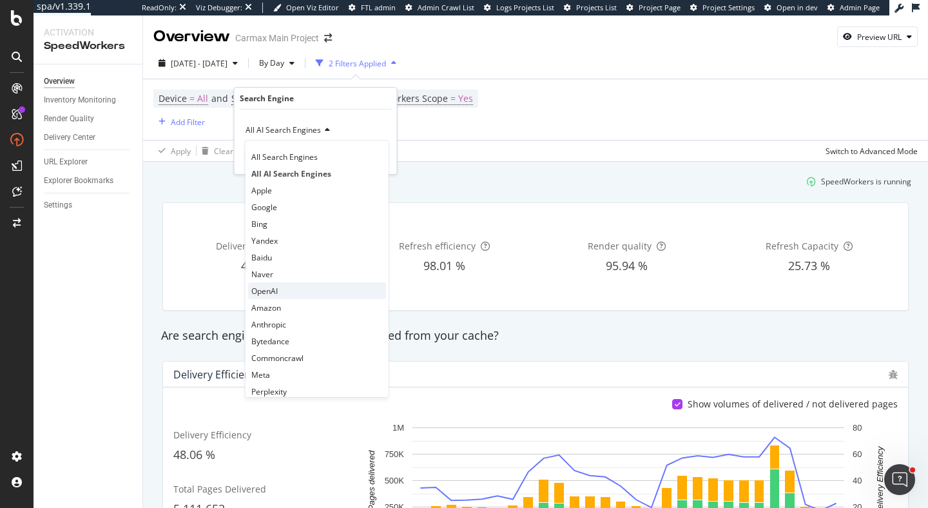
click at [278, 286] on div "OpenAI" at bounding box center [317, 290] width 138 height 17
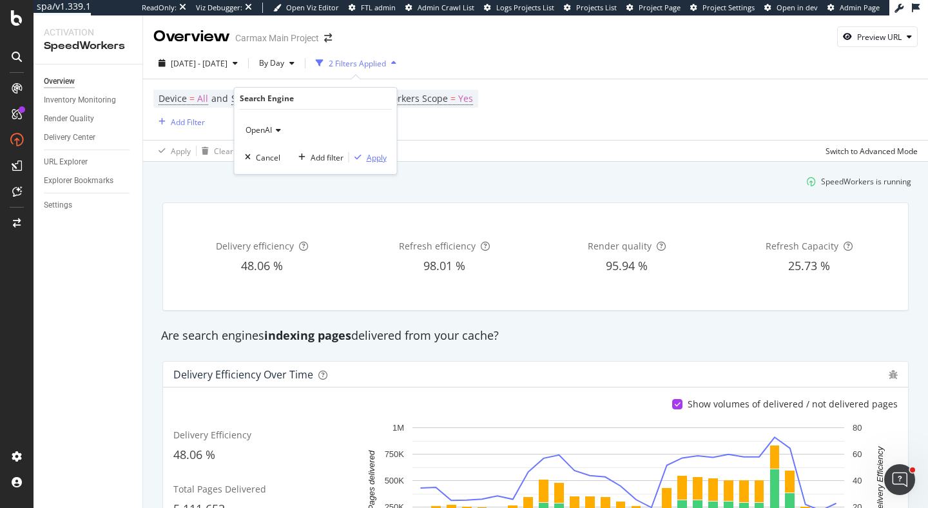
click at [371, 157] on div "Apply" at bounding box center [377, 157] width 20 height 11
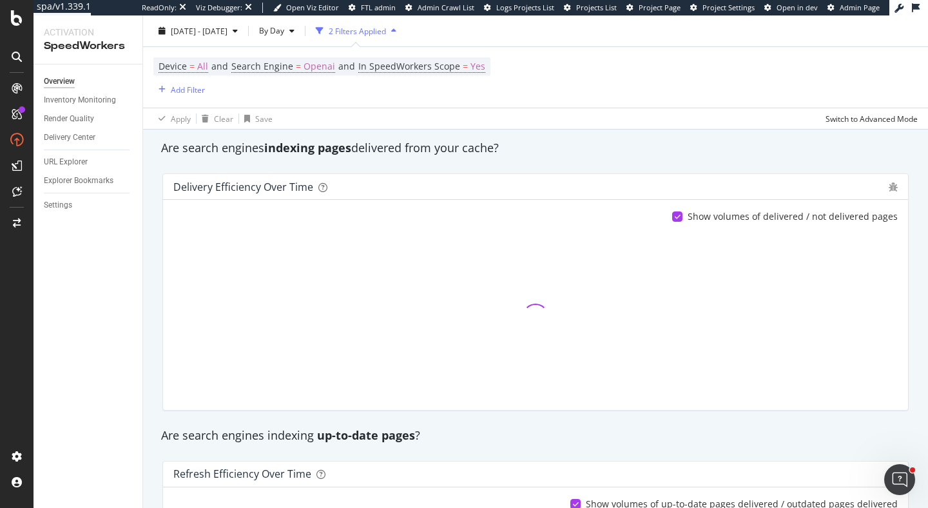
scroll to position [189, 0]
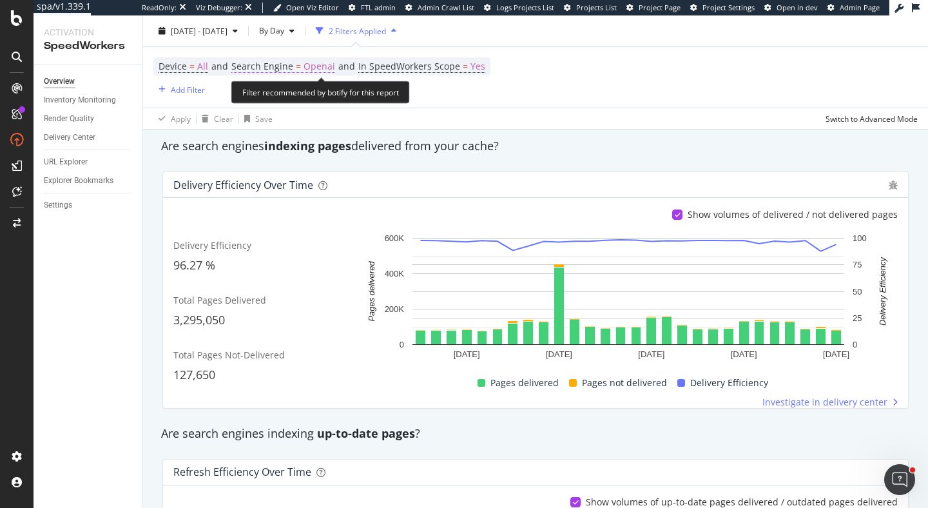
click at [280, 69] on span "Search Engine" at bounding box center [262, 66] width 62 height 12
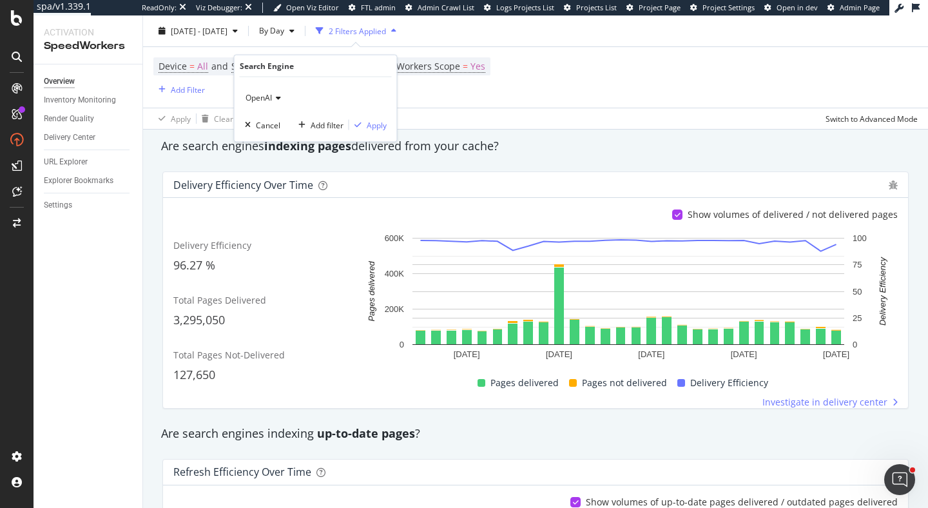
click at [587, 117] on div "Apply Clear Save Switch to Advanced Mode" at bounding box center [535, 118] width 785 height 21
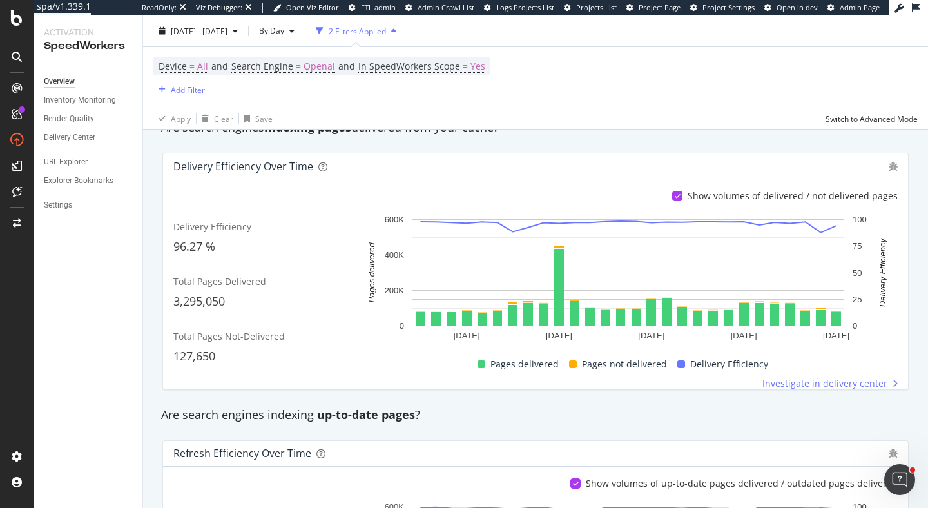
scroll to position [229, 0]
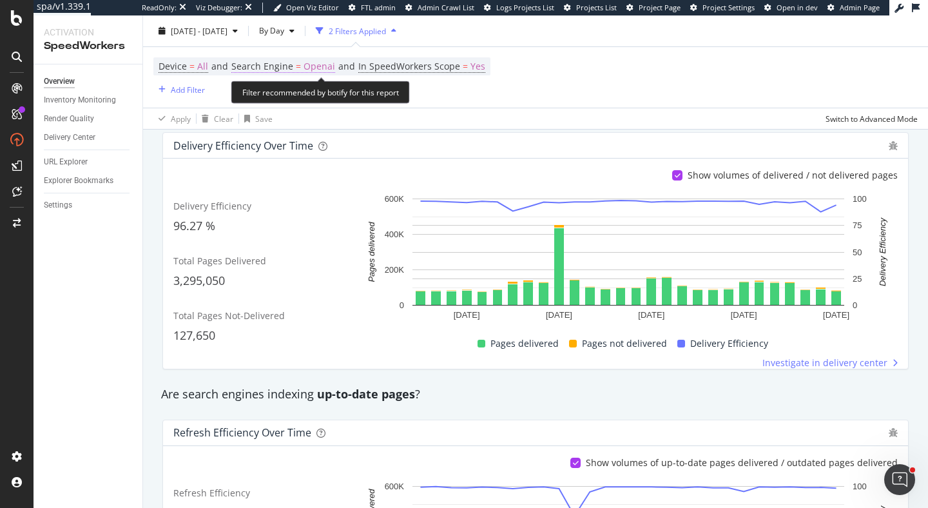
click at [282, 69] on span "Search Engine" at bounding box center [262, 66] width 62 height 12
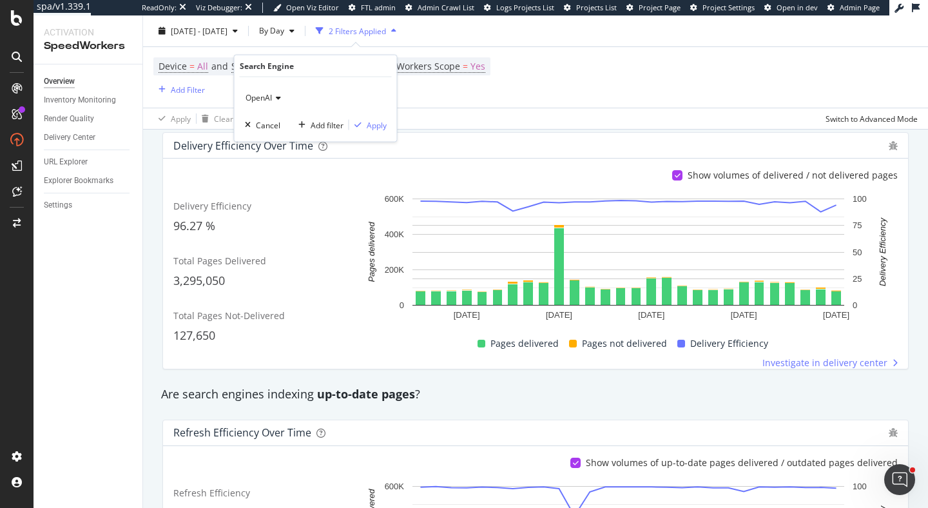
click at [273, 101] on div "OpenAI" at bounding box center [316, 98] width 142 height 21
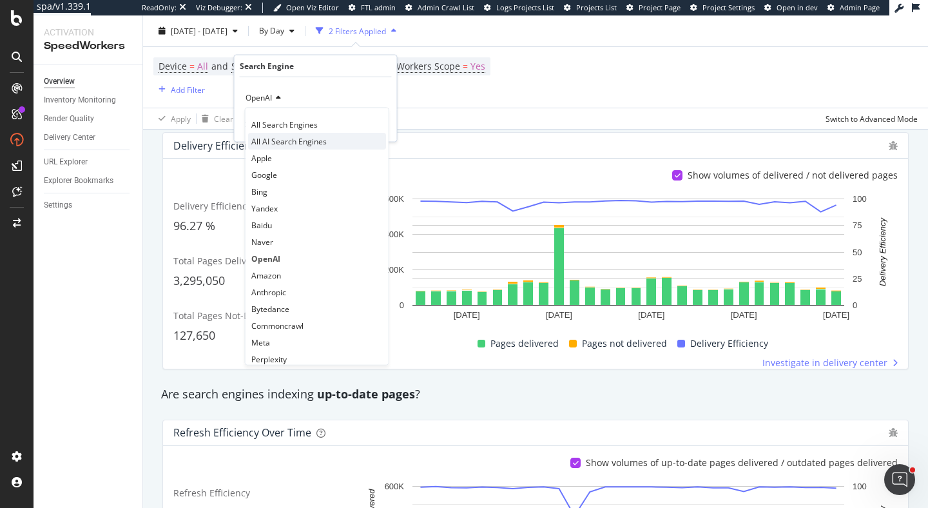
click at [278, 142] on span "All AI Search Engines" at bounding box center [288, 140] width 75 height 11
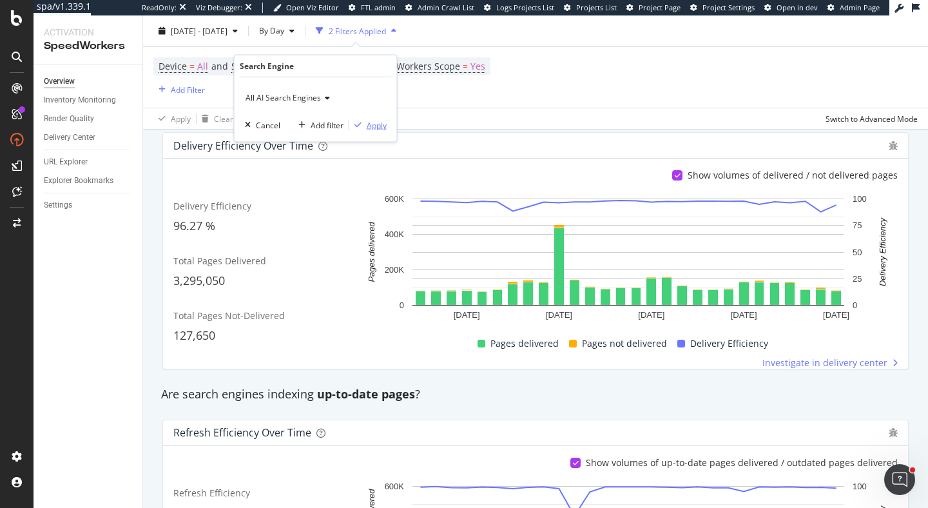
click at [367, 123] on div "Apply" at bounding box center [377, 124] width 20 height 11
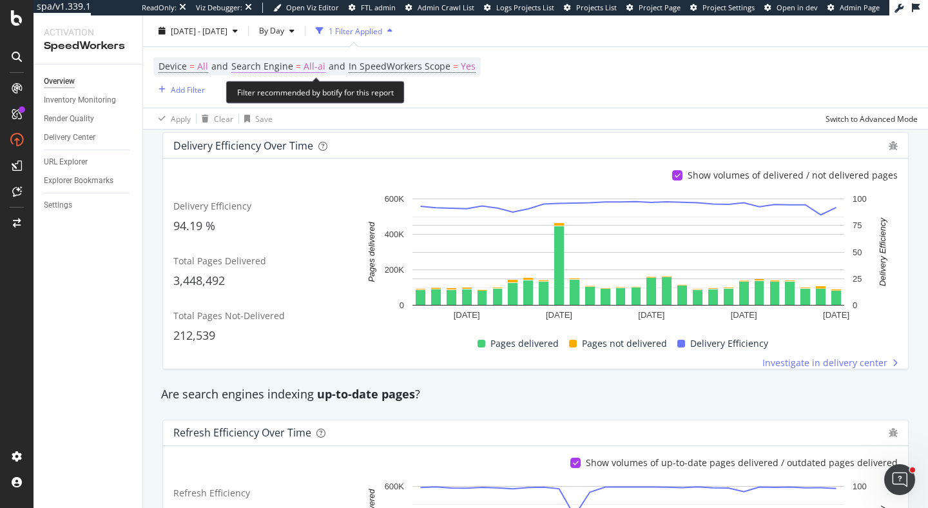
click at [282, 64] on span "Search Engine" at bounding box center [262, 66] width 62 height 12
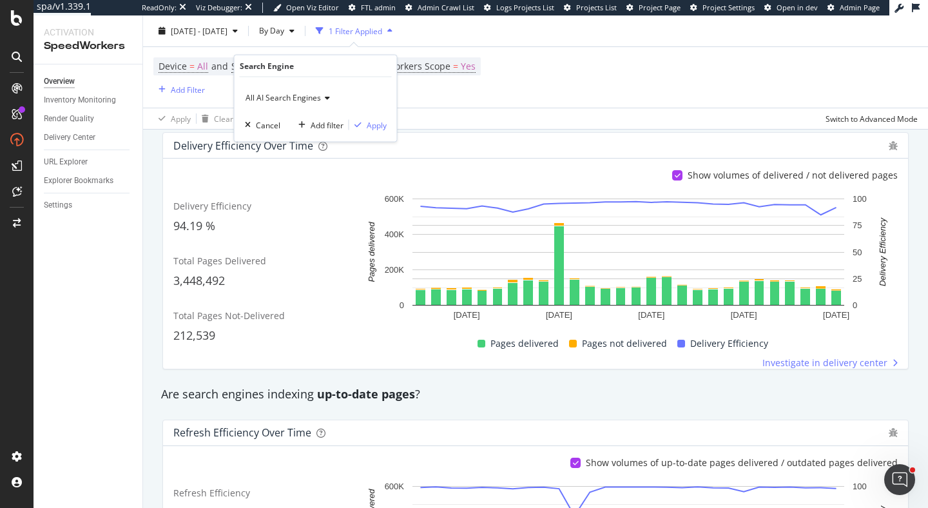
click at [279, 93] on span "All AI Search Engines" at bounding box center [283, 97] width 75 height 11
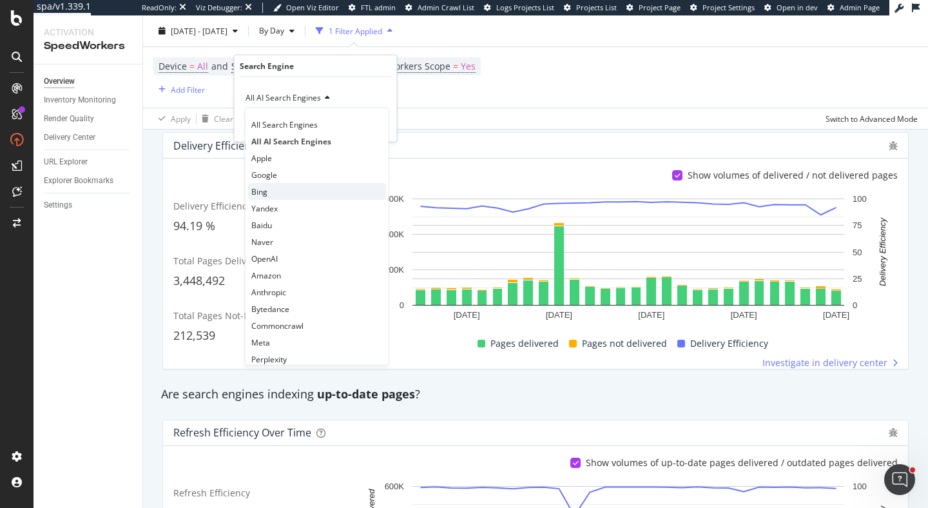
click at [278, 189] on div "Bing" at bounding box center [317, 191] width 138 height 17
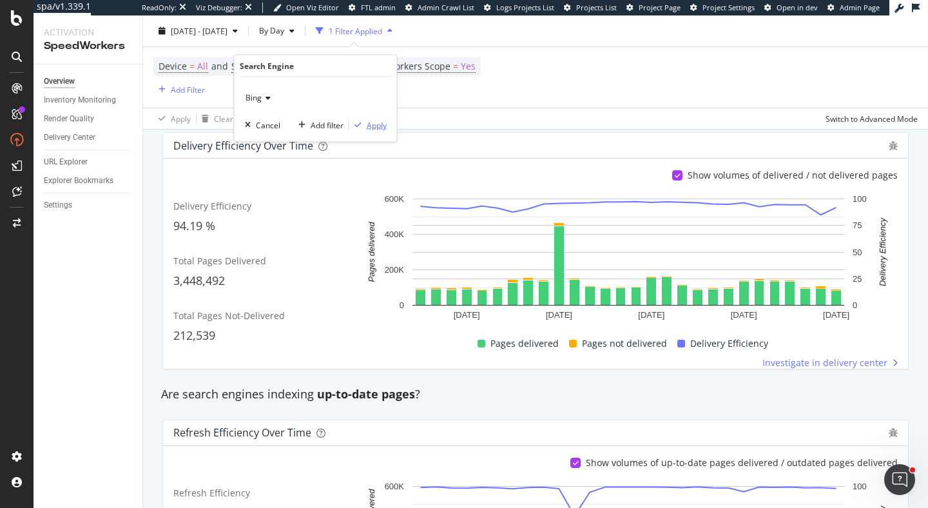
click at [367, 127] on div "Apply" at bounding box center [377, 124] width 20 height 11
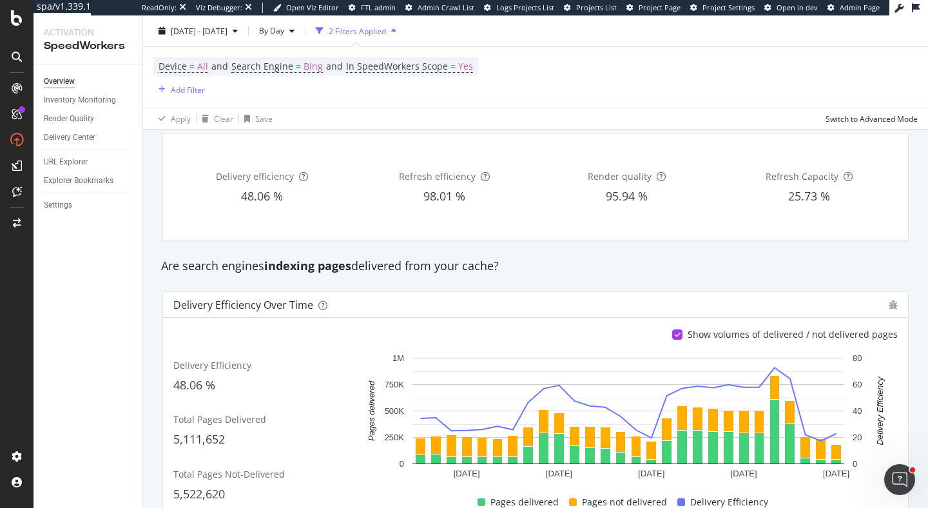
scroll to position [169, 0]
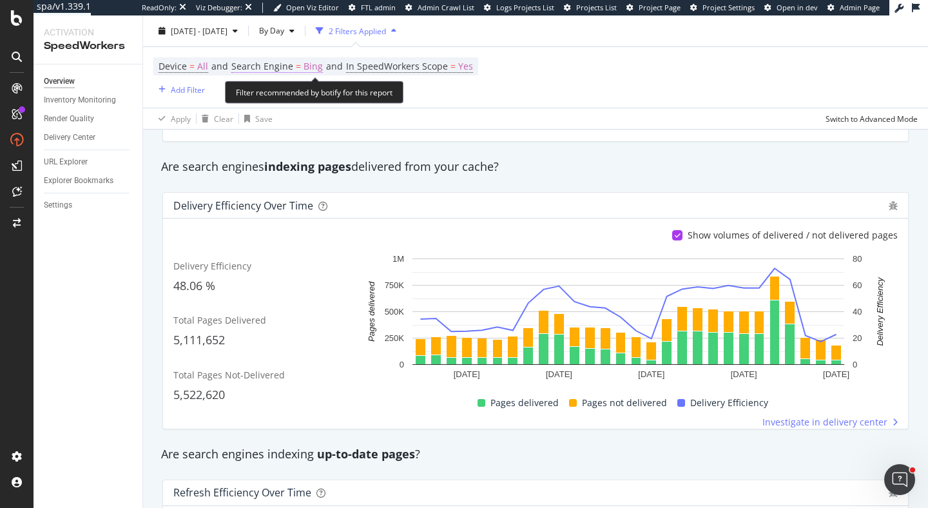
click at [287, 70] on span "Search Engine" at bounding box center [262, 66] width 62 height 12
click at [584, 176] on div "Are search engines indexing pages delivered from your cache?" at bounding box center [536, 167] width 762 height 30
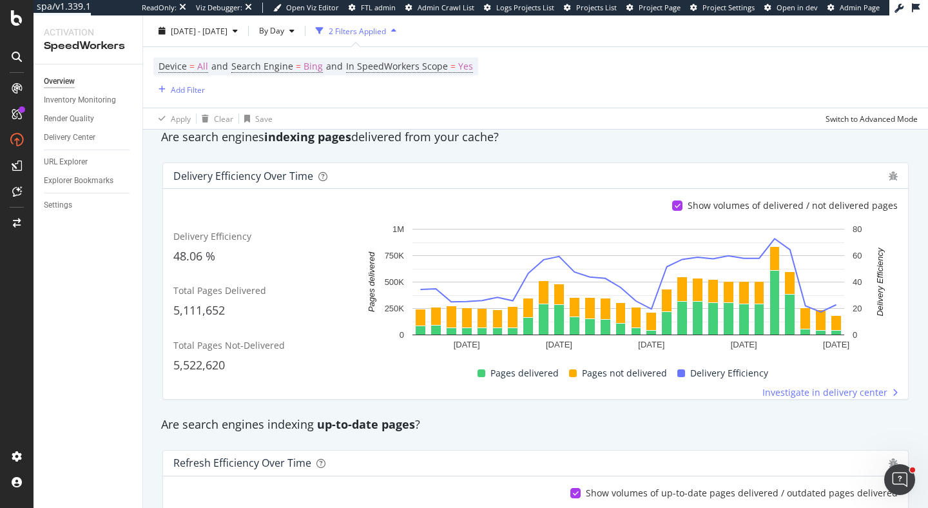
scroll to position [197, 0]
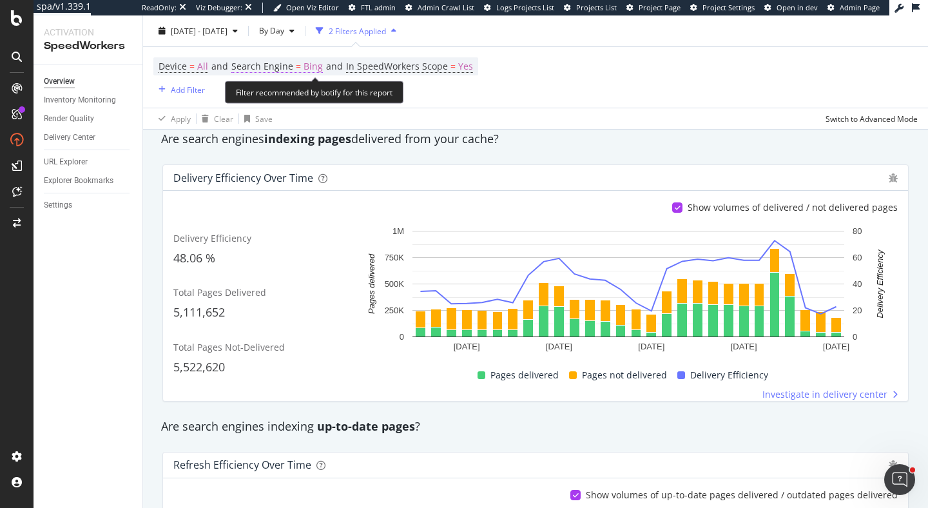
click at [278, 64] on span "Search Engine" at bounding box center [262, 66] width 62 height 12
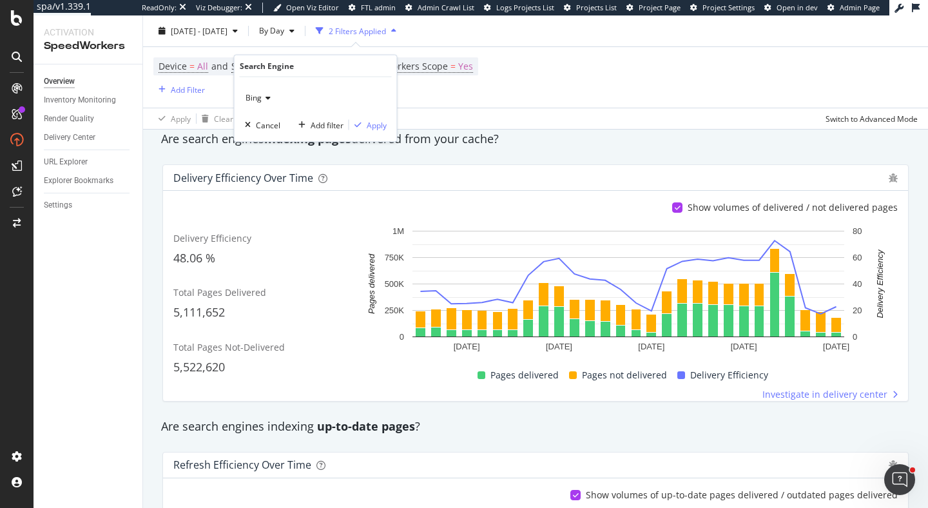
click at [264, 97] on icon at bounding box center [266, 98] width 9 height 8
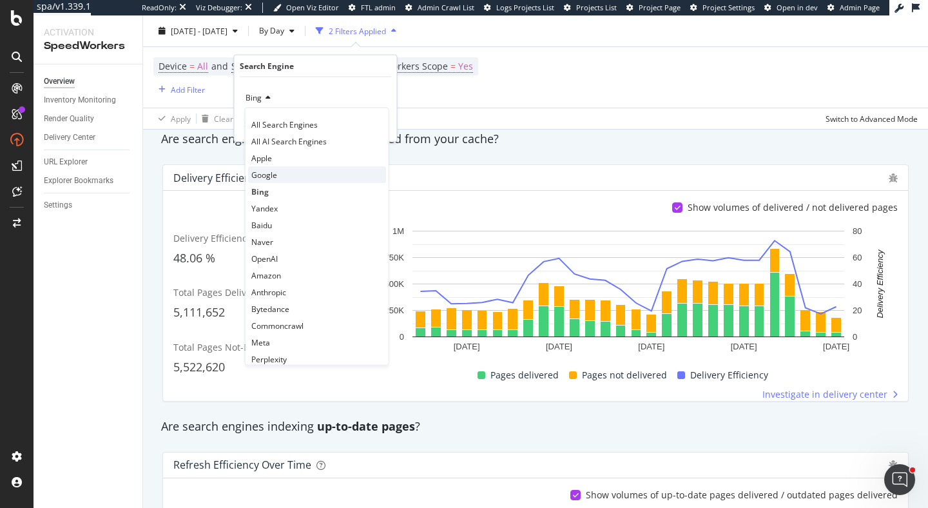
click at [283, 181] on div "Google" at bounding box center [317, 174] width 138 height 17
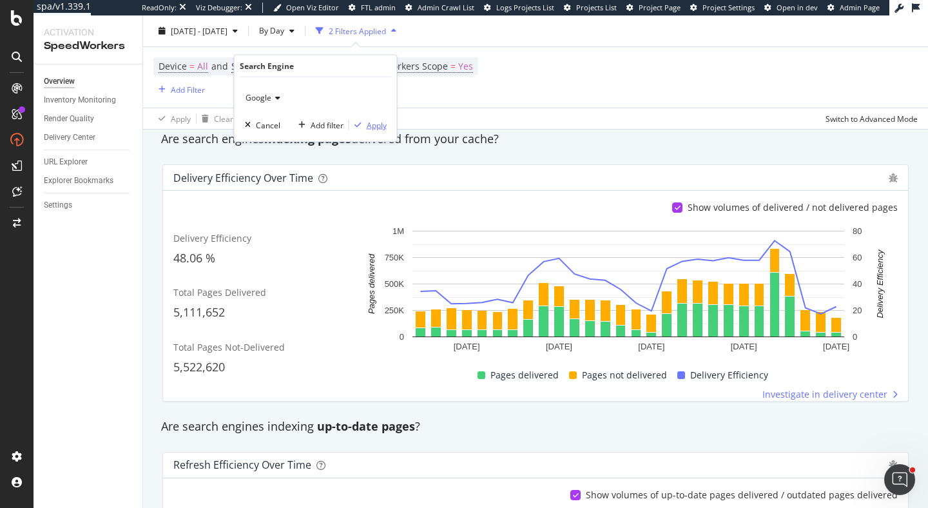
click at [377, 124] on div "Apply" at bounding box center [377, 124] width 20 height 11
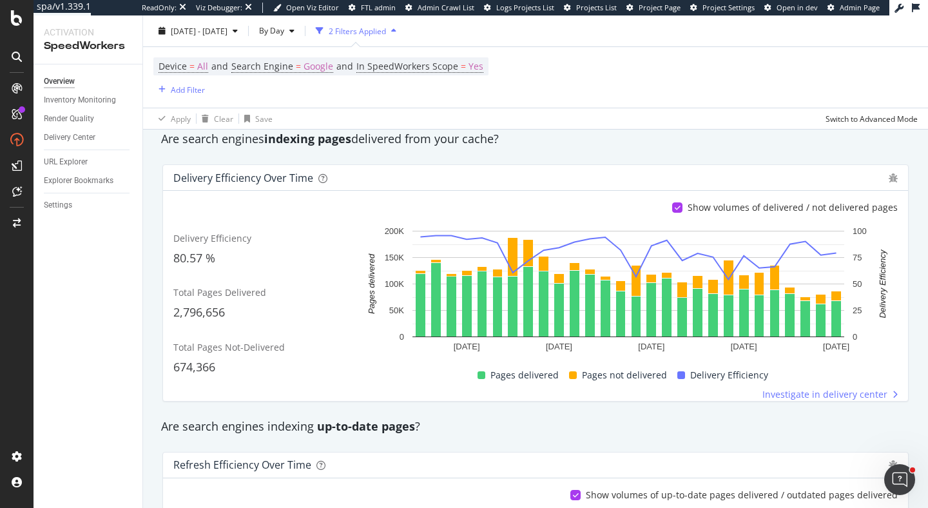
click at [611, 126] on div "Apply Clear Save Switch to Advanced Mode" at bounding box center [535, 118] width 785 height 21
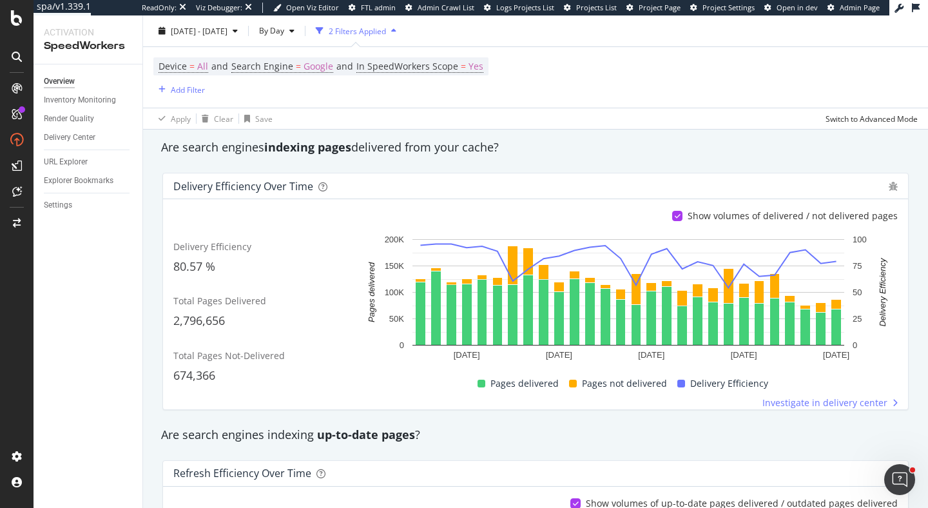
scroll to position [186, 0]
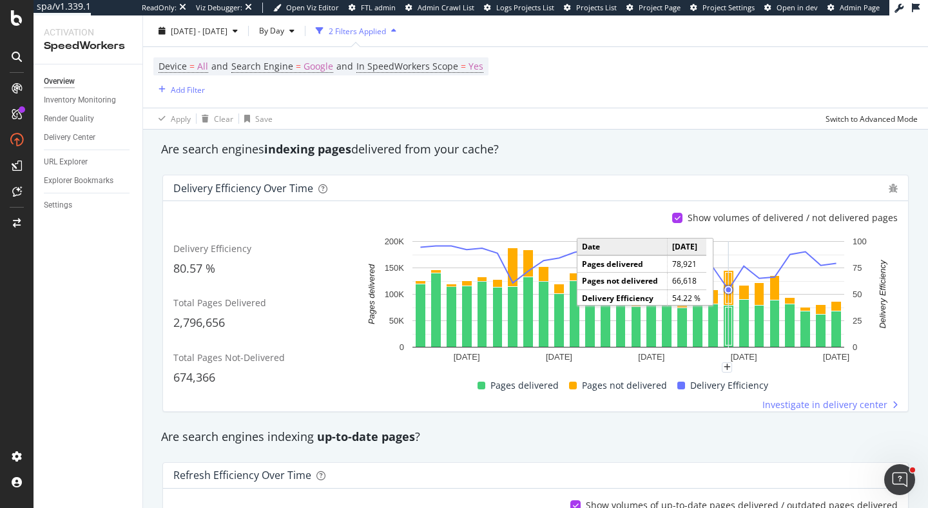
click at [727, 285] on circle "A chart." at bounding box center [728, 289] width 9 height 9
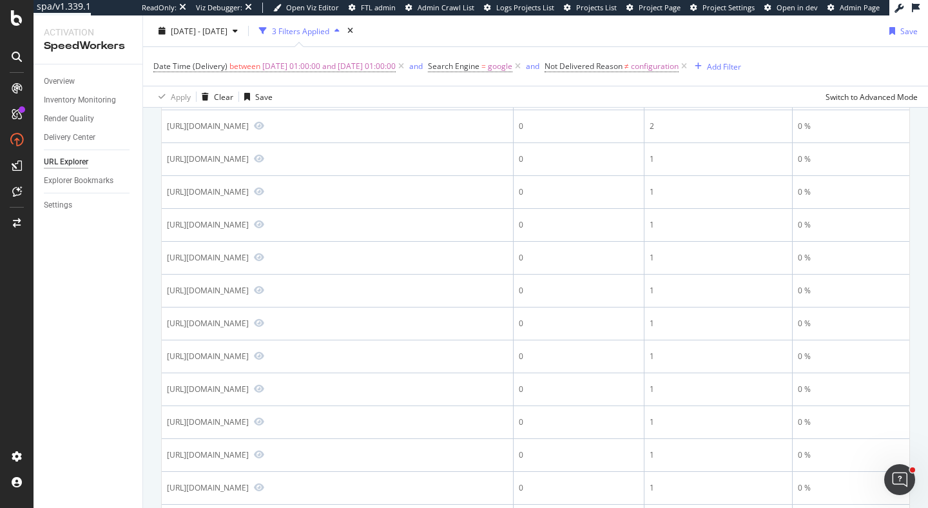
scroll to position [602, 0]
drag, startPoint x: 218, startPoint y: 267, endPoint x: 236, endPoint y: 267, distance: 18.7
click at [237, 97] on div "https://www.carmax.com/cars/kia/soul/sportage/alloy-wheels/cloth-seats/lane-dep…" at bounding box center [208, 91] width 82 height 11
click at [142, 265] on div "Overview Inventory Monitoring Render Quality Delivery Center URL Explorer Explo…" at bounding box center [88, 285] width 109 height 443
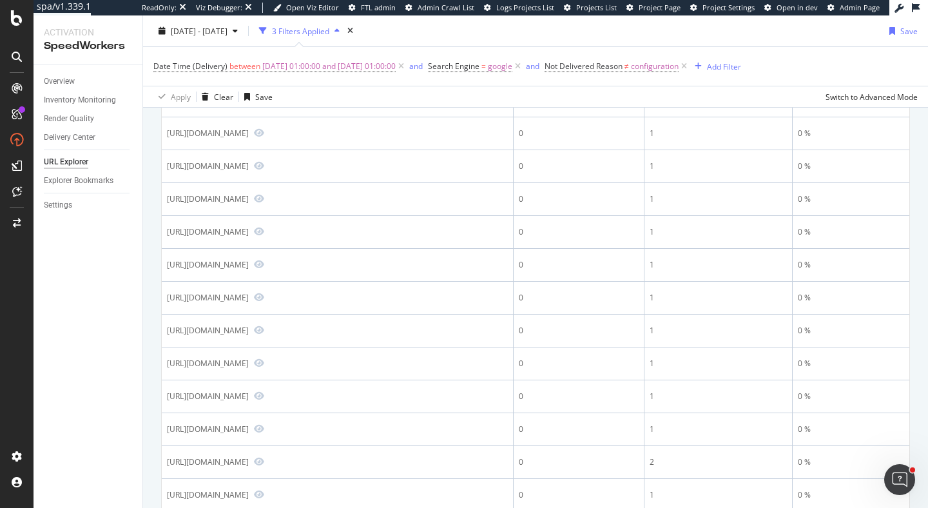
scroll to position [735, 0]
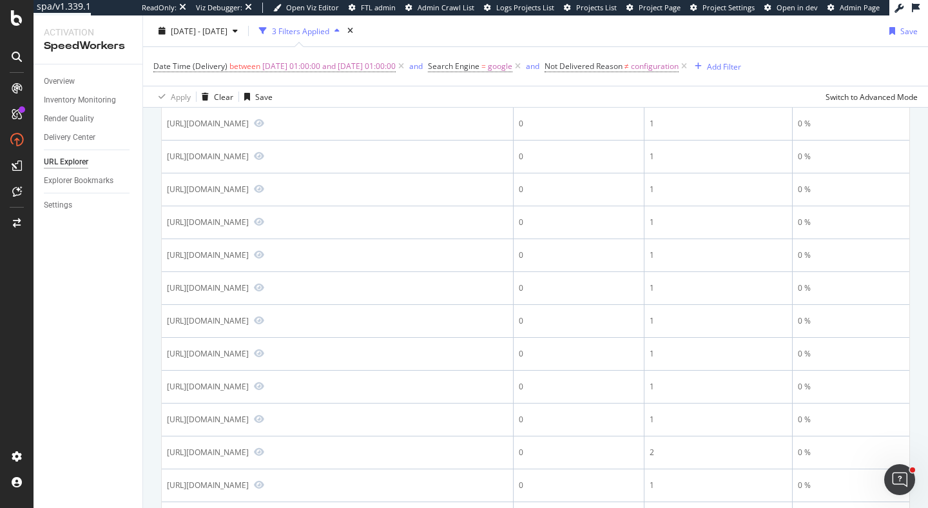
drag, startPoint x: 459, startPoint y: 207, endPoint x: 476, endPoint y: 220, distance: 22.0
click at [476, 31] on div "https://www.carmax.com/cars/honda/accord/ridgeline/gold/silver/cd-audio/7199?lo…" at bounding box center [337, 25] width 341 height 12
drag, startPoint x: 256, startPoint y: 210, endPoint x: 474, endPoint y: 225, distance: 218.3
click at [474, 31] on div "https://www.carmax.com/cars/honda/accord/ridgeline/gold/silver/cd-audio/7199?lo…" at bounding box center [337, 25] width 341 height 12
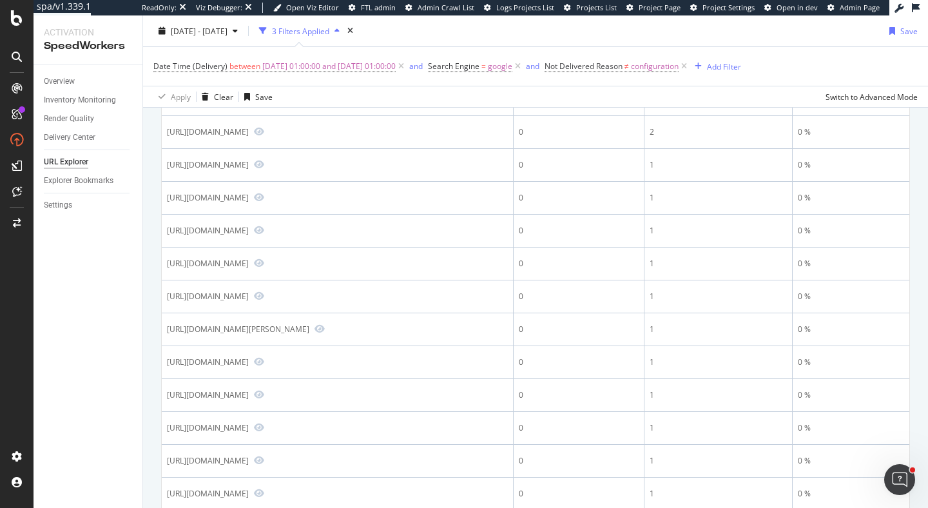
scroll to position [1060, 0]
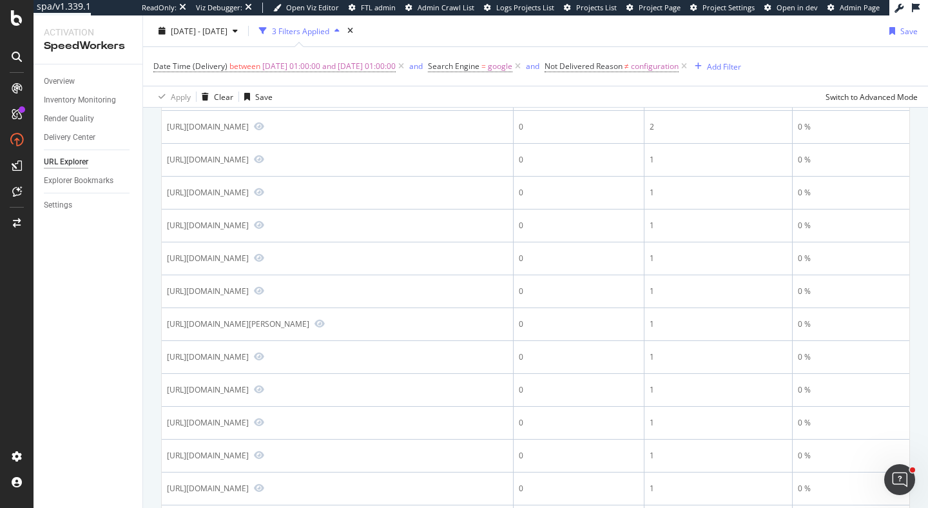
drag, startPoint x: 275, startPoint y: 240, endPoint x: 447, endPoint y: 258, distance: 173.6
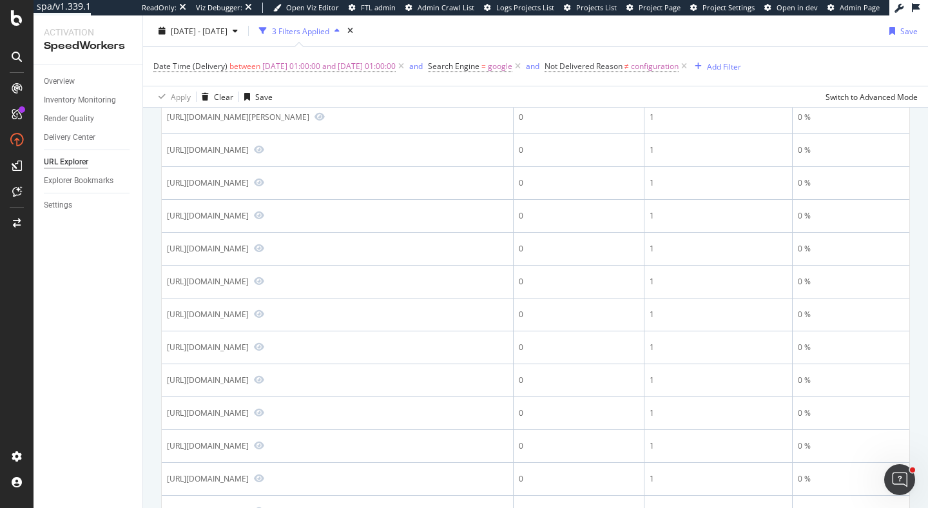
scroll to position [1326, 0]
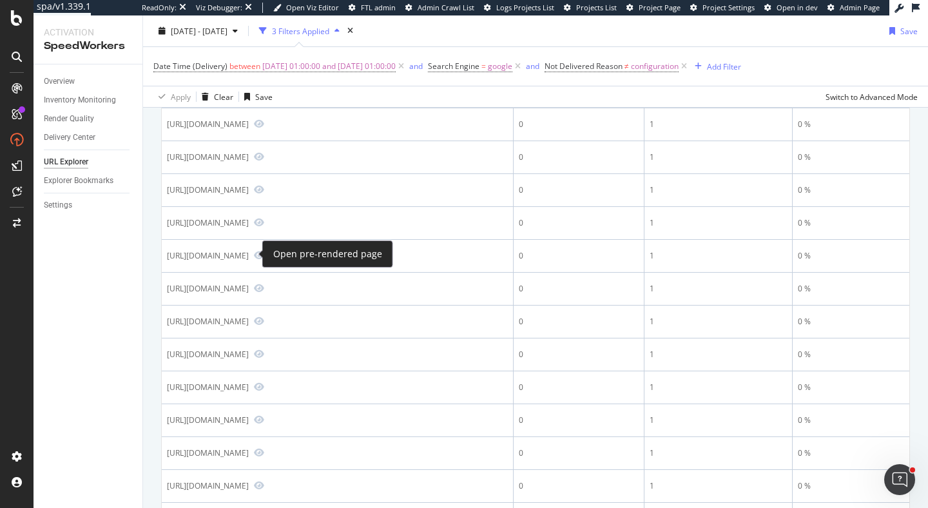
drag, startPoint x: 256, startPoint y: 241, endPoint x: 242, endPoint y: 258, distance: 22.4
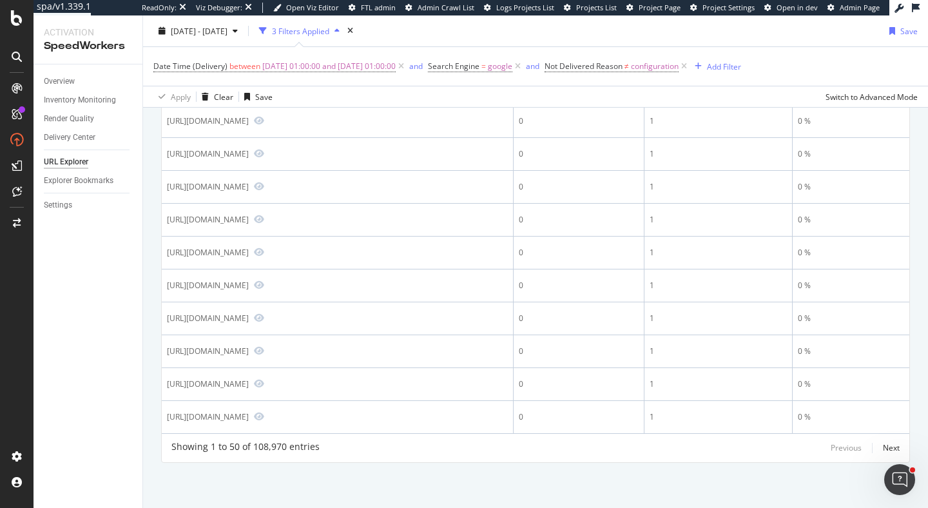
scroll to position [1925, 0]
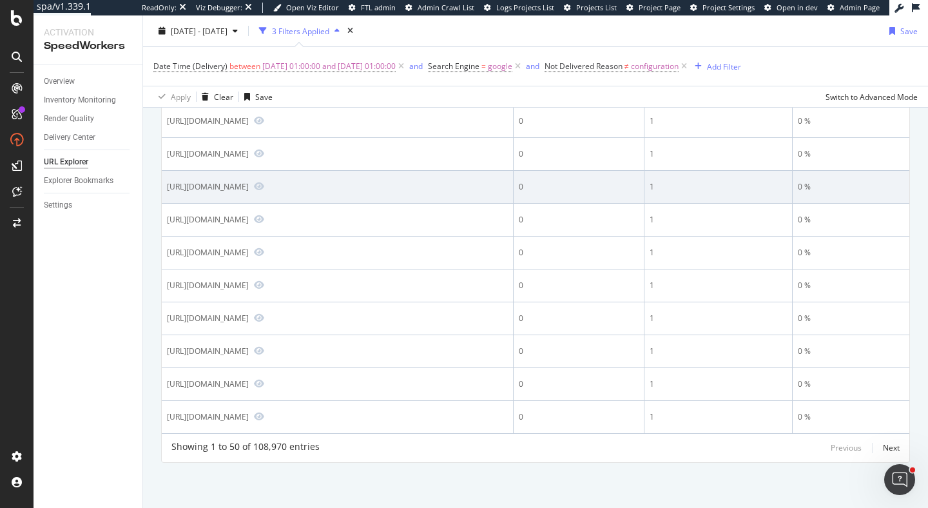
drag, startPoint x: 362, startPoint y: 208, endPoint x: 394, endPoint y: 210, distance: 31.6
click at [249, 192] on div "https://www.carmax.com/activity/shopping/third-party?adcode=EDMonls_ctrl&utm_ca…" at bounding box center [208, 186] width 82 height 11
copy div "?adcode"
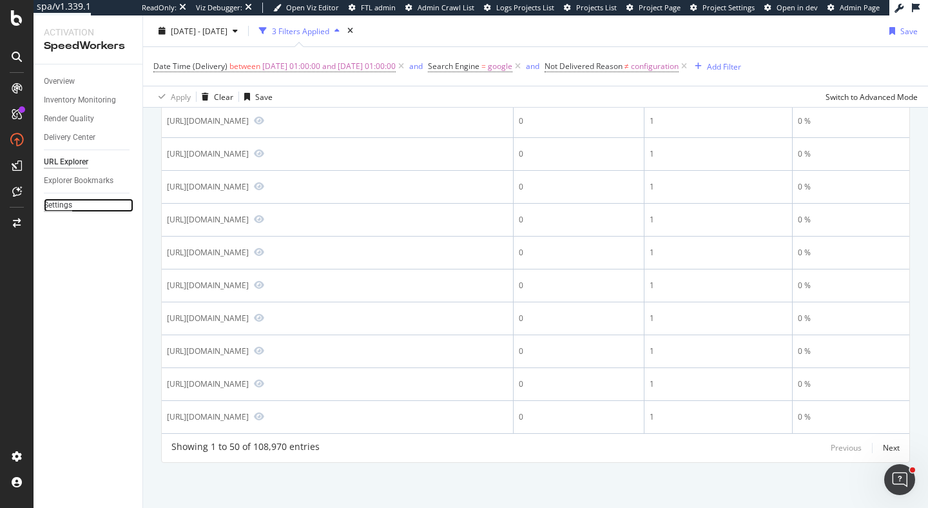
click at [58, 208] on div "Settings" at bounding box center [58, 205] width 28 height 14
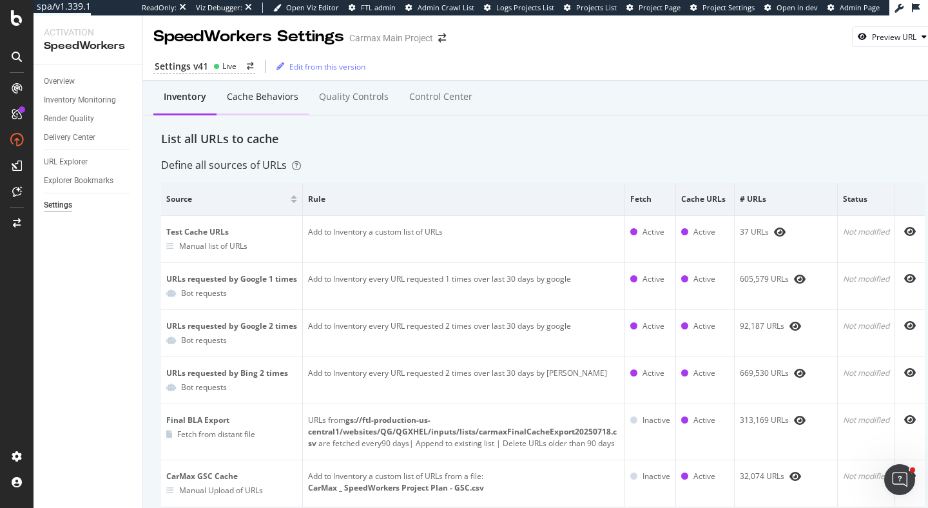
click at [286, 106] on div "Cache behaviors" at bounding box center [263, 97] width 92 height 35
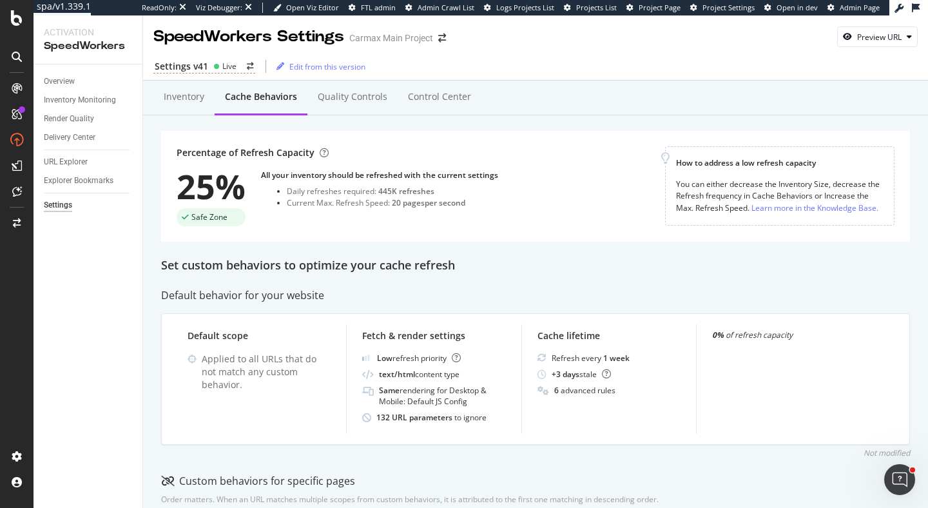
scroll to position [126, 0]
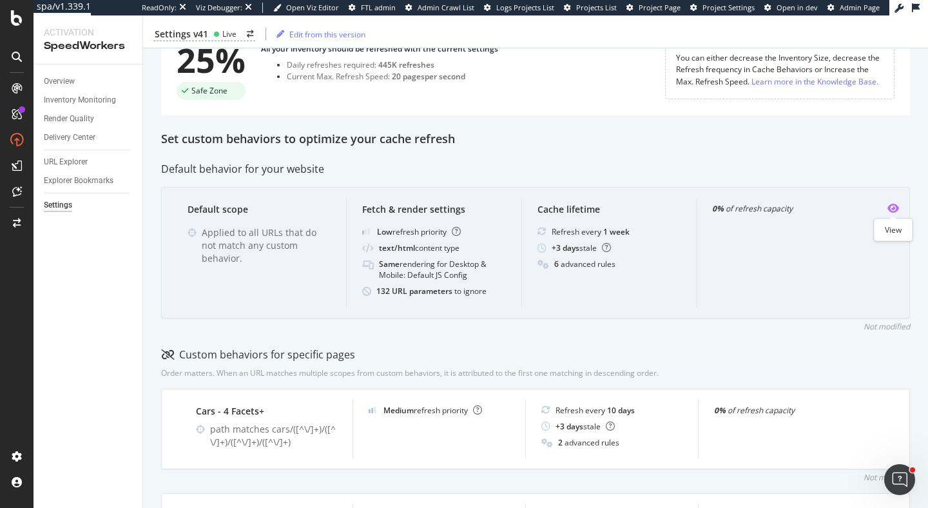
click at [894, 209] on icon "eye" at bounding box center [893, 208] width 12 height 10
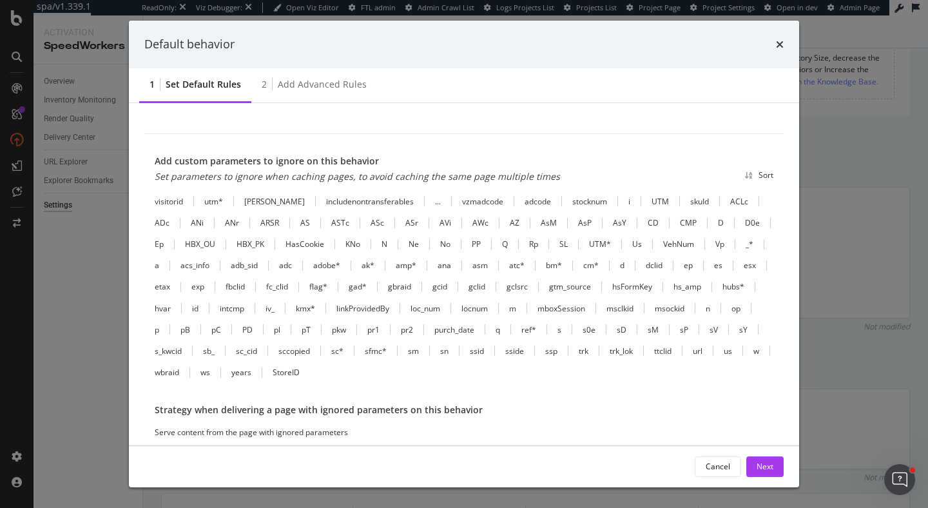
scroll to position [423, 0]
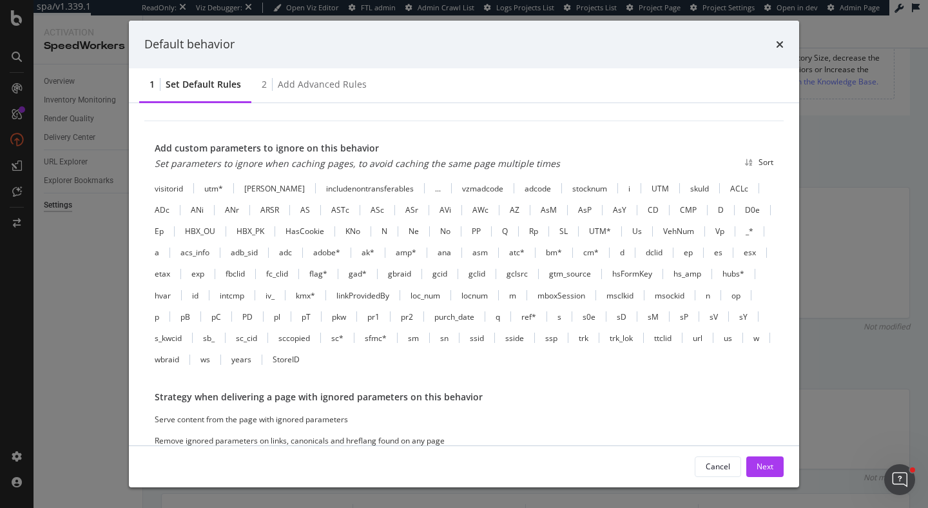
click at [784, 41] on div "Default behavior" at bounding box center [464, 45] width 670 height 48
click at [784, 45] on div "Default behavior" at bounding box center [464, 45] width 670 height 48
click at [782, 45] on icon "times" at bounding box center [780, 44] width 8 height 10
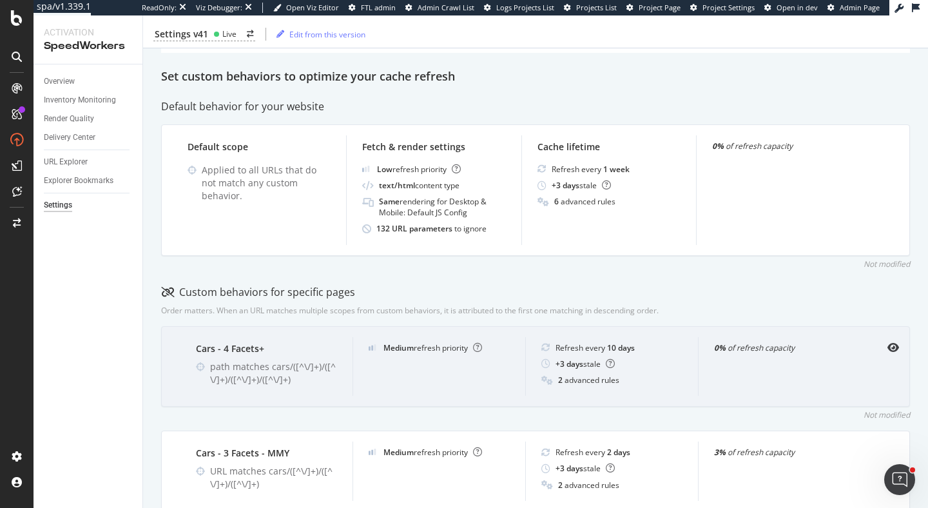
scroll to position [95, 0]
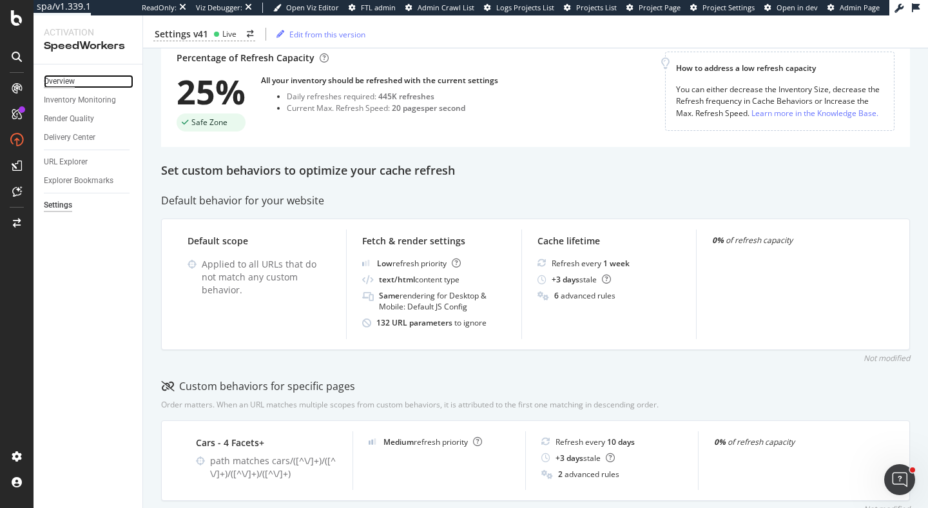
click at [69, 81] on div "Overview" at bounding box center [59, 82] width 31 height 14
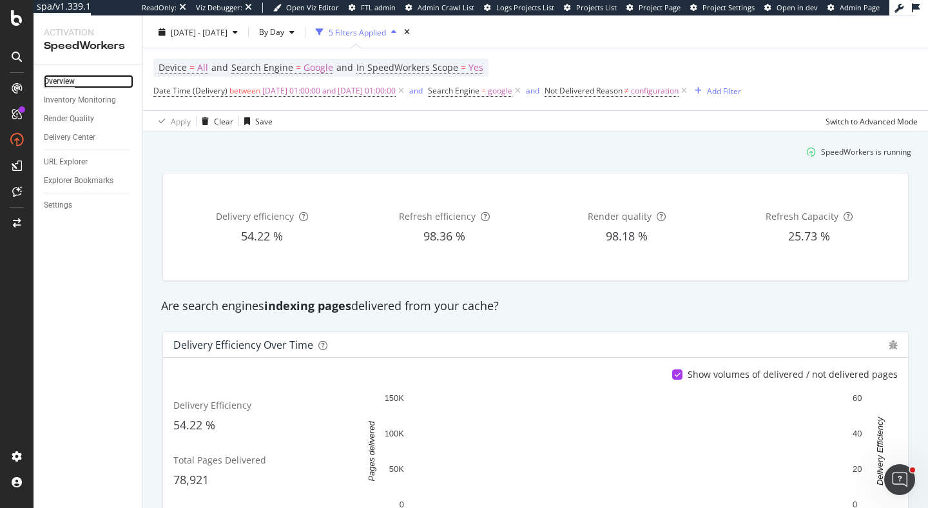
scroll to position [24, 0]
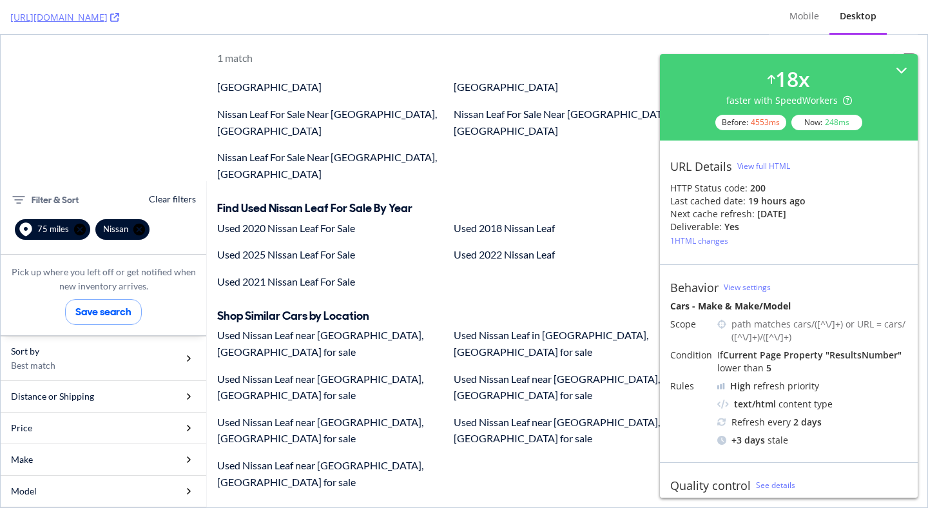
scroll to position [717, 0]
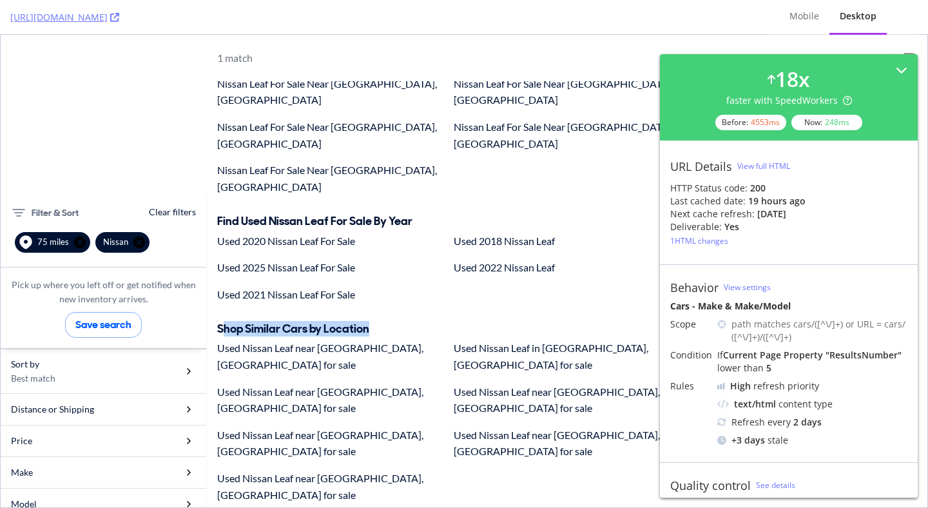
drag, startPoint x: 221, startPoint y: 262, endPoint x: 374, endPoint y: 262, distance: 153.4
click at [374, 323] on h2 "Shop Similar Cars by Location" at bounding box center [567, 329] width 700 height 13
click at [375, 323] on h2 "Shop Similar Cars by Location" at bounding box center [567, 329] width 700 height 13
drag, startPoint x: 376, startPoint y: 267, endPoint x: 217, endPoint y: 269, distance: 158.5
click at [217, 323] on h2 "Shop Similar Cars by Location" at bounding box center [567, 329] width 700 height 13
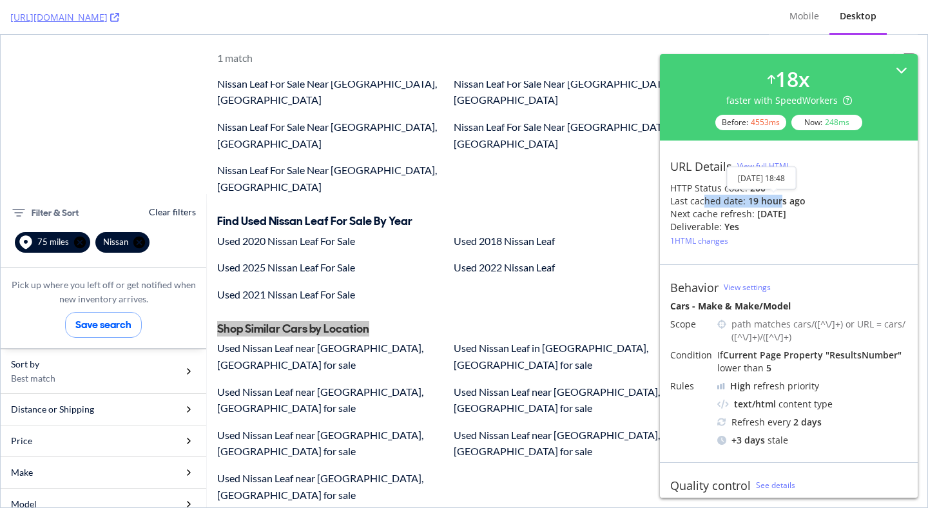
drag, startPoint x: 778, startPoint y: 201, endPoint x: 702, endPoint y: 200, distance: 76.0
click at [702, 200] on div "Last cached date: 19 hours ago" at bounding box center [788, 201] width 237 height 13
click at [385, 323] on div "Shop Similar Cars by Location Used Nissan Leaf near [GEOGRAPHIC_DATA], [GEOGRAP…" at bounding box center [567, 413] width 700 height 180
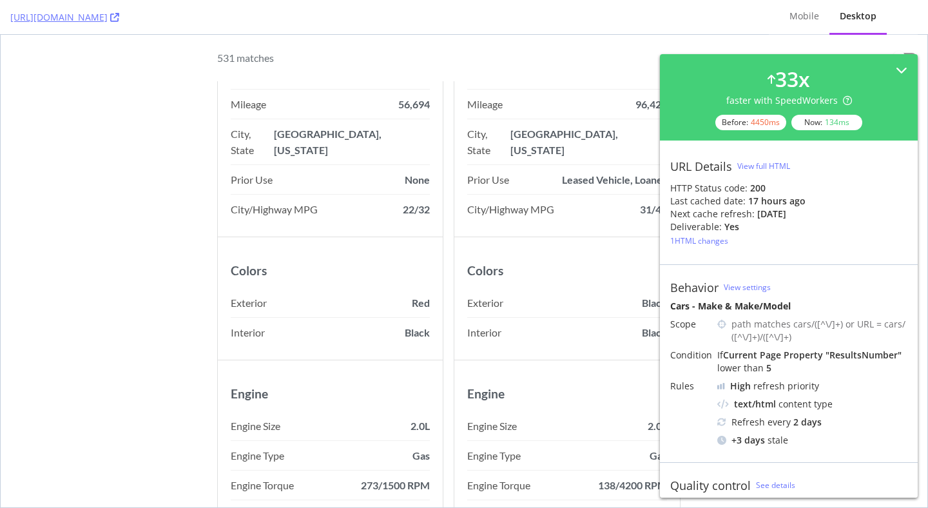
scroll to position [13092, 0]
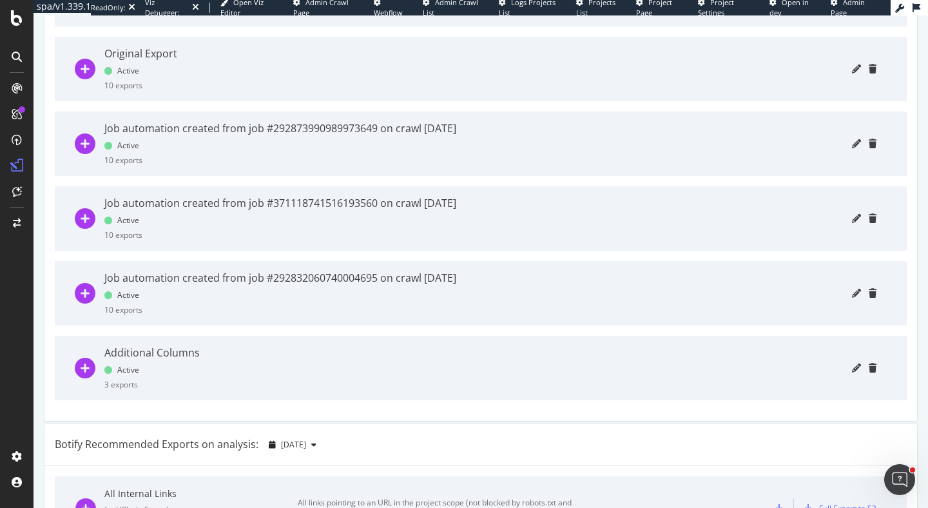
scroll to position [725, 0]
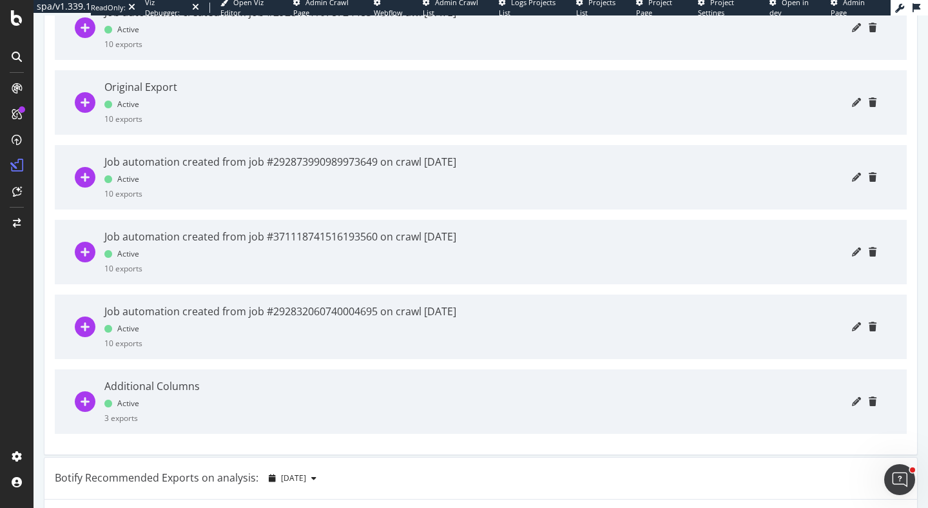
click at [82, 405] on icon "plus-circle" at bounding box center [85, 401] width 21 height 21
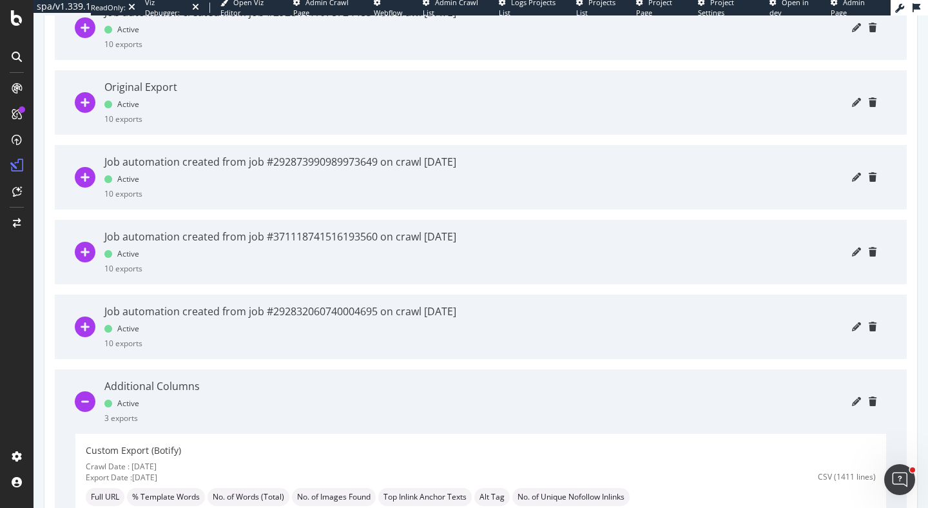
scroll to position [840, 0]
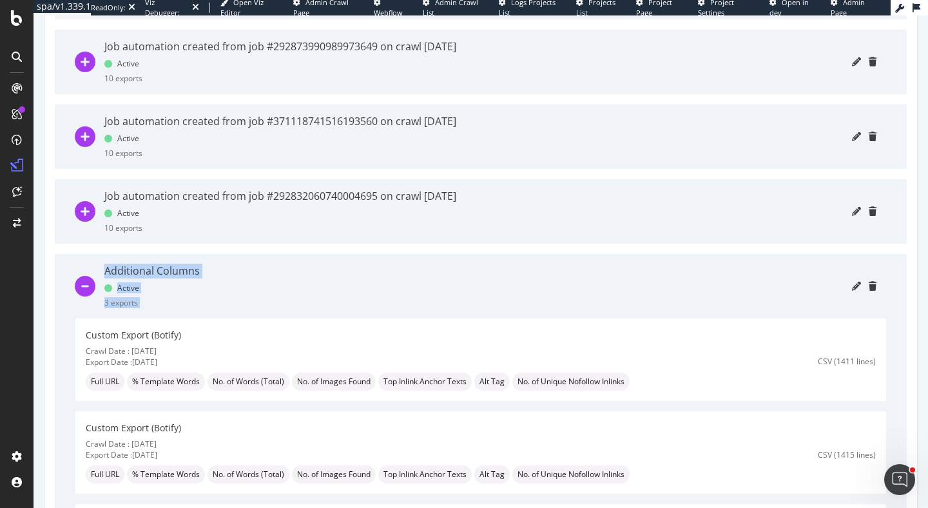
drag, startPoint x: 104, startPoint y: 270, endPoint x: 267, endPoint y: 273, distance: 162.4
click at [267, 273] on div "Additional Columns Active 3 exports" at bounding box center [480, 286] width 811 height 64
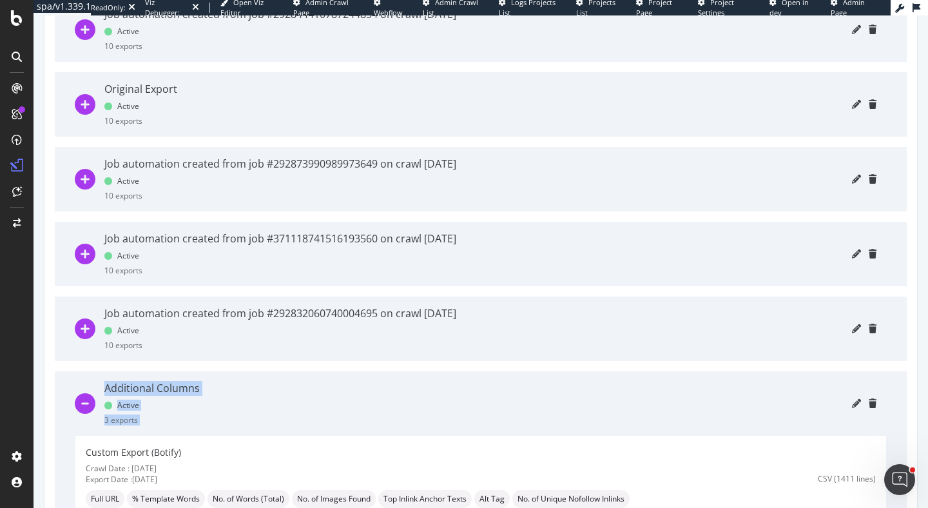
scroll to position [693, 0]
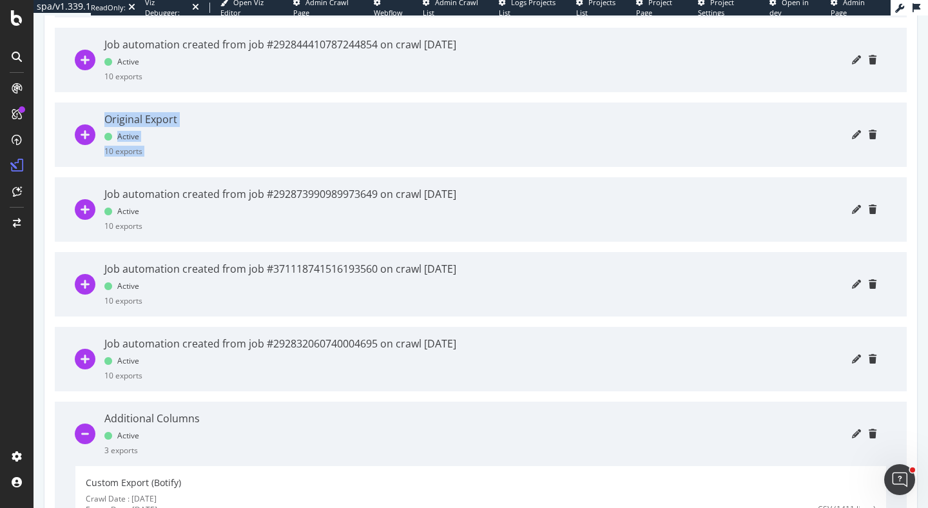
drag, startPoint x: 106, startPoint y: 122, endPoint x: 188, endPoint y: 121, distance: 81.8
click at [188, 121] on div "Original Export Active 10 exports" at bounding box center [480, 134] width 811 height 64
click at [104, 115] on div "Original Export" at bounding box center [140, 119] width 73 height 15
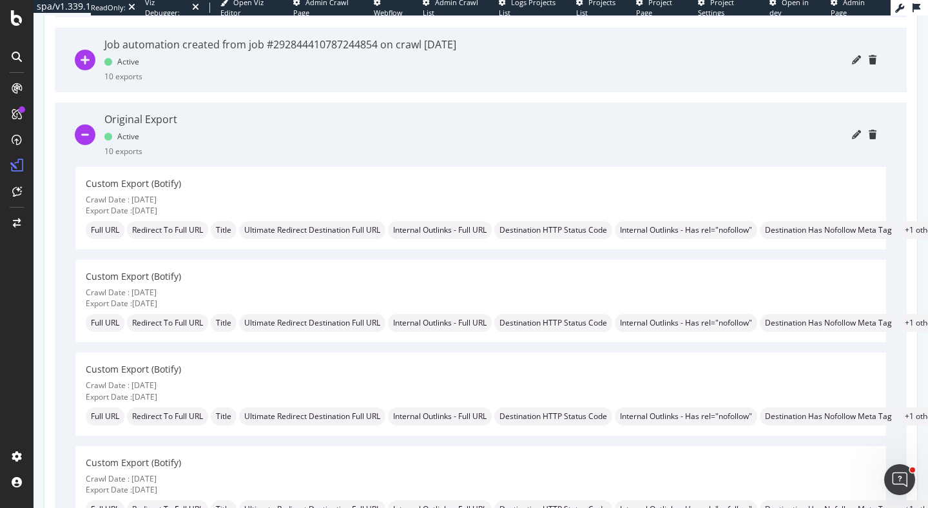
click at [90, 137] on icon "minus-circle" at bounding box center [85, 134] width 21 height 21
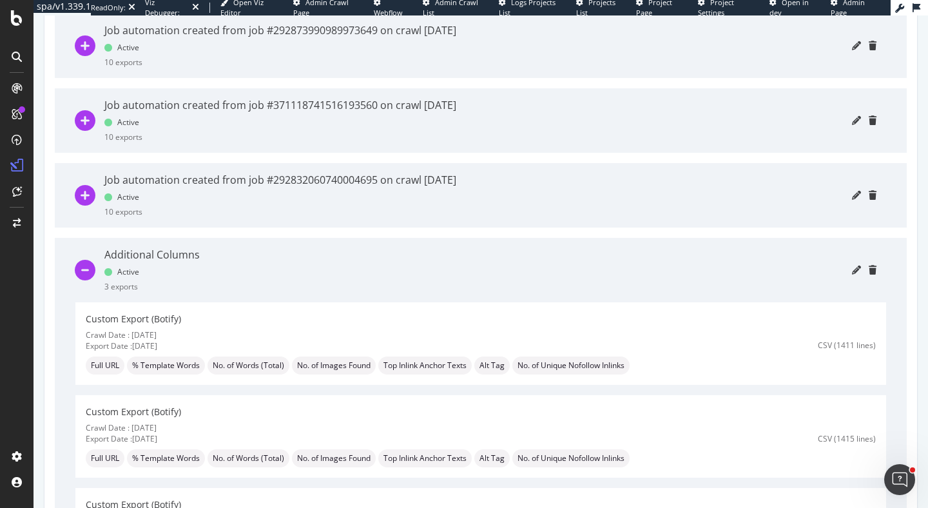
scroll to position [869, 0]
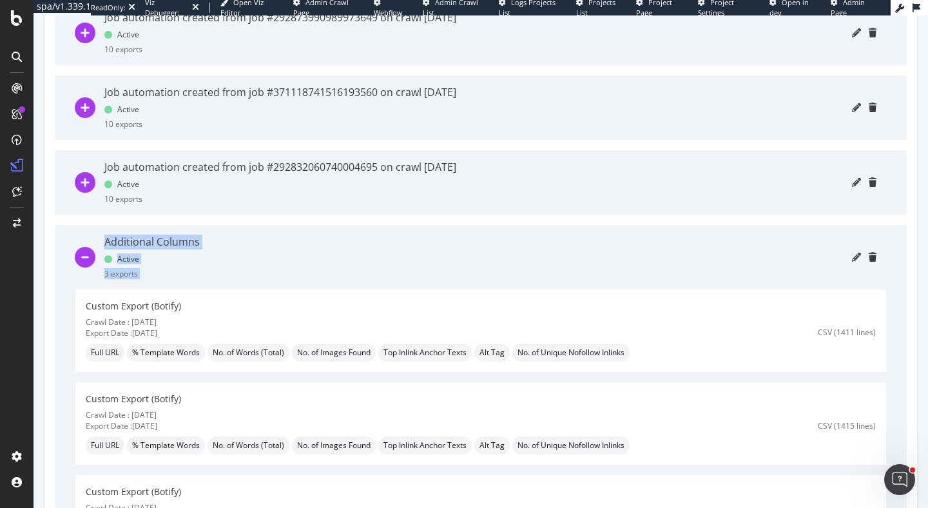
drag, startPoint x: 103, startPoint y: 236, endPoint x: 217, endPoint y: 238, distance: 114.1
click at [217, 238] on div "Additional Columns Active 3 exports" at bounding box center [480, 257] width 811 height 64
click at [217, 238] on div at bounding box center [542, 257] width 667 height 64
drag, startPoint x: 383, startPoint y: 352, endPoint x: 469, endPoint y: 360, distance: 86.0
click at [469, 360] on div "Top Inlink Anchor Texts" at bounding box center [424, 352] width 93 height 18
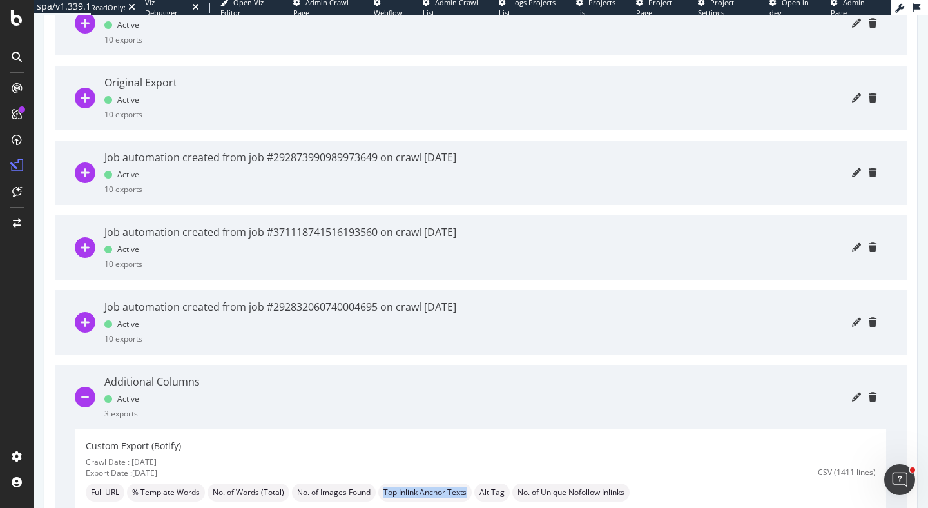
scroll to position [697, 0]
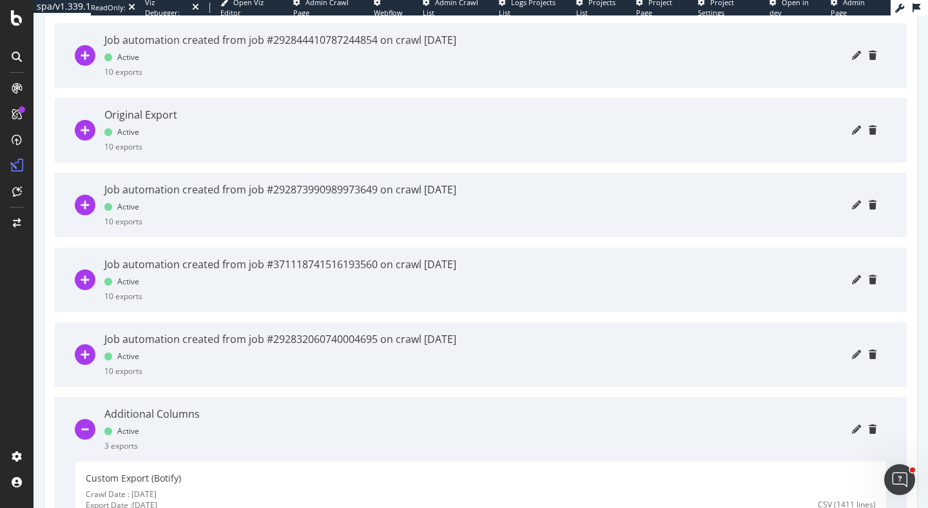
click at [79, 130] on icon "plus-circle" at bounding box center [85, 130] width 21 height 21
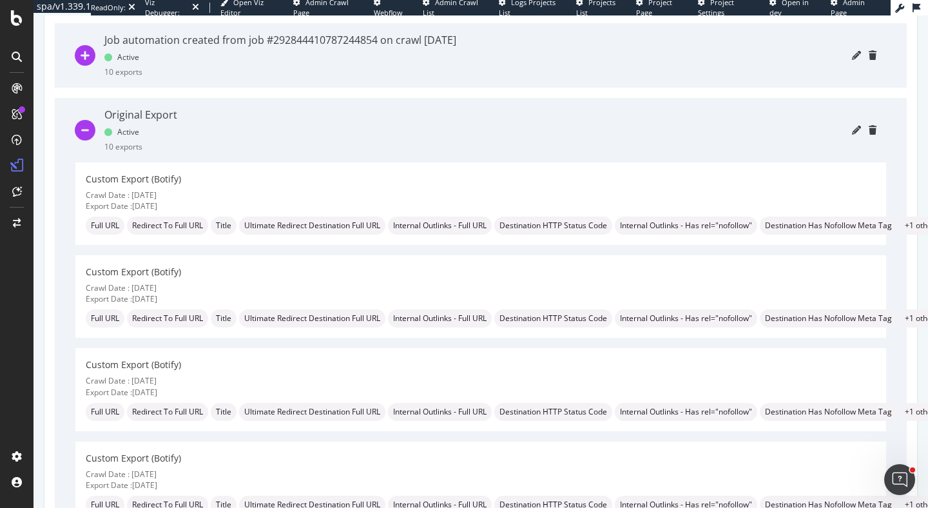
click at [86, 133] on icon "minus-circle" at bounding box center [85, 130] width 21 height 21
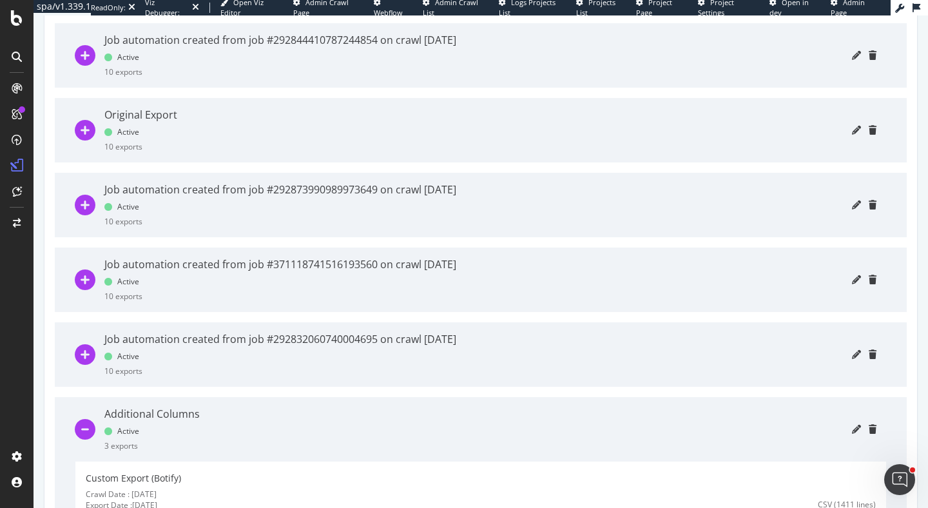
scroll to position [818, 0]
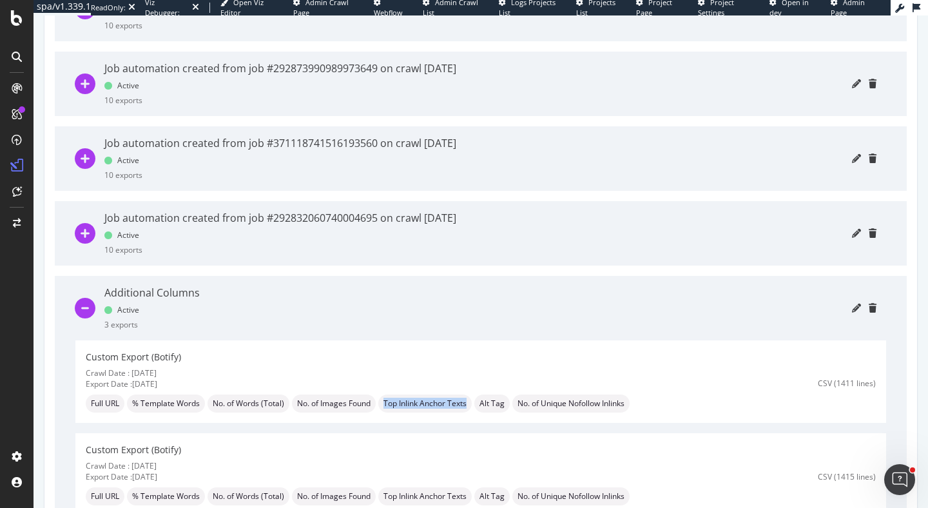
click at [88, 309] on icon "minus-circle" at bounding box center [85, 308] width 21 height 21
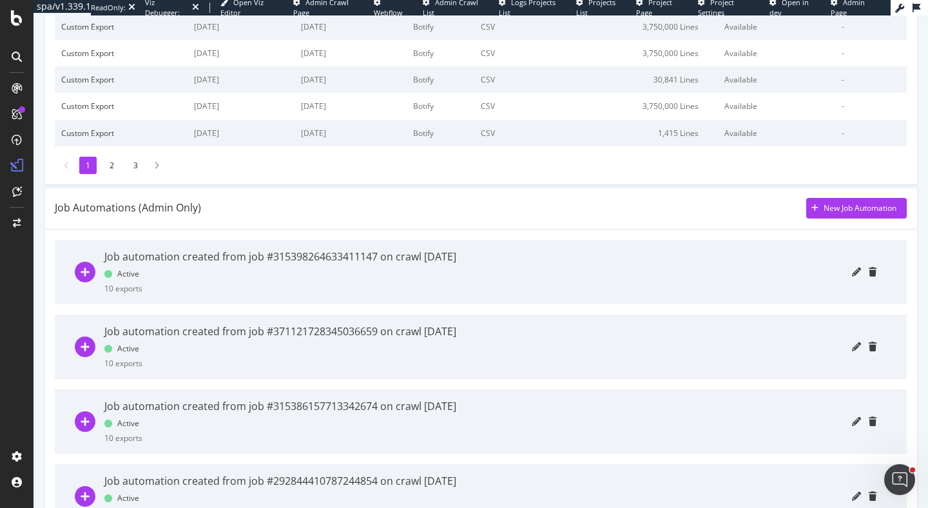
scroll to position [251, 0]
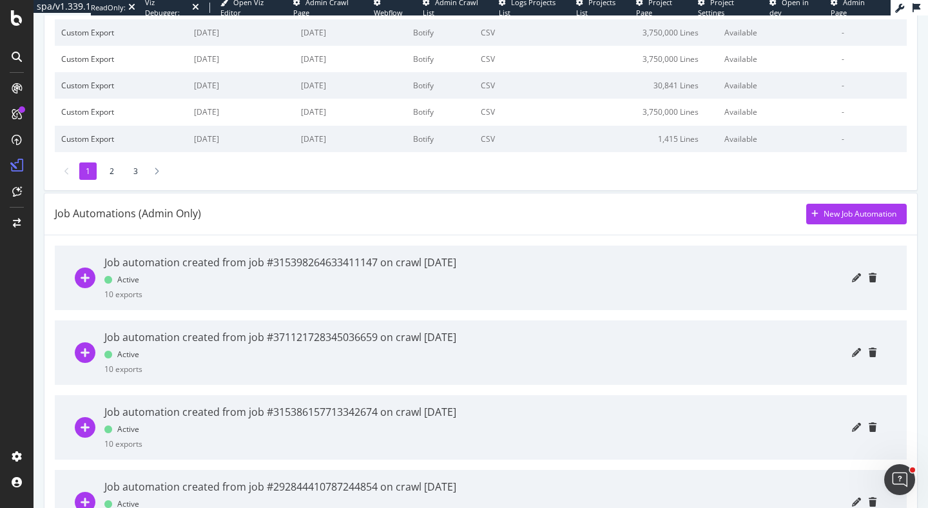
click at [88, 276] on icon "plus-circle" at bounding box center [85, 277] width 21 height 21
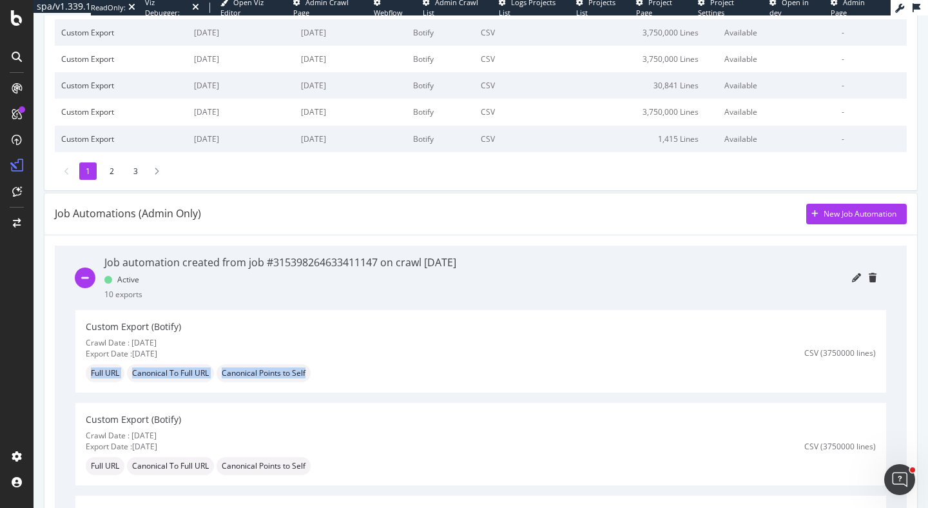
drag, startPoint x: 84, startPoint y: 372, endPoint x: 349, endPoint y: 378, distance: 264.9
click at [349, 378] on div "Custom Export (Botify) Crawl Date : [DATE] Export Date : [DATE] Full URL Canoni…" at bounding box center [480, 351] width 811 height 82
click at [89, 279] on icon "minus-circle" at bounding box center [85, 277] width 21 height 21
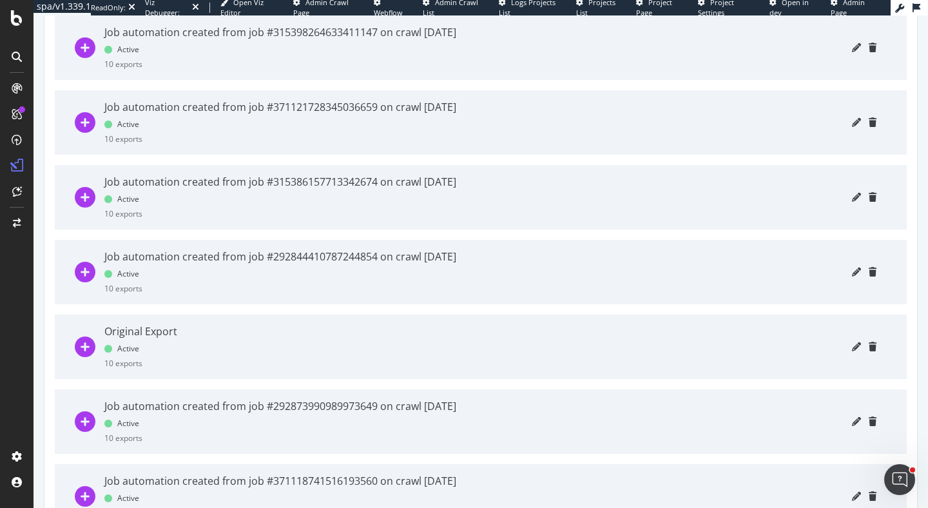
scroll to position [522, 0]
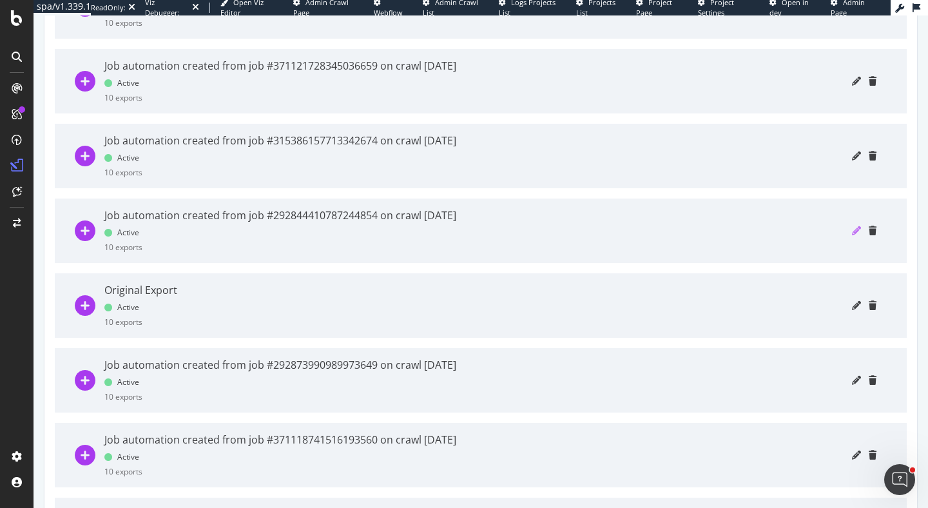
click at [854, 229] on icon "pencil" at bounding box center [856, 230] width 9 height 9
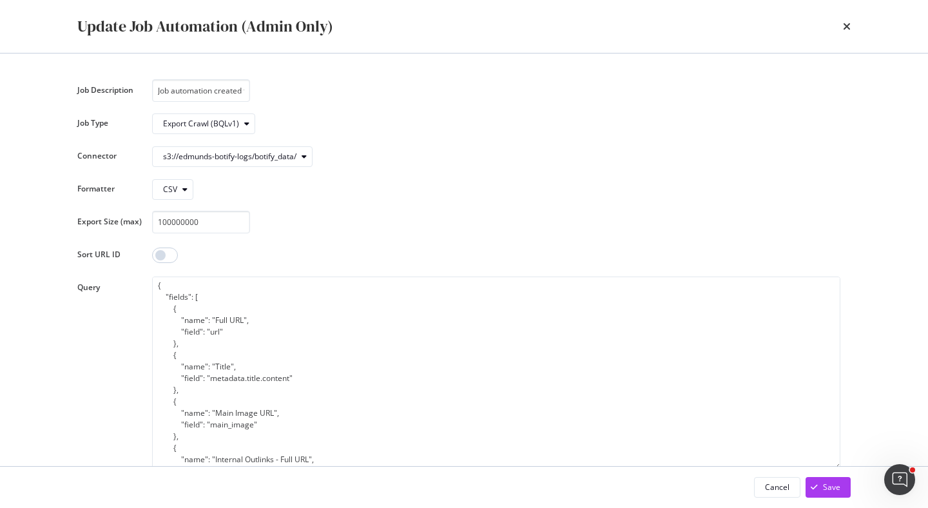
scroll to position [0, 202]
click at [224, 155] on div "s3://edmunds-botify-logs/botify_data/" at bounding box center [229, 157] width 133 height 8
click at [845, 28] on icon "times" at bounding box center [847, 26] width 8 height 10
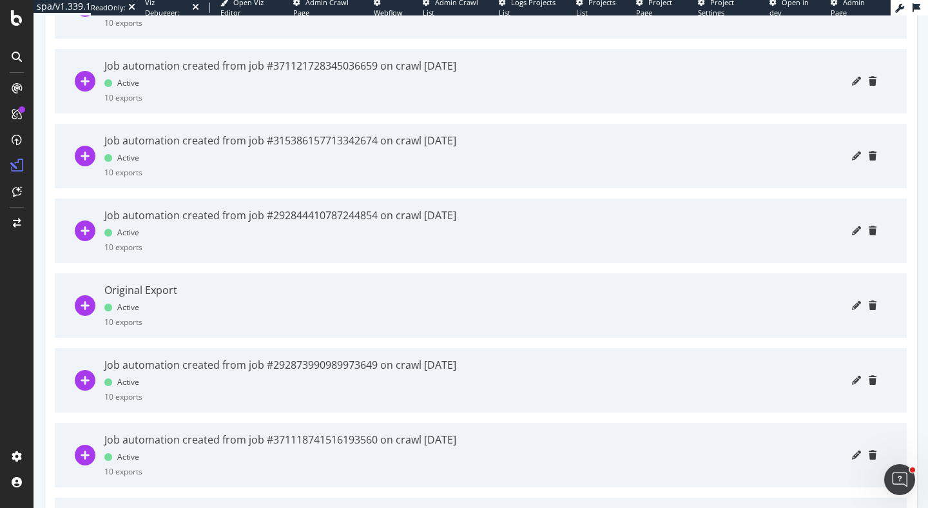
drag, startPoint x: 101, startPoint y: 157, endPoint x: 176, endPoint y: 161, distance: 74.9
click at [176, 161] on div "Job automation created from job #315386157713342674 on crawl [DATE] Active 10 e…" at bounding box center [480, 156] width 811 height 64
drag, startPoint x: 139, startPoint y: 160, endPoint x: 111, endPoint y: 160, distance: 27.7
click at [111, 160] on div "Job automation created from job #315386157713342674 on crawl [DATE] Active 10 e…" at bounding box center [280, 156] width 352 height 64
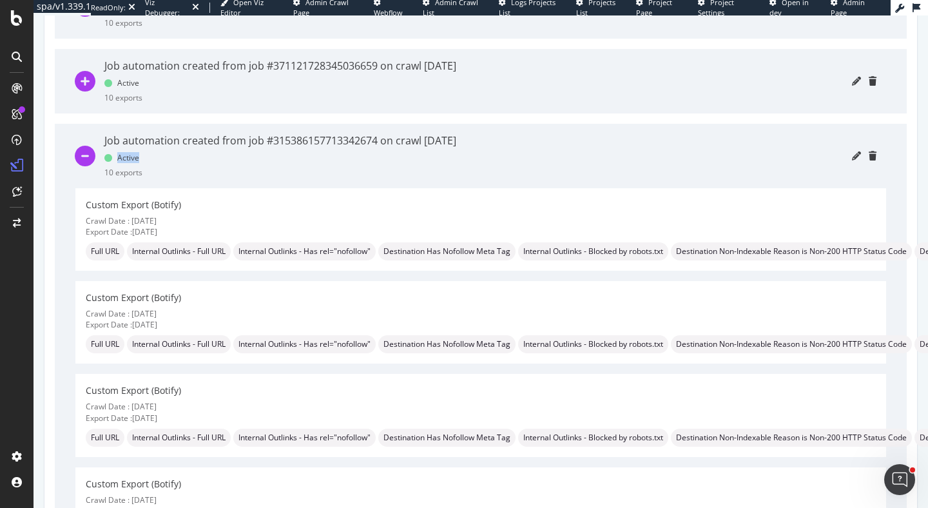
click at [84, 159] on icon "minus-circle" at bounding box center [85, 156] width 21 height 21
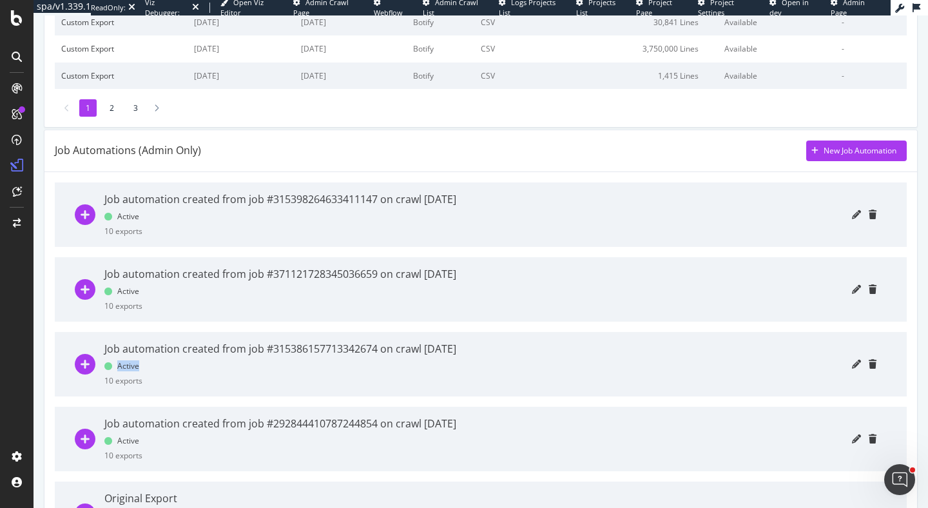
scroll to position [305, 0]
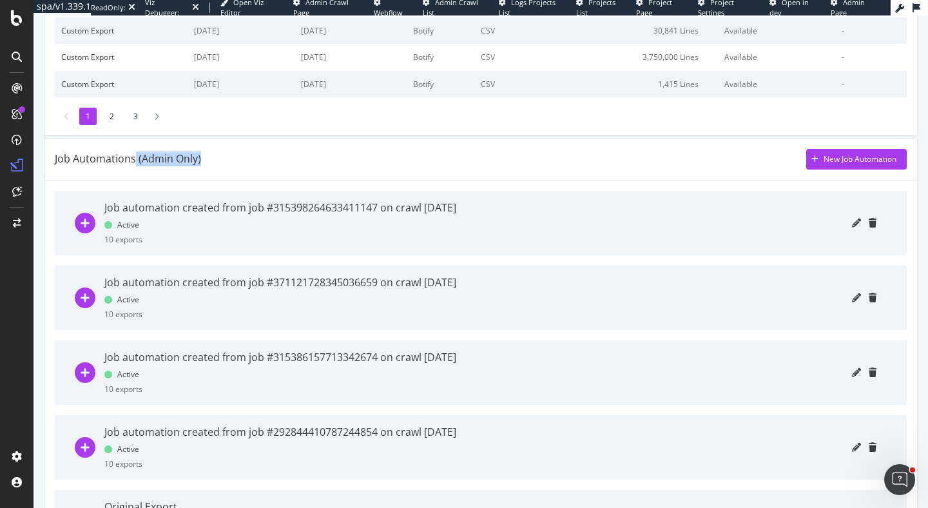
drag, startPoint x: 132, startPoint y: 164, endPoint x: 240, endPoint y: 164, distance: 107.6
click at [240, 164] on div "Job Automations (Admin Only) New Job Automation" at bounding box center [481, 159] width 852 height 21
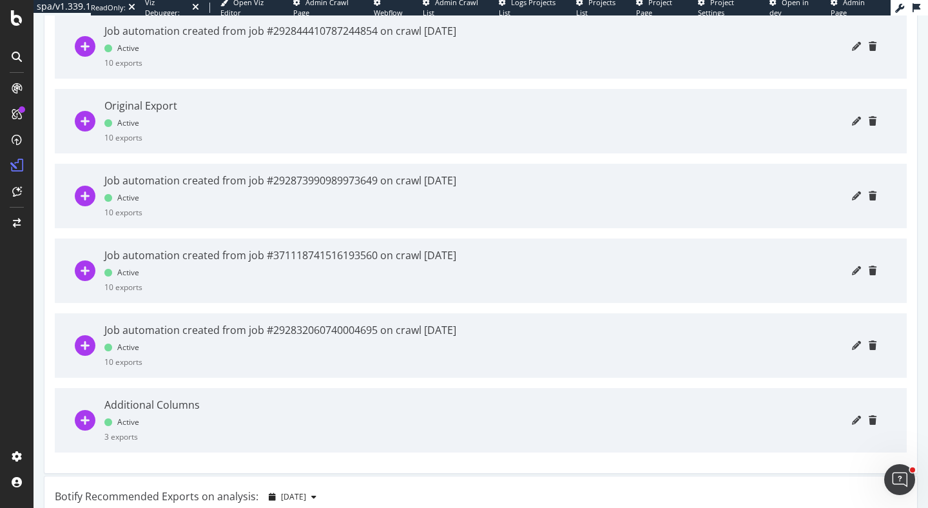
scroll to position [704, 0]
